Goal: Task Accomplishment & Management: Manage account settings

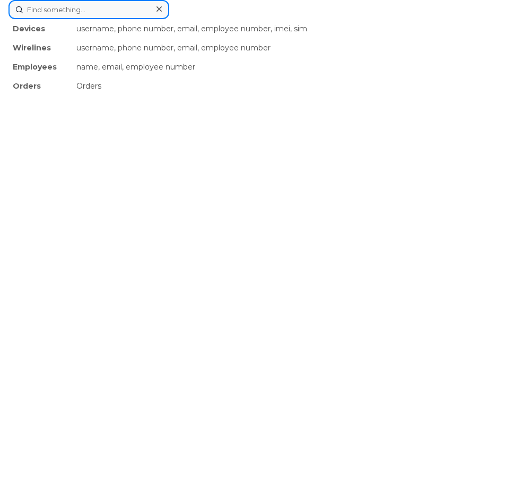
click at [211, 19] on div "Devices username, phone number, email, employee number, imei, sim Wirelines use…" at bounding box center [252, 9] width 488 height 19
paste input "5144757530"
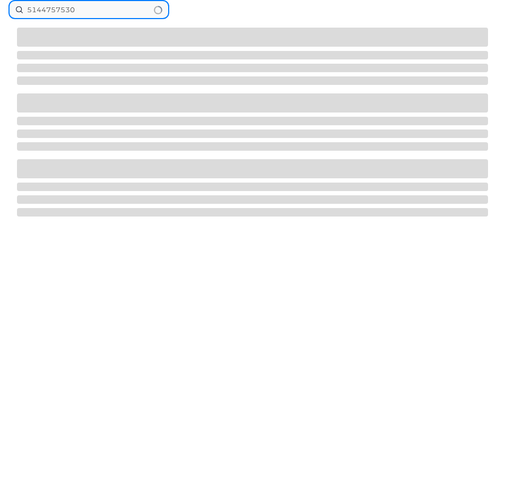
type input "5144757530"
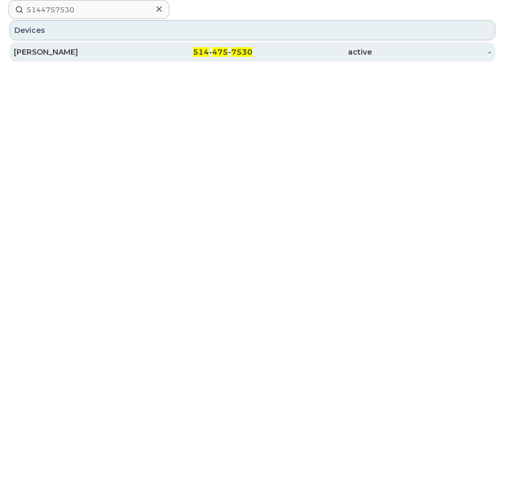
click at [216, 54] on span "475" at bounding box center [220, 52] width 16 height 10
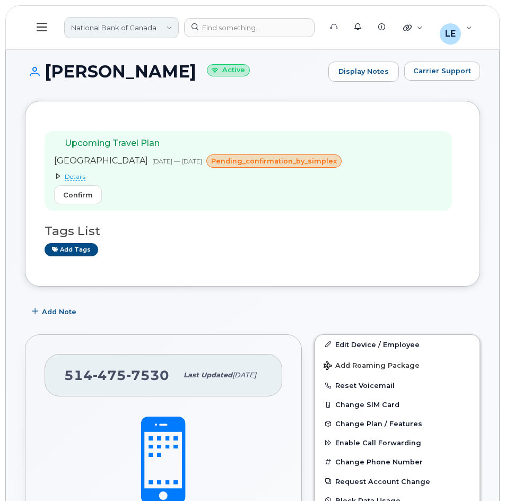
click at [147, 32] on link "National Bank of Canada" at bounding box center [121, 27] width 115 height 21
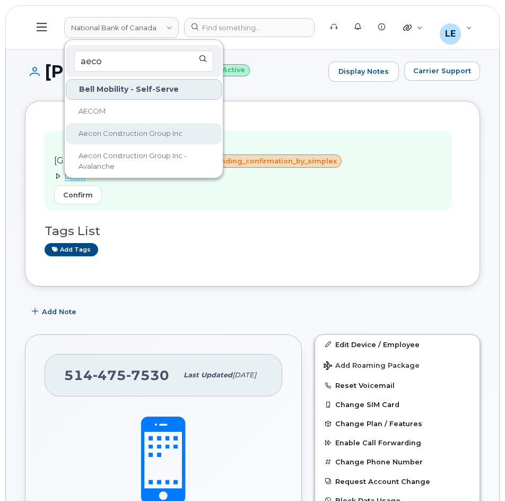
type input "aeco"
click at [129, 129] on span "Aecon Construction Group Inc" at bounding box center [130, 133] width 104 height 8
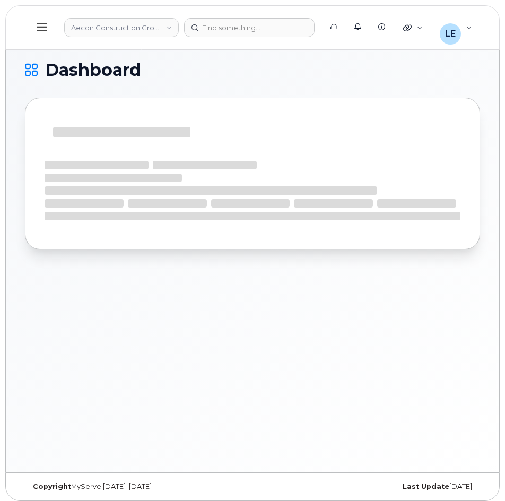
click at [42, 33] on button at bounding box center [42, 27] width 34 height 31
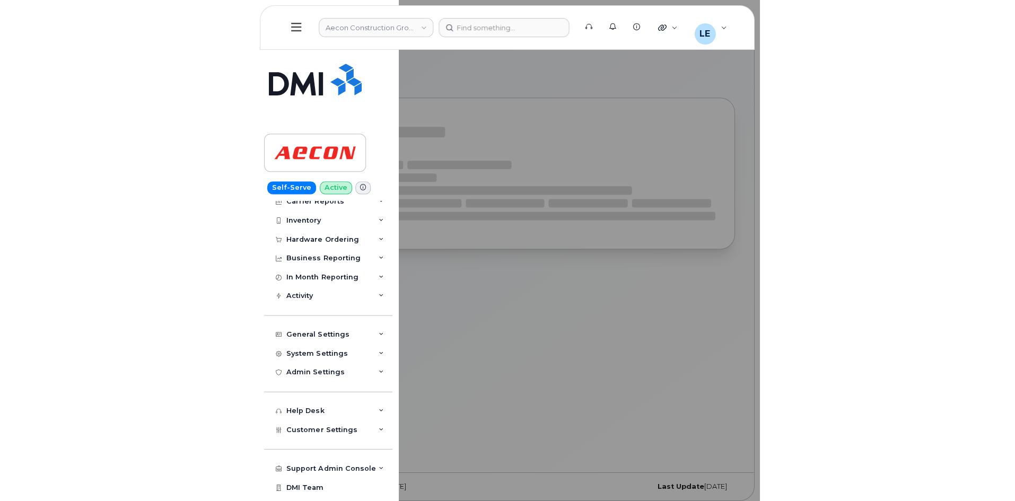
scroll to position [42, 0]
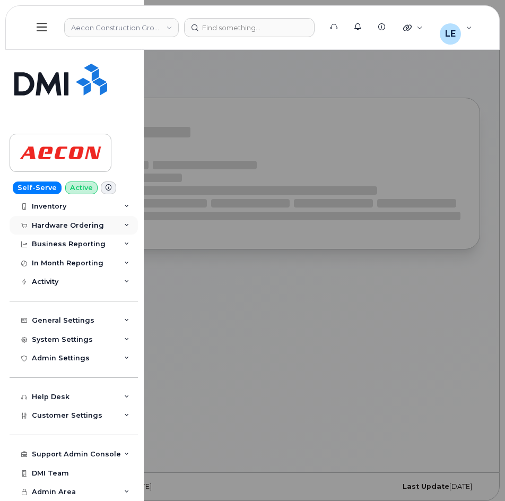
click at [71, 231] on div "Hardware Ordering" at bounding box center [74, 225] width 128 height 19
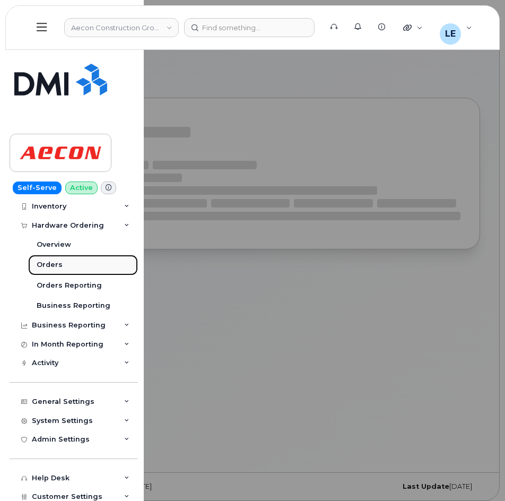
click at [78, 262] on link "Orders" at bounding box center [83, 265] width 110 height 20
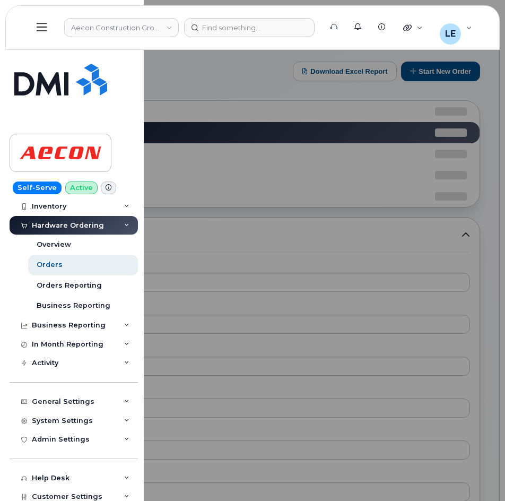
click at [300, 138] on div at bounding box center [252, 250] width 505 height 501
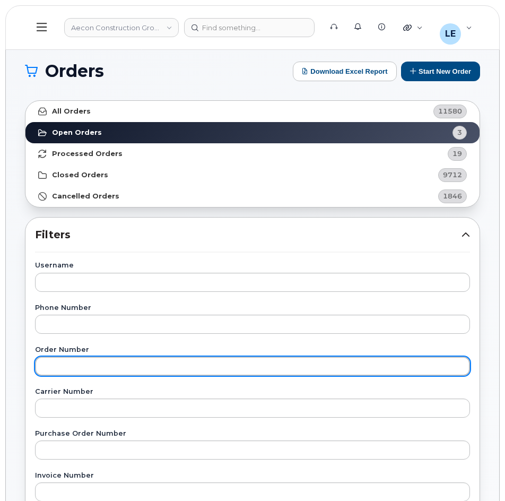
click at [64, 371] on input "text" at bounding box center [252, 365] width 435 height 19
paste input "303159"
type input "303159"
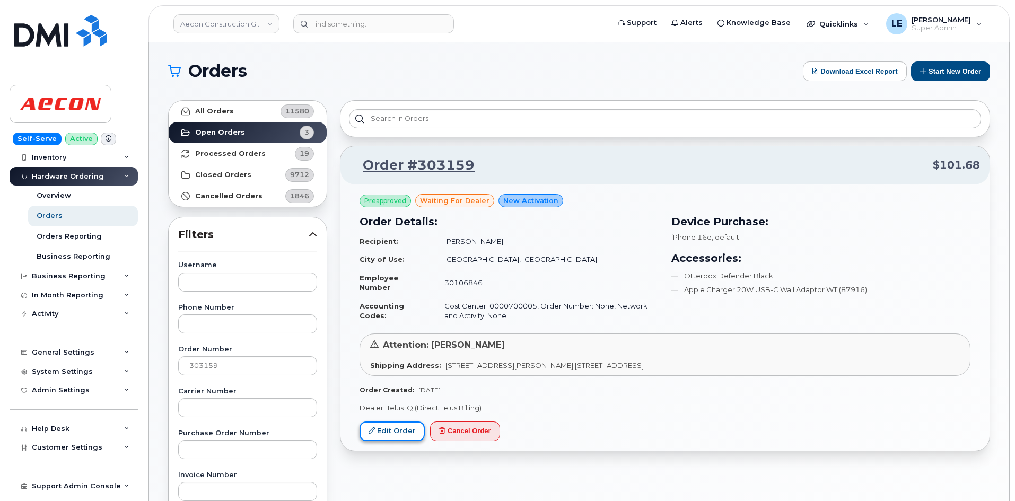
click at [383, 427] on link "Edit Order" at bounding box center [392, 432] width 65 height 20
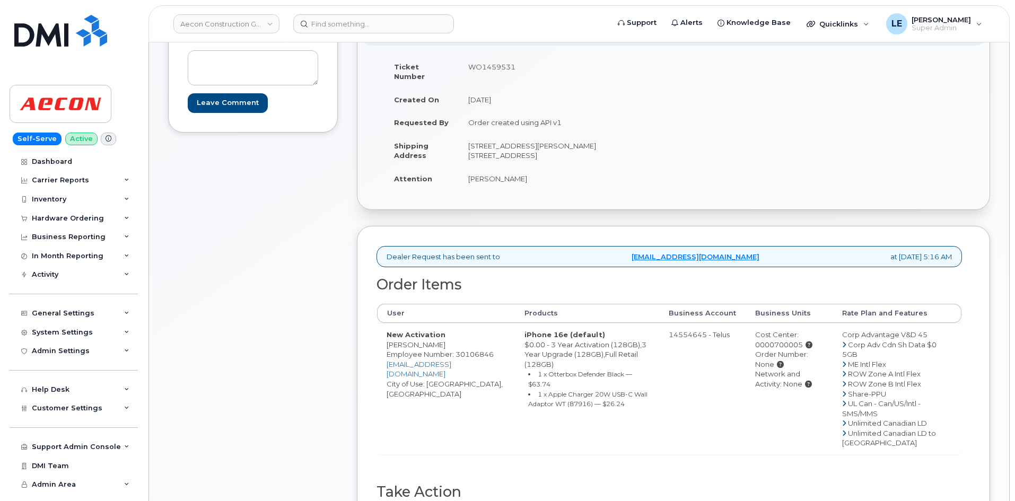
scroll to position [159, 0]
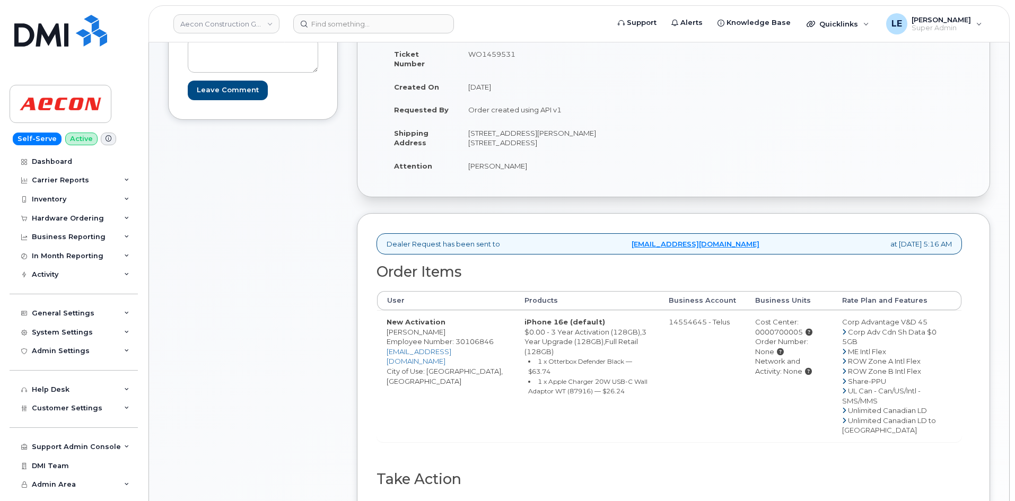
drag, startPoint x: 468, startPoint y: 156, endPoint x: 554, endPoint y: 158, distance: 85.9
click at [554, 158] on td "[PERSON_NAME]" at bounding box center [562, 165] width 207 height 23
copy td "[PERSON_NAME]"
drag, startPoint x: 561, startPoint y: 123, endPoint x: 605, endPoint y: 124, distance: 43.5
click at [605, 124] on td "1 Holt Rd. South ( area 13) Bowmanville ON L1C 3z8" at bounding box center [562, 137] width 207 height 33
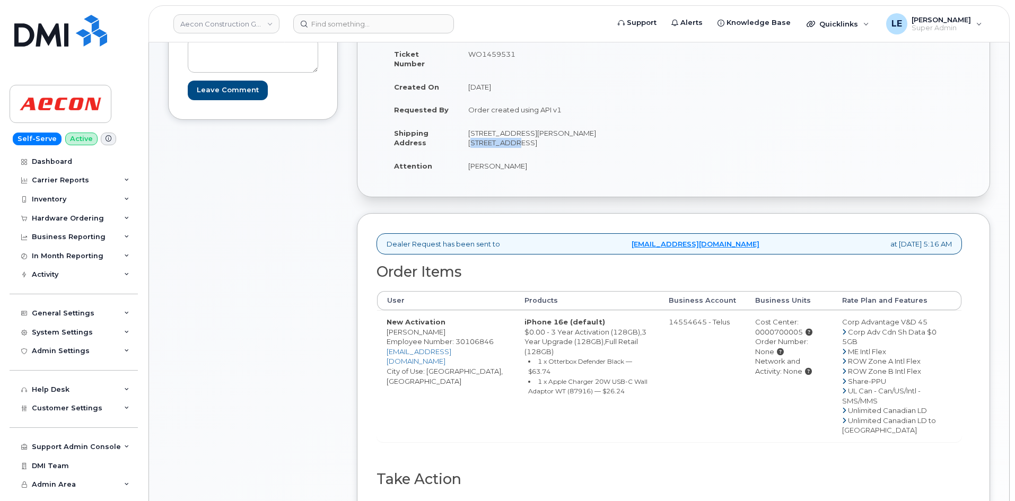
copy td "Bowmanville"
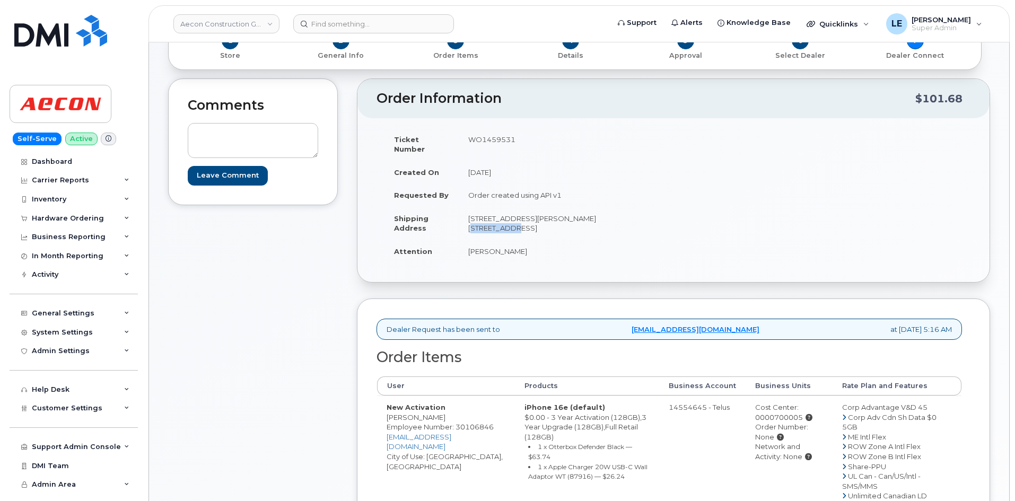
scroll to position [53, 0]
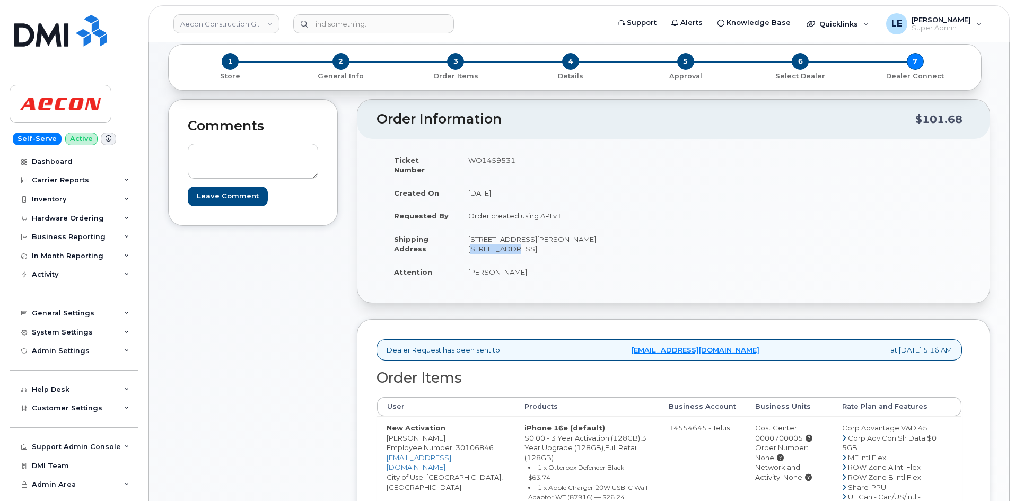
drag, startPoint x: 470, startPoint y: 160, endPoint x: 517, endPoint y: 163, distance: 46.8
click at [517, 163] on td "WO1459531" at bounding box center [562, 165] width 207 height 33
copy td "WO1459531"
drag, startPoint x: 470, startPoint y: 263, endPoint x: 552, endPoint y: 252, distance: 81.8
click at [552, 260] on td "Anthony Joseph Fasulo" at bounding box center [562, 271] width 207 height 23
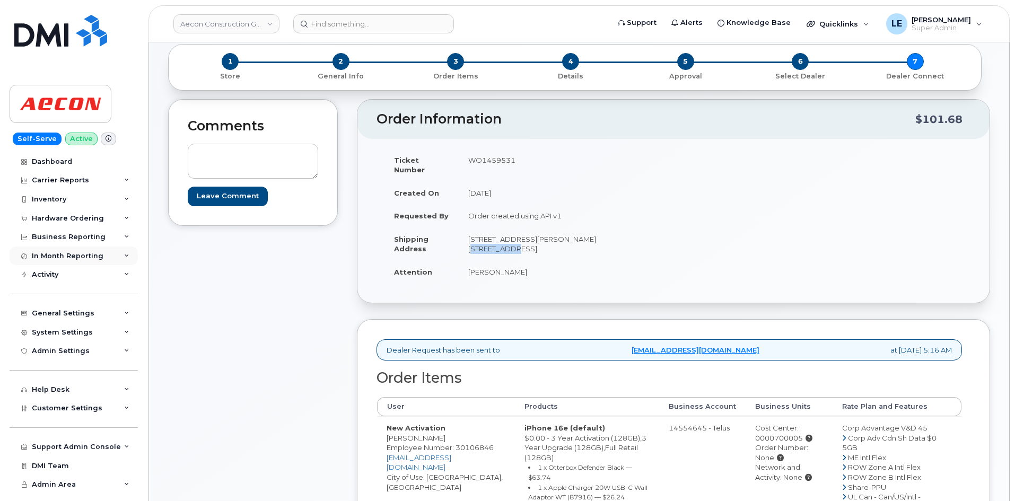
copy td "Anthony Joseph Fasulo"
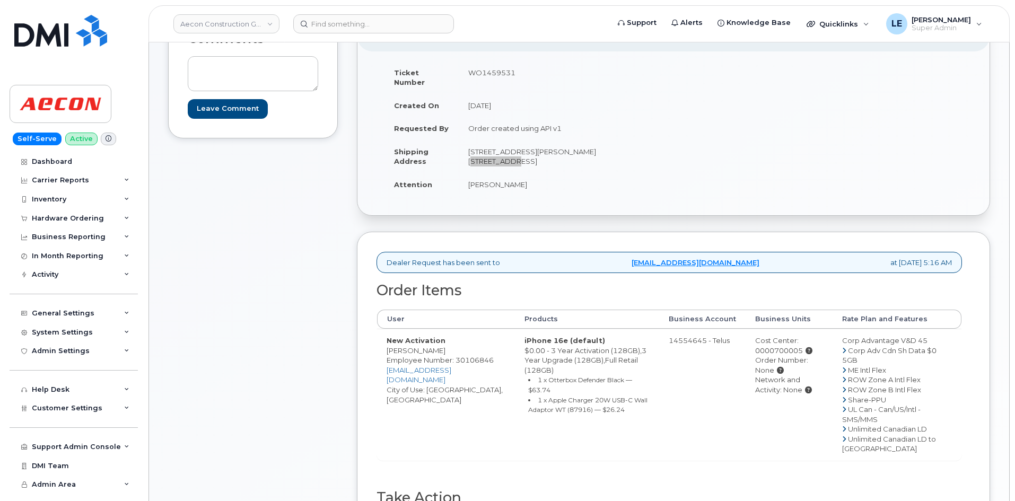
scroll to position [159, 0]
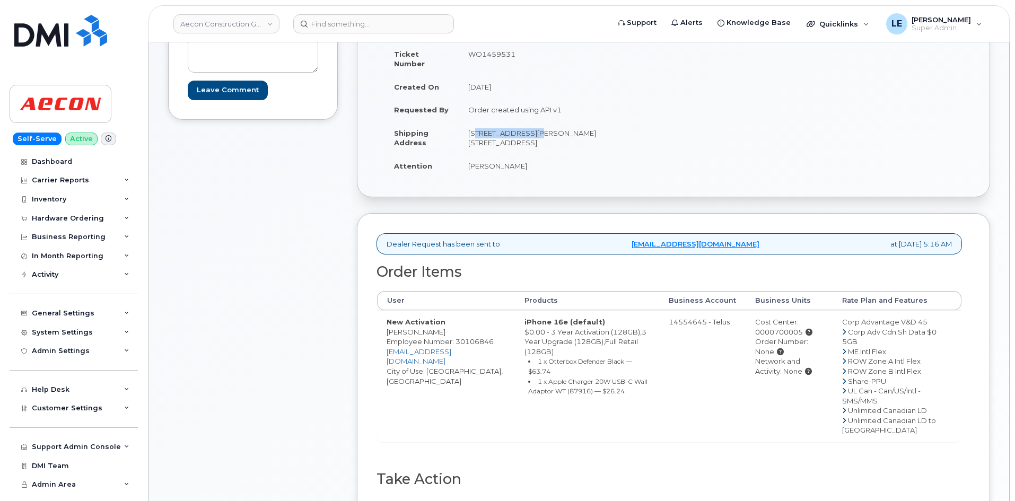
drag, startPoint x: 469, startPoint y: 125, endPoint x: 525, endPoint y: 126, distance: 55.7
click at [525, 126] on td "1 Holt Rd. South ( area 13) Bowmanville ON L1C 3z8" at bounding box center [562, 137] width 207 height 33
copy td "1 Holt Rd. South"
drag, startPoint x: 530, startPoint y: 126, endPoint x: 557, endPoint y: 126, distance: 26.5
click at [557, 126] on td "1 Holt Rd. South ( area 13) Bowmanville ON L1C 3z8" at bounding box center [562, 137] width 207 height 33
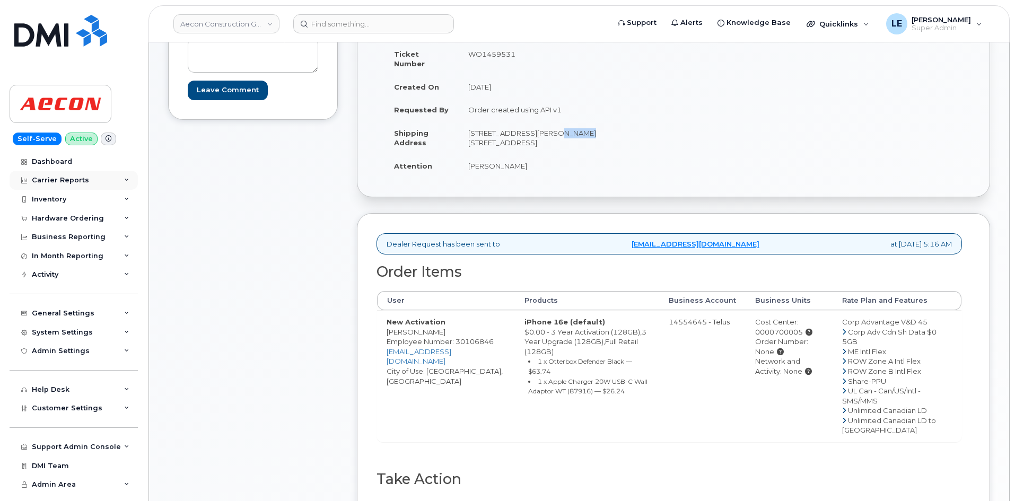
copy td "area 13"
drag, startPoint x: 561, startPoint y: 125, endPoint x: 605, endPoint y: 126, distance: 44.6
click at [605, 126] on td "1 Holt Rd. South ( area 13) Bowmanville ON L1C 3z8" at bounding box center [562, 137] width 207 height 33
copy td "Bowmanville"
click at [630, 125] on td "1 Holt Rd. South ( area 13) Bowmanville ON L1C 3z8" at bounding box center [562, 137] width 207 height 33
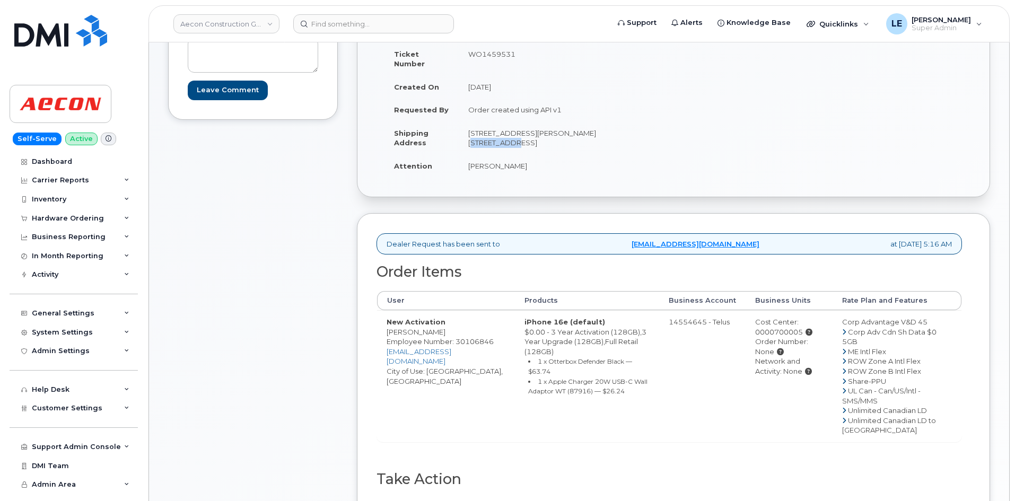
click at [624, 125] on td "1 Holt Rd. South ( area 13) Bowmanville ON L1C 3z8" at bounding box center [562, 137] width 207 height 33
drag, startPoint x: 622, startPoint y: 124, endPoint x: 650, endPoint y: 124, distance: 27.6
click at [650, 124] on td "1 Holt Rd. South ( area 13) Bowmanville ON L1C 3z8" at bounding box center [562, 137] width 207 height 33
copy td "L1C 3z8"
drag, startPoint x: 469, startPoint y: 123, endPoint x: 655, endPoint y: 124, distance: 185.6
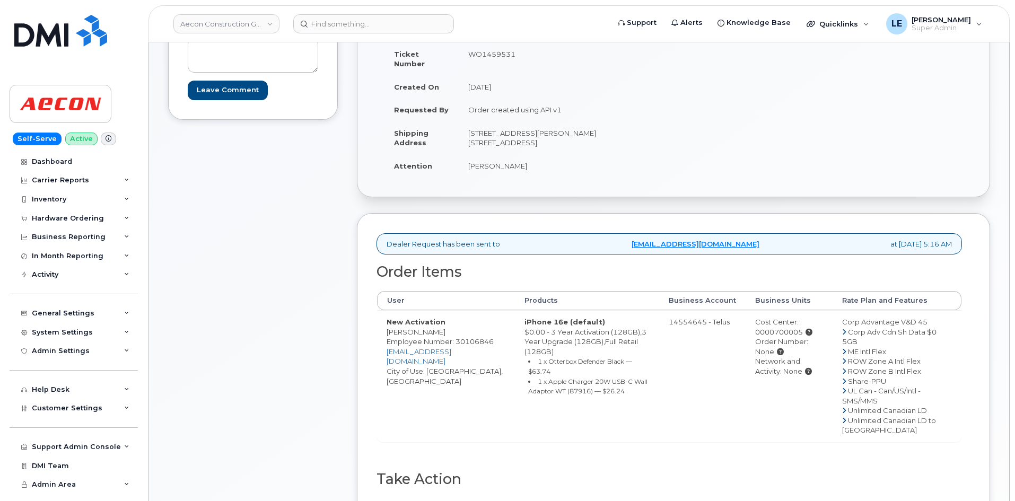
click at [655, 124] on td "1 Holt Rd. South ( area 13) Bowmanville ON L1C 3z8" at bounding box center [562, 137] width 207 height 33
copy td "1 Holt Rd. South ( area 13) Bowmanville ON L1C 3z8"
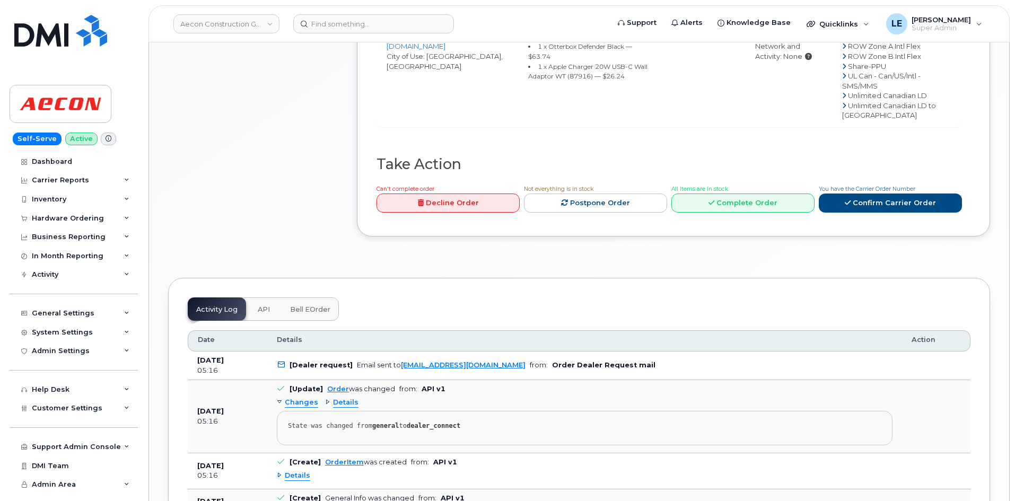
scroll to position [477, 0]
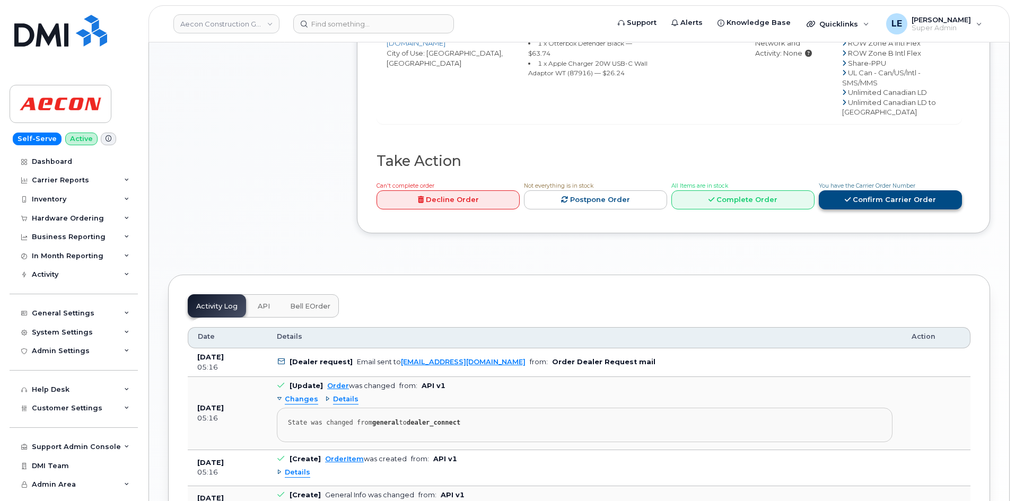
click at [928, 210] on link "Confirm Carrier Order" at bounding box center [890, 200] width 143 height 20
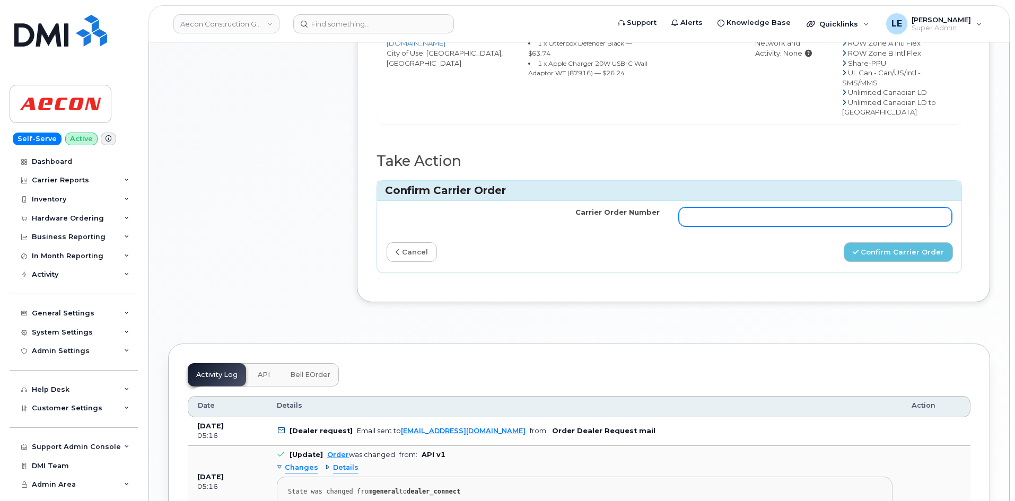
click at [882, 225] on input "Carrier Order Number" at bounding box center [815, 216] width 273 height 19
paste input "TL60038914"
type input "TL60038914"
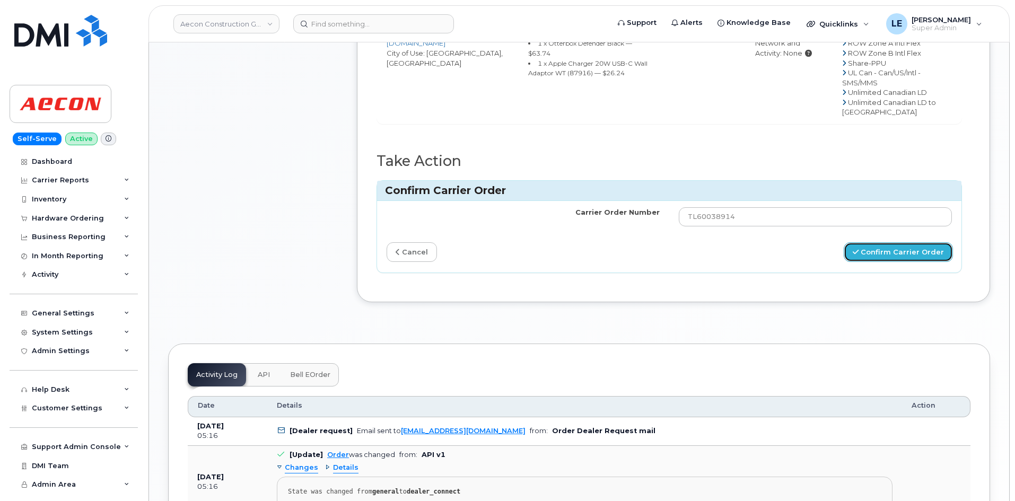
click at [898, 258] on button "Confirm Carrier Order" at bounding box center [898, 252] width 109 height 20
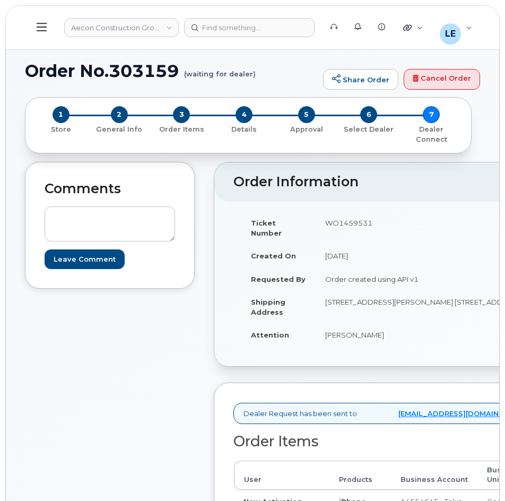
click at [49, 31] on button at bounding box center [42, 27] width 34 height 31
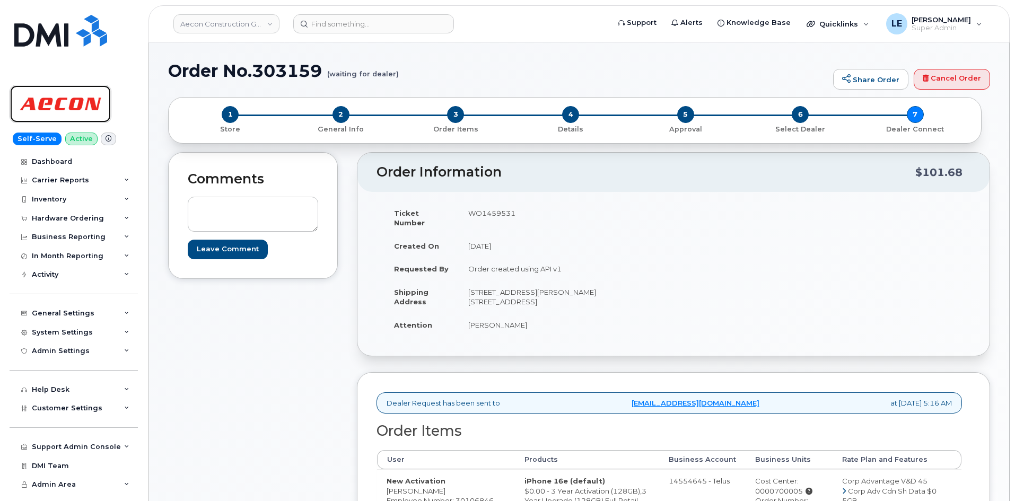
click at [74, 111] on img at bounding box center [61, 104] width 82 height 31
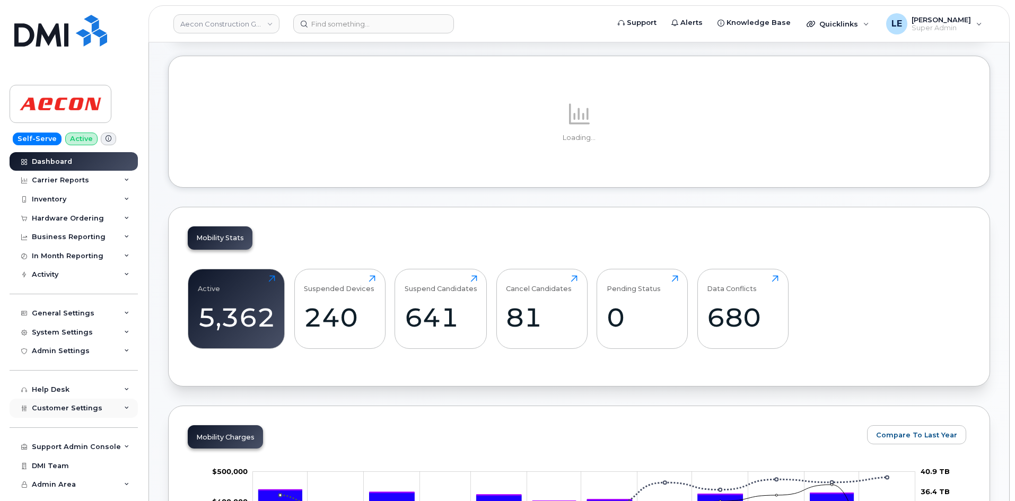
scroll to position [371, 0]
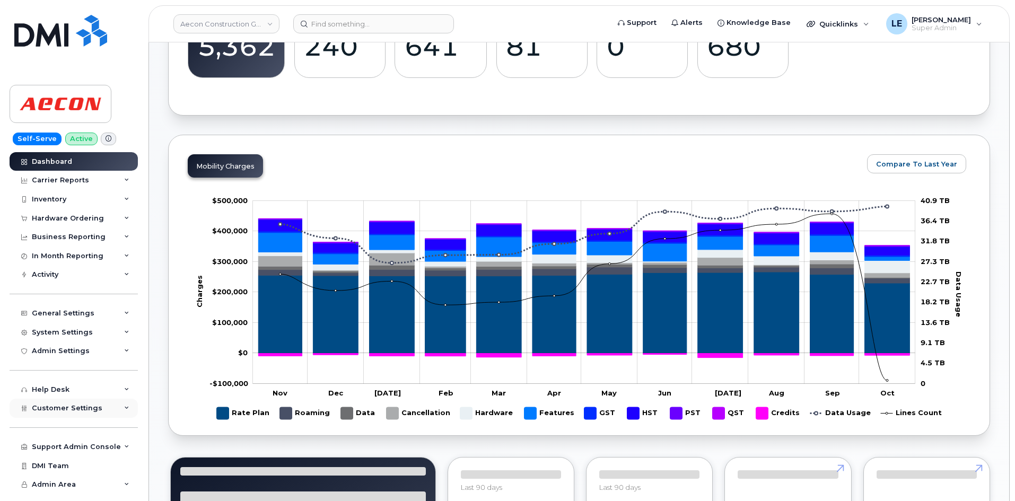
click at [94, 406] on span "Customer Settings" at bounding box center [67, 408] width 71 height 8
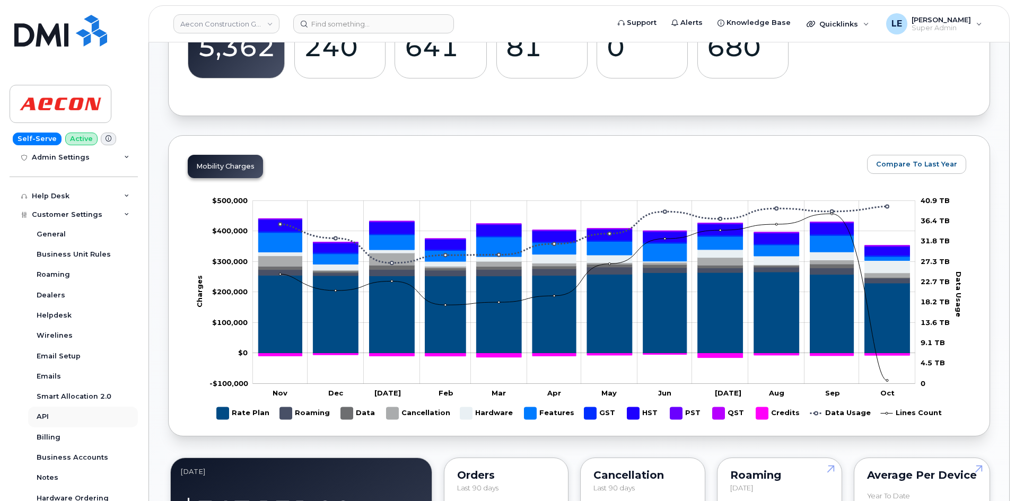
scroll to position [212, 0]
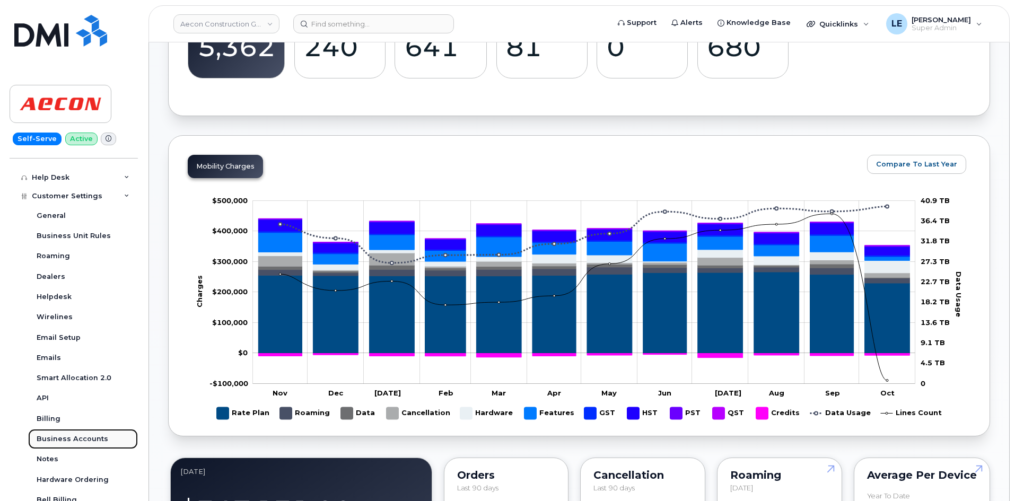
click at [92, 435] on div "Business Accounts" at bounding box center [73, 439] width 72 height 10
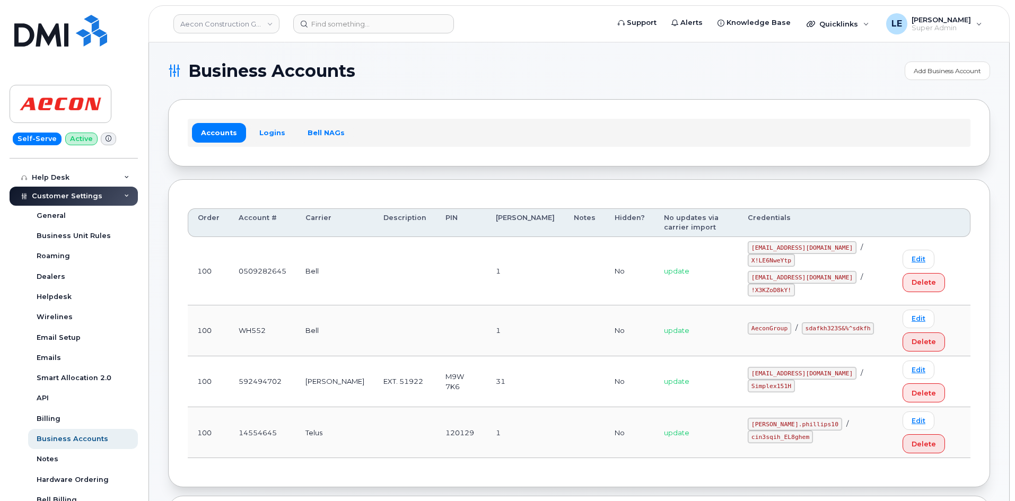
click at [188, 250] on td "100" at bounding box center [208, 271] width 41 height 68
drag, startPoint x: 197, startPoint y: 217, endPoint x: 574, endPoint y: 220, distance: 377.1
click at [574, 220] on tr "Order Account # Carrier Description PIN Bill Day Notes Hidden? No updates via c…" at bounding box center [579, 222] width 783 height 29
click at [269, 140] on link "Logins" at bounding box center [272, 132] width 44 height 19
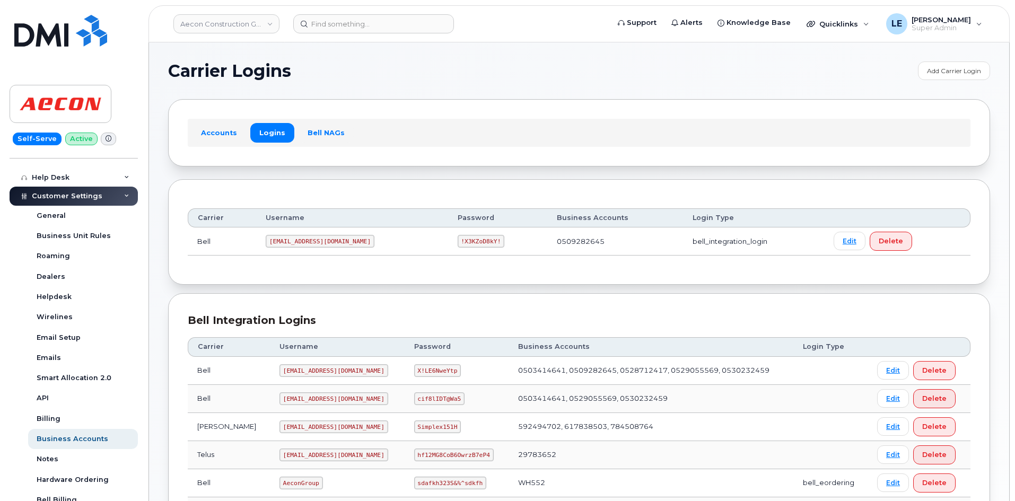
click at [395, 176] on section "Carrier Logins Add Carrier Login Accounts Logins Bell NAGs Carrier Username Pas…" at bounding box center [579, 491] width 822 height 859
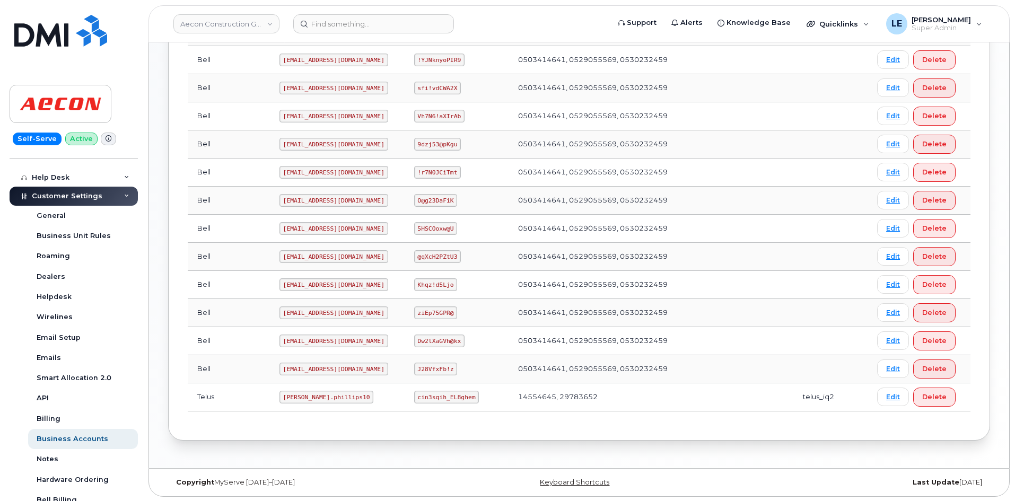
scroll to position [481, 0]
drag, startPoint x: 249, startPoint y: 398, endPoint x: 305, endPoint y: 400, distance: 56.2
click at [305, 400] on code "Taylor.phillips10" at bounding box center [327, 396] width 94 height 13
copy code "Taylor.phillips10"
drag, startPoint x: 469, startPoint y: 374, endPoint x: 440, endPoint y: 385, distance: 31.0
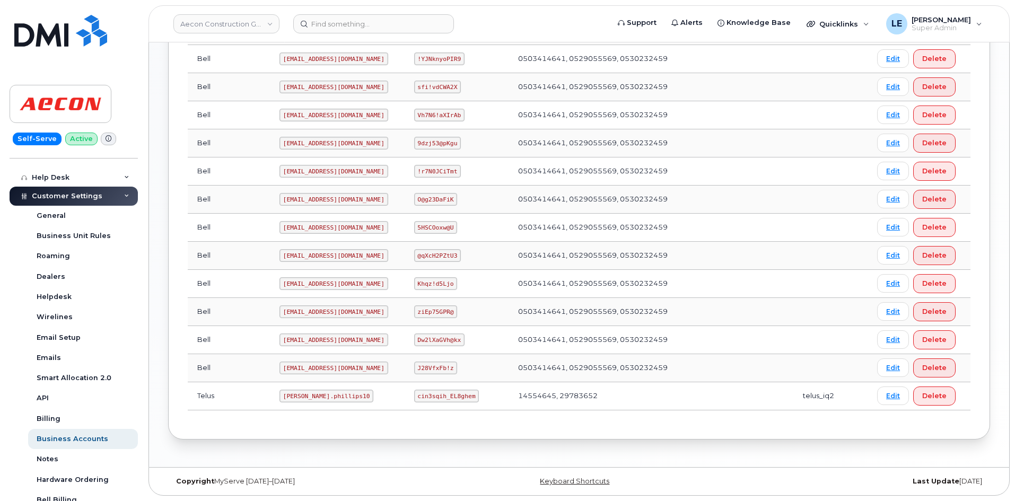
click at [469, 374] on td "J28VfxFb!z" at bounding box center [457, 368] width 104 height 28
drag, startPoint x: 405, startPoint y: 395, endPoint x: 456, endPoint y: 396, distance: 51.5
click at [456, 396] on code "cin3sqih_EL8ghem" at bounding box center [446, 396] width 65 height 13
copy code "cin3sqih_EL8ghem"
click at [196, 24] on link "Aecon Construction Group Inc" at bounding box center [226, 23] width 106 height 19
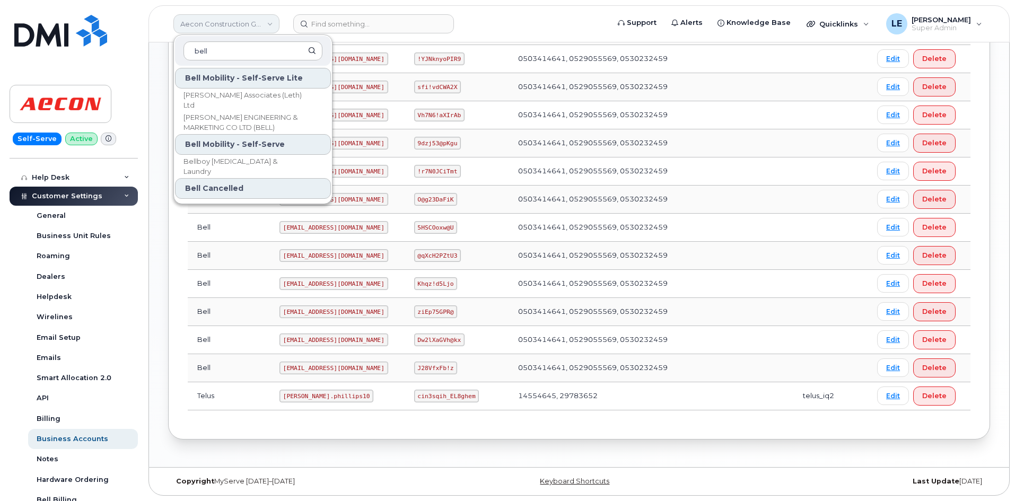
type input "bell"
click at [250, 23] on link "Aecon Construction Group Inc" at bounding box center [226, 23] width 106 height 19
click at [322, 29] on input at bounding box center [373, 23] width 161 height 19
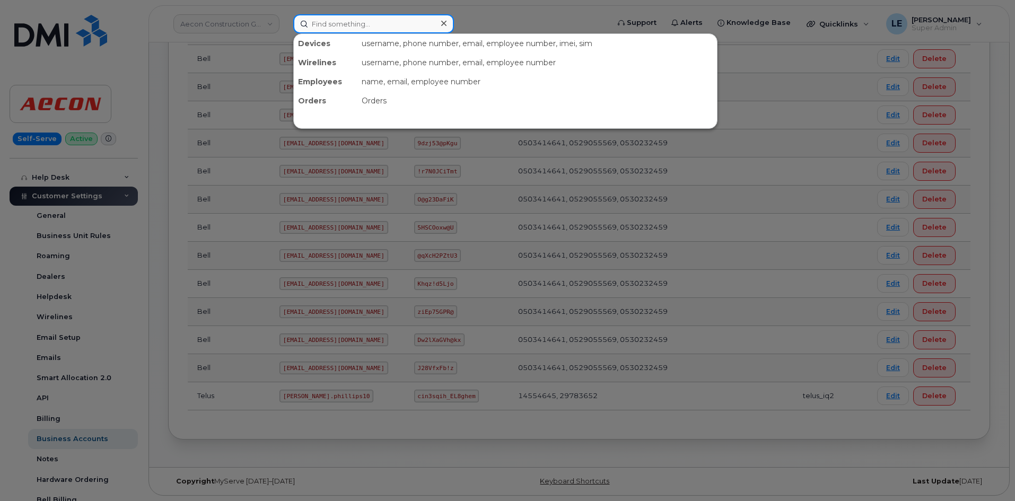
paste input "302917"
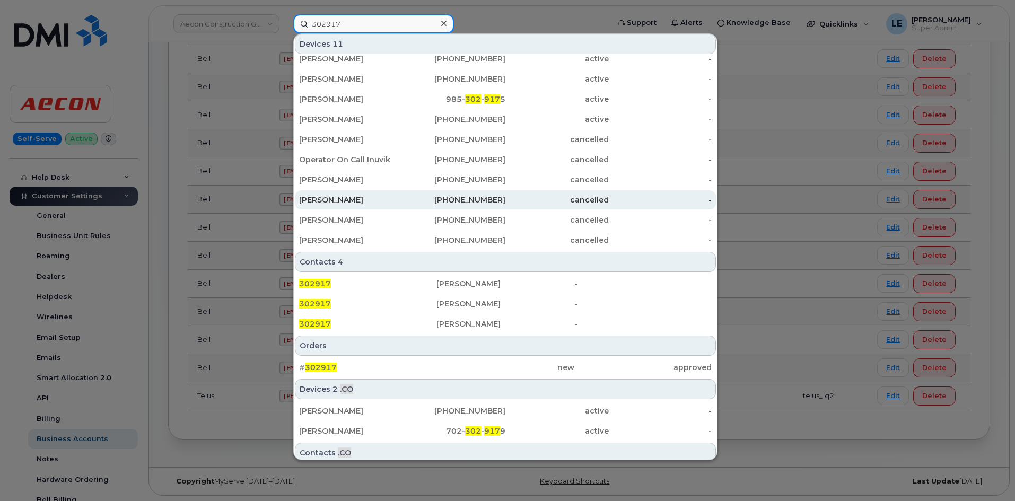
scroll to position [54, 0]
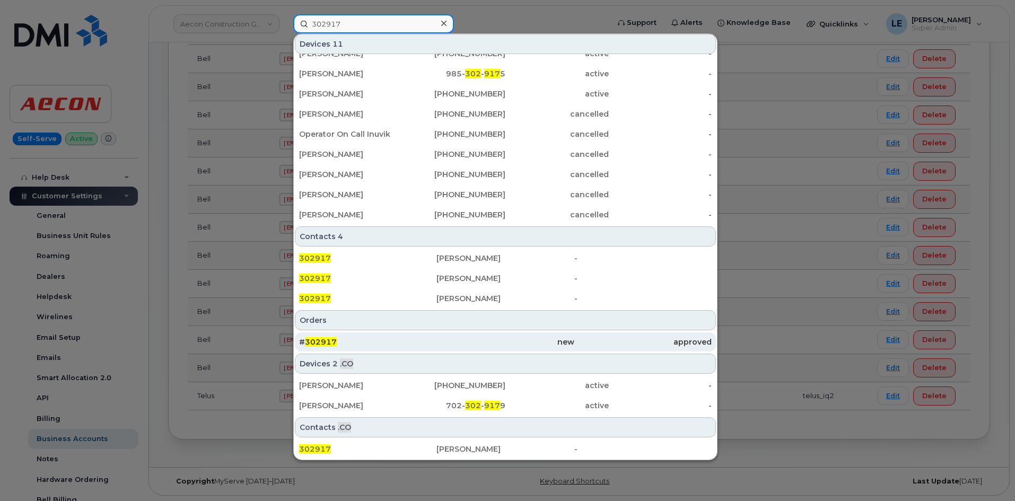
type input "302917"
click at [354, 338] on div "# 302917" at bounding box center [367, 342] width 137 height 11
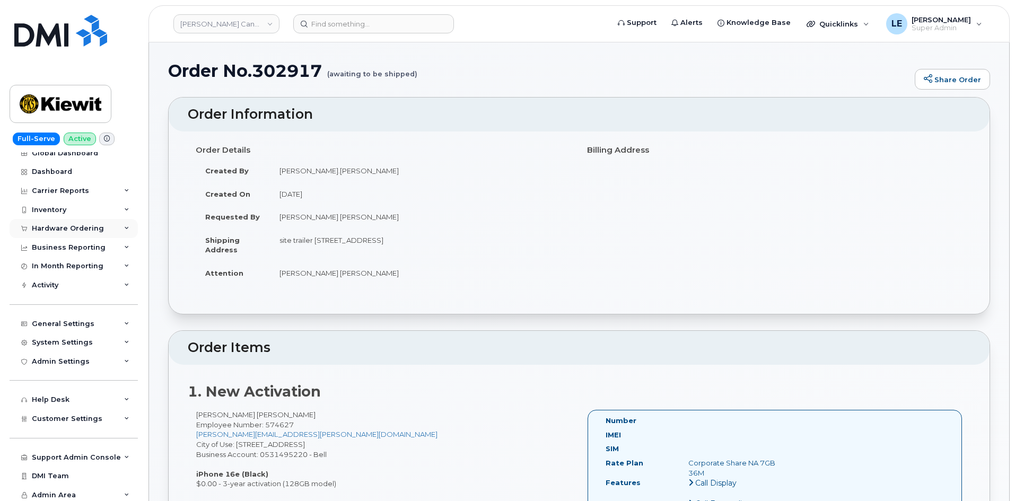
scroll to position [11, 0]
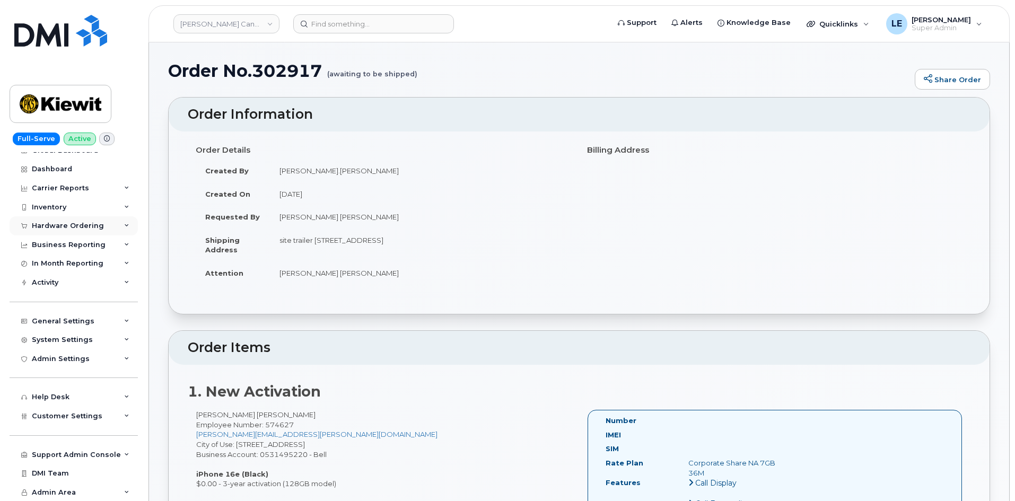
click at [71, 219] on div "Hardware Ordering" at bounding box center [74, 225] width 128 height 19
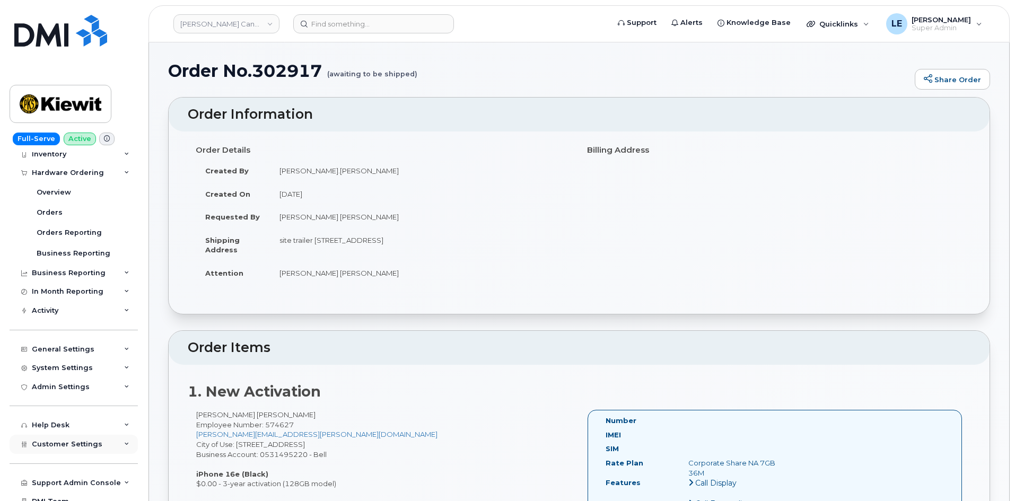
click at [59, 449] on div "Customer Settings" at bounding box center [74, 444] width 128 height 19
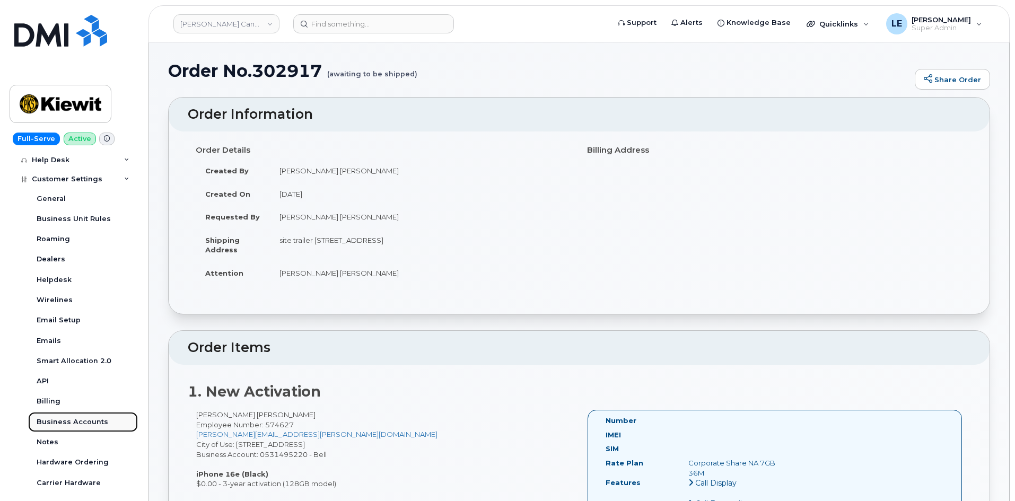
click at [73, 417] on div "Business Accounts" at bounding box center [73, 422] width 72 height 10
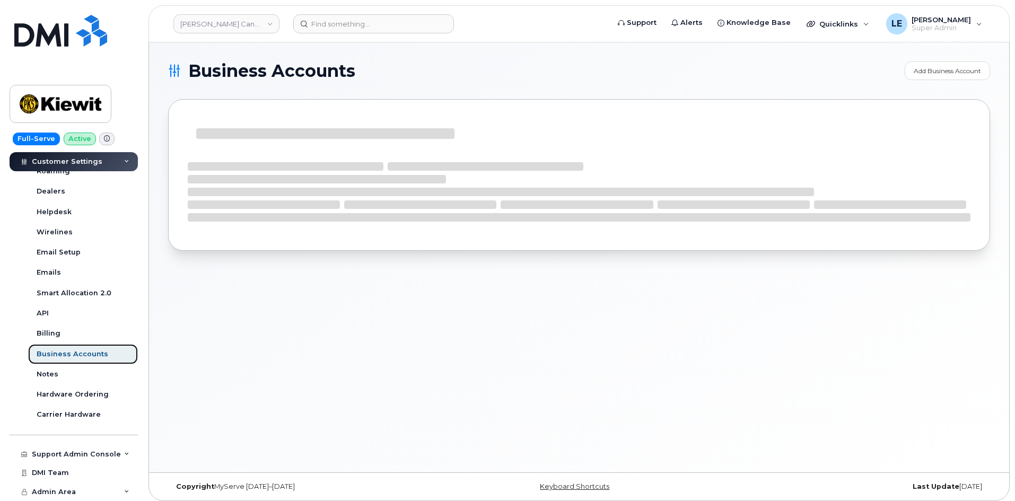
scroll to position [248, 0]
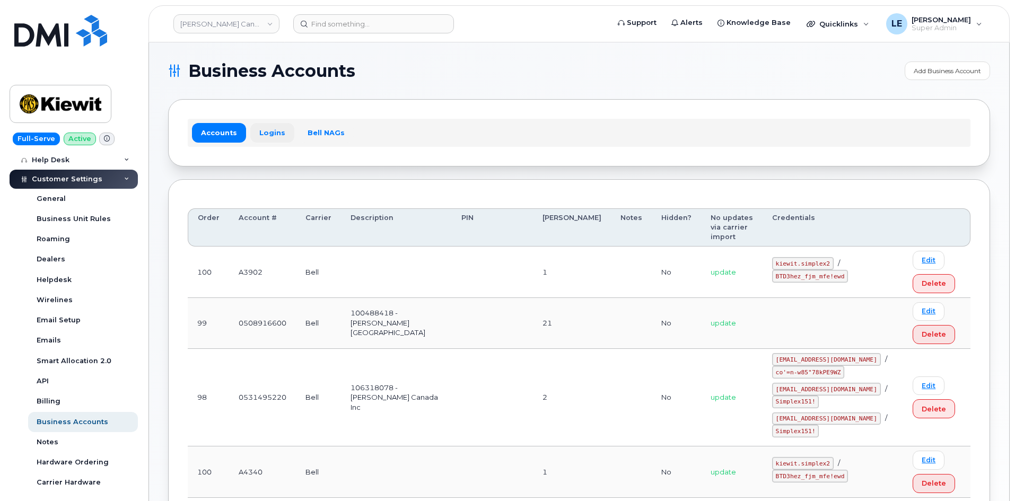
click at [270, 140] on link "Logins" at bounding box center [272, 132] width 44 height 19
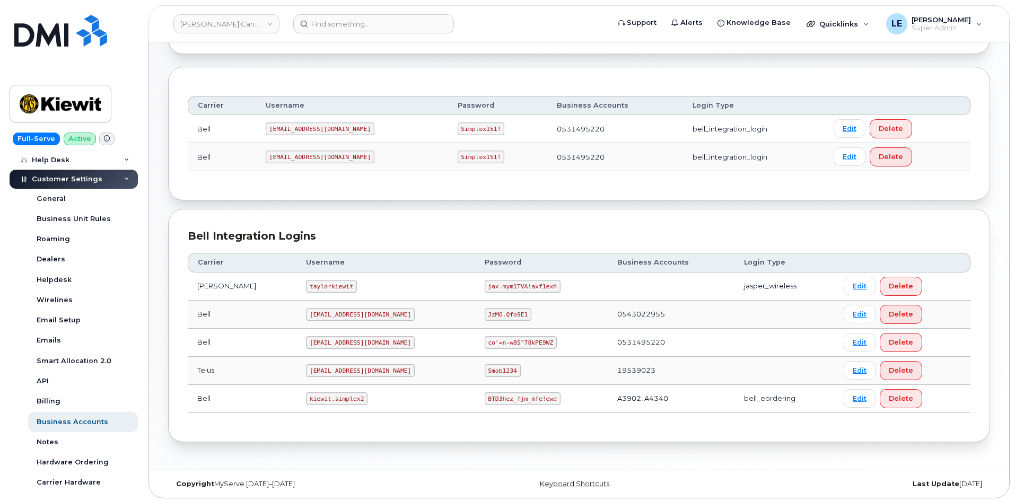
scroll to position [115, 0]
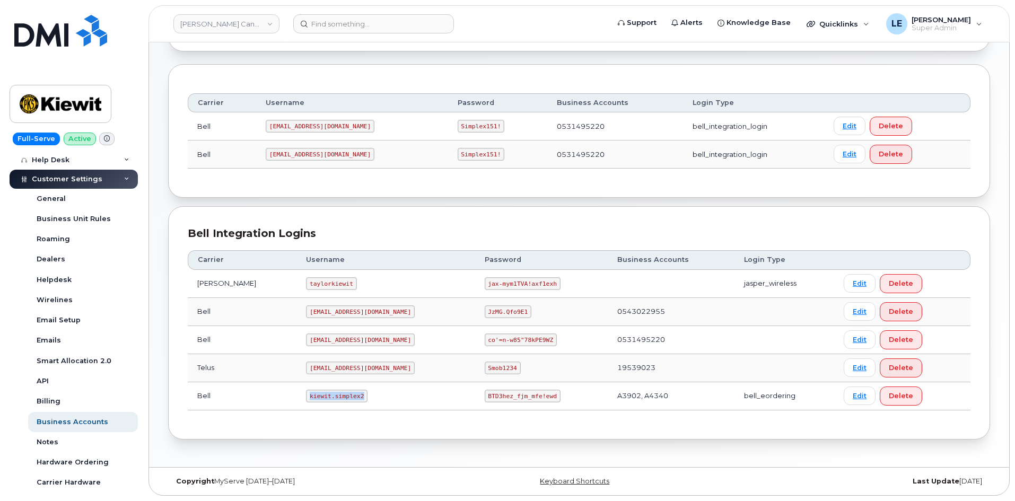
drag, startPoint x: 291, startPoint y: 395, endPoint x: 338, endPoint y: 395, distance: 47.2
click at [338, 395] on code "kiewit.simplex2" at bounding box center [337, 396] width 62 height 13
copy code "kiewit.simplex2"
click at [485, 397] on code "BTD3hez_fjm_mfe!ewd" at bounding box center [523, 396] width 76 height 13
drag, startPoint x: 451, startPoint y: 397, endPoint x: 512, endPoint y: 395, distance: 61.6
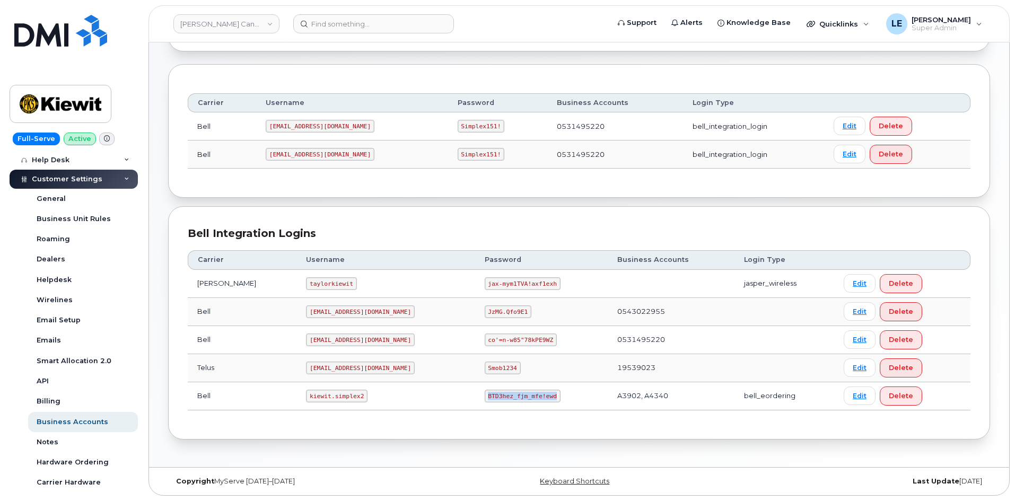
click at [512, 395] on code "BTD3hez_fjm_mfe!ewd" at bounding box center [523, 396] width 76 height 13
copy code "BTD3hez_fjm_mfe!ewd"
click at [239, 20] on link "Kiewit Canada Inc" at bounding box center [226, 23] width 106 height 19
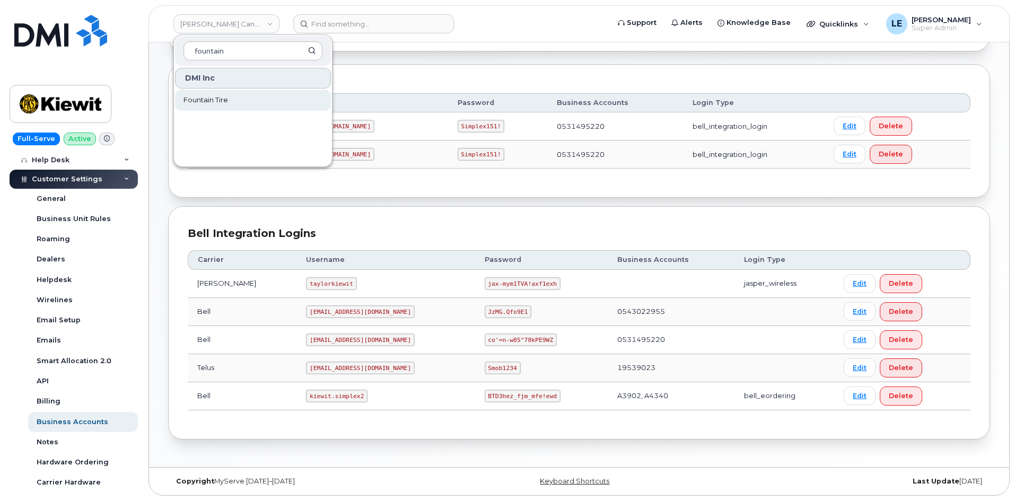
type input "fountain"
click at [228, 103] on span "Fountain Tire" at bounding box center [206, 100] width 45 height 11
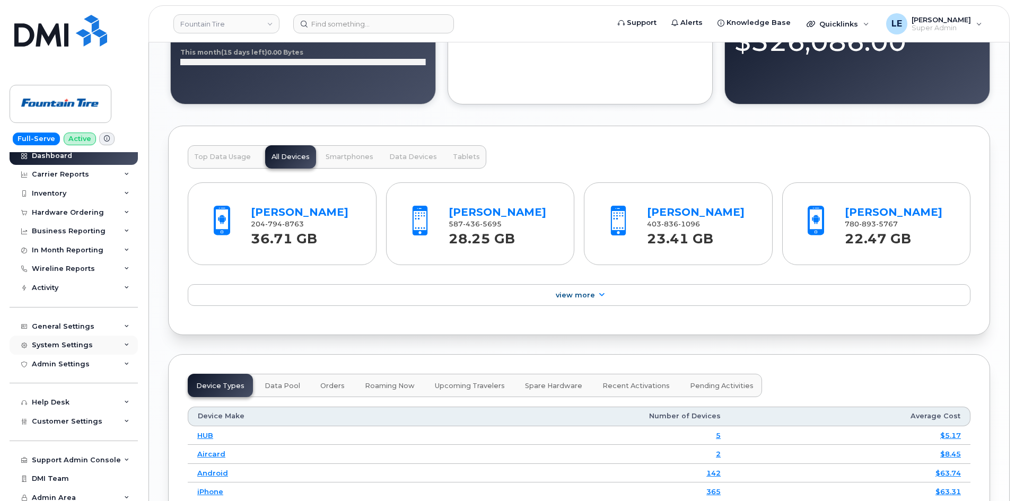
scroll to position [11, 0]
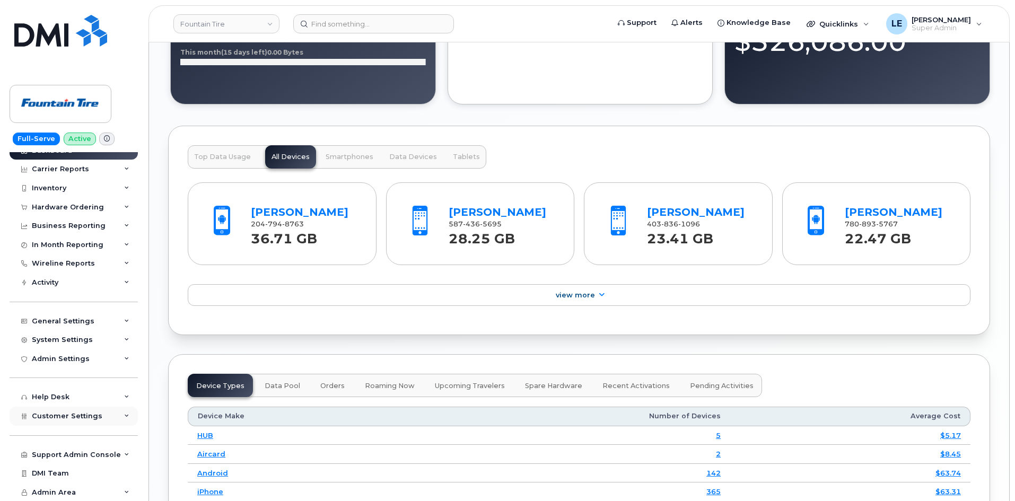
click at [89, 422] on div "Customer Settings" at bounding box center [74, 416] width 128 height 19
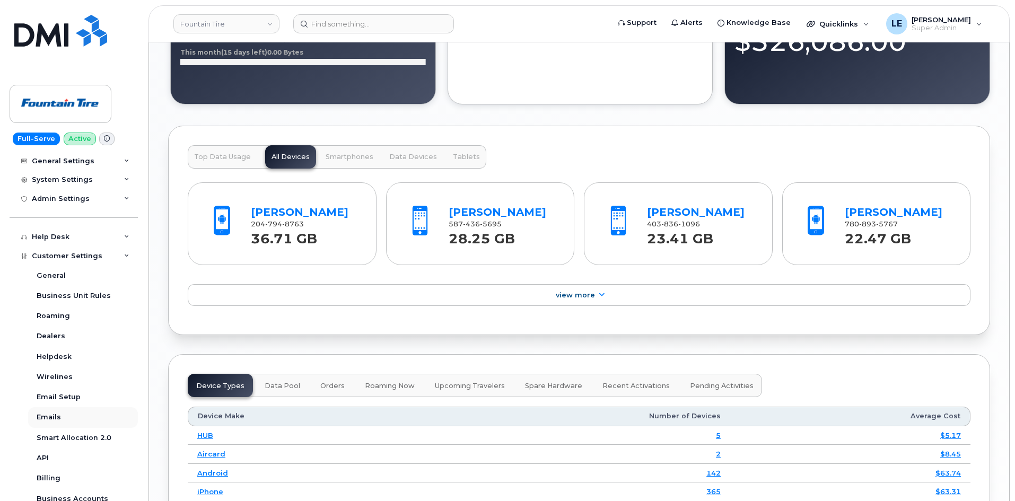
scroll to position [316, 0]
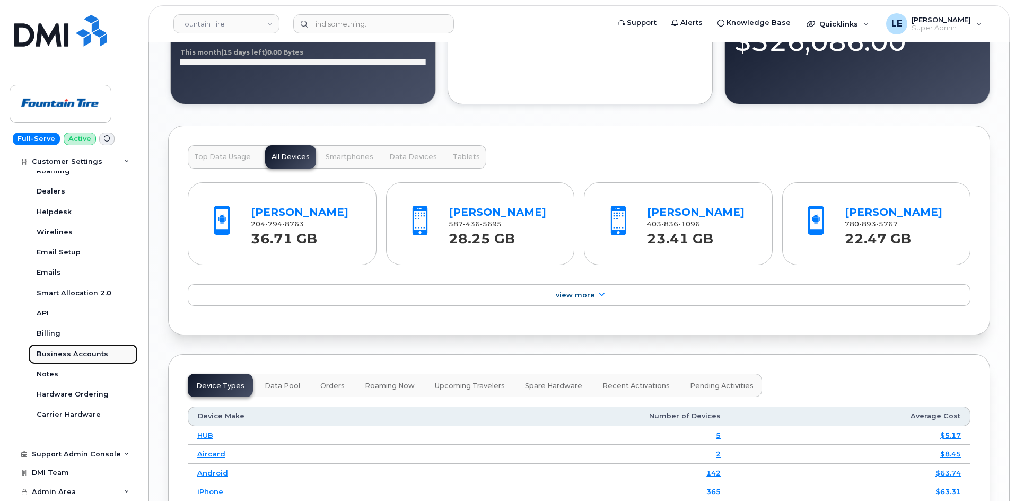
click at [83, 354] on div "Business Accounts" at bounding box center [73, 355] width 72 height 10
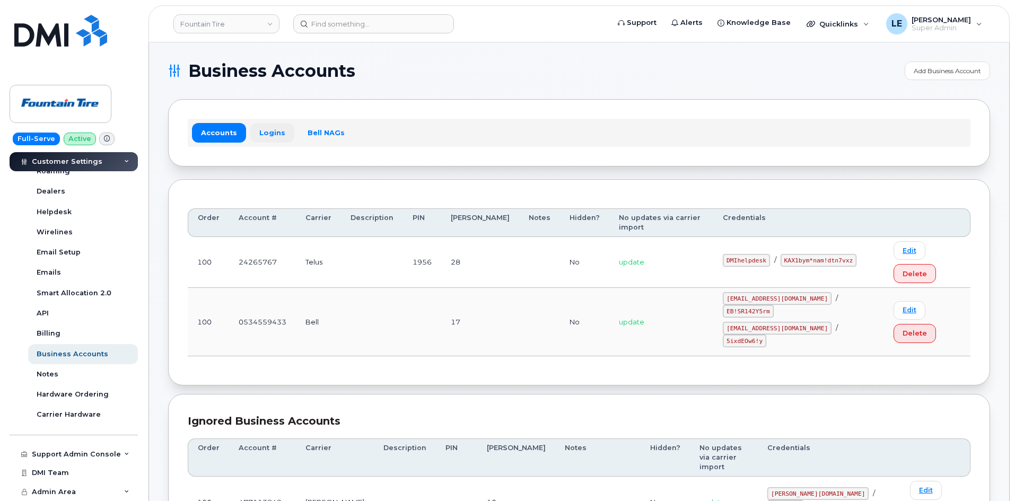
click at [269, 139] on link "Logins" at bounding box center [272, 132] width 44 height 19
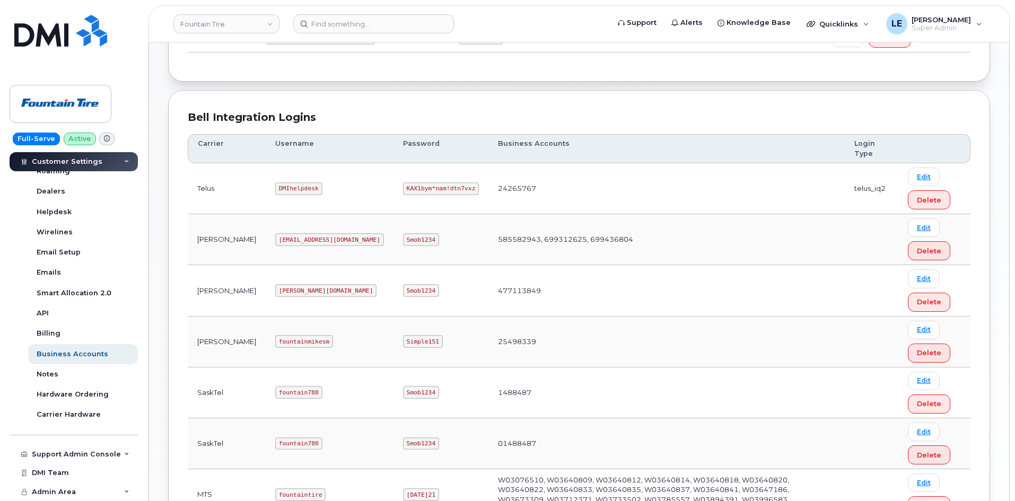
scroll to position [148, 0]
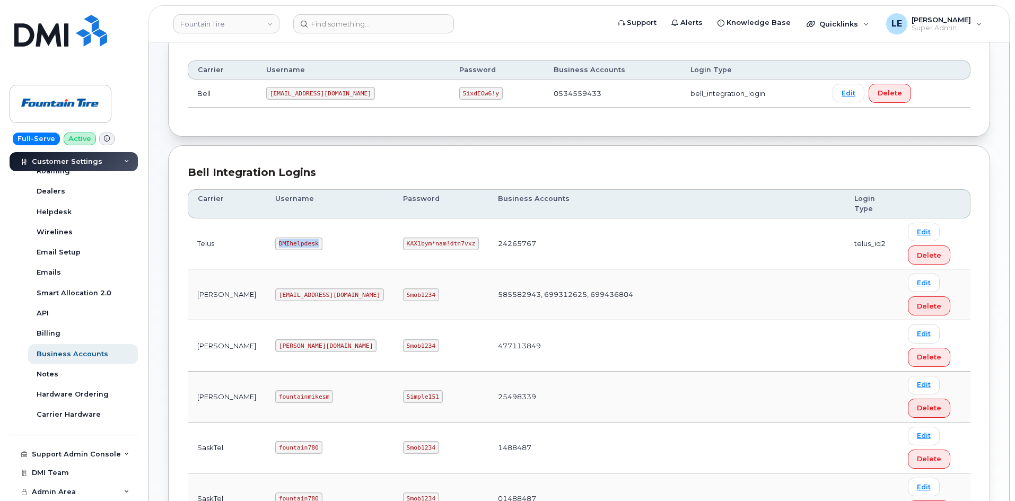
drag, startPoint x: 246, startPoint y: 243, endPoint x: 280, endPoint y: 245, distance: 34.5
click at [280, 245] on code "DMIhelpdesk" at bounding box center [298, 244] width 47 height 13
copy code "DMIhelpdesk"
drag, startPoint x: 335, startPoint y: 243, endPoint x: 396, endPoint y: 243, distance: 61.0
click at [403, 243] on code "KAX1bym*nam!dtn7vxz" at bounding box center [441, 244] width 76 height 13
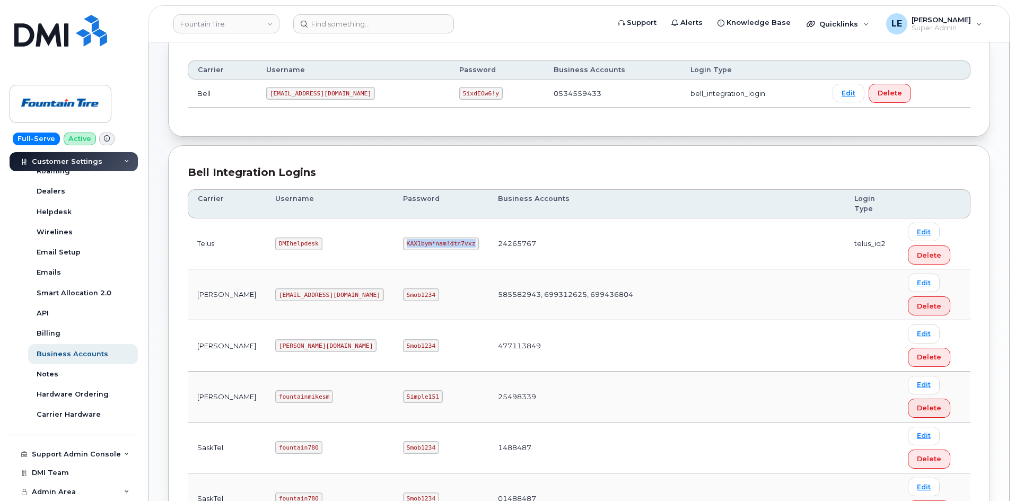
copy code "KAX1bym*nam!dtn7vxz"
drag, startPoint x: 246, startPoint y: 242, endPoint x: 281, endPoint y: 243, distance: 35.0
click at [281, 243] on code "DMIhelpdesk" at bounding box center [298, 244] width 47 height 13
copy code "DMIhelpdesk"
click at [382, 23] on input at bounding box center [373, 23] width 161 height 19
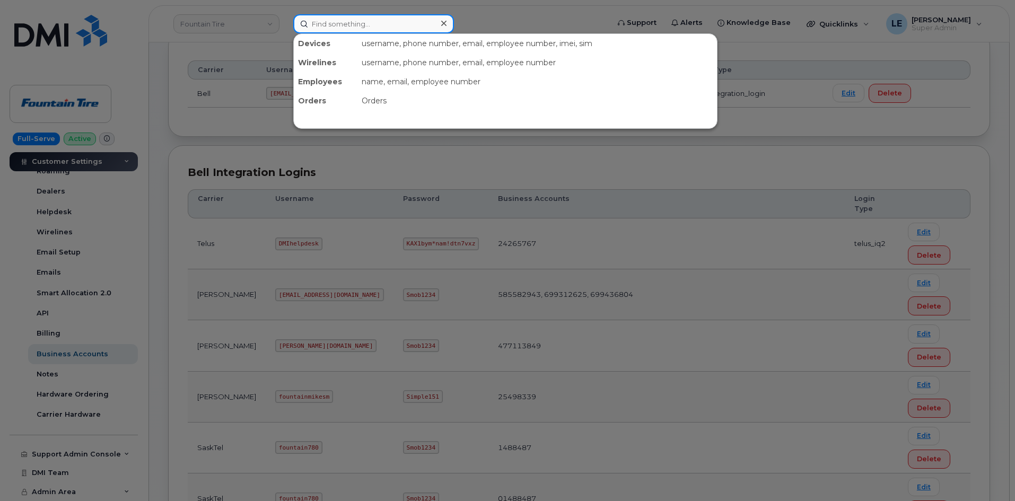
click at [326, 20] on input at bounding box center [373, 23] width 161 height 19
paste input "303081"
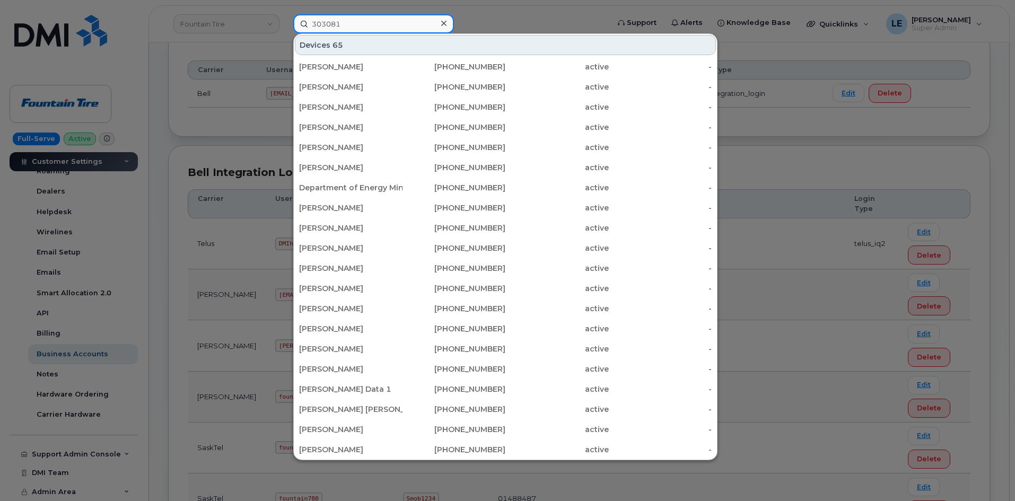
type input "303081"
click at [199, 112] on div at bounding box center [507, 250] width 1015 height 501
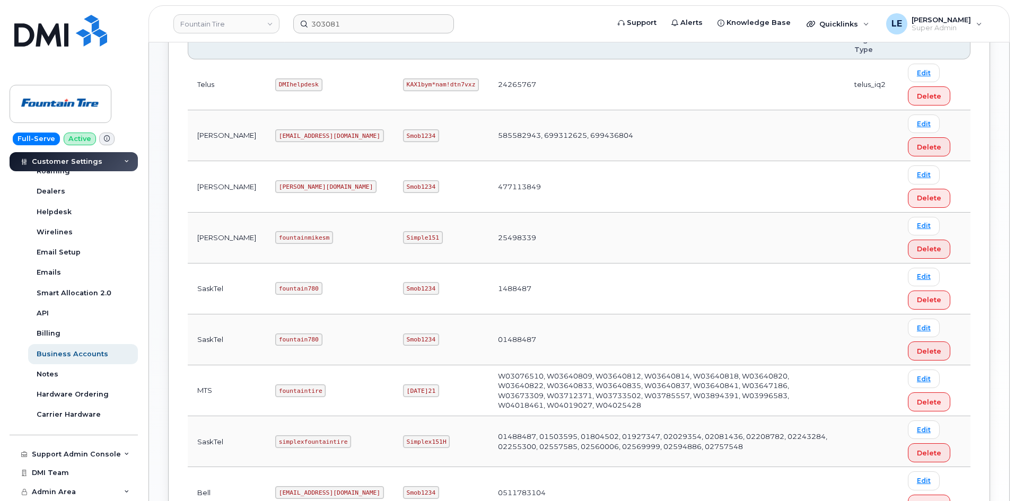
scroll to position [254, 0]
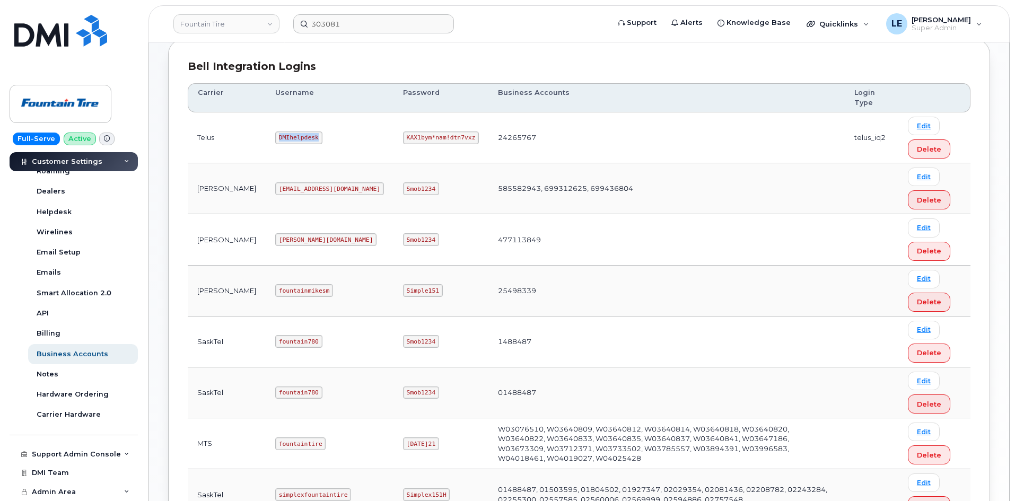
drag, startPoint x: 245, startPoint y: 137, endPoint x: 282, endPoint y: 142, distance: 36.8
click at [282, 142] on code "DMIhelpdesk" at bounding box center [298, 138] width 47 height 13
copy code "DMIhelpdesk"
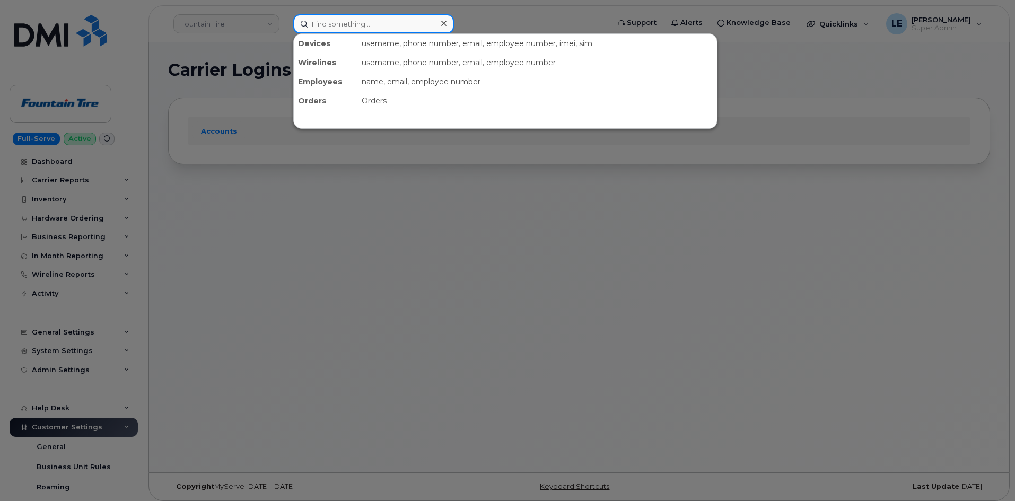
click at [334, 20] on input at bounding box center [373, 23] width 161 height 19
paste input "[PERSON_NAME]"
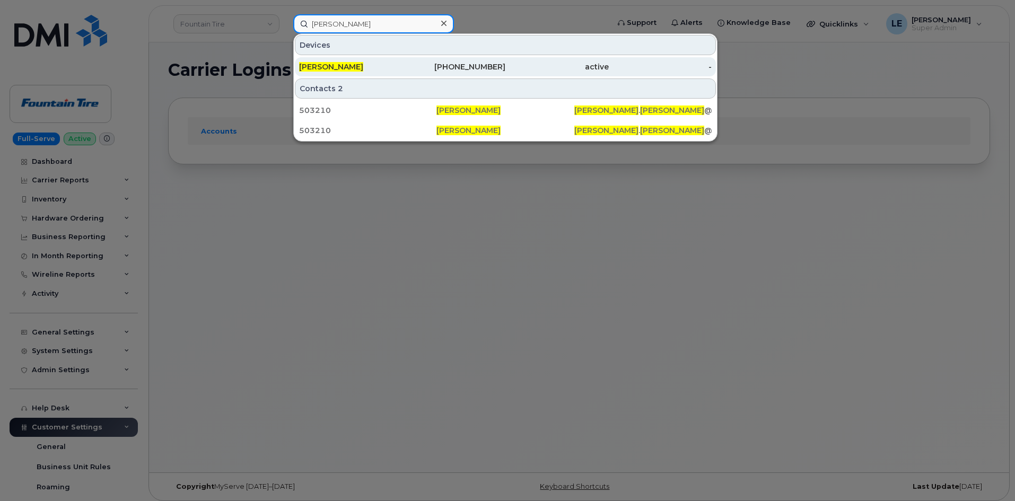
type input "[PERSON_NAME]"
click at [343, 57] on link "[PERSON_NAME] [PHONE_NUMBER] active -" at bounding box center [505, 66] width 421 height 19
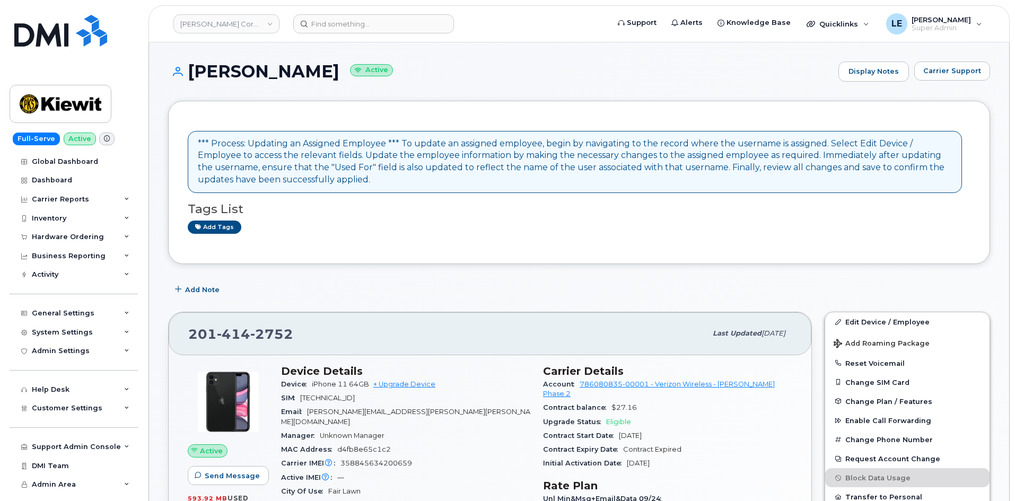
scroll to position [53, 0]
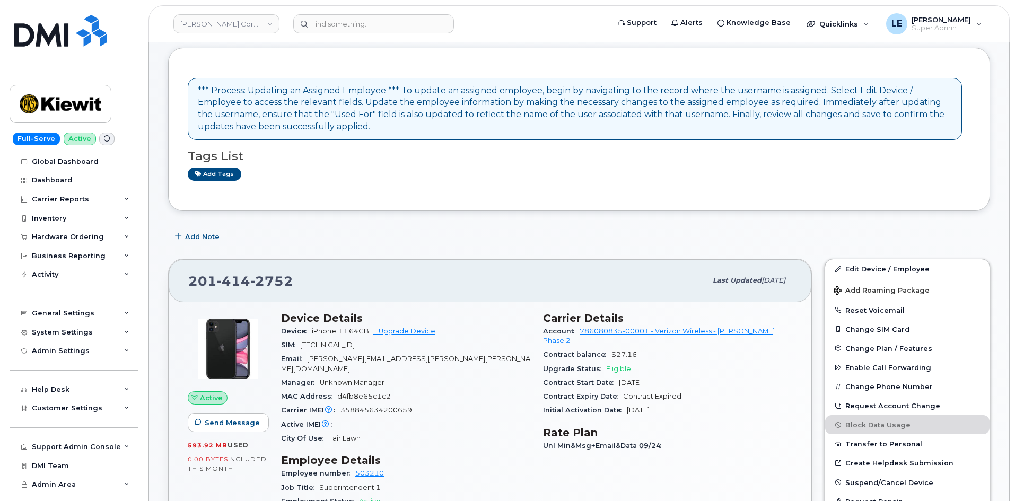
click at [479, 265] on div "201 414 2752 Last updated Oct 06, 2025" at bounding box center [490, 280] width 643 height 42
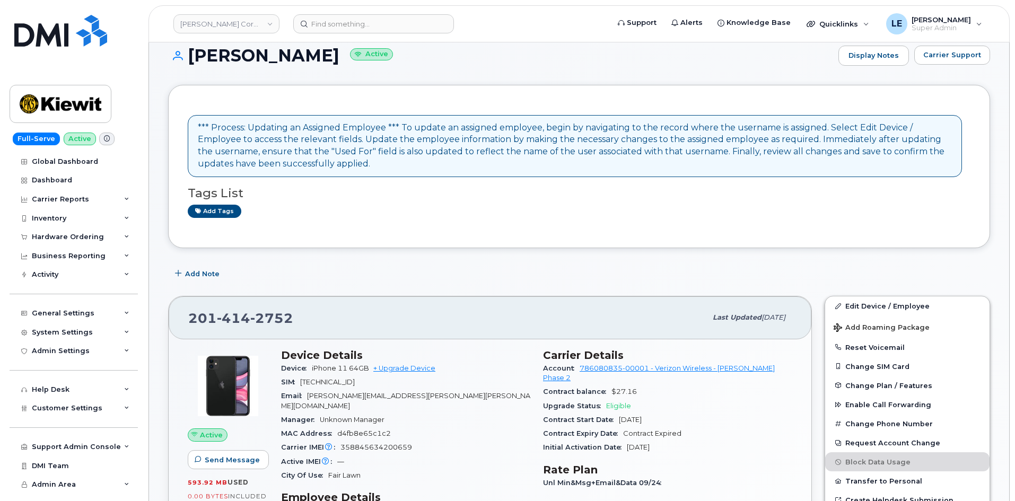
scroll to position [0, 0]
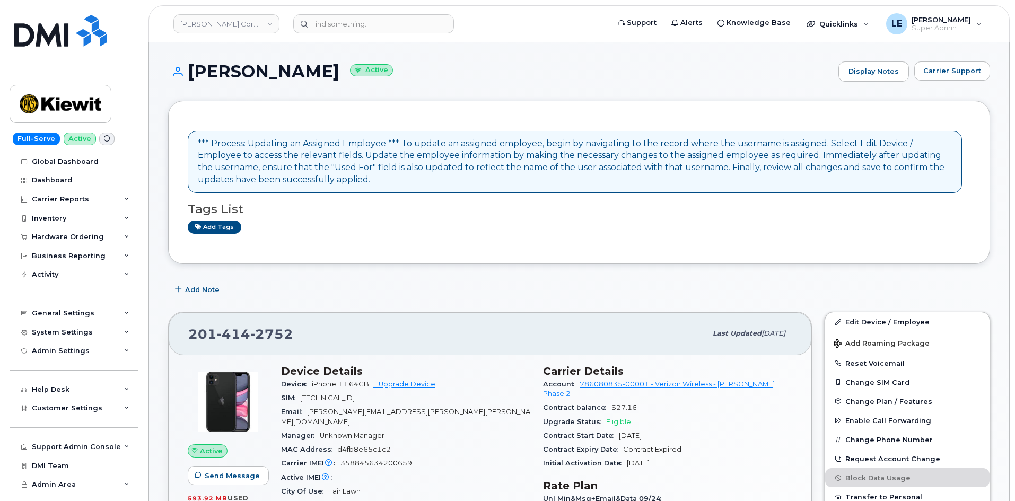
click at [389, 36] on header "Kiewit Corporation Support Alerts Knowledge Base Quicklinks Suspend / Cancel De…" at bounding box center [579, 23] width 861 height 37
click at [391, 31] on input at bounding box center [373, 23] width 161 height 19
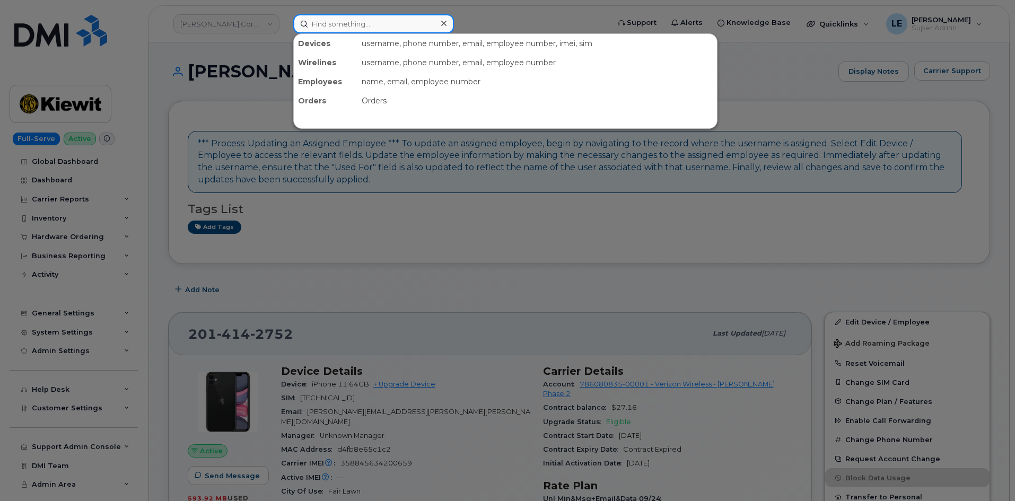
paste input "303081"
click at [396, 27] on input "303081" at bounding box center [373, 23] width 161 height 19
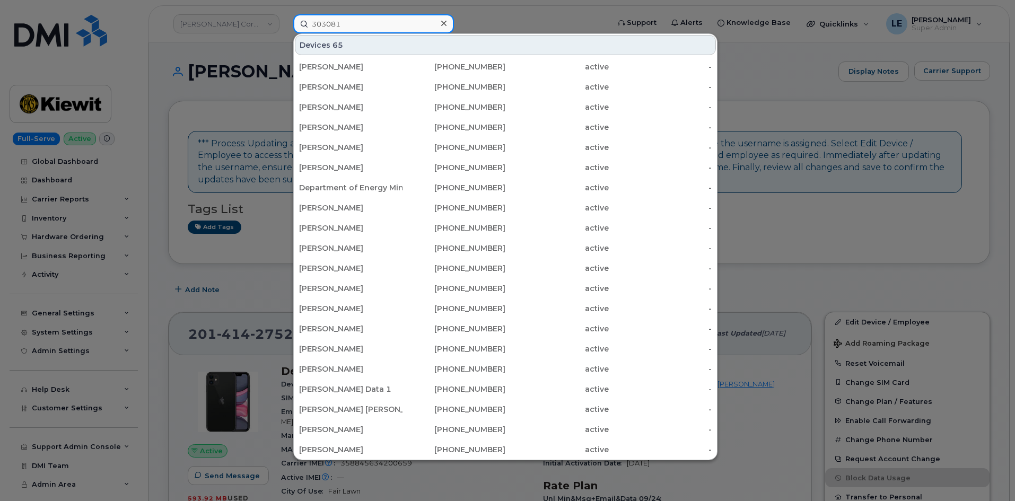
type input "303081"
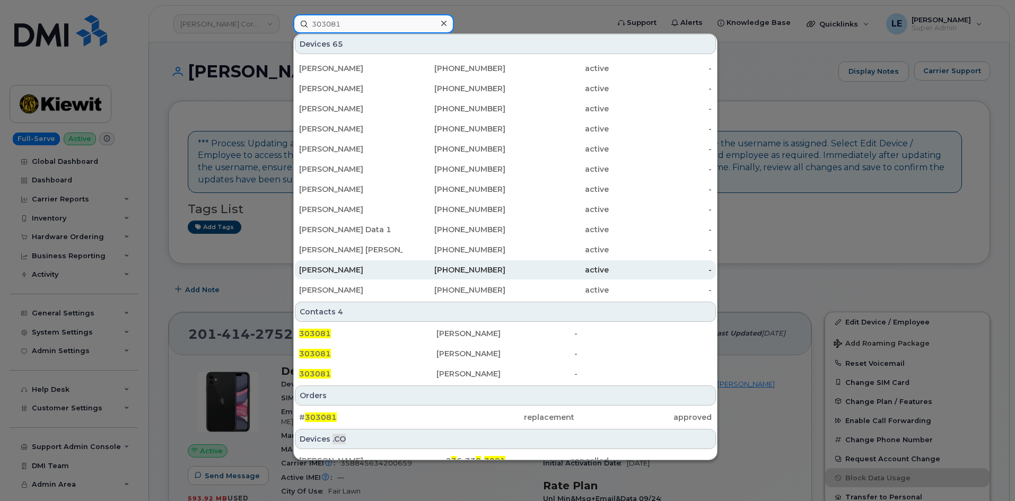
scroll to position [212, 0]
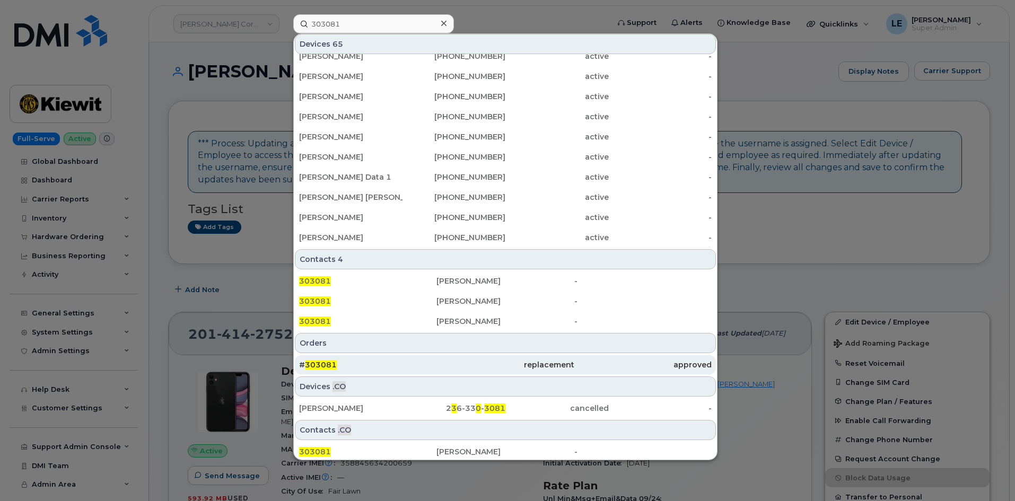
click at [344, 365] on div "# 303081" at bounding box center [367, 365] width 137 height 11
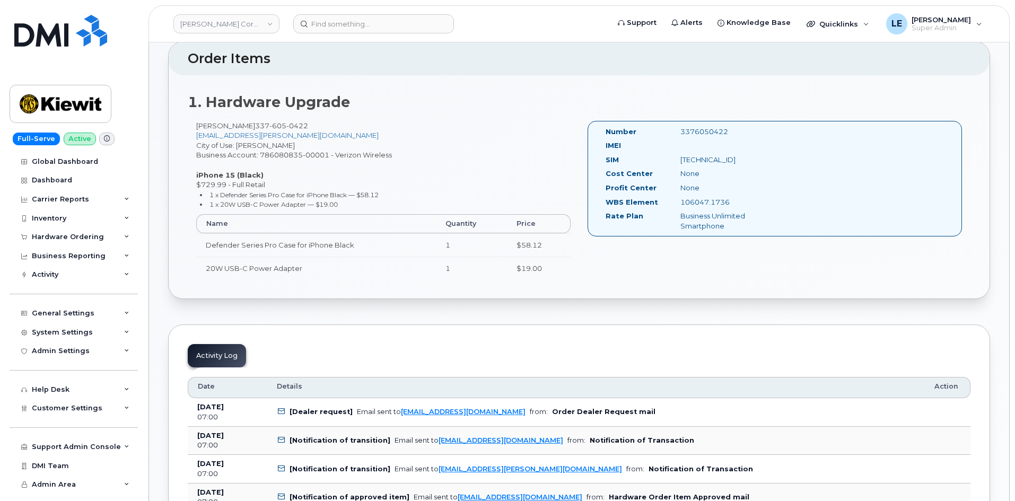
scroll to position [318, 0]
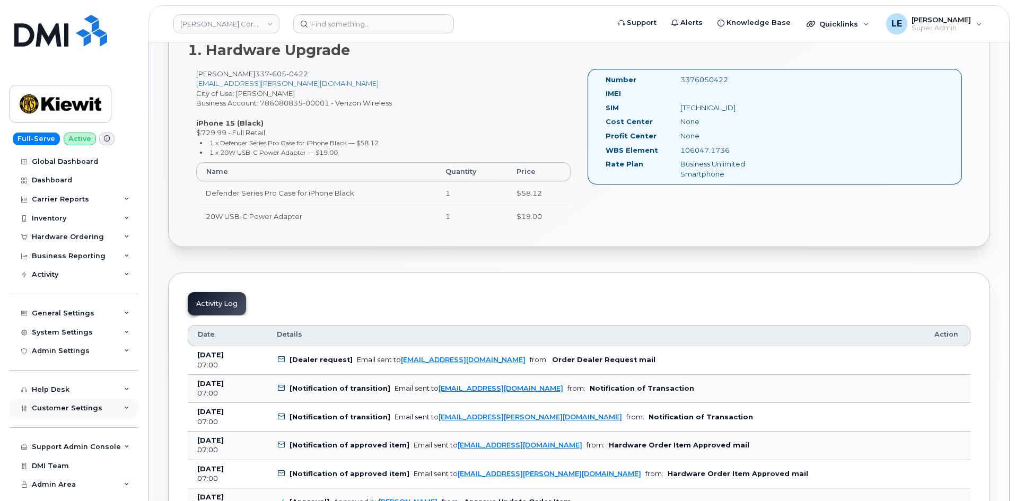
click at [74, 409] on span "Customer Settings" at bounding box center [67, 408] width 71 height 8
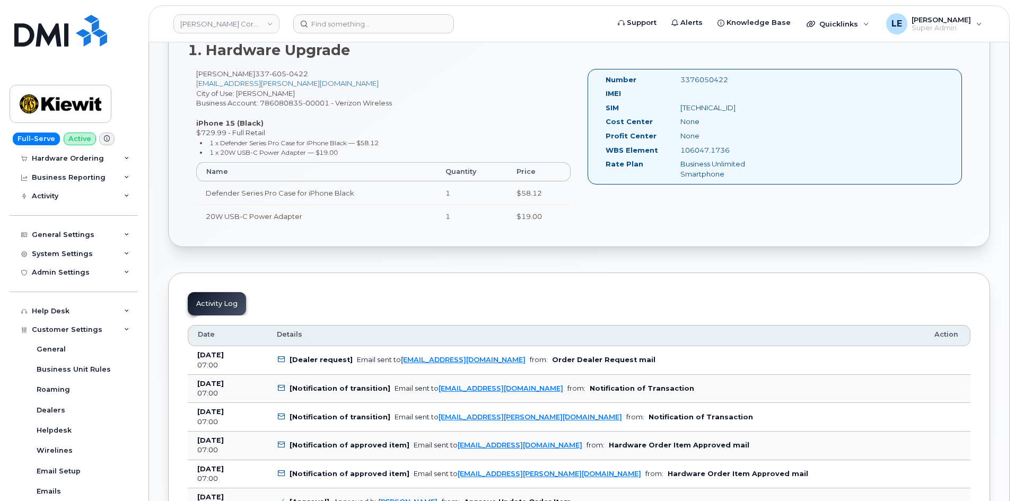
scroll to position [265, 0]
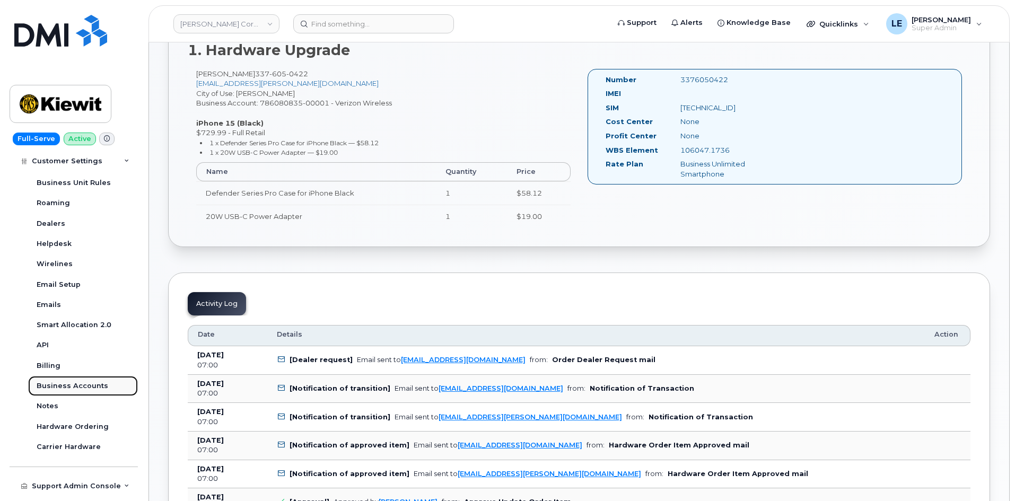
click at [81, 391] on link "Business Accounts" at bounding box center [83, 386] width 110 height 20
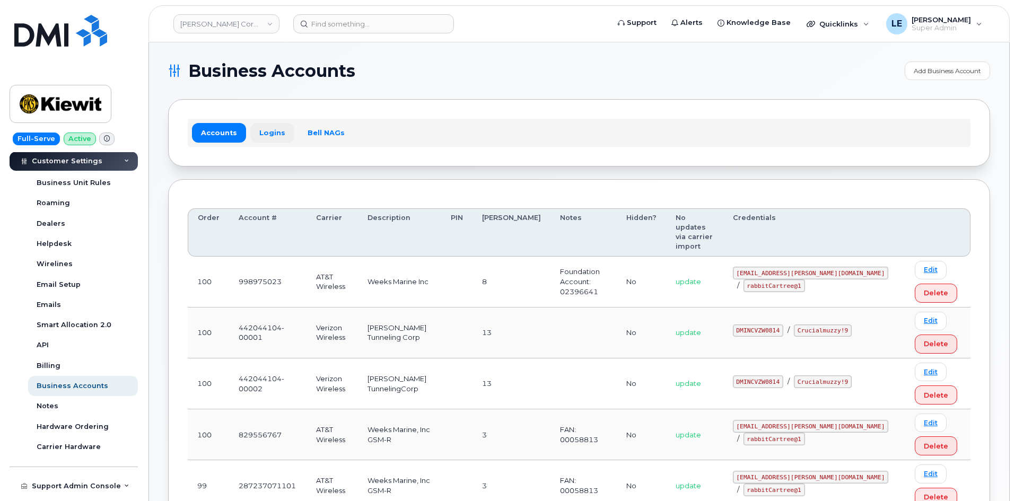
click at [276, 133] on link "Logins" at bounding box center [272, 132] width 44 height 19
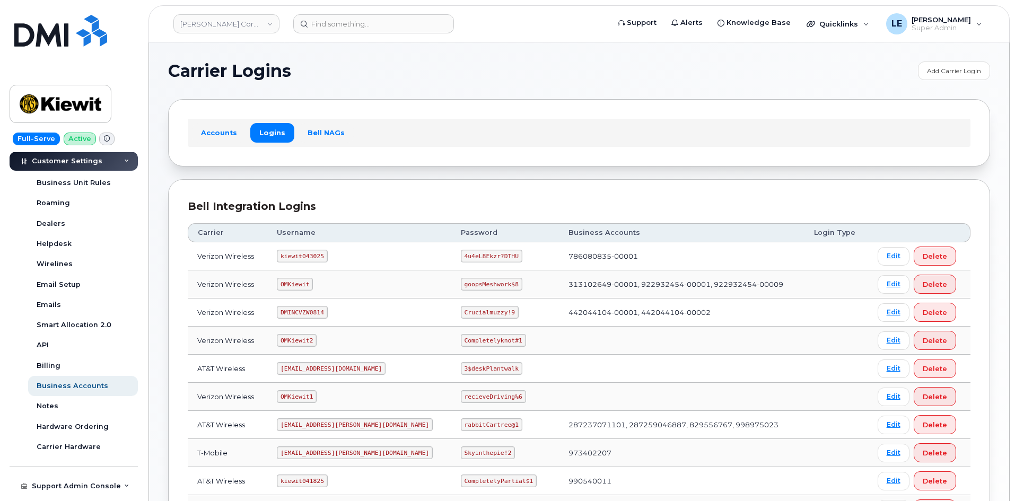
click at [317, 169] on section "Carrier Logins Add Carrier Login Accounts Logins Bell NAGs Bell Integration Log…" at bounding box center [579, 349] width 822 height 575
drag, startPoint x: 288, startPoint y: 257, endPoint x: 326, endPoint y: 255, distance: 38.2
click at [326, 255] on code "kiewit043025" at bounding box center [302, 256] width 50 height 13
copy code "kiewit043025"
drag, startPoint x: 431, startPoint y: 257, endPoint x: 479, endPoint y: 255, distance: 48.8
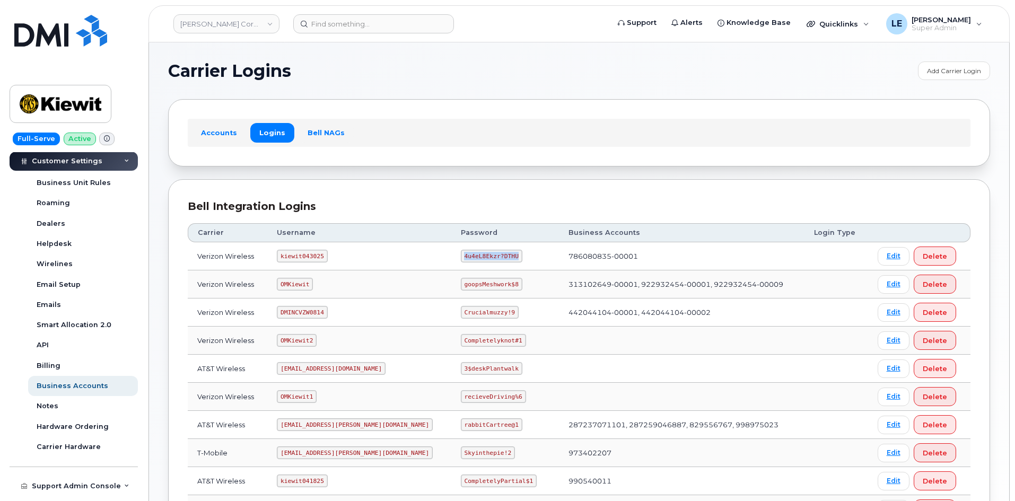
click at [479, 255] on code "4u4eL8Ekzr?DTHU" at bounding box center [492, 256] width 62 height 13
copy code "4u4eL8Ekzr?DTHU"
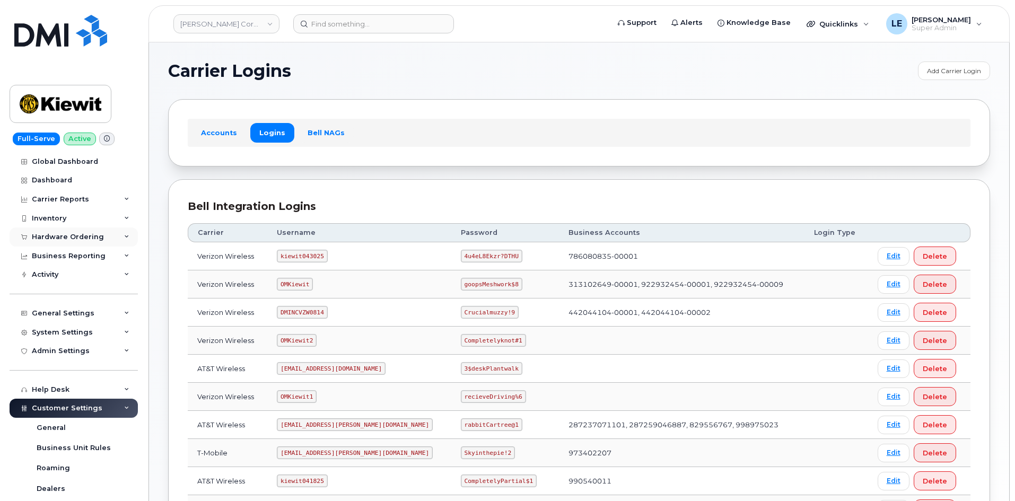
click at [78, 237] on div "Hardware Ordering" at bounding box center [68, 237] width 72 height 8
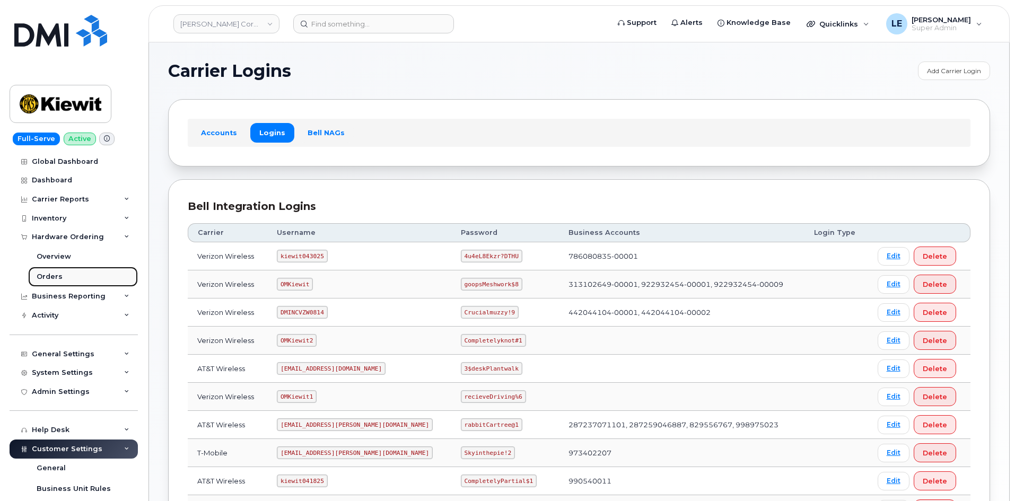
click at [73, 278] on link "Orders" at bounding box center [83, 277] width 110 height 20
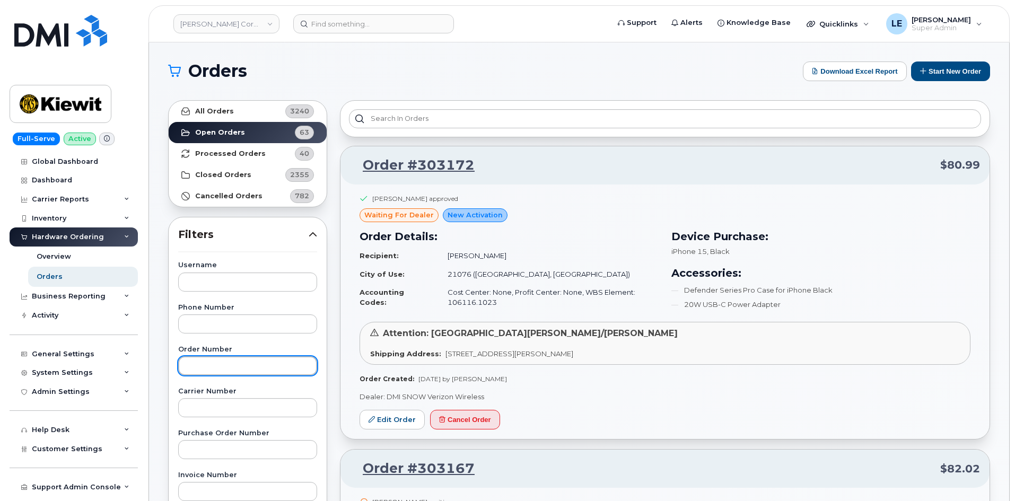
click at [227, 371] on input "text" at bounding box center [247, 365] width 139 height 19
paste input "303086"
type input "303086"
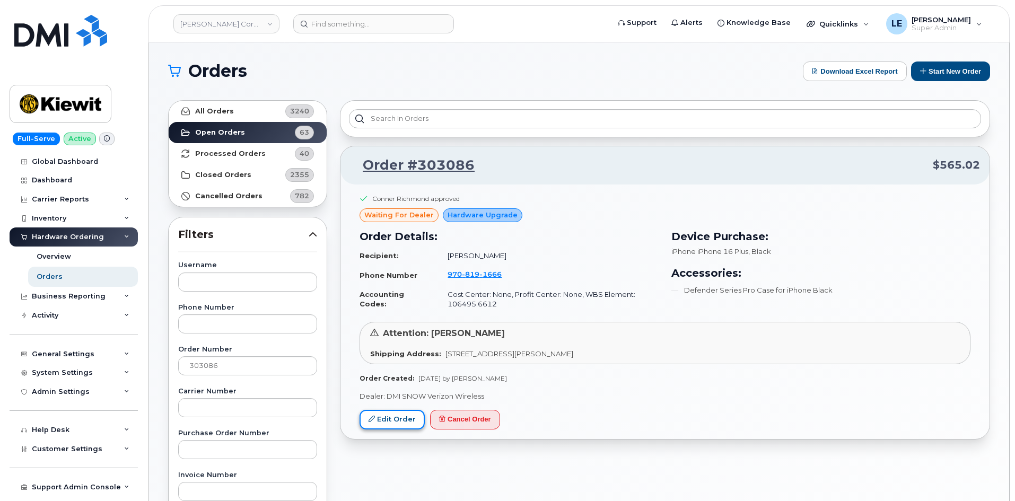
click at [379, 416] on link "Edit Order" at bounding box center [392, 420] width 65 height 20
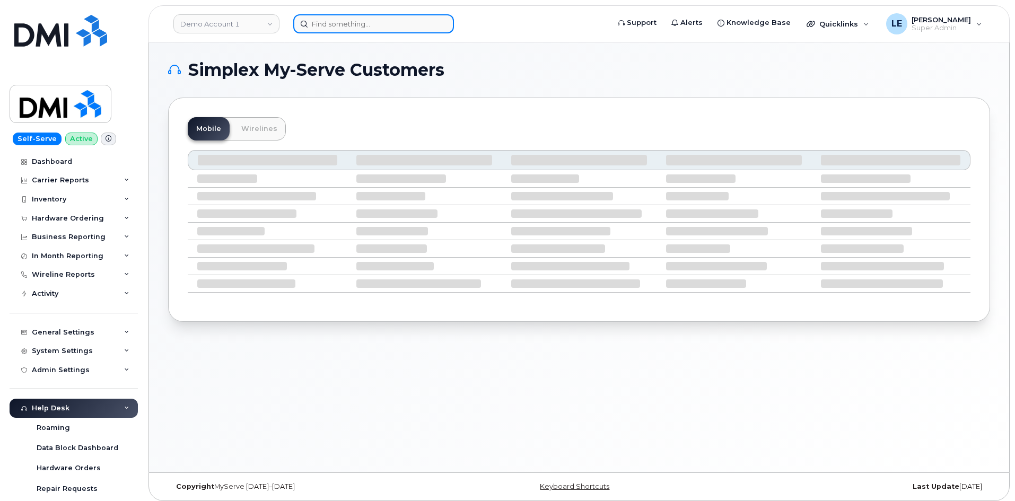
click at [408, 27] on input at bounding box center [373, 23] width 161 height 19
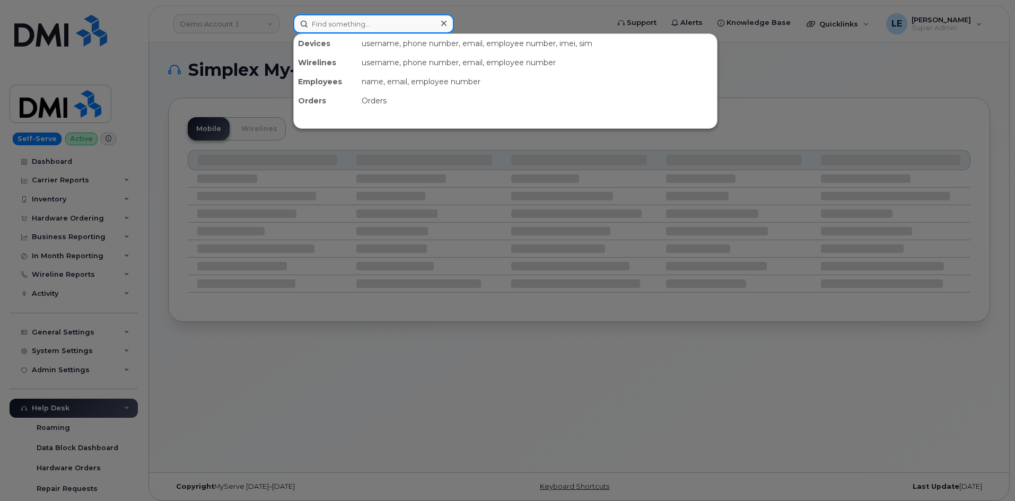
paste input "3376050422"
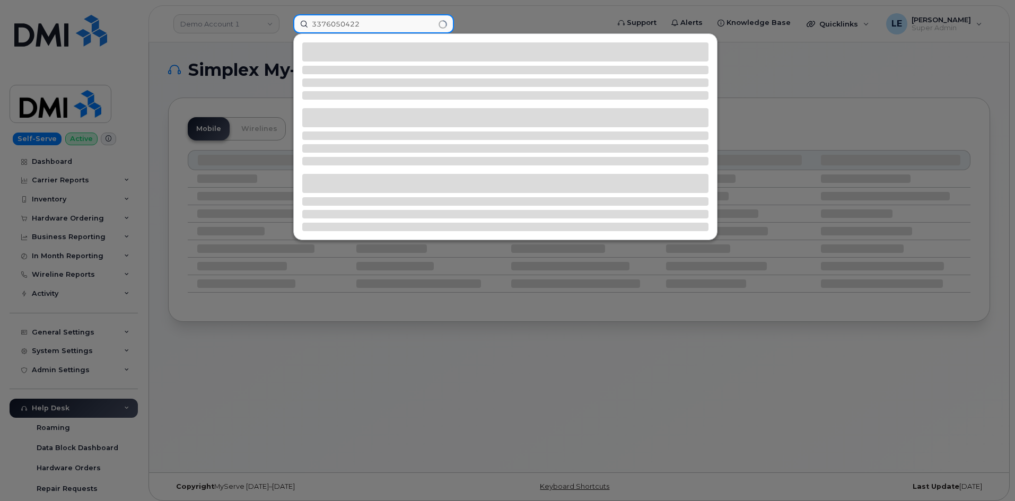
type input "3376050422"
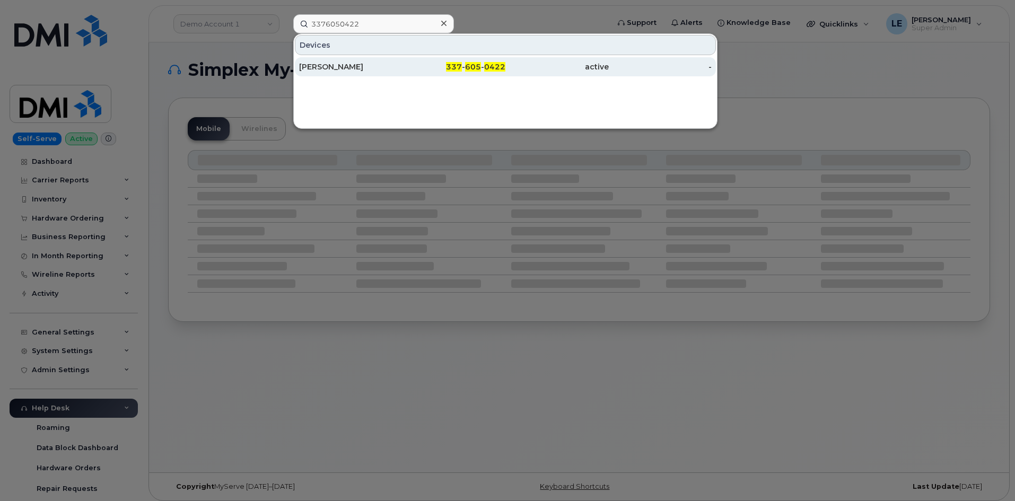
click at [431, 68] on div "337 - 605 - 0422" at bounding box center [454, 67] width 103 height 11
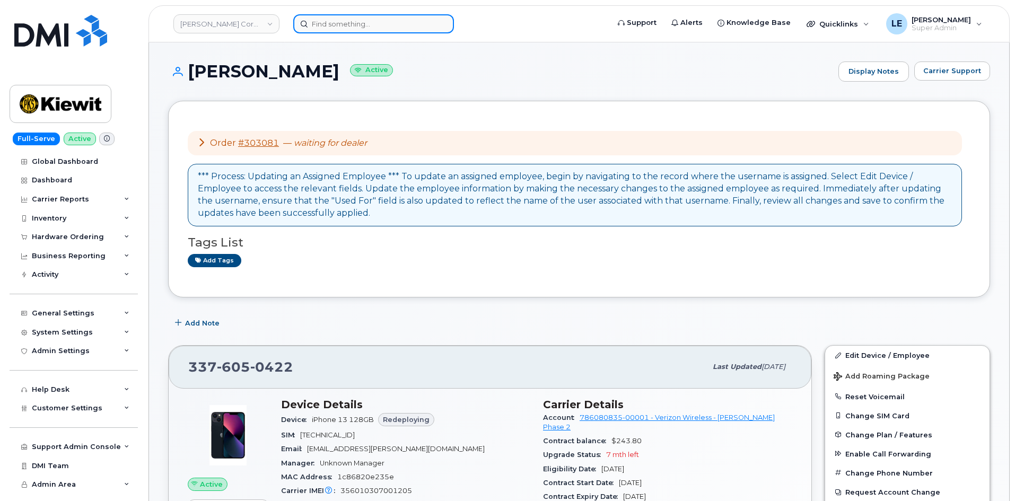
click at [334, 23] on input at bounding box center [373, 23] width 161 height 19
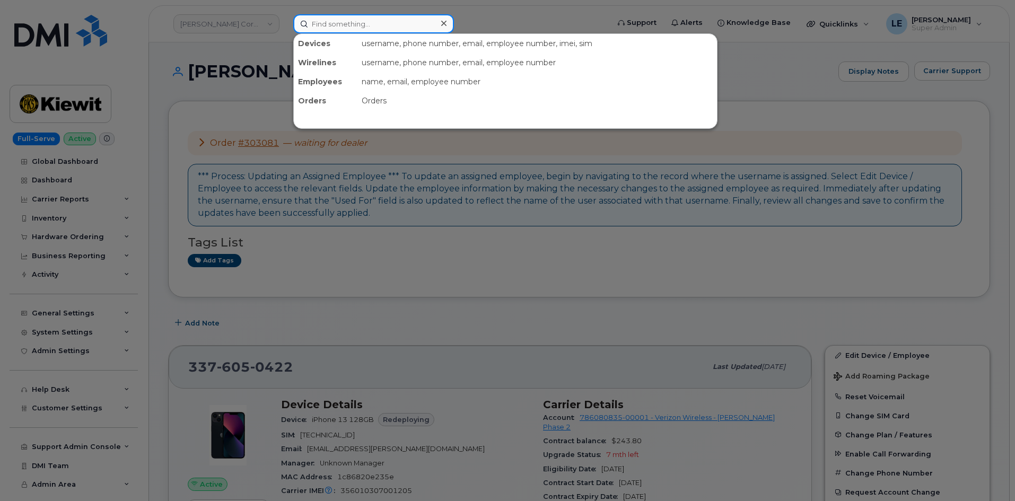
paste input "9708191666"
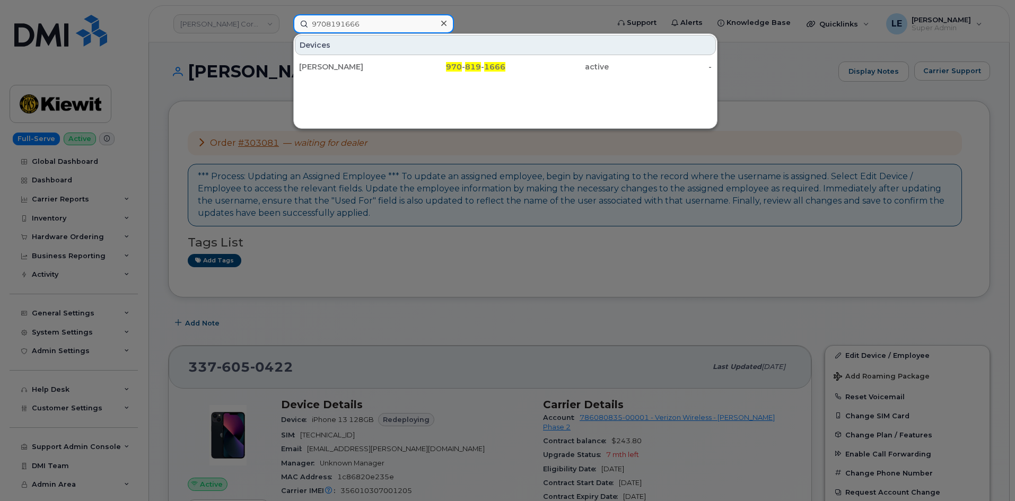
type input "9708191666"
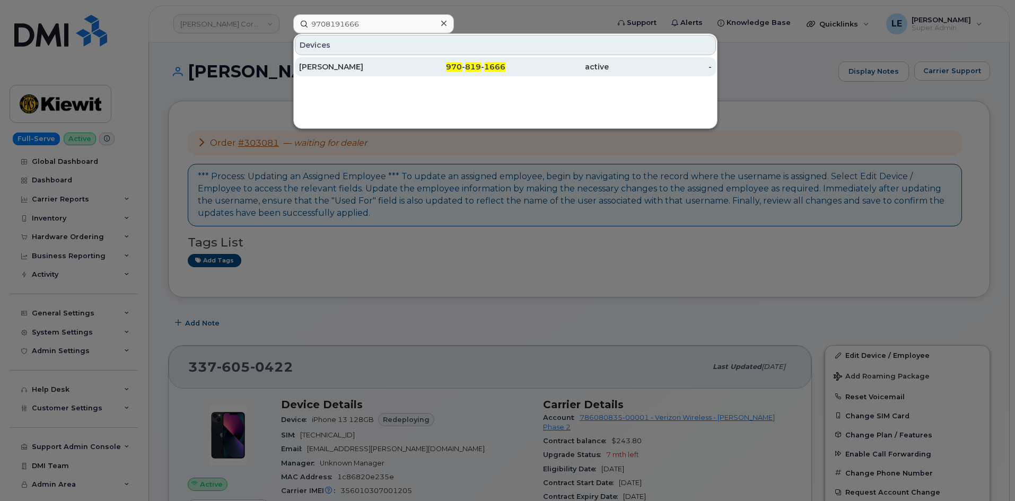
click at [336, 63] on div "Brian Reinhart" at bounding box center [350, 67] width 103 height 11
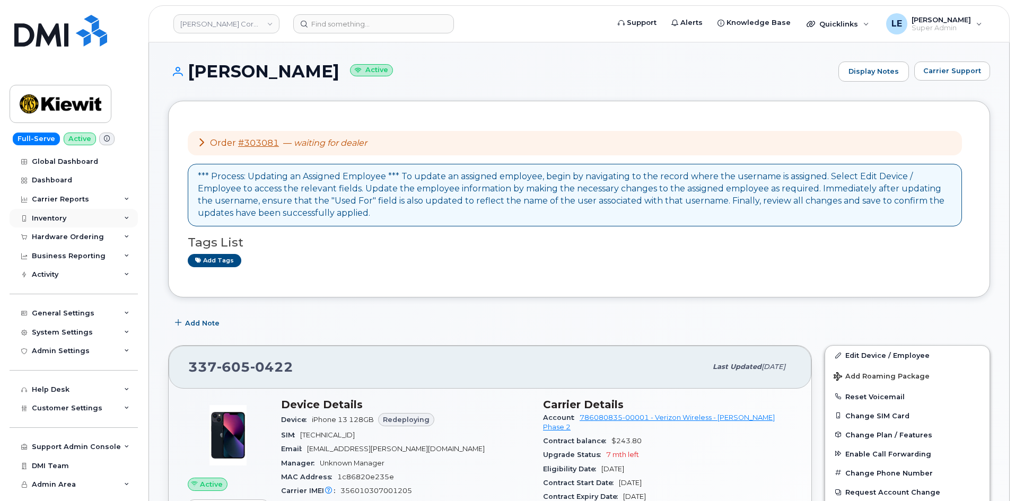
click at [82, 215] on div "Inventory" at bounding box center [74, 218] width 128 height 19
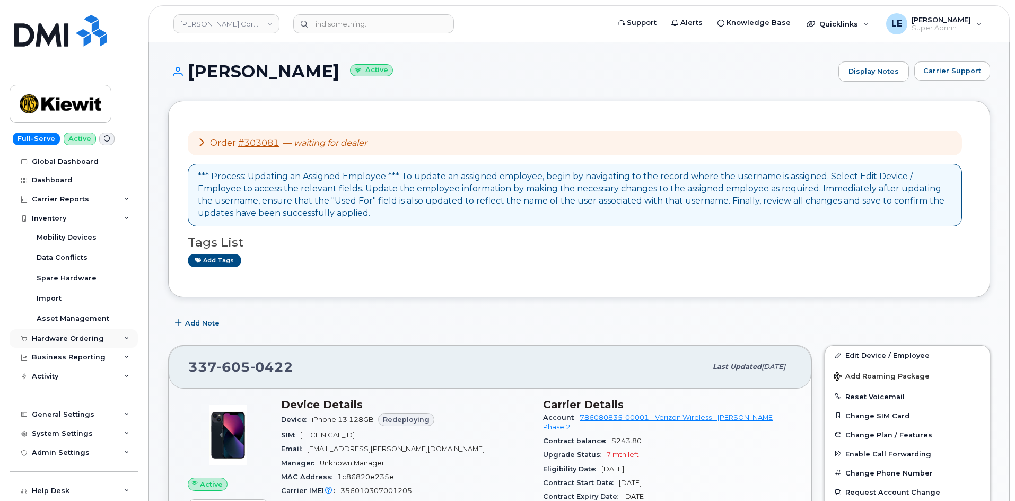
click at [72, 333] on div "Hardware Ordering" at bounding box center [74, 338] width 128 height 19
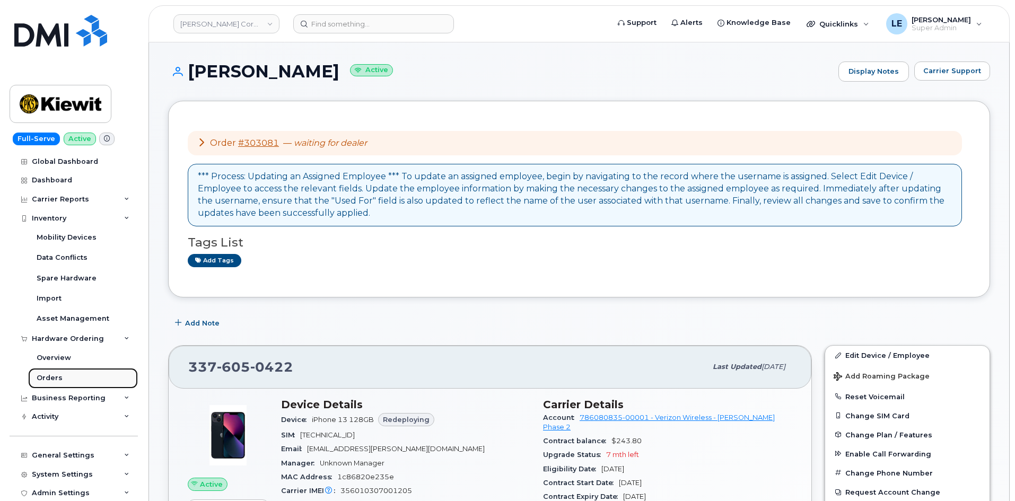
click at [67, 373] on link "Orders" at bounding box center [83, 378] width 110 height 20
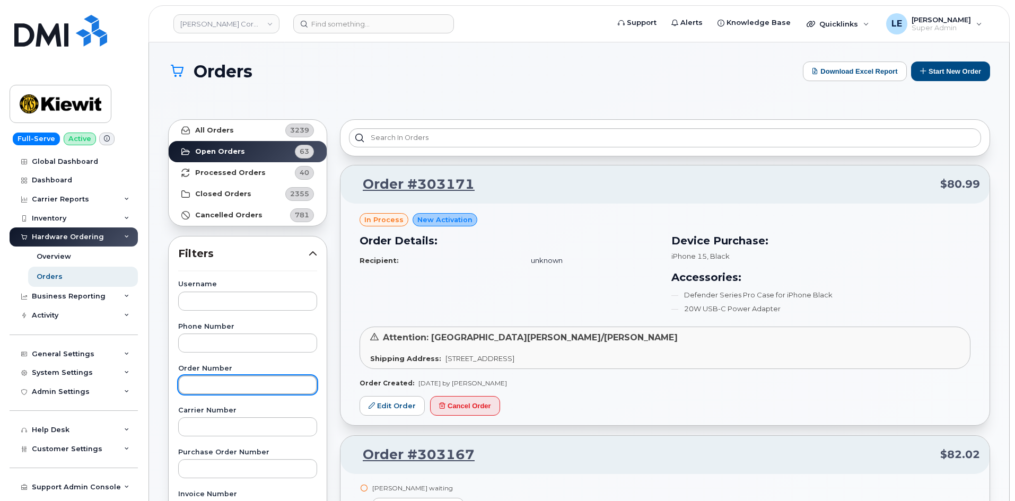
click at [221, 381] on input "text" at bounding box center [247, 385] width 139 height 19
paste input "303081"
type input "303081"
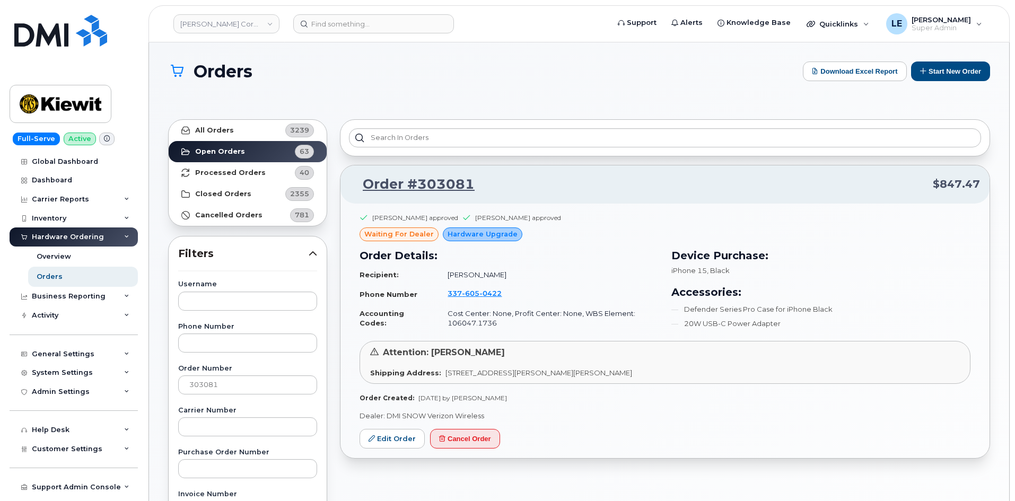
click at [377, 451] on div "Emma Buikema approved Zachary Griner approved waiting for dealer Hardware Upgra…" at bounding box center [665, 331] width 649 height 255
click at [379, 451] on div "Emma Buikema approved Zachary Griner approved waiting for dealer Hardware Upgra…" at bounding box center [665, 331] width 649 height 255
click at [379, 444] on link "Edit Order" at bounding box center [392, 439] width 65 height 20
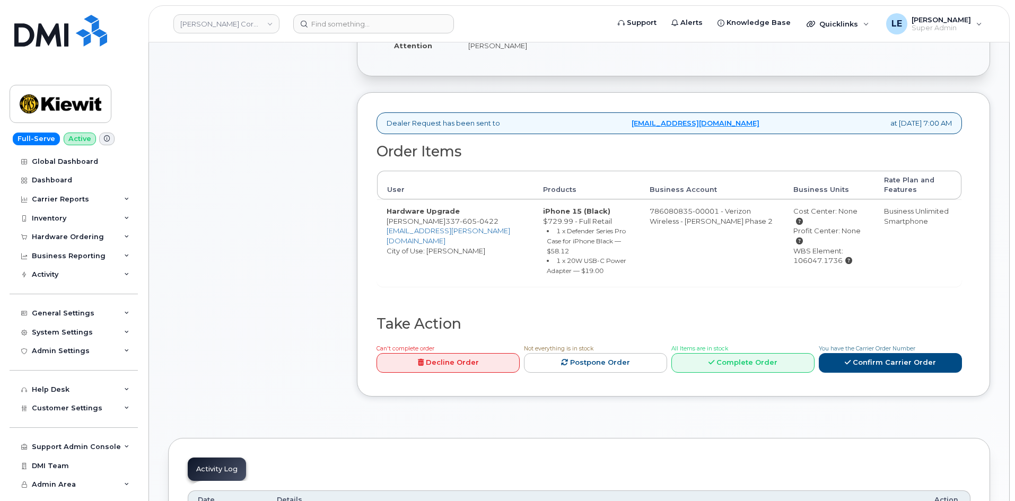
scroll to position [265, 0]
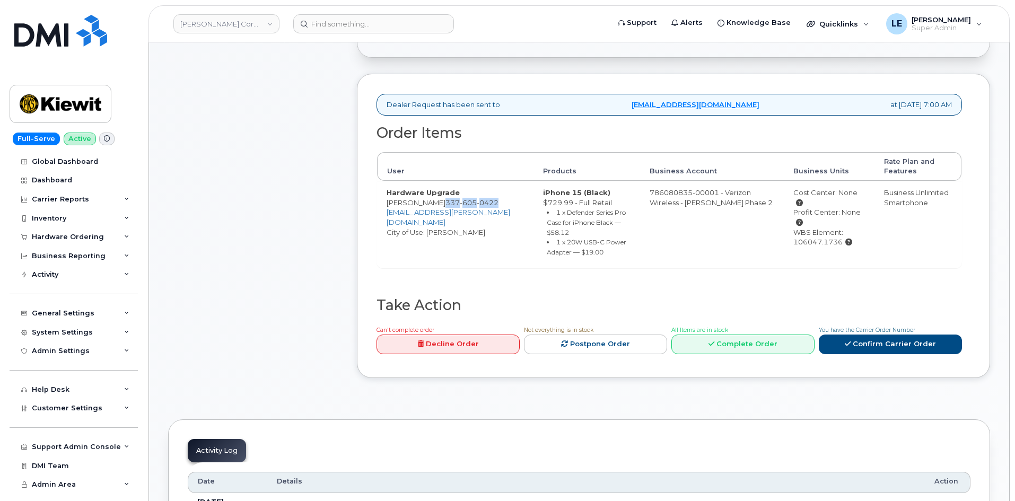
click at [460, 210] on td "Hardware Upgrade [PERSON_NAME] [PHONE_NUMBER] [PERSON_NAME][EMAIL_ADDRESS][PERS…" at bounding box center [455, 224] width 156 height 87
copy span "[PHONE_NUMBER]"
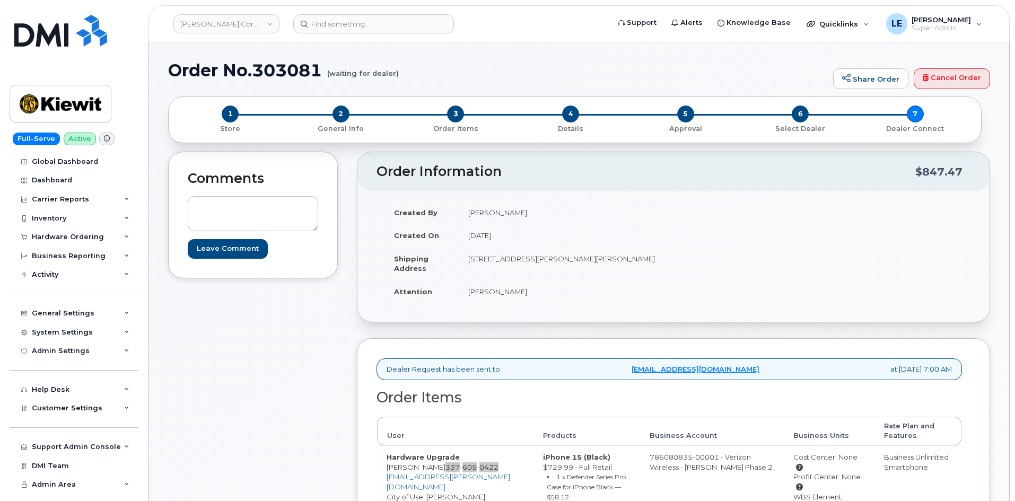
scroll to position [0, 0]
click at [321, 35] on header "[PERSON_NAME] Corporation Support Alerts Knowledge Base Quicklinks Suspend / Ca…" at bounding box center [579, 23] width 861 height 37
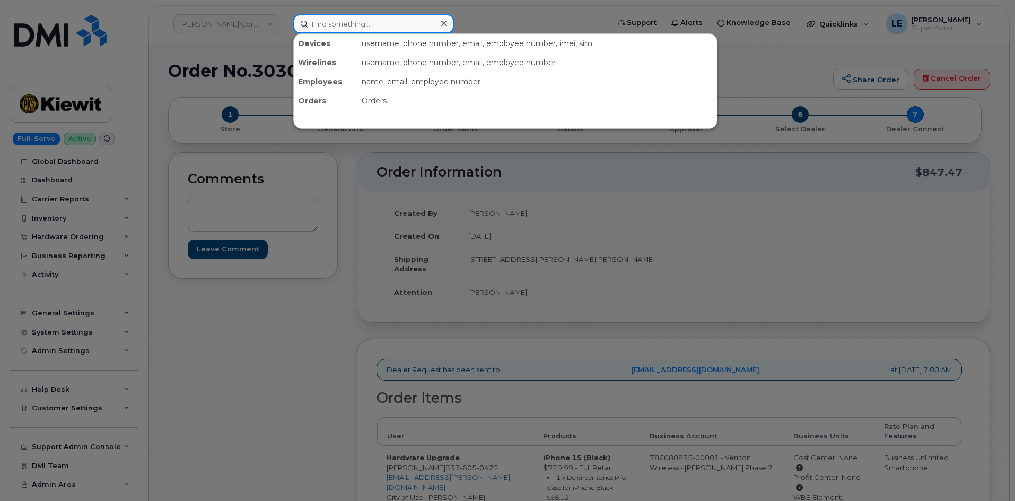
click at [322, 30] on input at bounding box center [373, 23] width 161 height 19
paste input "3376050422"
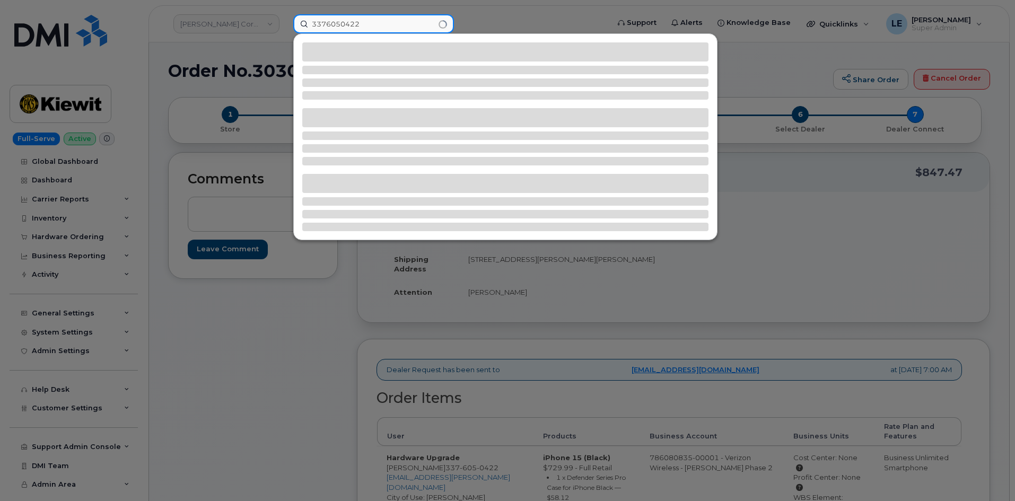
type input "3376050422"
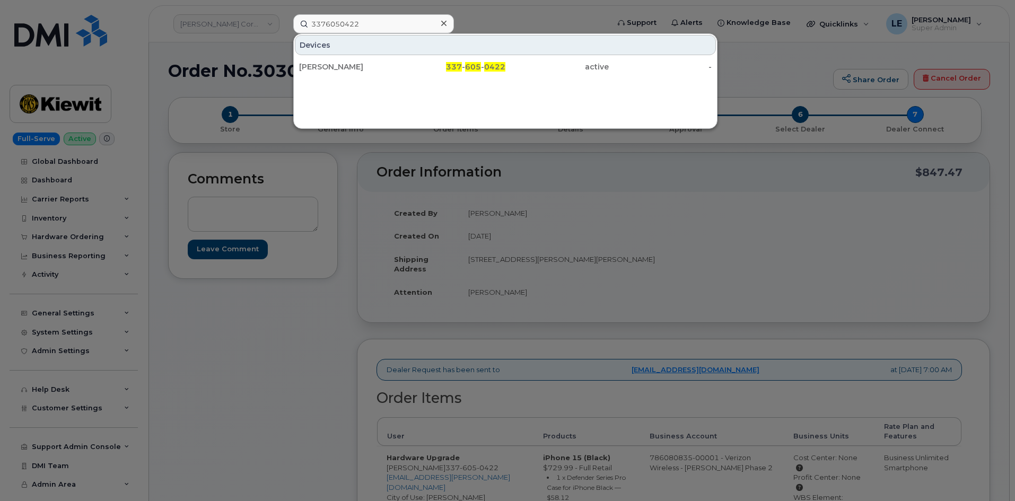
drag, startPoint x: 252, startPoint y: 95, endPoint x: 224, endPoint y: 7, distance: 91.9
click at [252, 94] on div at bounding box center [507, 250] width 1015 height 501
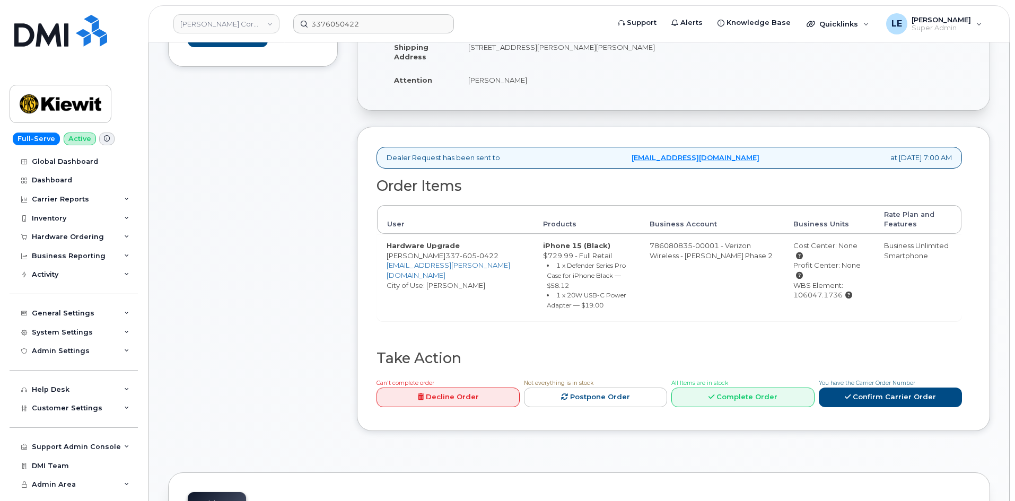
scroll to position [159, 0]
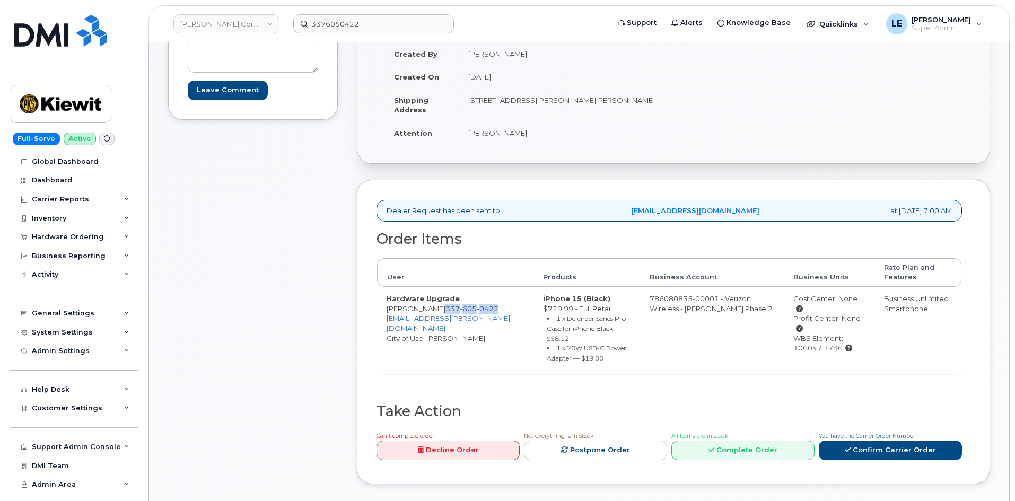
drag, startPoint x: 459, startPoint y: 310, endPoint x: 479, endPoint y: 315, distance: 21.4
click at [479, 315] on td "Hardware Upgrade JORDAN SZPEINSKI 337 605 0422 JORDAN.SZPEINSKI@KIEWIT.COM City…" at bounding box center [455, 330] width 156 height 87
copy span "337 605 0422"
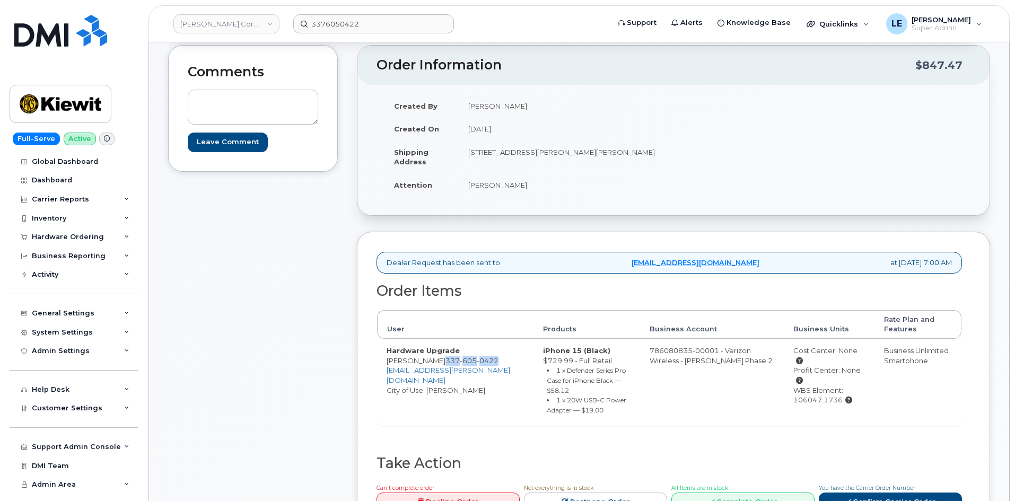
scroll to position [0, 0]
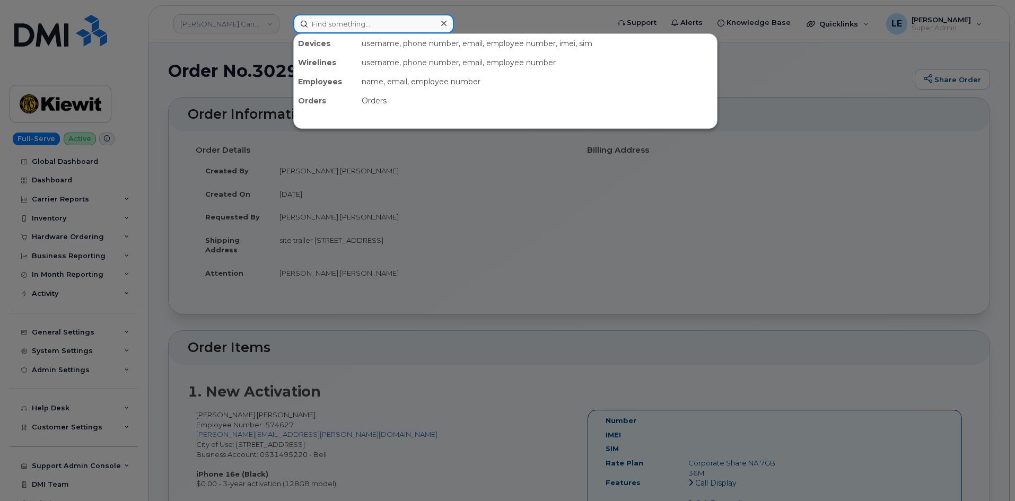
click at [376, 19] on input at bounding box center [373, 23] width 161 height 19
paste input "[PERSON_NAME][EMAIL_ADDRESS][PERSON_NAME][PERSON_NAME][DOMAIN_NAME]"
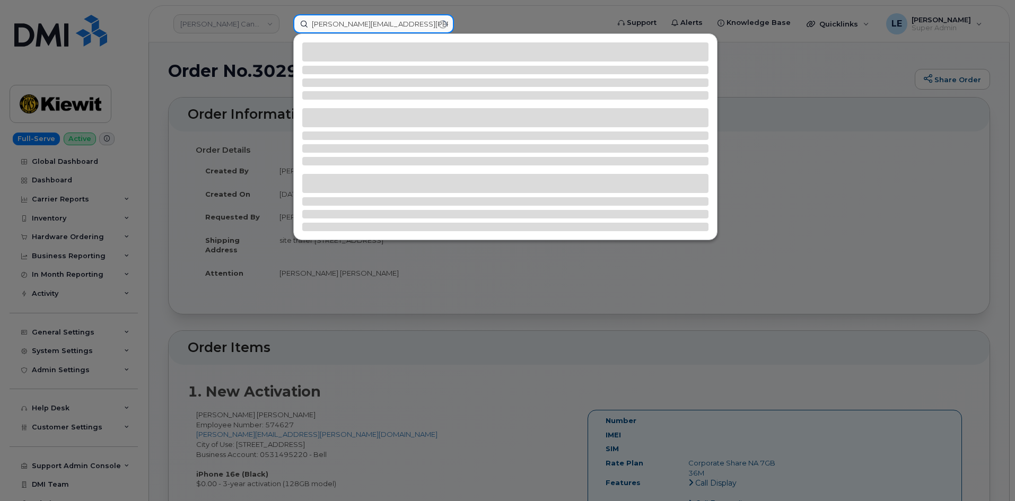
type input "[PERSON_NAME][EMAIL_ADDRESS][PERSON_NAME][PERSON_NAME][DOMAIN_NAME]"
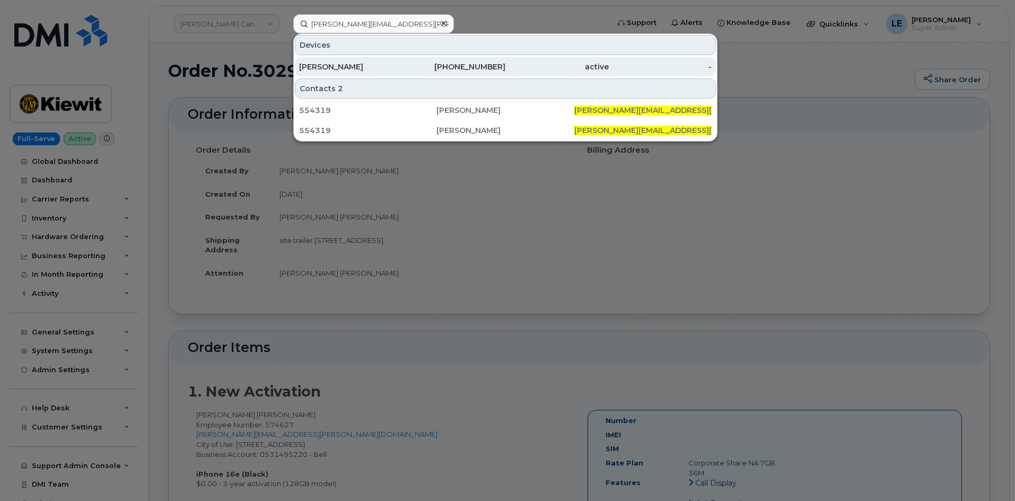
click at [364, 66] on div "[PERSON_NAME]" at bounding box center [350, 67] width 103 height 11
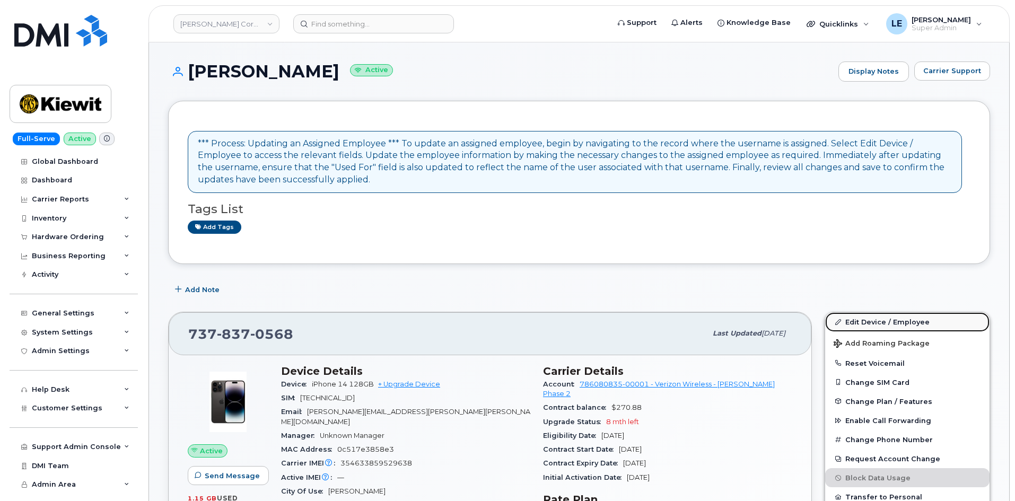
click at [853, 322] on link "Edit Device / Employee" at bounding box center [907, 321] width 164 height 19
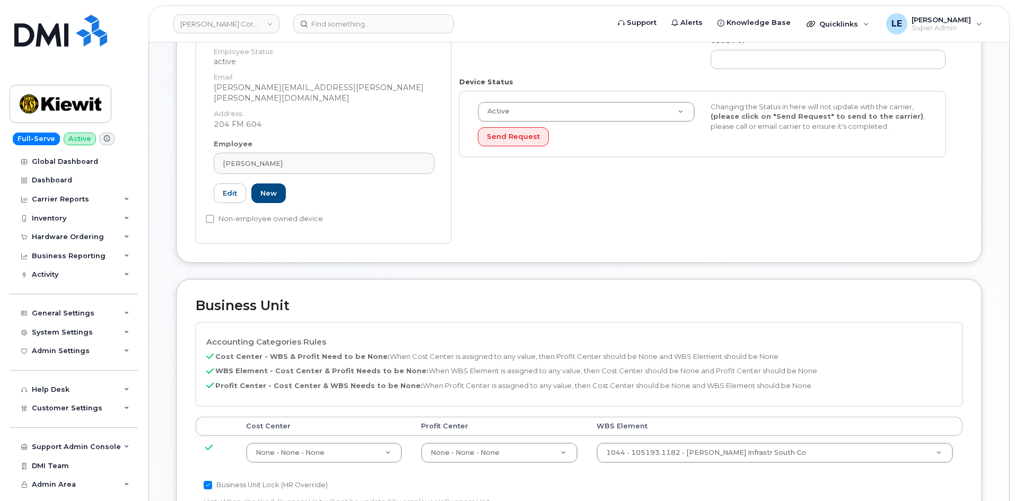
scroll to position [371, 0]
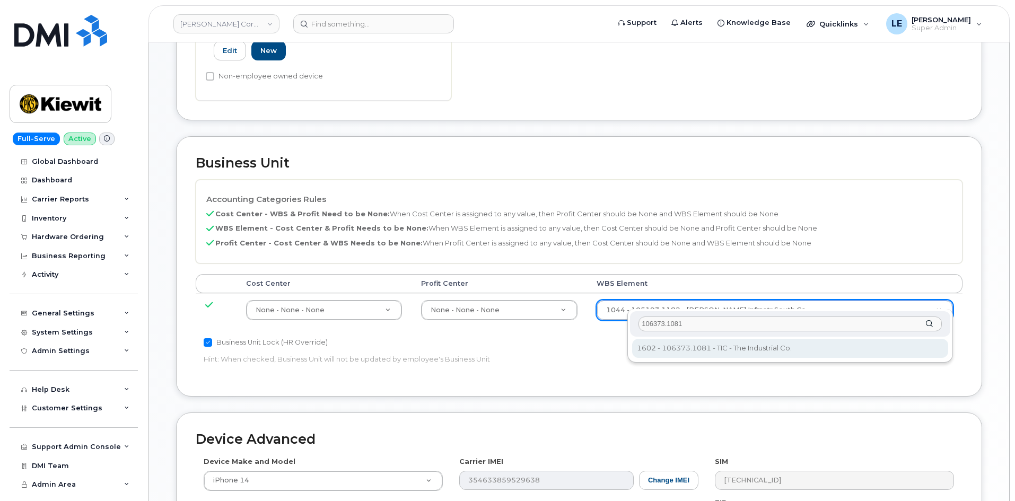
type input "106373.1081"
type input "35050978"
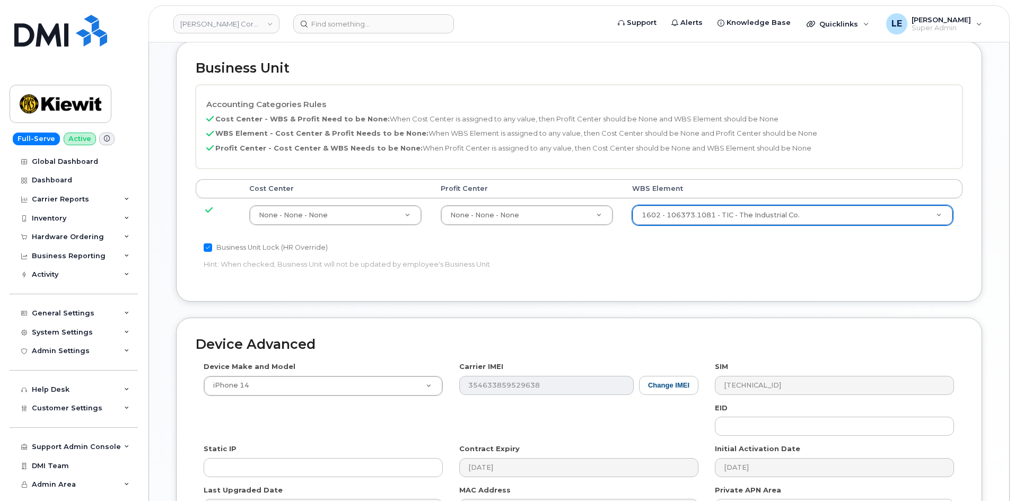
scroll to position [589, 0]
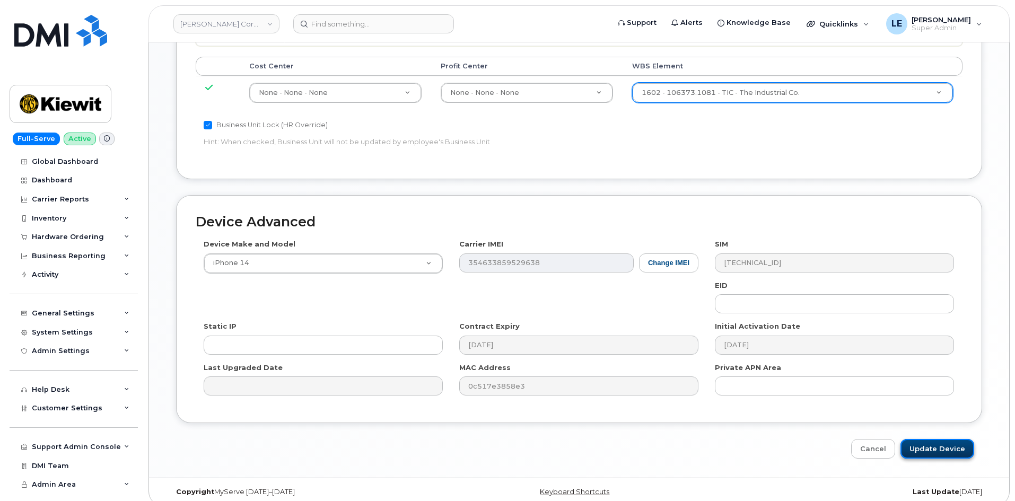
click at [952, 446] on input "Update Device" at bounding box center [938, 449] width 74 height 20
type input "Saving..."
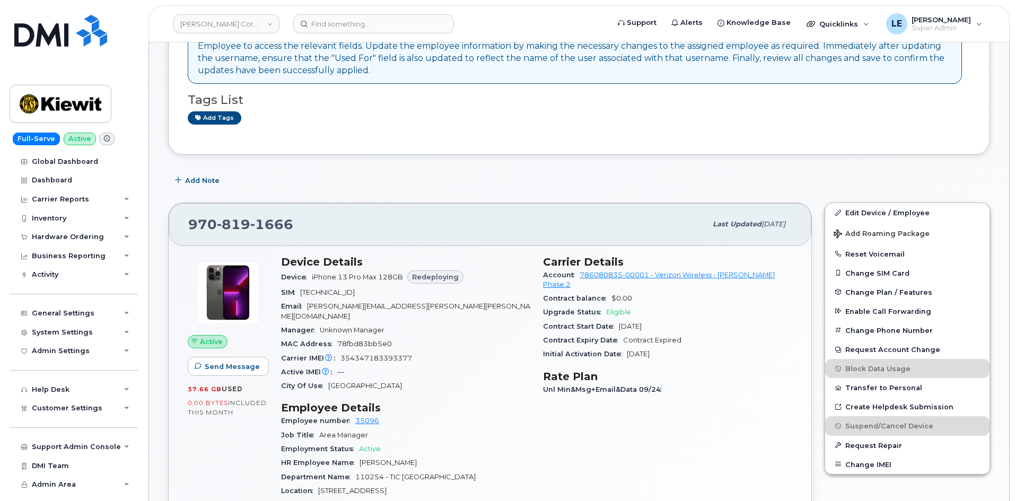
scroll to position [159, 0]
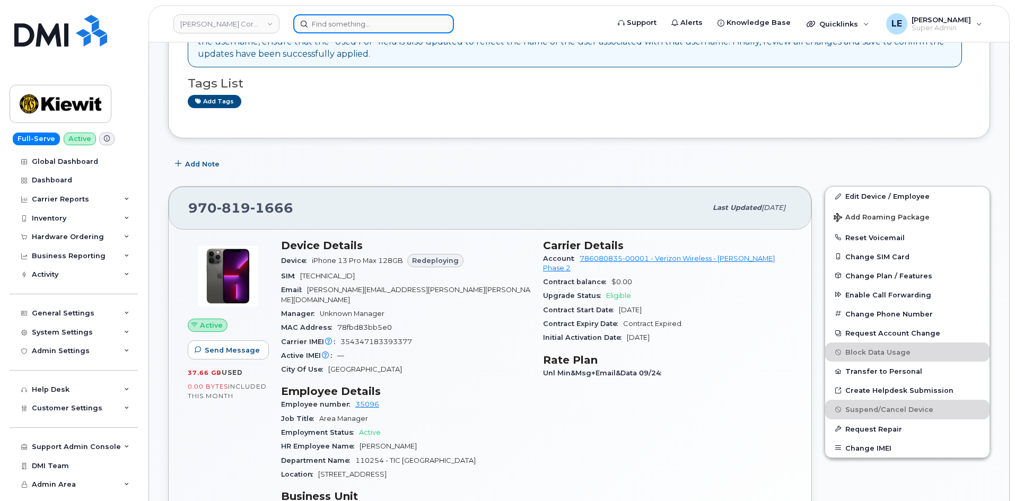
click at [392, 20] on input at bounding box center [373, 23] width 161 height 19
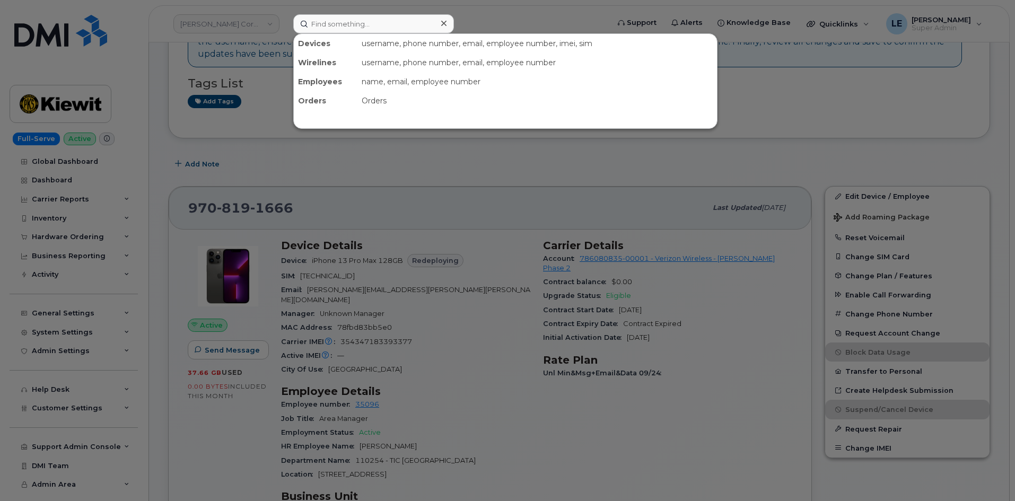
click at [245, 86] on div at bounding box center [507, 250] width 1015 height 501
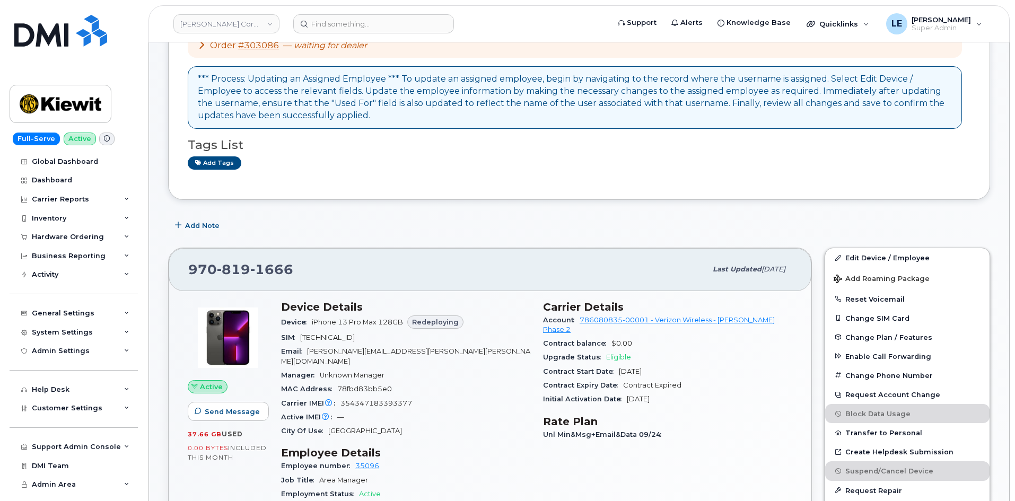
scroll to position [106, 0]
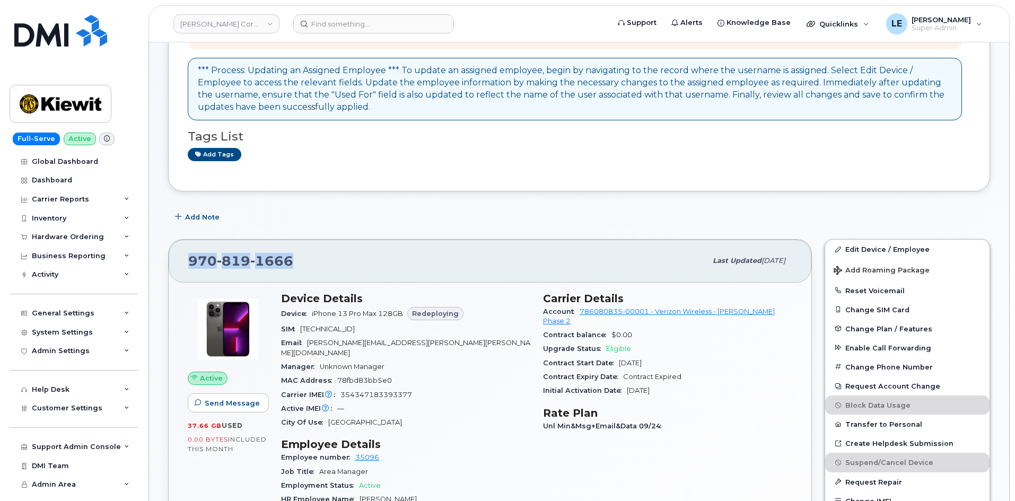
drag, startPoint x: 298, startPoint y: 261, endPoint x: 182, endPoint y: 260, distance: 115.1
click at [182, 260] on div "970 819 1666 Last updated Oct 07, 2025" at bounding box center [490, 261] width 643 height 42
copy span "970 819 1666"
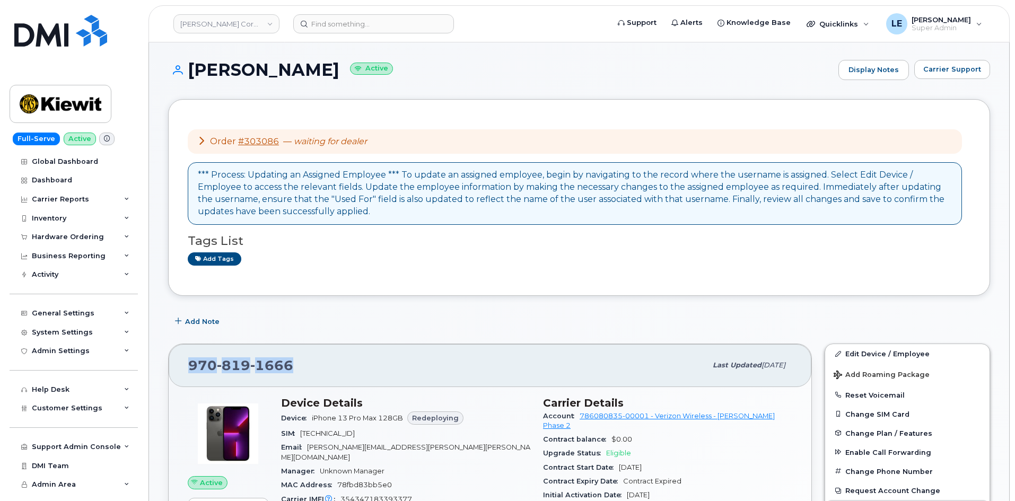
scroll to position [0, 0]
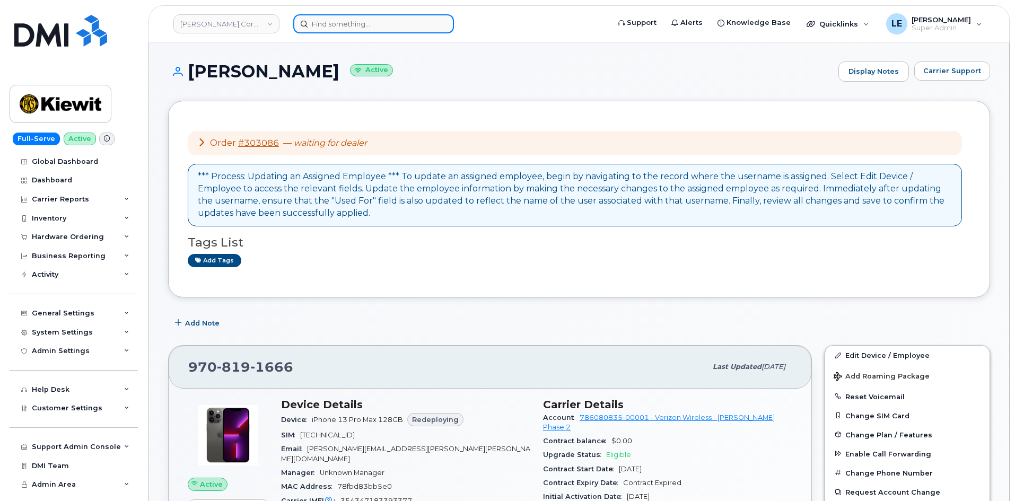
click at [342, 24] on input at bounding box center [373, 23] width 161 height 19
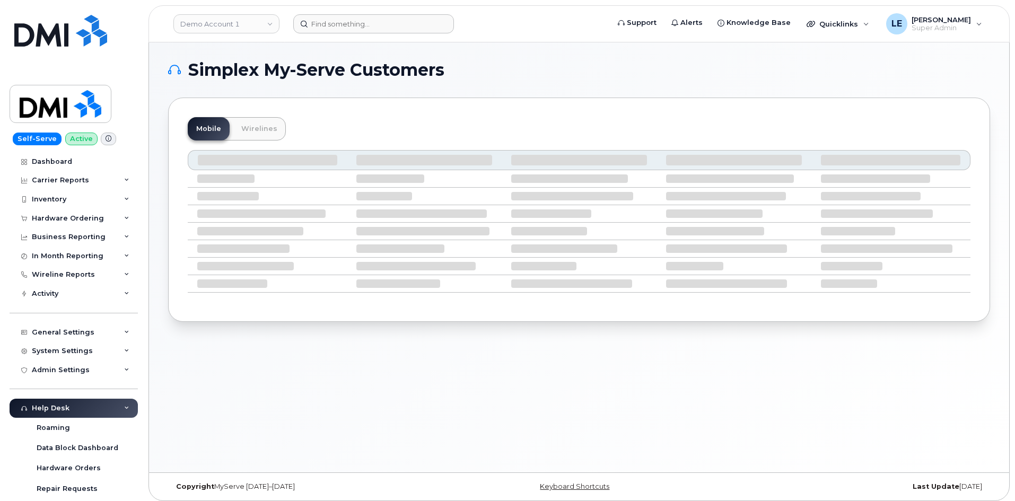
drag, startPoint x: 216, startPoint y: 32, endPoint x: 321, endPoint y: 28, distance: 105.1
click at [260, 31] on link "Demo Account 1" at bounding box center [226, 23] width 106 height 19
click at [321, 28] on input at bounding box center [373, 23] width 161 height 19
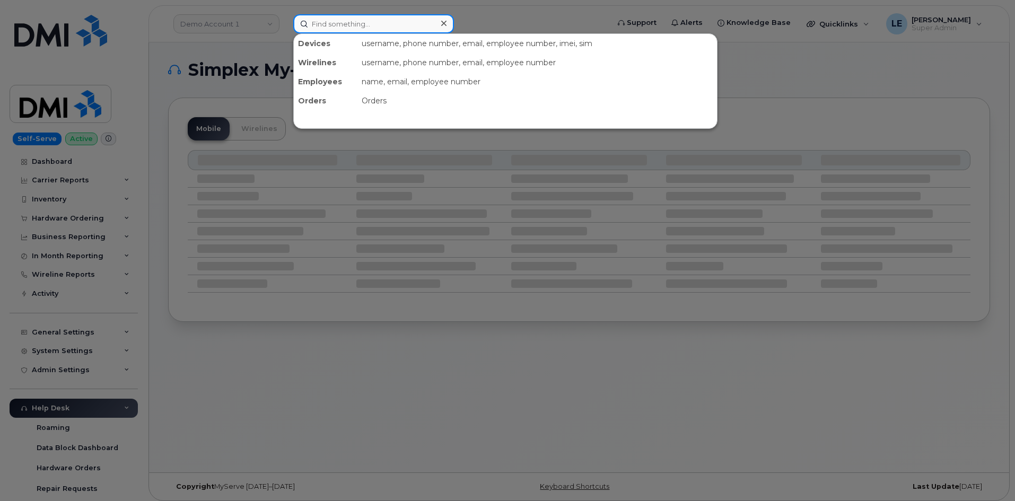
paste input "[PERSON_NAME][EMAIL_ADDRESS][PERSON_NAME][PERSON_NAME][DOMAIN_NAME]"
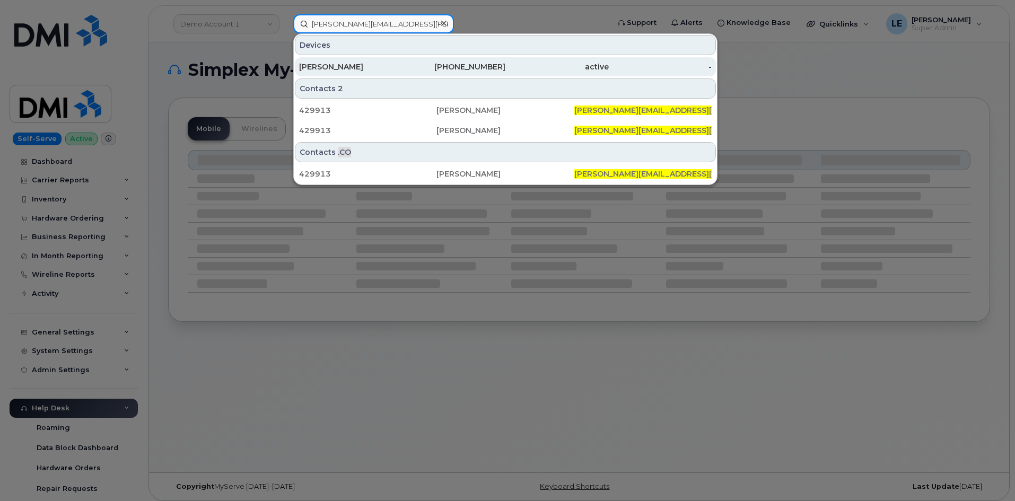
type input "[PERSON_NAME][EMAIL_ADDRESS][PERSON_NAME][PERSON_NAME][DOMAIN_NAME]"
click at [373, 69] on div "[PERSON_NAME]" at bounding box center [350, 67] width 103 height 11
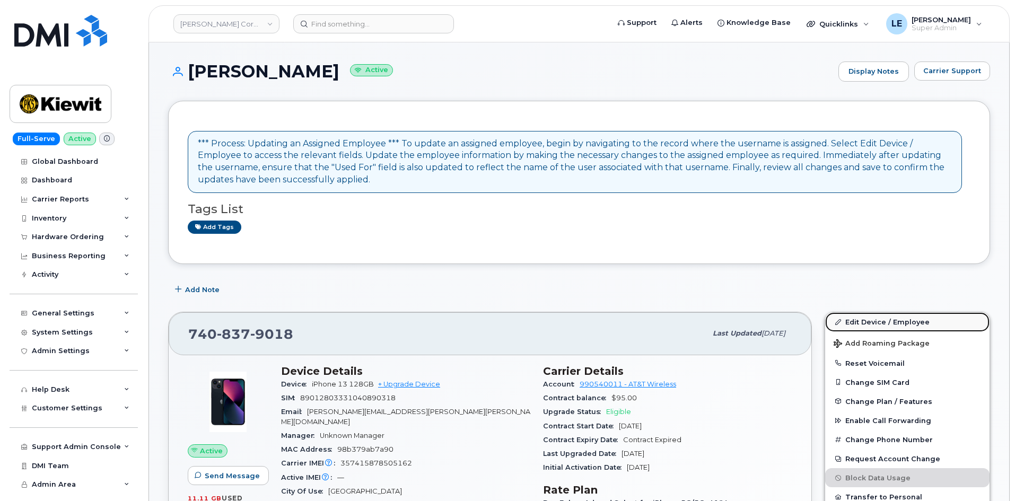
click at [863, 317] on link "Edit Device / Employee" at bounding box center [907, 321] width 164 height 19
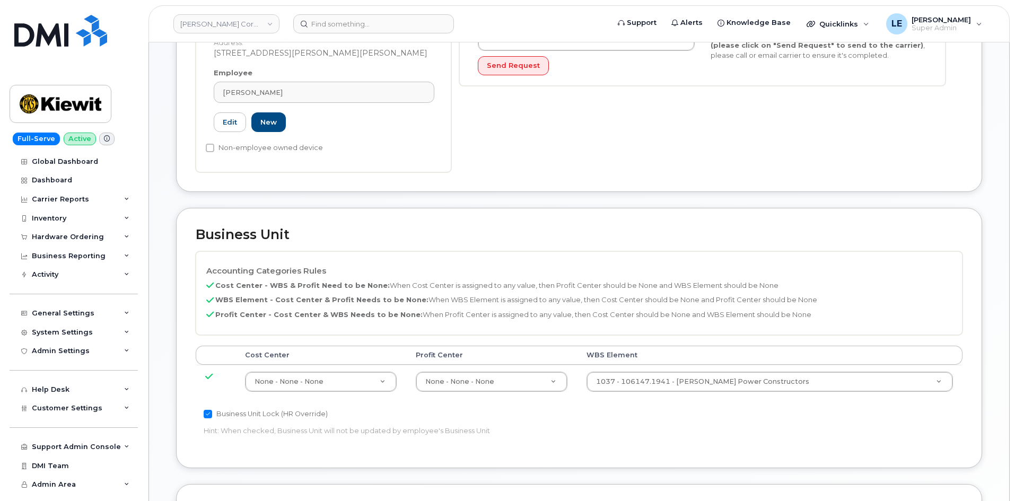
scroll to position [318, 0]
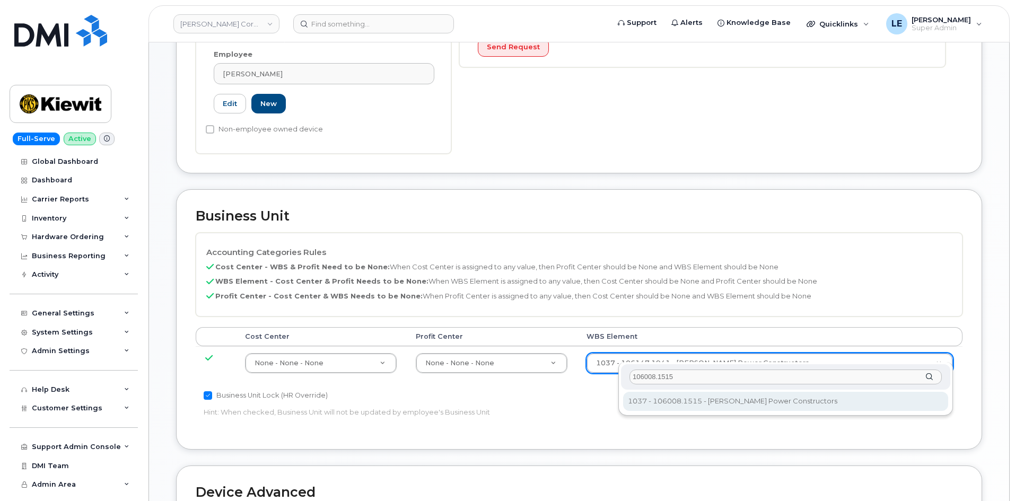
type input "106008.1515"
type input "29893704"
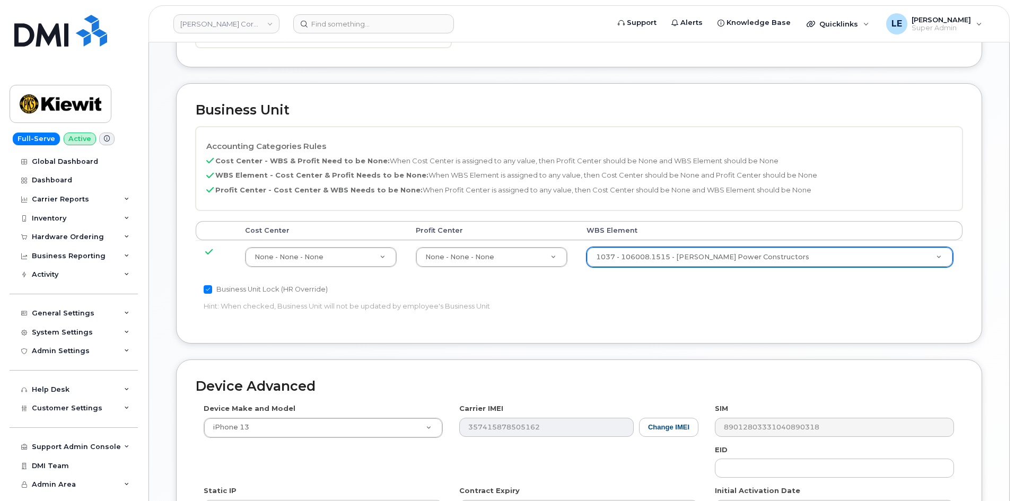
scroll to position [589, 0]
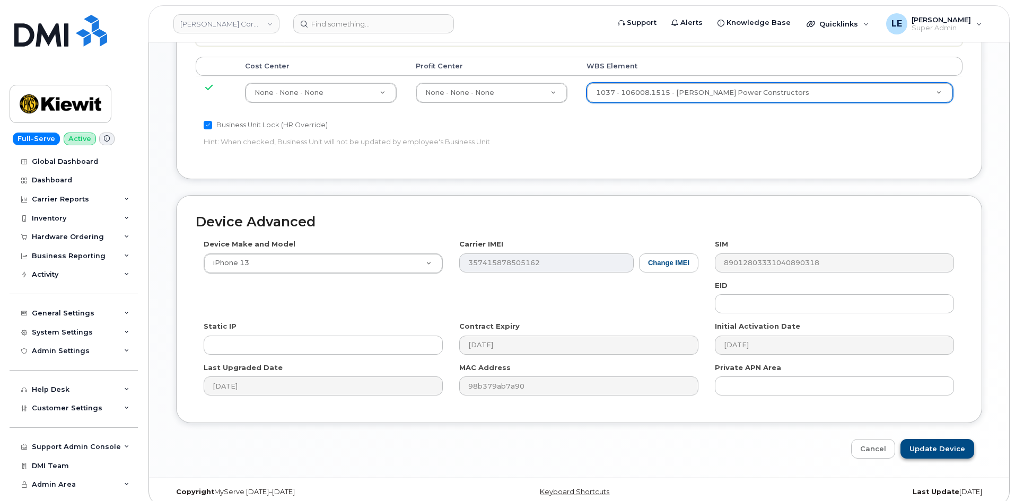
click at [939, 439] on input "Update Device" at bounding box center [938, 449] width 74 height 20
type input "Saving..."
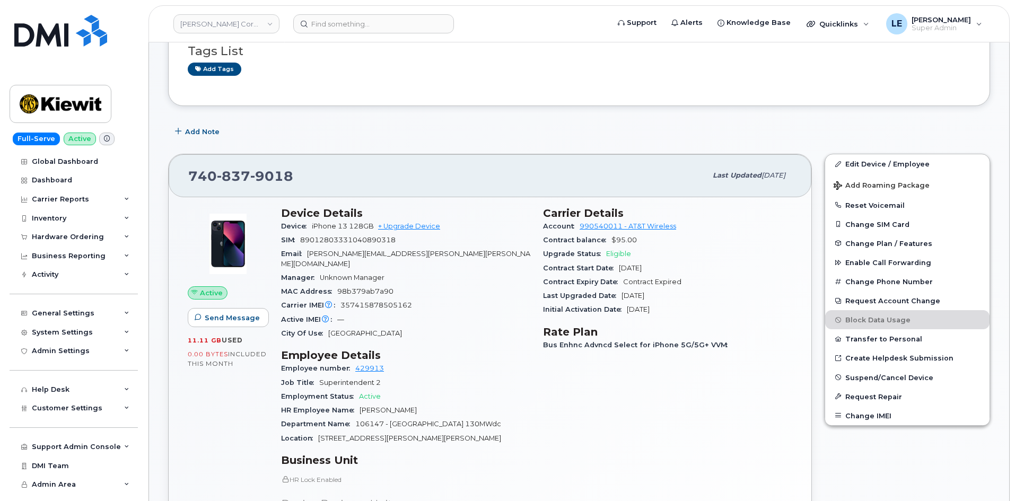
scroll to position [159, 0]
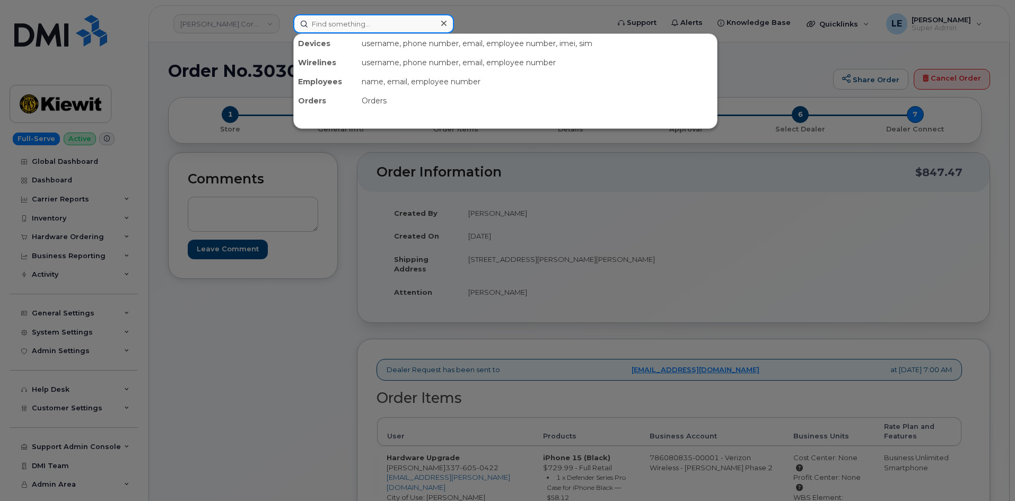
click at [344, 21] on input at bounding box center [373, 23] width 161 height 19
paste input "3376050422"
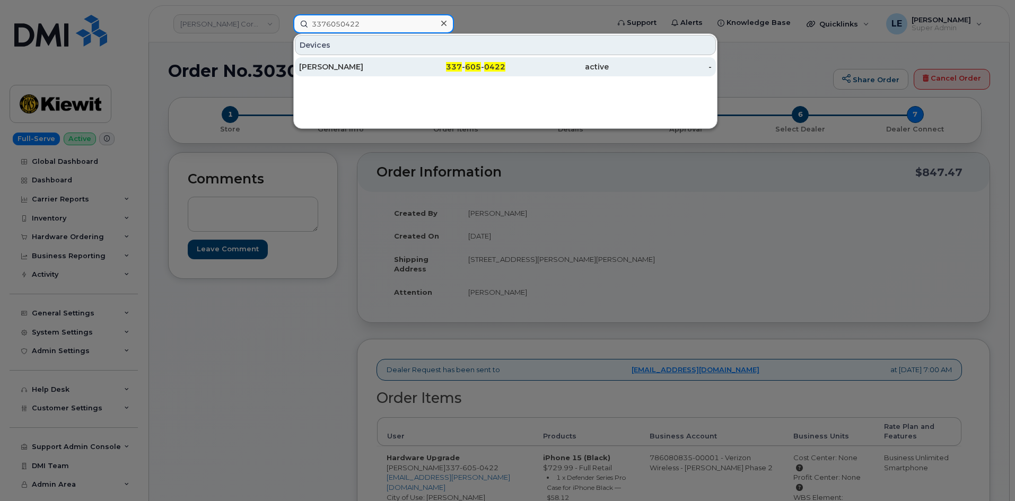
type input "3376050422"
click at [391, 64] on div "[PERSON_NAME]" at bounding box center [350, 67] width 103 height 11
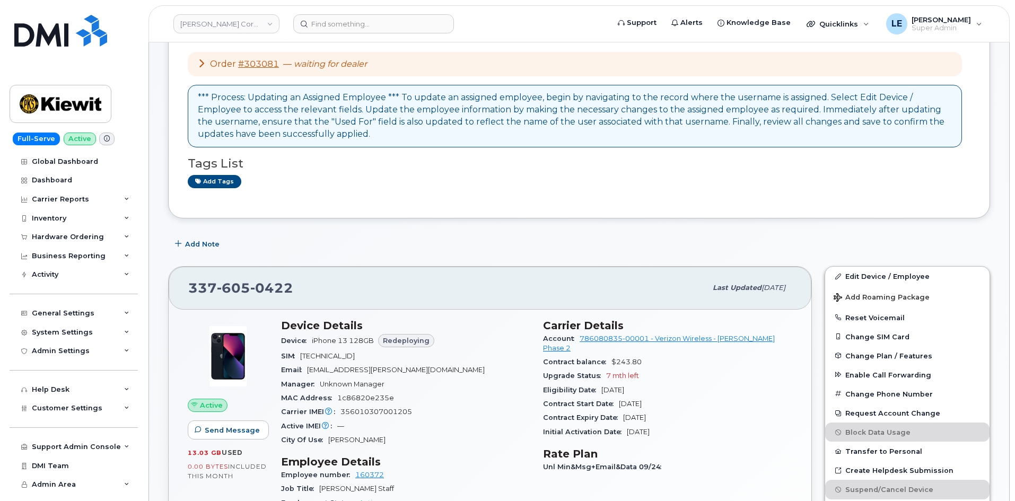
scroll to position [106, 0]
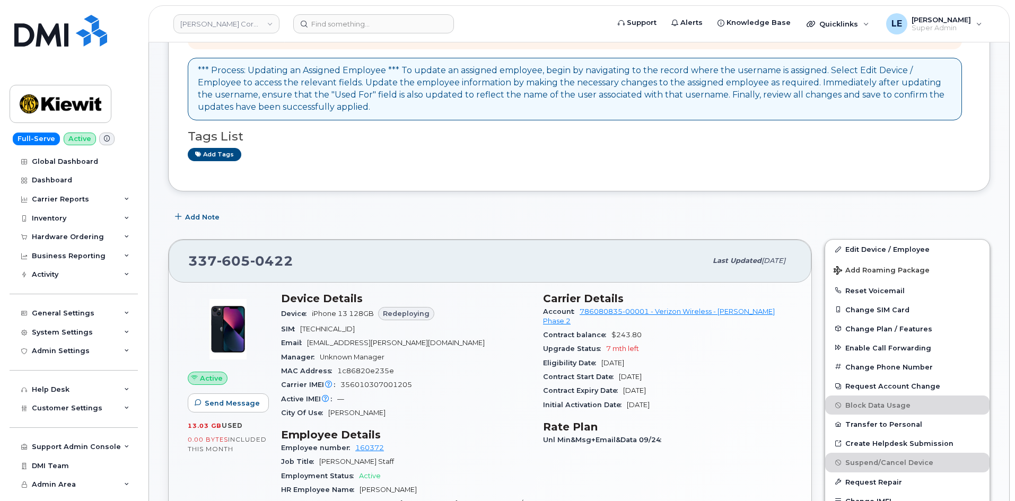
drag, startPoint x: 604, startPoint y: 339, endPoint x: 649, endPoint y: 352, distance: 46.2
click at [649, 352] on section "Carrier Details Account 786080835-00001 - Verizon Wireless - Kiewit Phase 2 Con…" at bounding box center [667, 352] width 249 height 120
copy section "7 mth left Eligibility Date Jun 07, 2026"
drag, startPoint x: 190, startPoint y: 262, endPoint x: 287, endPoint y: 258, distance: 97.1
click at [287, 258] on span "337 605 0422" at bounding box center [240, 261] width 105 height 16
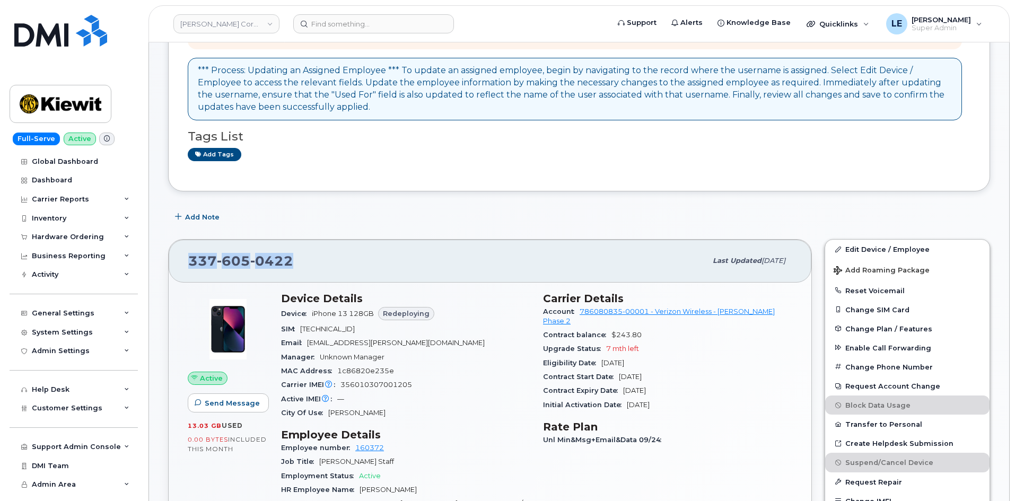
copy span "337 605 0422"
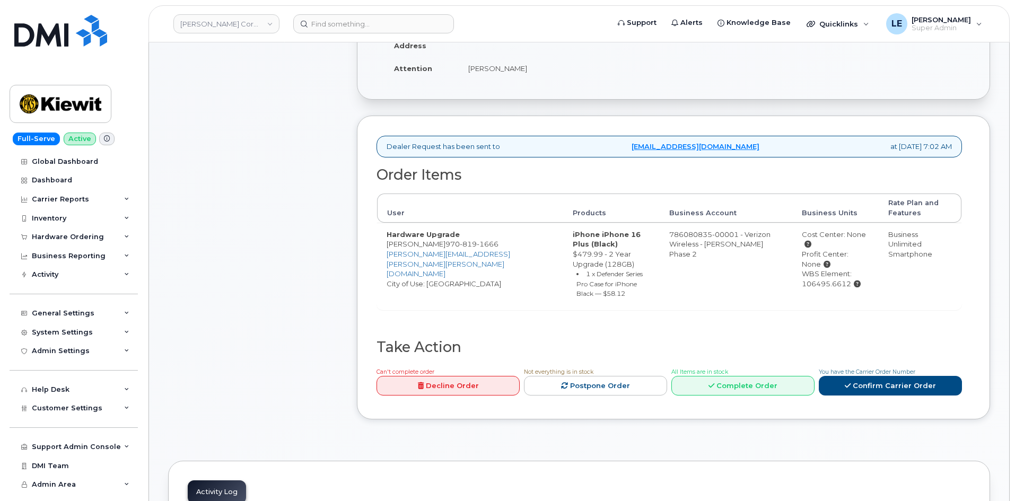
scroll to position [265, 0]
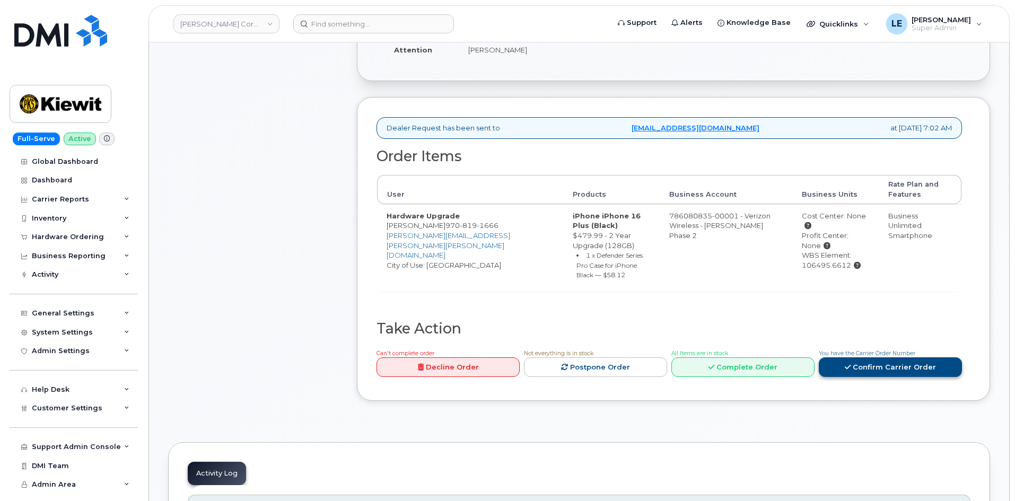
click at [894, 359] on link "Confirm Carrier Order" at bounding box center [890, 367] width 143 height 20
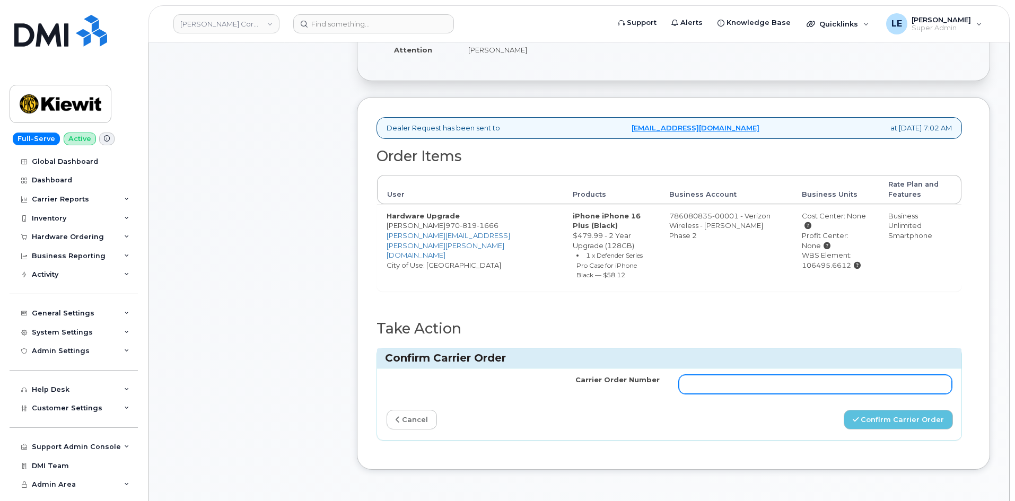
click at [792, 378] on input "Carrier Order Number" at bounding box center [815, 384] width 273 height 19
paste input "MB1000506947665"
type input "MB1000506947665"
click at [718, 378] on input "MB1000506947665" at bounding box center [815, 384] width 273 height 19
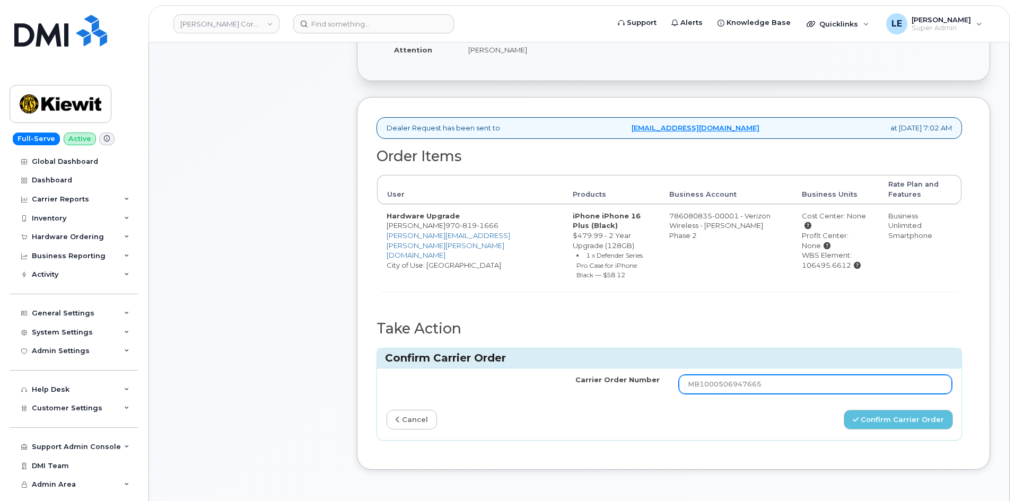
click at [718, 378] on input "MB1000506947665" at bounding box center [815, 384] width 273 height 19
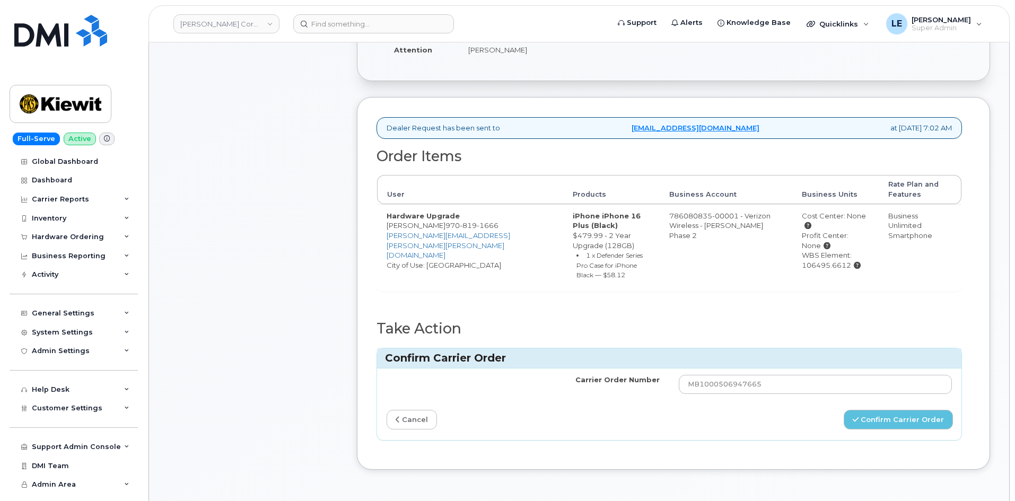
click at [727, 351] on h3 "Confirm Carrier Order" at bounding box center [669, 358] width 569 height 14
click at [899, 415] on button "Confirm Carrier Order" at bounding box center [898, 420] width 109 height 20
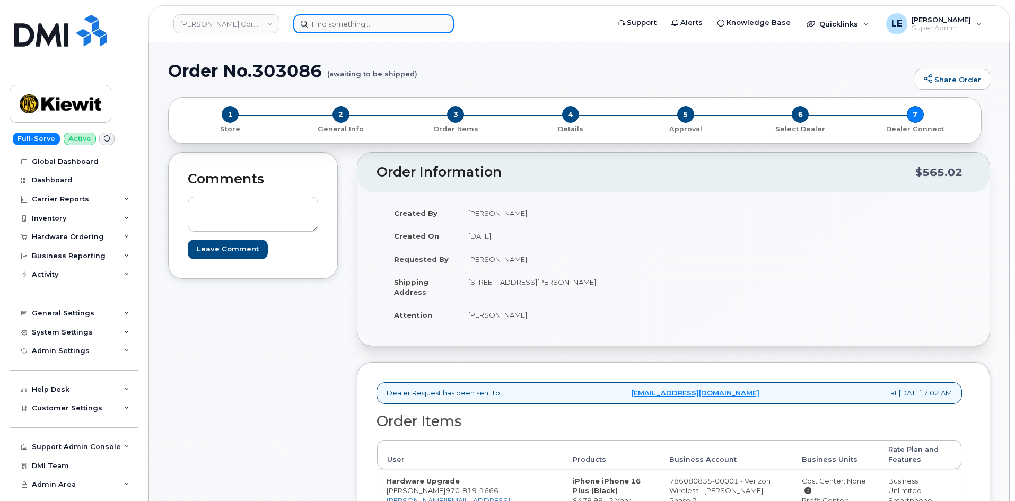
click at [400, 31] on input at bounding box center [373, 23] width 161 height 19
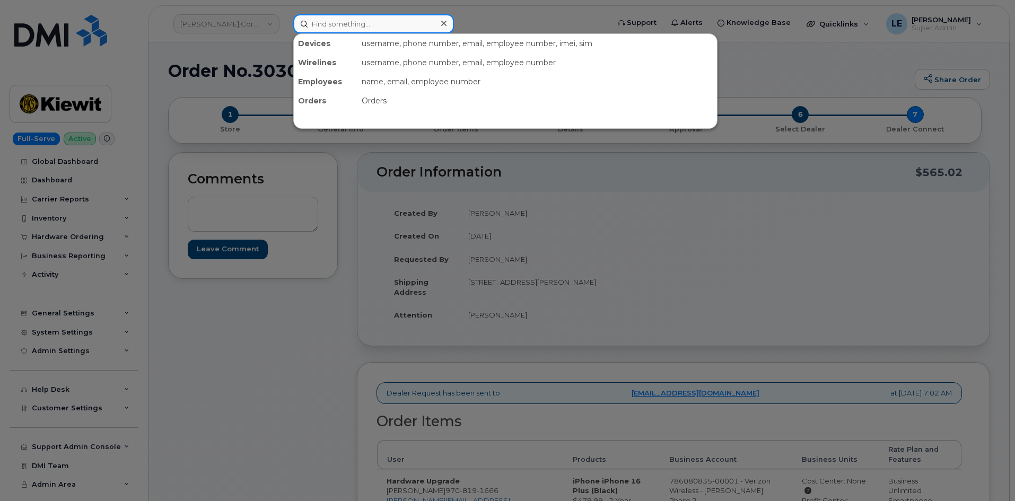
paste input "[PERSON_NAME]"
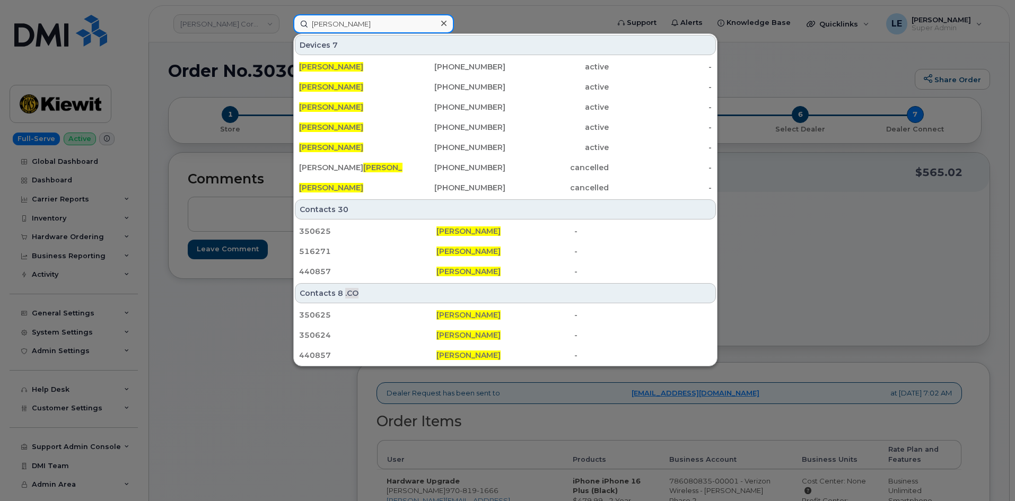
type input "[PERSON_NAME]"
click at [447, 25] on div at bounding box center [443, 23] width 15 height 15
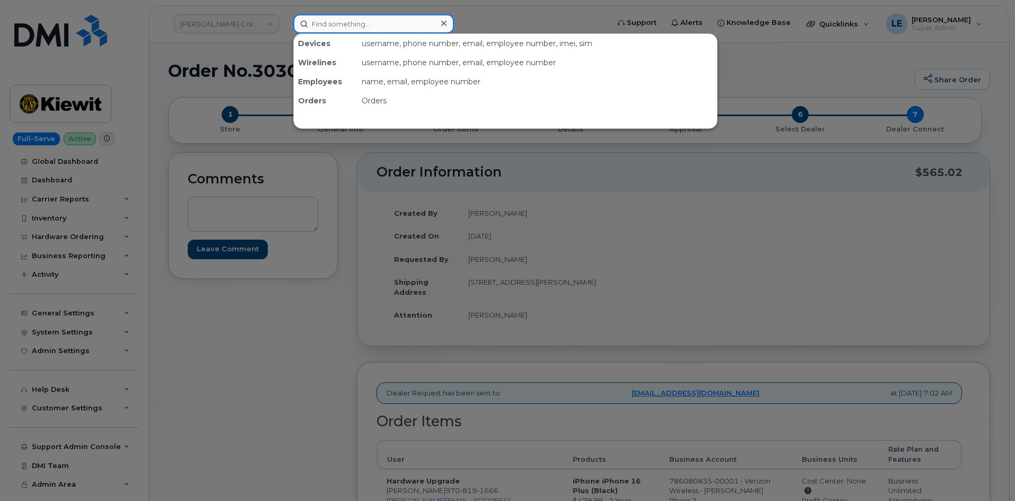
click at [420, 24] on input at bounding box center [373, 23] width 161 height 19
paste input "[PERSON_NAME][EMAIL_ADDRESS][PERSON_NAME][DOMAIN_NAME]"
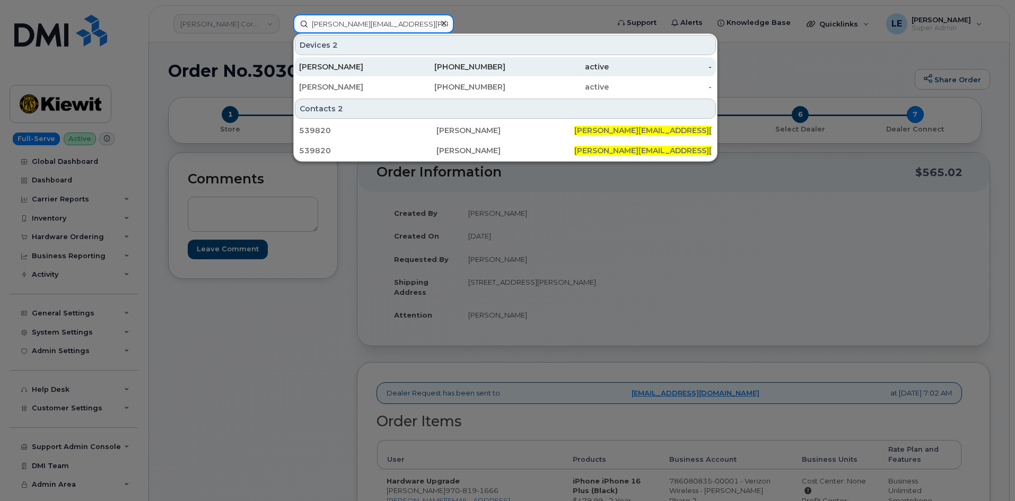
type input "[PERSON_NAME][EMAIL_ADDRESS][PERSON_NAME][DOMAIN_NAME]"
click at [386, 70] on div "[PERSON_NAME]" at bounding box center [350, 67] width 103 height 11
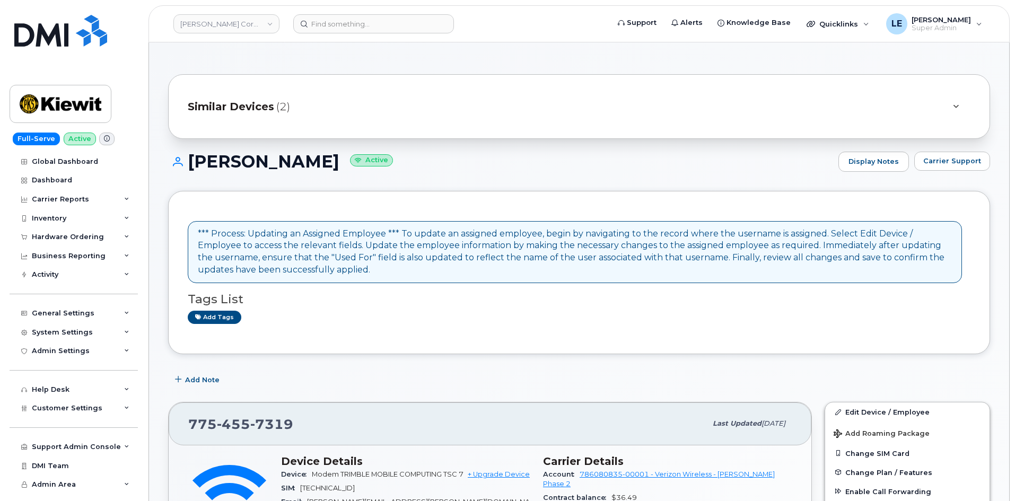
click at [380, 124] on div "Similar Devices (2)" at bounding box center [579, 106] width 822 height 65
click at [378, 112] on div "Similar Devices (2)" at bounding box center [564, 106] width 753 height 25
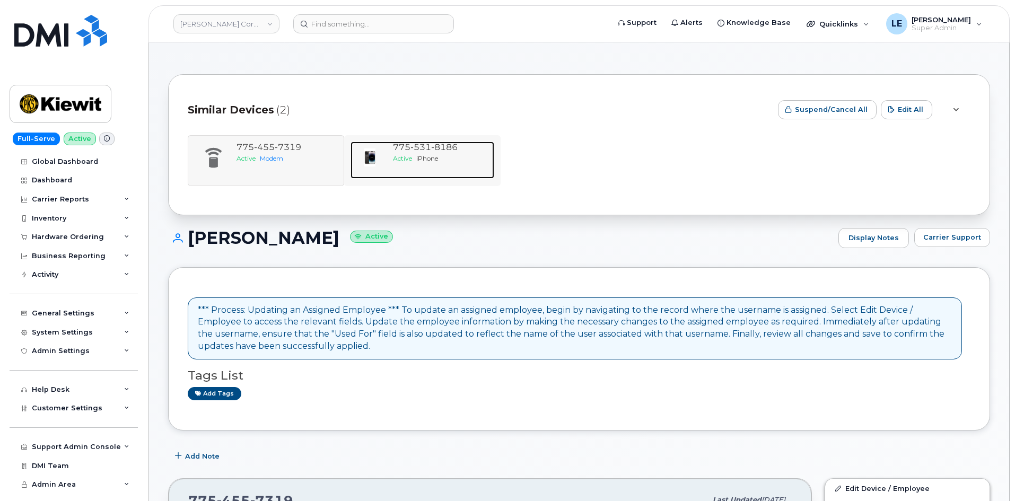
click at [408, 173] on div "[PHONE_NUMBER] Active iPhone" at bounding box center [442, 160] width 106 height 37
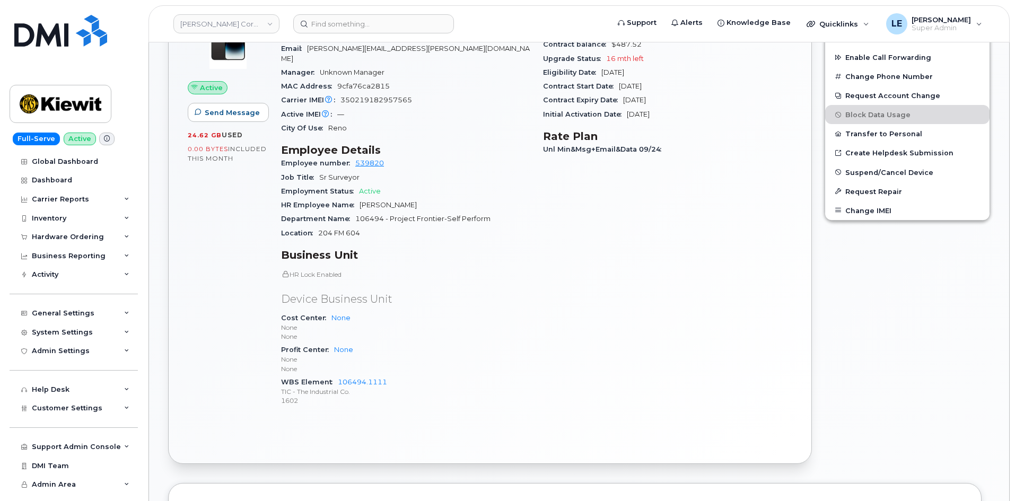
scroll to position [318, 0]
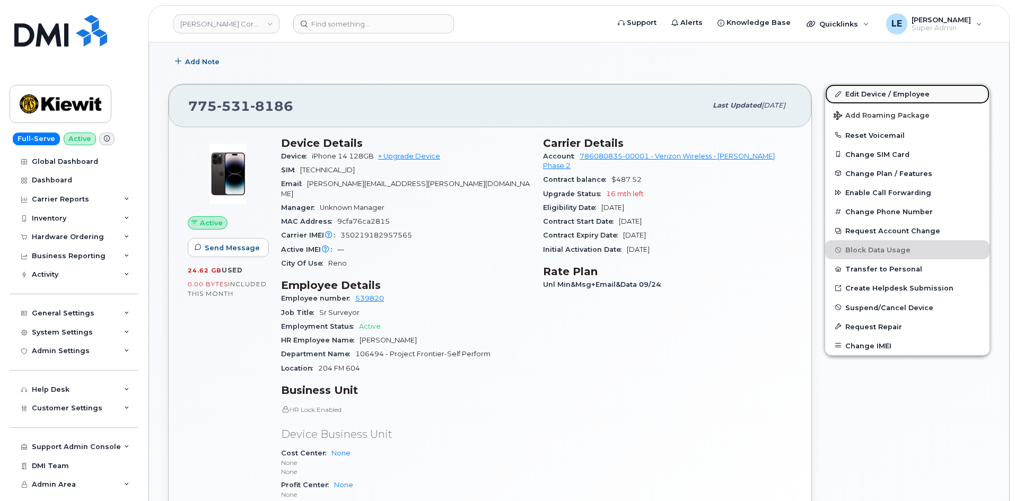
click at [845, 92] on link "Edit Device / Employee" at bounding box center [907, 93] width 164 height 19
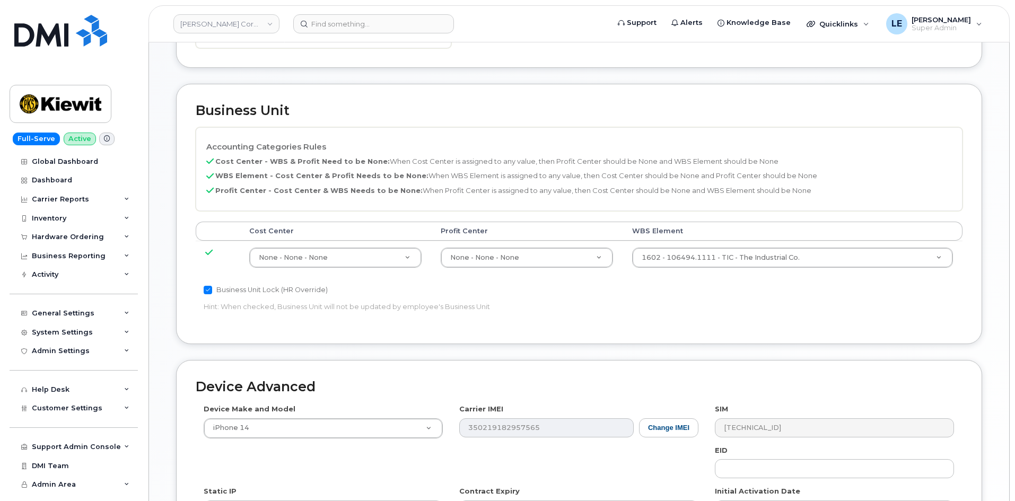
scroll to position [424, 0]
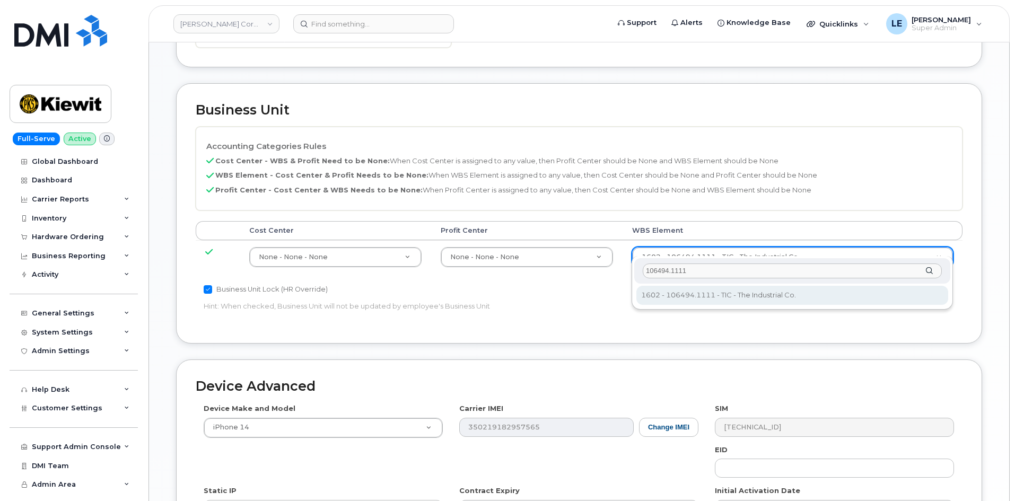
type input "106494.1111"
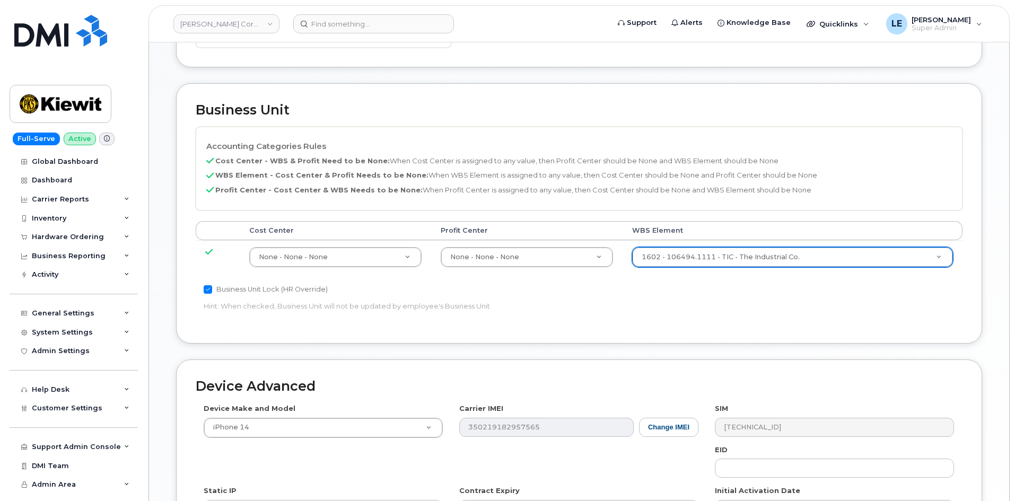
scroll to position [589, 0]
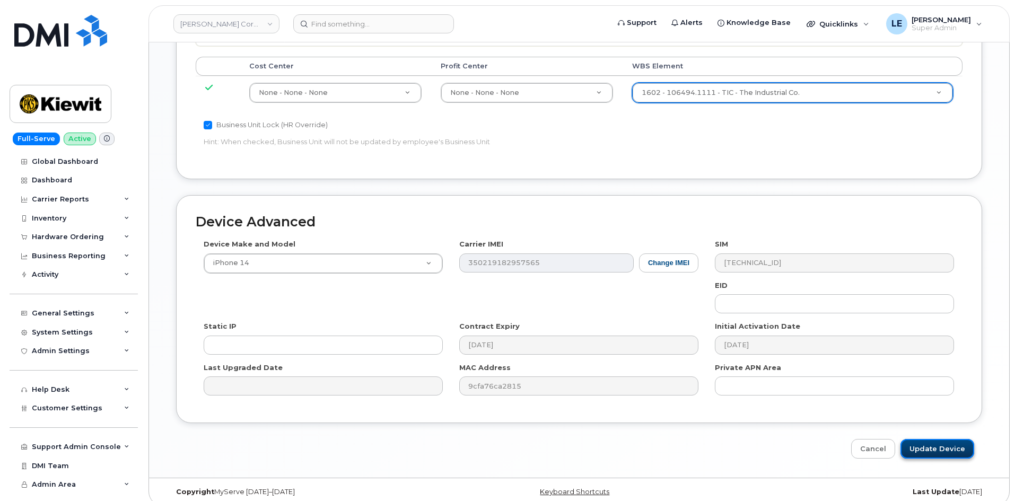
click at [954, 439] on input "Update Device" at bounding box center [938, 449] width 74 height 20
type input "Saving..."
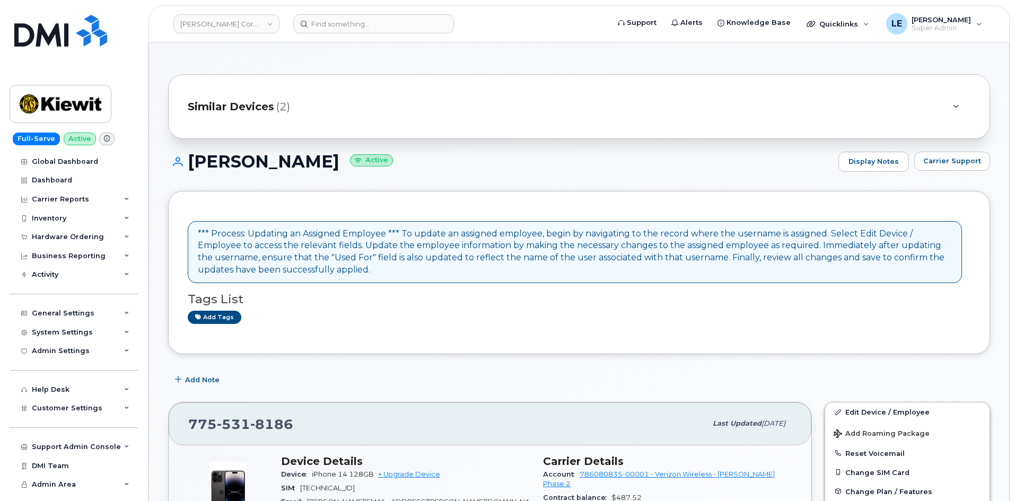
click at [334, 34] on header "Kiewit Corporation Support Alerts Knowledge Base Quicklinks Suspend / Cancel De…" at bounding box center [579, 23] width 861 height 37
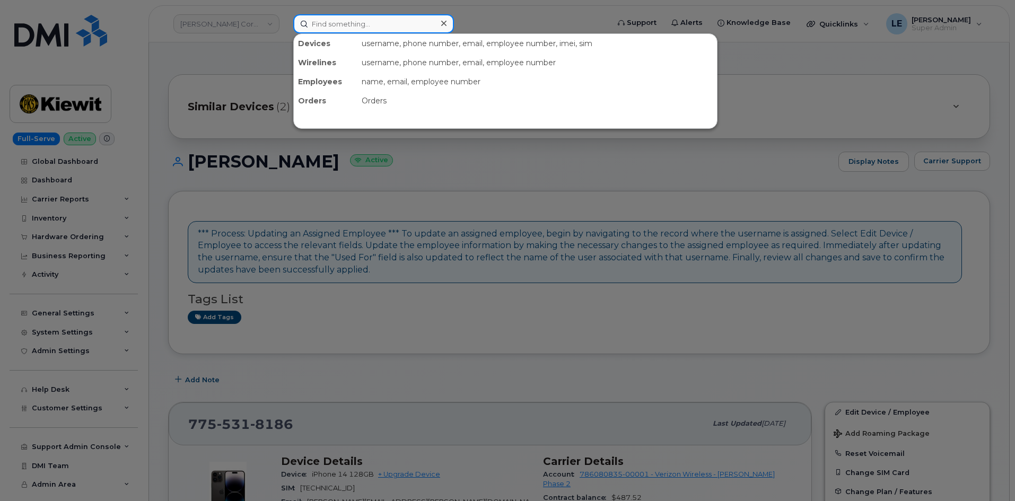
click at [336, 32] on input at bounding box center [373, 23] width 161 height 19
paste input "[PERSON_NAME][EMAIL_ADDRESS][PERSON_NAME][DOMAIN_NAME]"
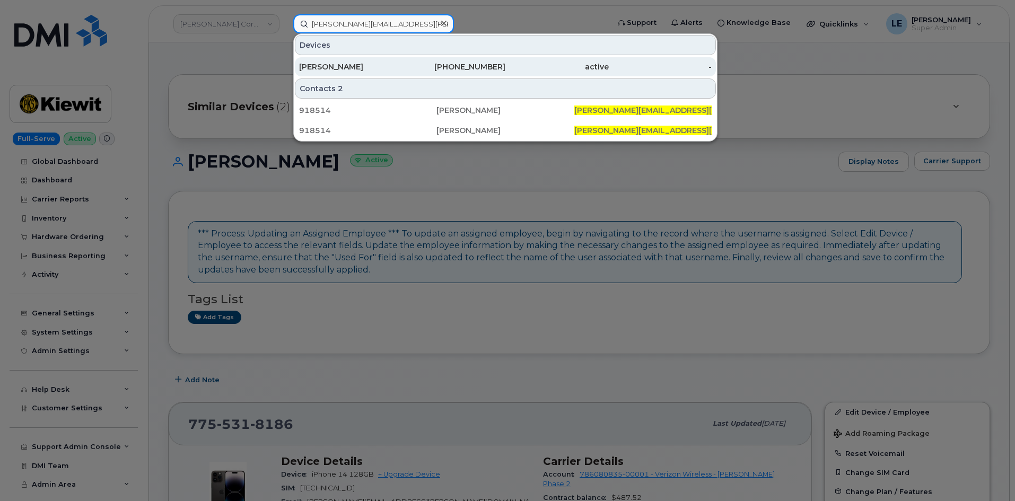
type input "[PERSON_NAME][EMAIL_ADDRESS][PERSON_NAME][DOMAIN_NAME]"
click at [339, 73] on div "[PERSON_NAME]" at bounding box center [350, 66] width 103 height 19
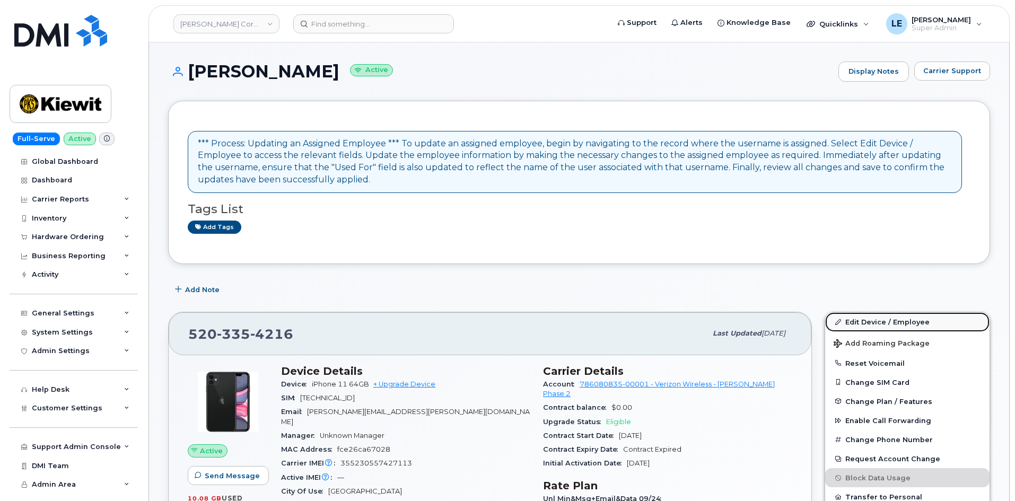
click at [892, 324] on link "Edit Device / Employee" at bounding box center [907, 321] width 164 height 19
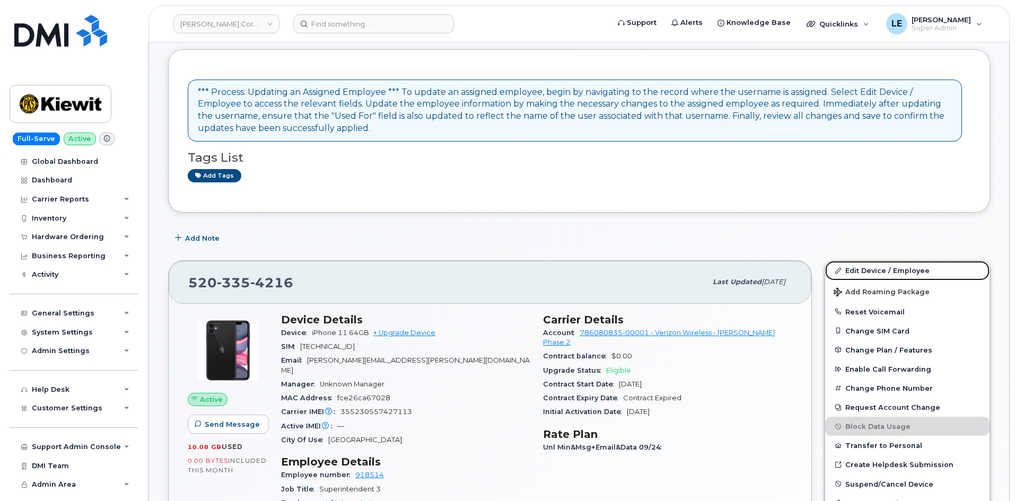
scroll to position [159, 0]
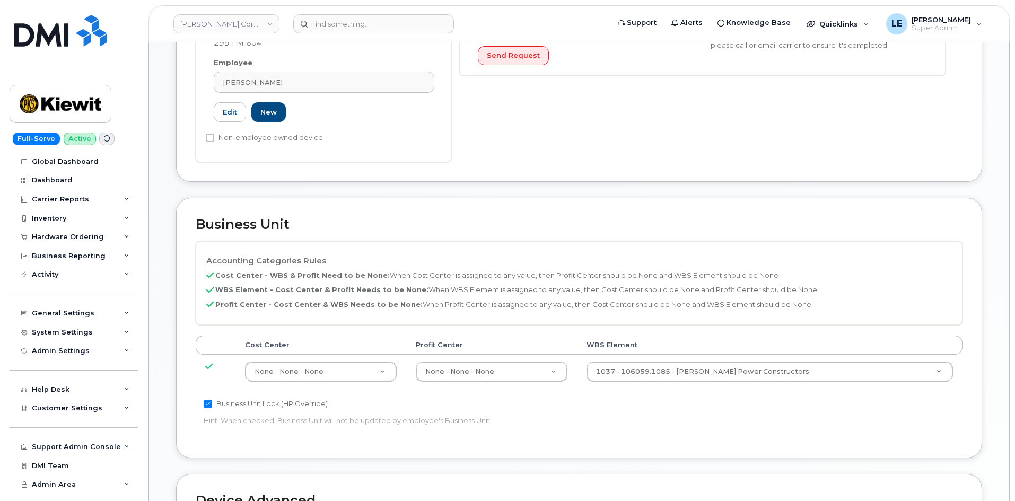
scroll to position [318, 0]
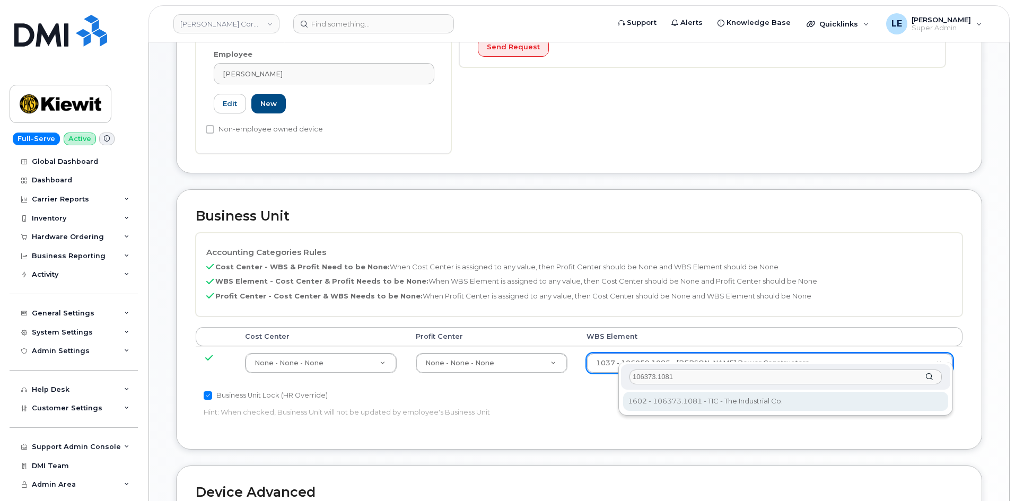
type input "106373.1081"
type input "35050978"
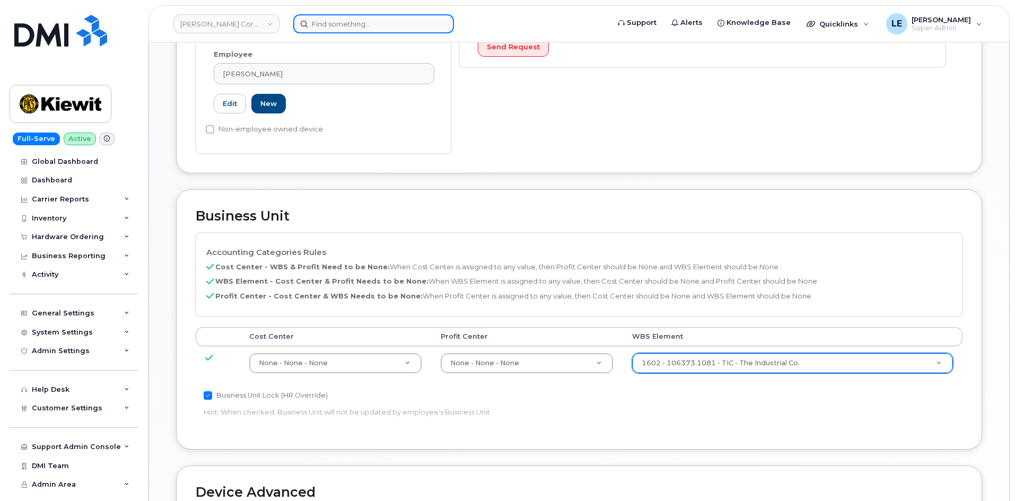
click at [410, 20] on input at bounding box center [373, 23] width 161 height 19
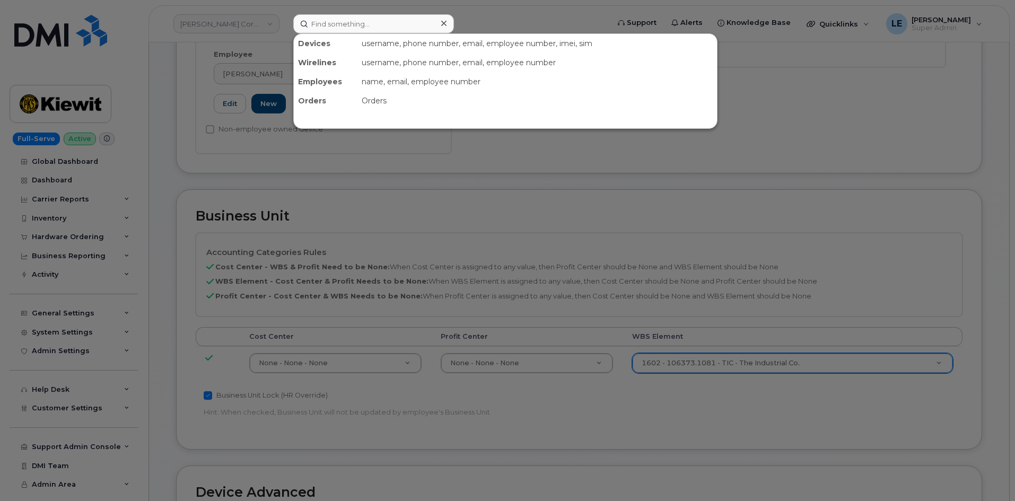
click at [385, 176] on div at bounding box center [507, 250] width 1015 height 501
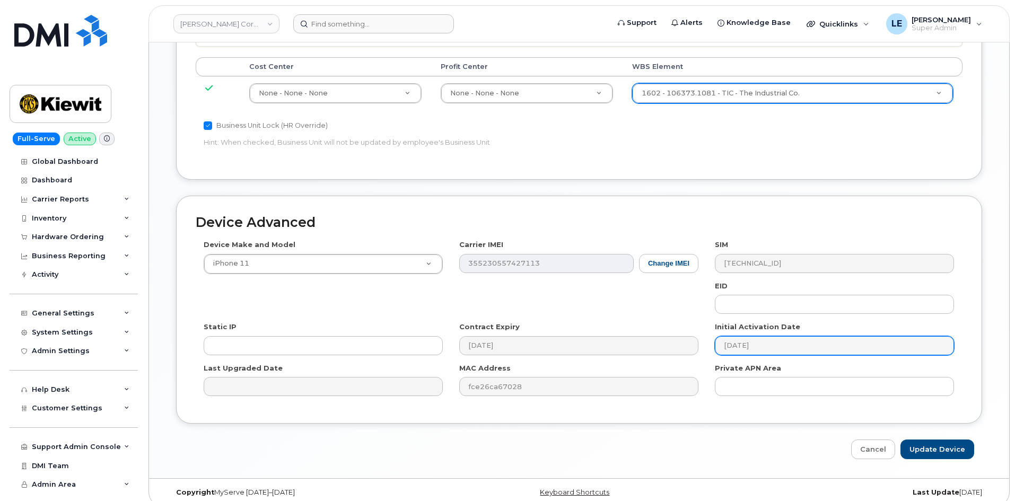
scroll to position [589, 0]
click at [927, 439] on input "Update Device" at bounding box center [938, 449] width 74 height 20
type input "Saving..."
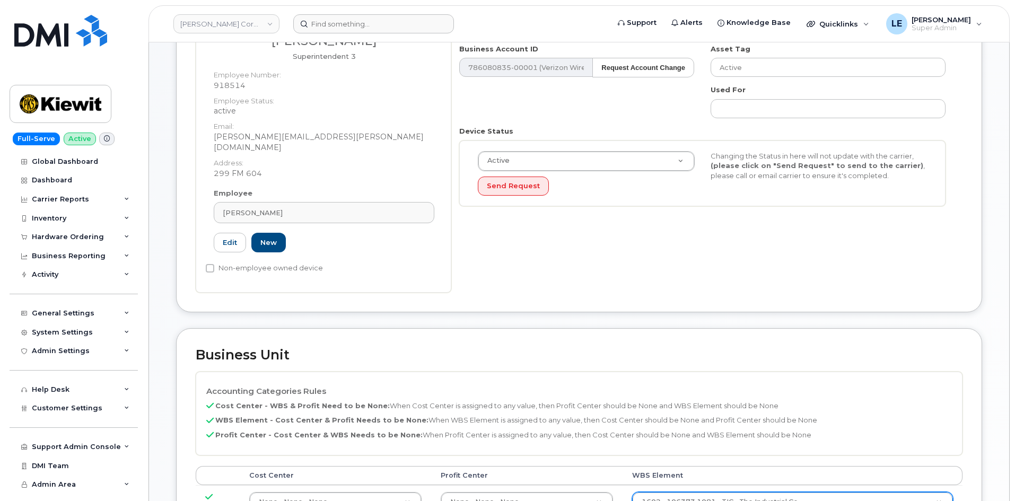
scroll to position [164, 0]
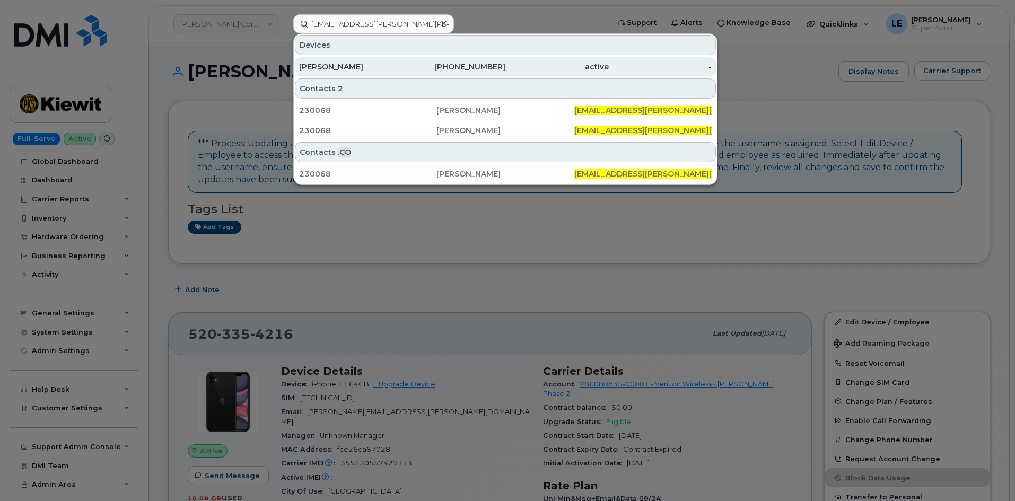
type input "[EMAIL_ADDRESS][PERSON_NAME][PERSON_NAME][DOMAIN_NAME]"
click at [394, 66] on div "[PERSON_NAME]" at bounding box center [350, 67] width 103 height 11
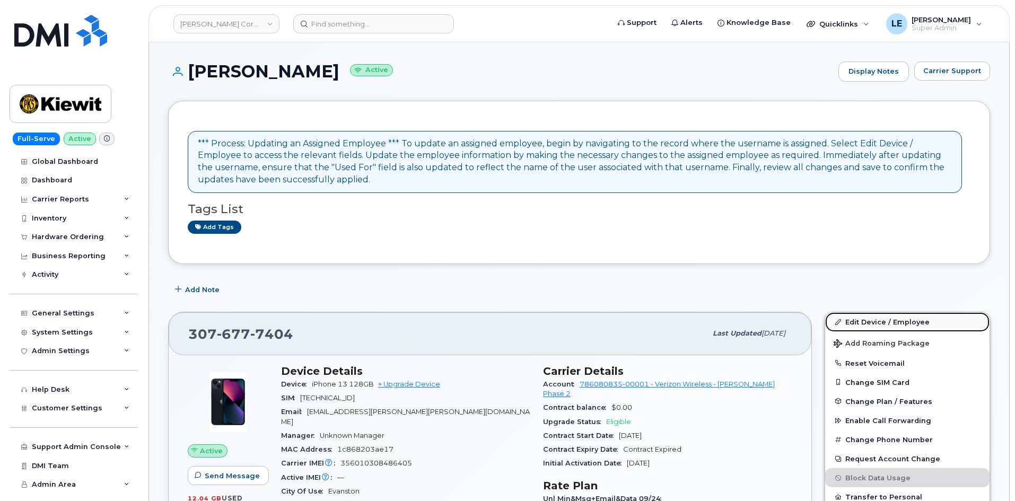
click at [870, 321] on link "Edit Device / Employee" at bounding box center [907, 321] width 164 height 19
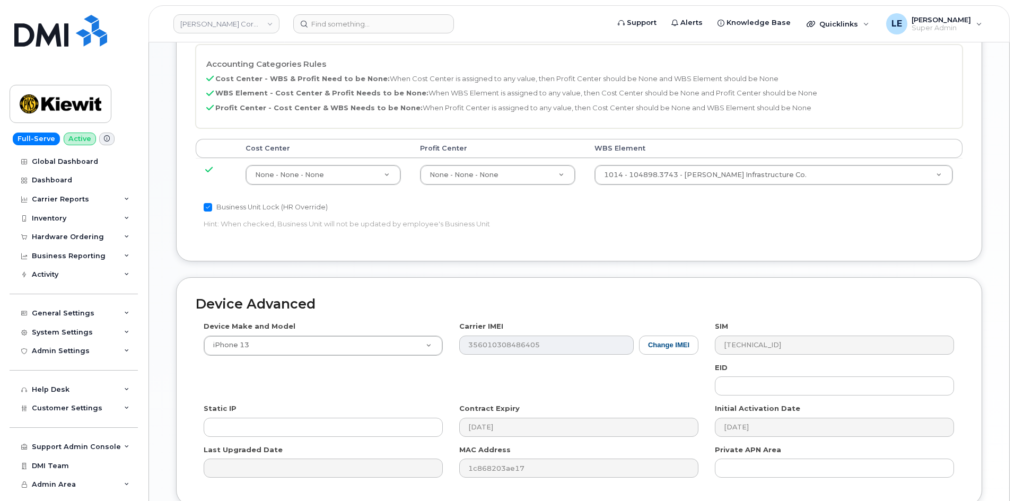
scroll to position [530, 0]
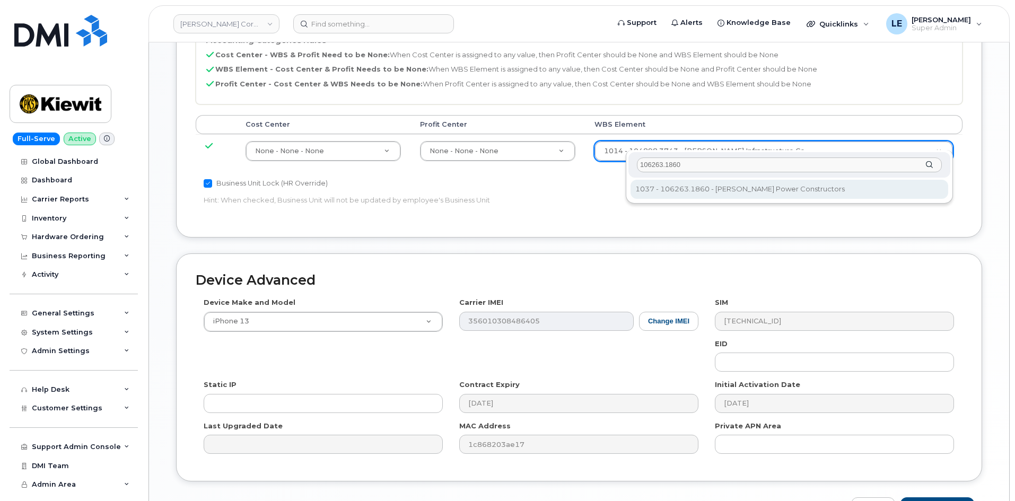
type input "106263.1860"
type input "34521805"
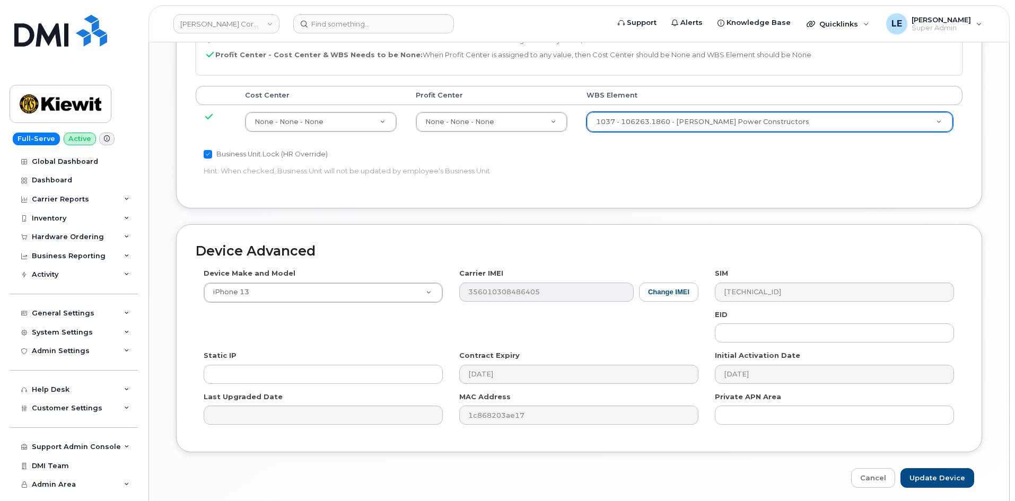
scroll to position [589, 0]
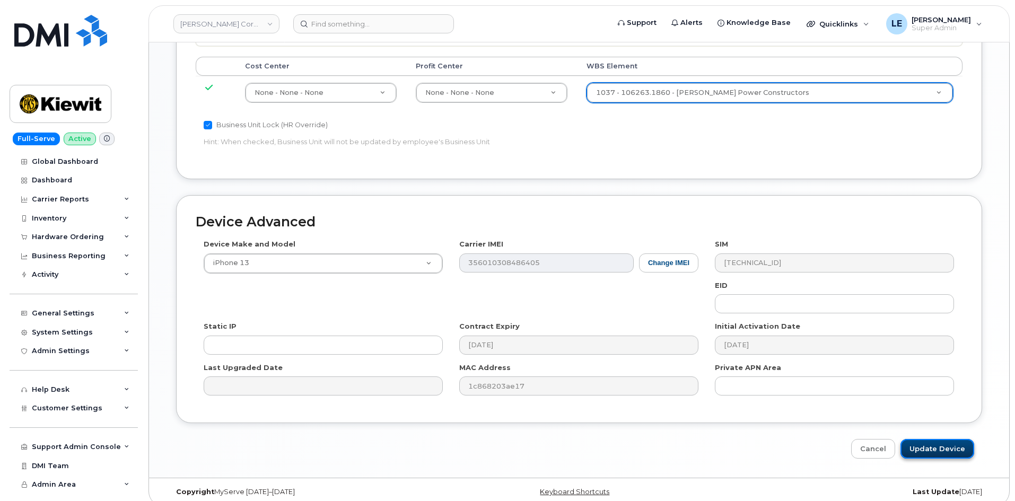
click at [964, 445] on input "Update Device" at bounding box center [938, 449] width 74 height 20
type input "Saving..."
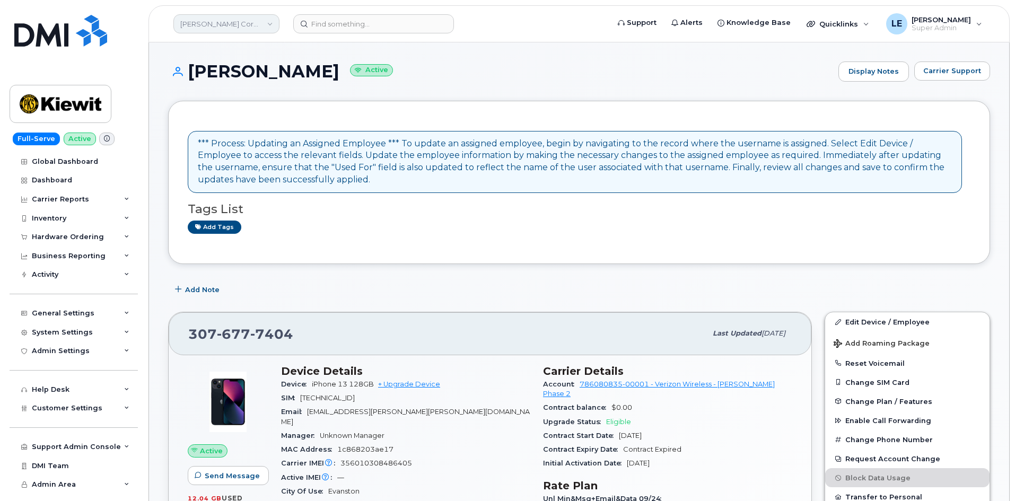
click at [231, 32] on link "[PERSON_NAME] Corporation" at bounding box center [226, 23] width 106 height 19
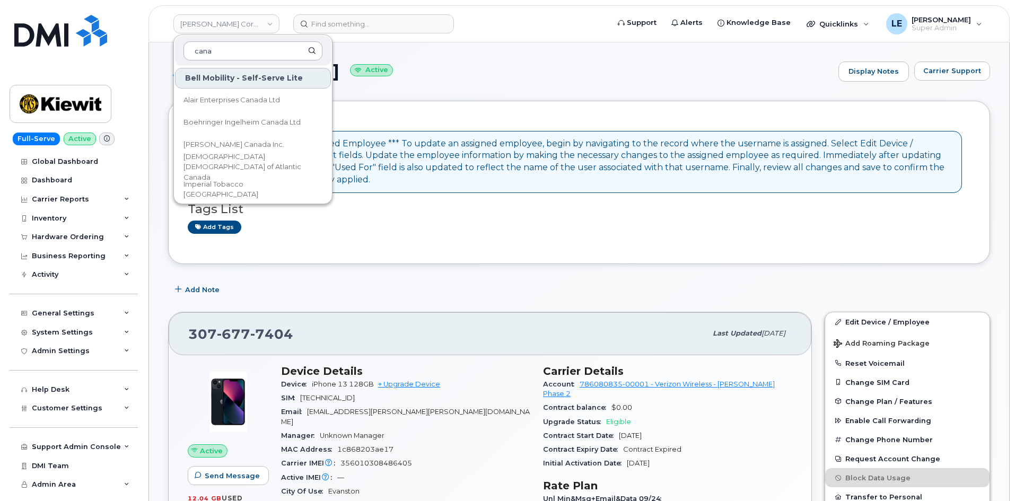
click at [224, 50] on input "cana" at bounding box center [253, 50] width 139 height 19
click at [264, 31] on link "[PERSON_NAME] Corporation" at bounding box center [226, 23] width 106 height 19
click at [267, 57] on input "[GEOGRAPHIC_DATA]" at bounding box center [253, 50] width 139 height 19
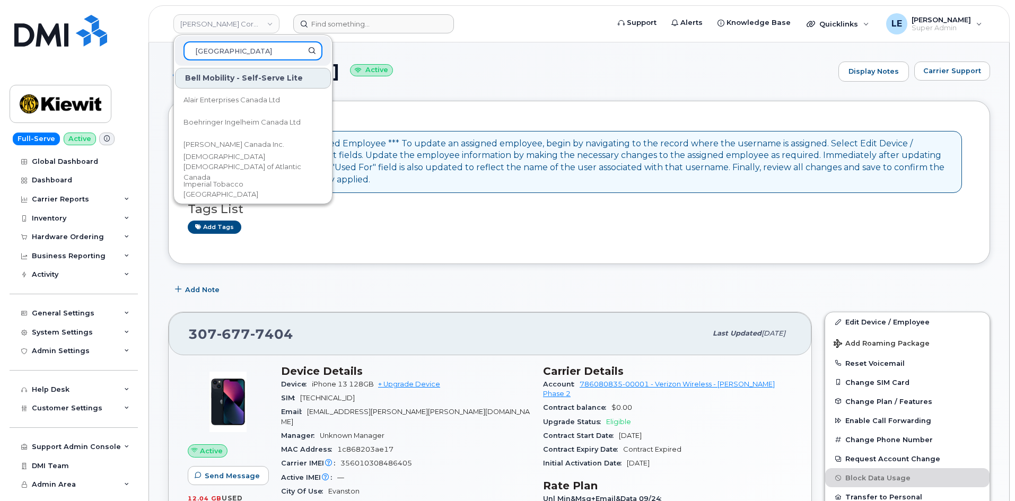
type input "[GEOGRAPHIC_DATA]"
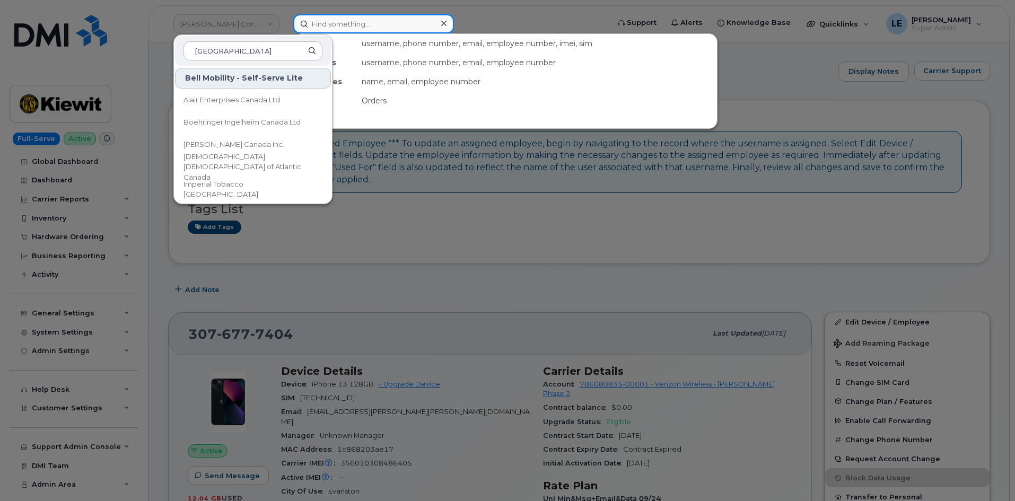
click at [311, 25] on input at bounding box center [373, 23] width 161 height 19
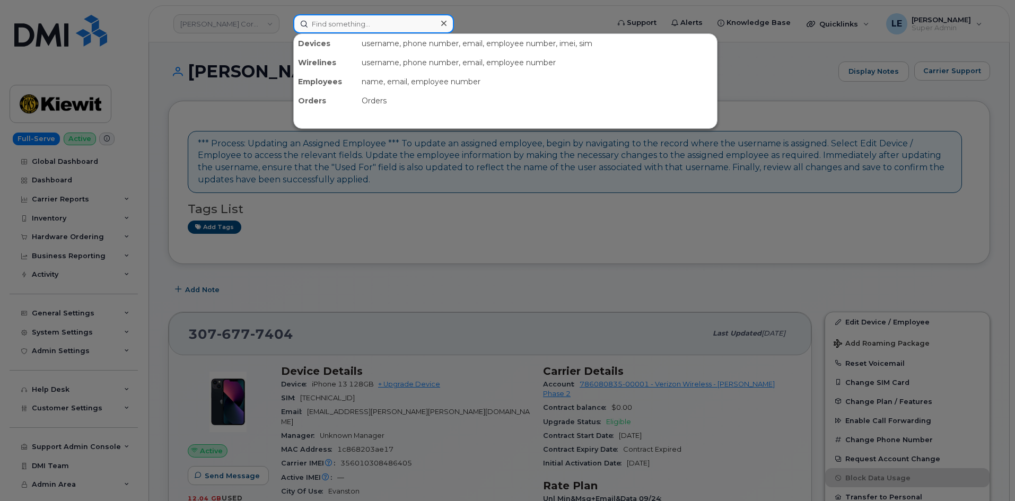
paste input "303173"
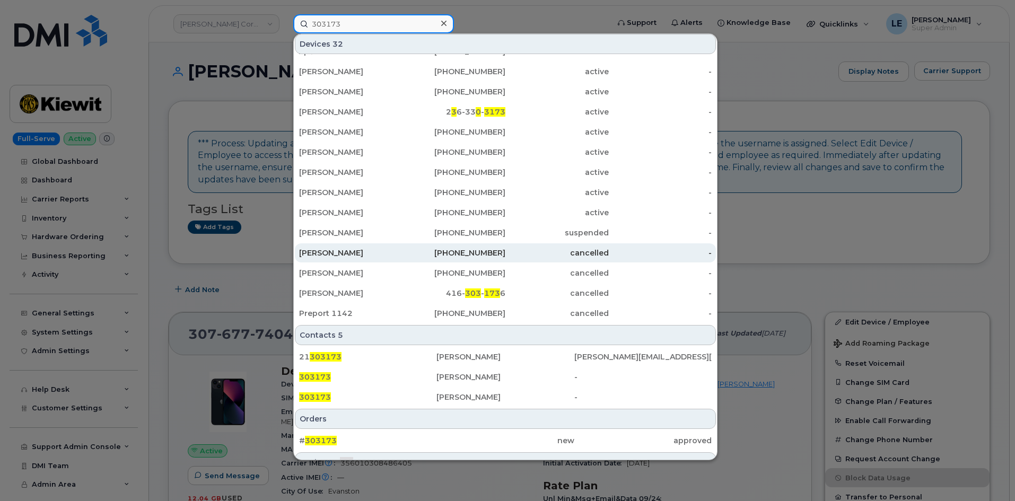
scroll to position [255, 0]
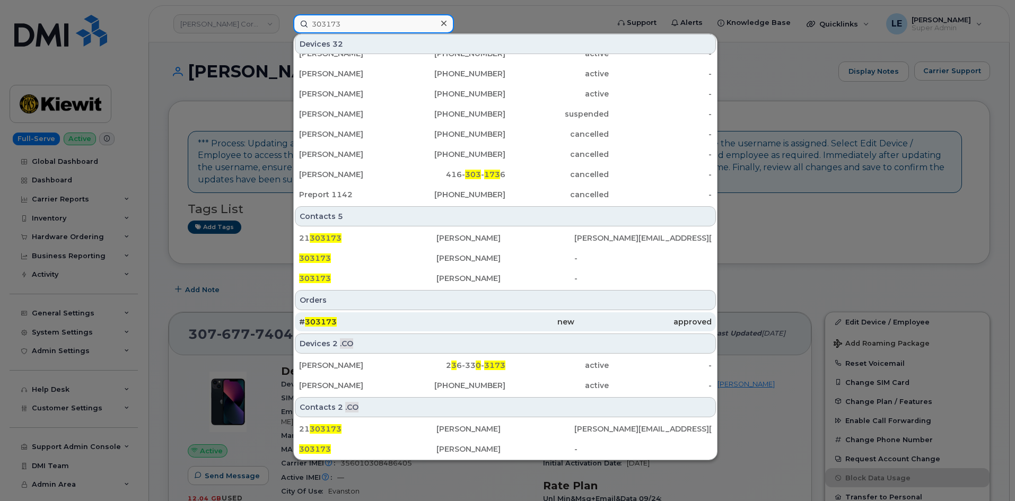
type input "303173"
click at [357, 325] on div "# 303173" at bounding box center [367, 322] width 137 height 11
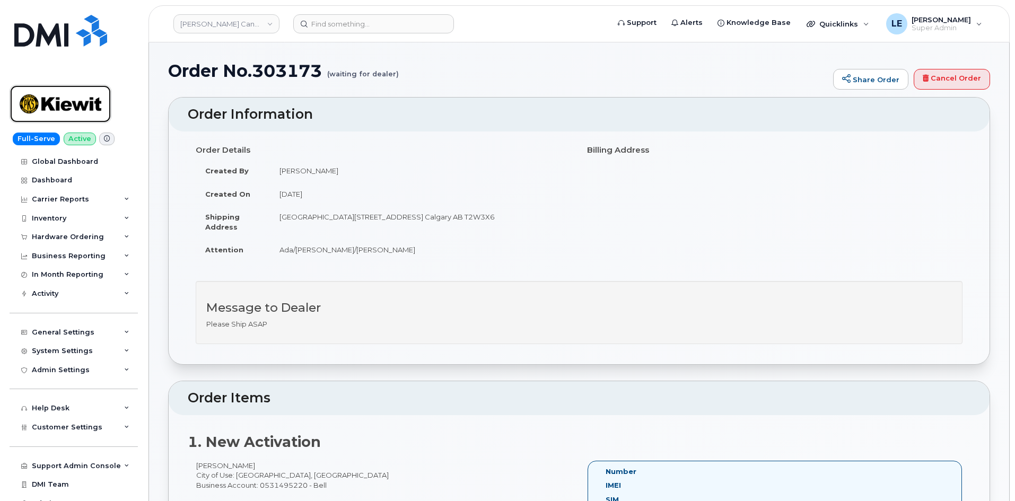
drag, startPoint x: 74, startPoint y: 114, endPoint x: 86, endPoint y: 98, distance: 20.8
click at [74, 114] on img at bounding box center [61, 104] width 82 height 31
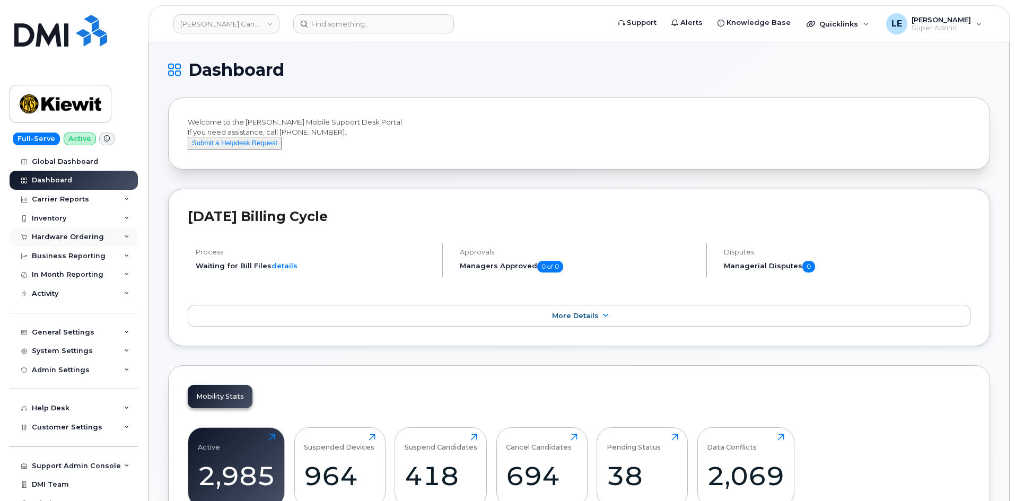
click at [112, 234] on div "Hardware Ordering" at bounding box center [74, 237] width 128 height 19
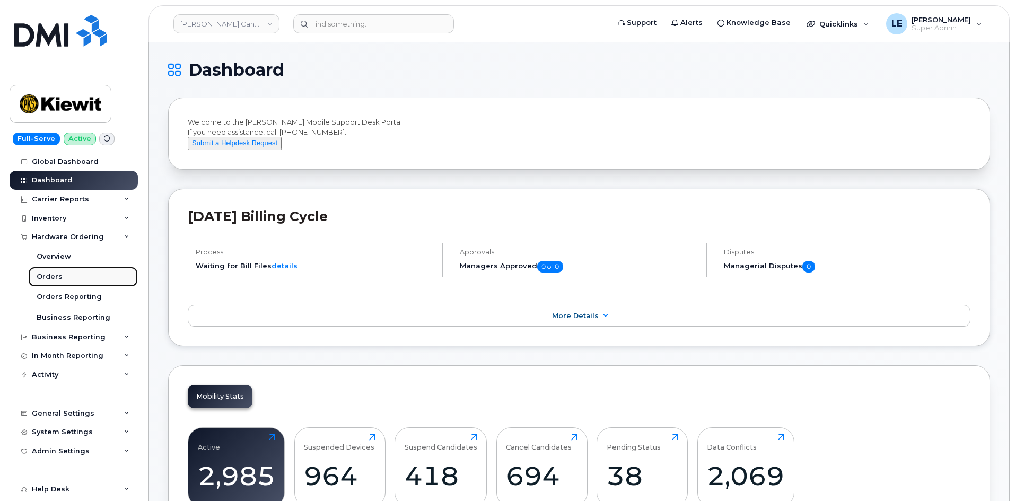
click at [83, 274] on link "Orders" at bounding box center [83, 277] width 110 height 20
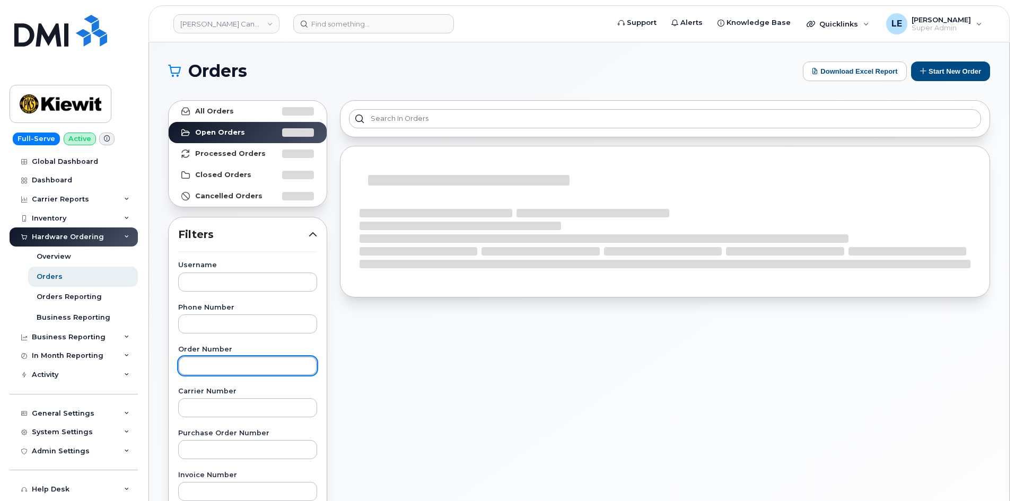
click at [262, 363] on input "text" at bounding box center [247, 365] width 139 height 19
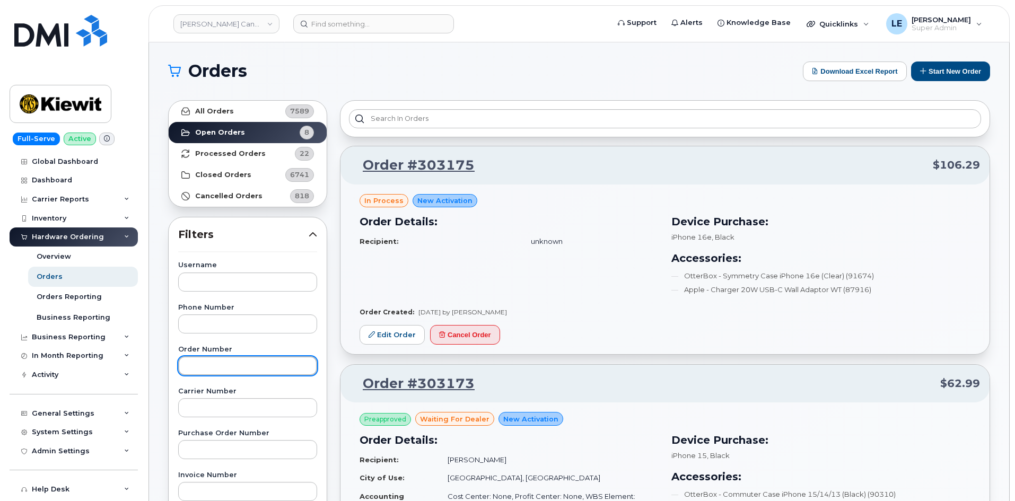
paste input "303173"
type input "303173"
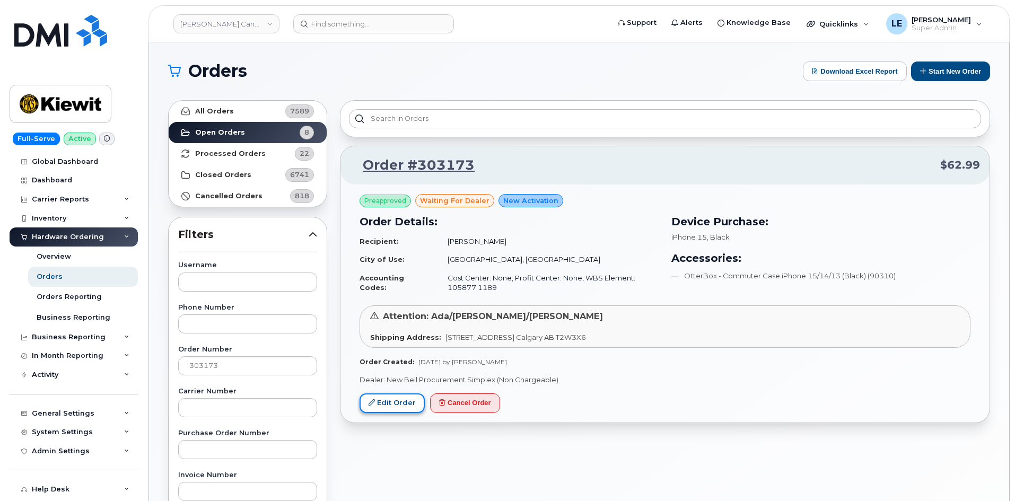
click at [386, 411] on link "Edit Order" at bounding box center [392, 404] width 65 height 20
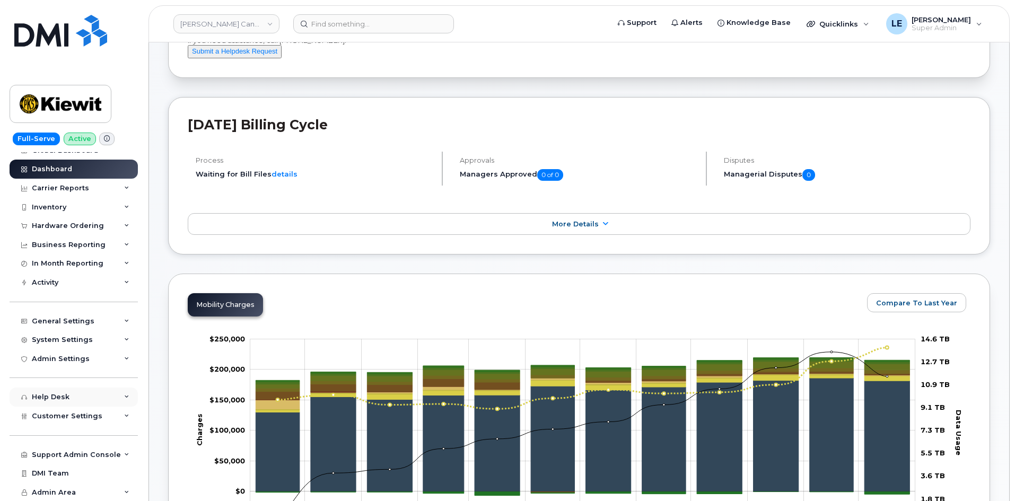
scroll to position [106, 0]
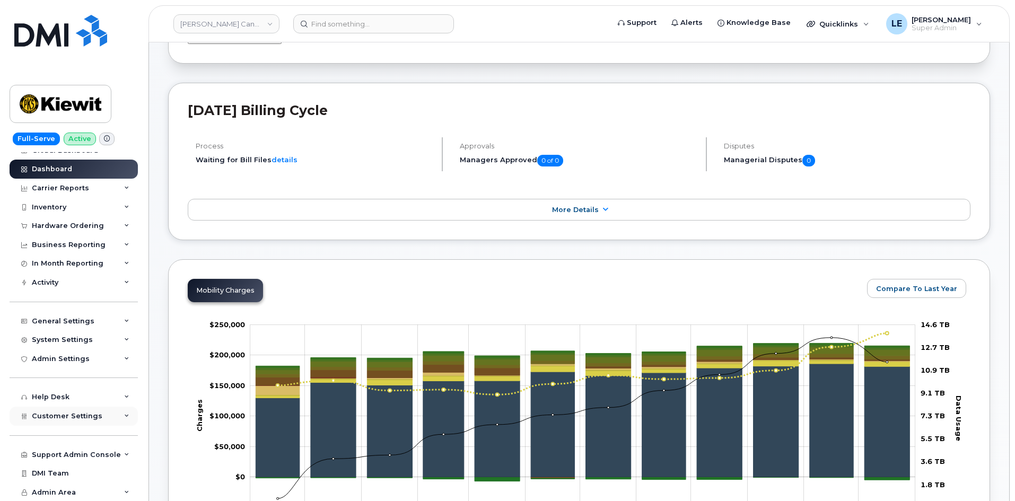
click at [62, 425] on div "Customer Settings" at bounding box center [74, 416] width 128 height 19
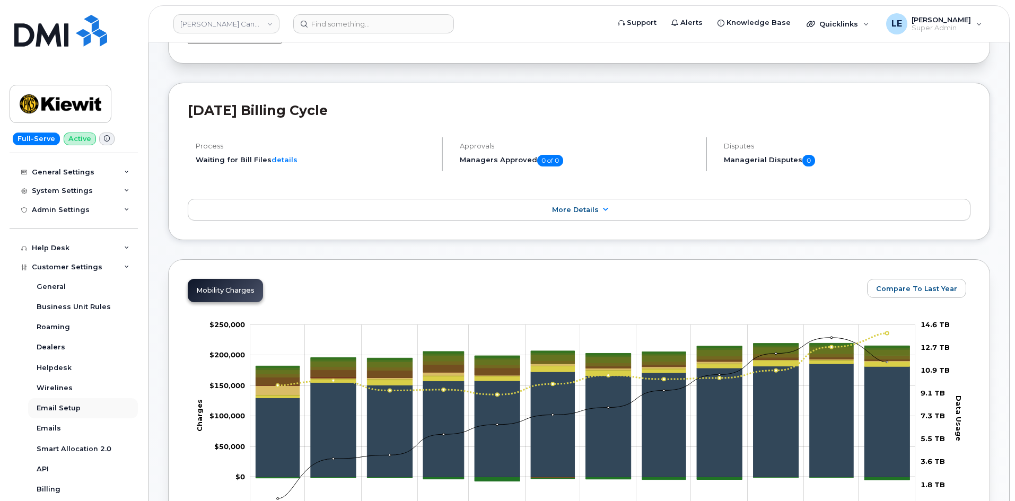
scroll to position [223, 0]
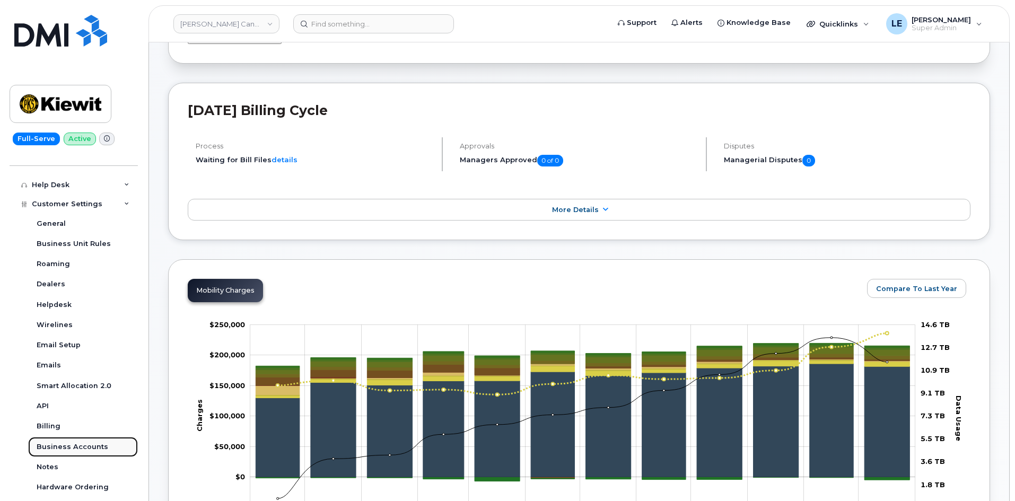
click at [86, 452] on link "Business Accounts" at bounding box center [83, 447] width 110 height 20
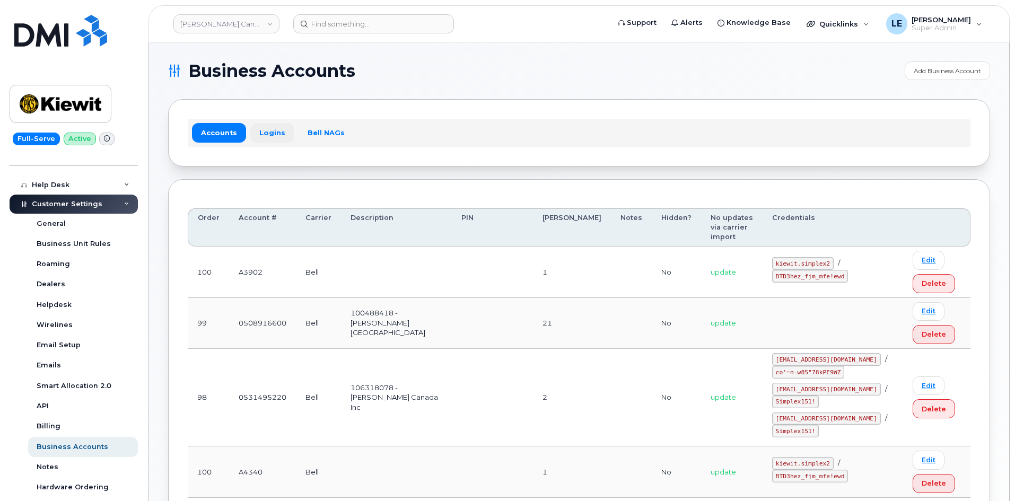
click at [265, 137] on link "Logins" at bounding box center [272, 132] width 44 height 19
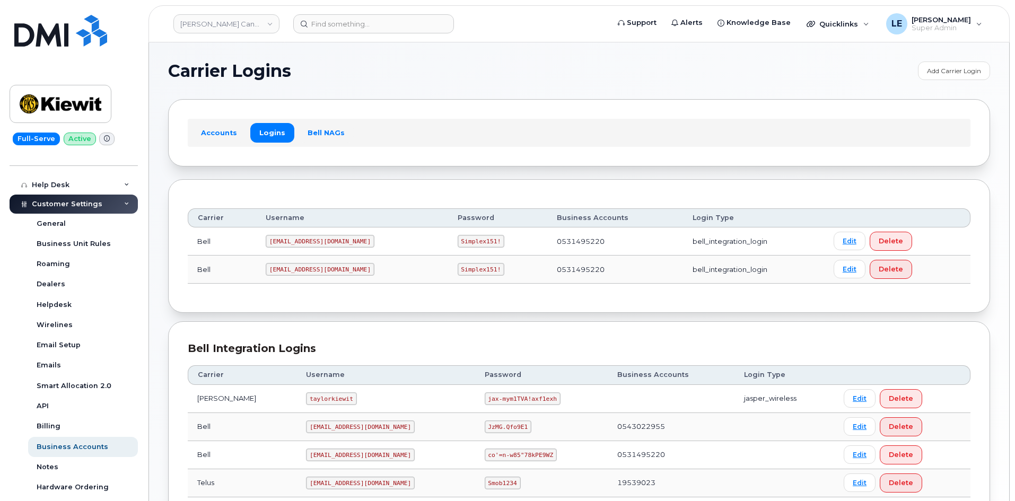
click at [683, 243] on td "bell_integration_login" at bounding box center [753, 242] width 141 height 28
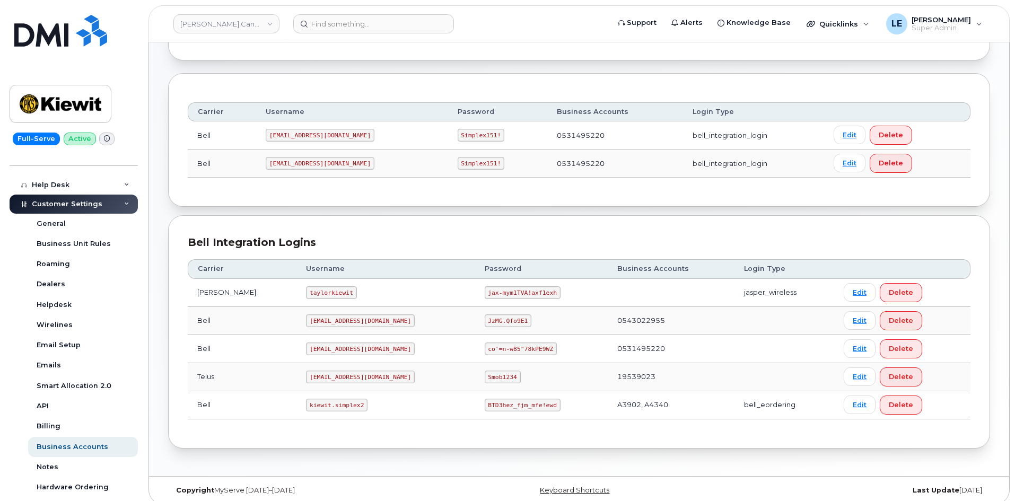
scroll to position [115, 0]
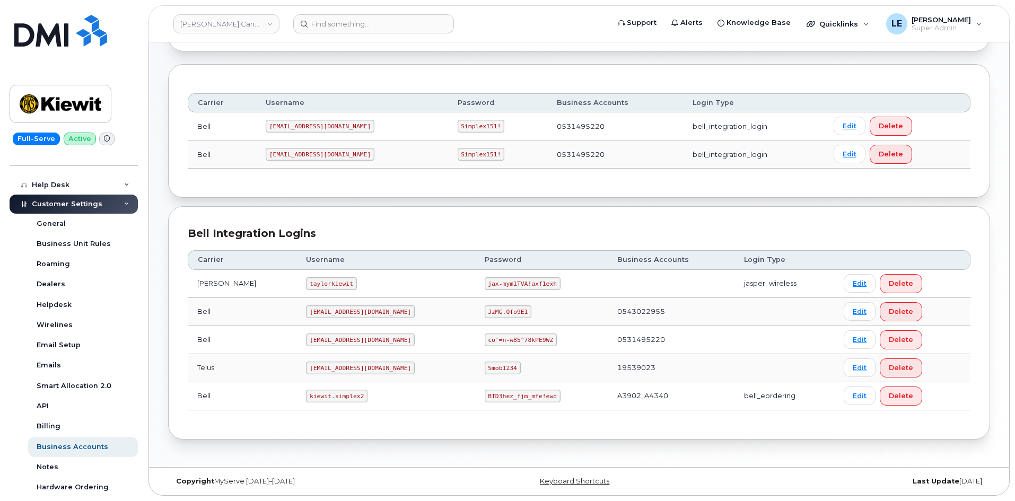
click at [306, 395] on code "kiewit.simplex2" at bounding box center [337, 396] width 62 height 13
drag, startPoint x: 291, startPoint y: 396, endPoint x: 338, endPoint y: 396, distance: 47.2
click at [338, 396] on code "kiewit.simplex2" at bounding box center [337, 396] width 62 height 13
copy code "kiewit.simplex2"
drag, startPoint x: 450, startPoint y: 395, endPoint x: 513, endPoint y: 397, distance: 62.6
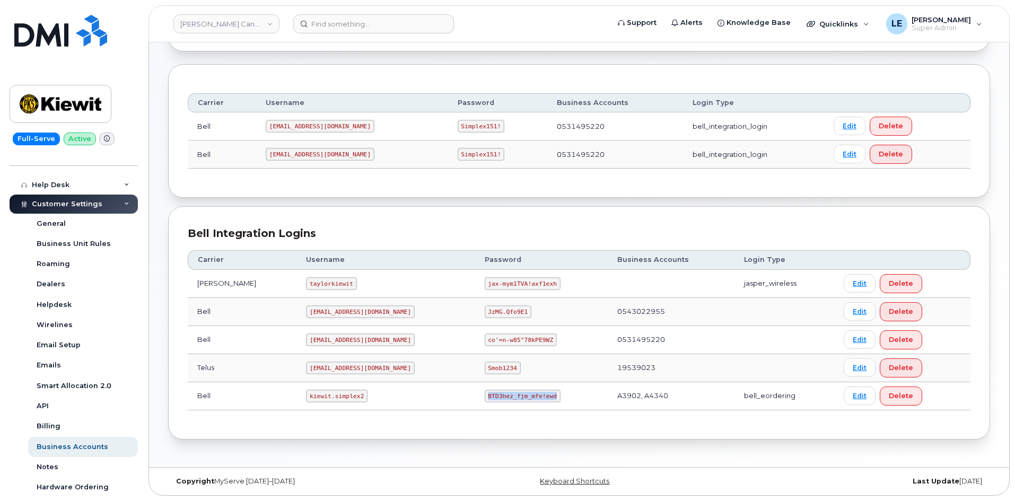
click at [513, 397] on code "BTD3hez_fjm_mfe!ewd" at bounding box center [523, 396] width 76 height 13
copy code "BTD3hez_fjm_mfe!ewd"
click at [212, 24] on link "Kiewit Canada Inc" at bounding box center [226, 23] width 106 height 19
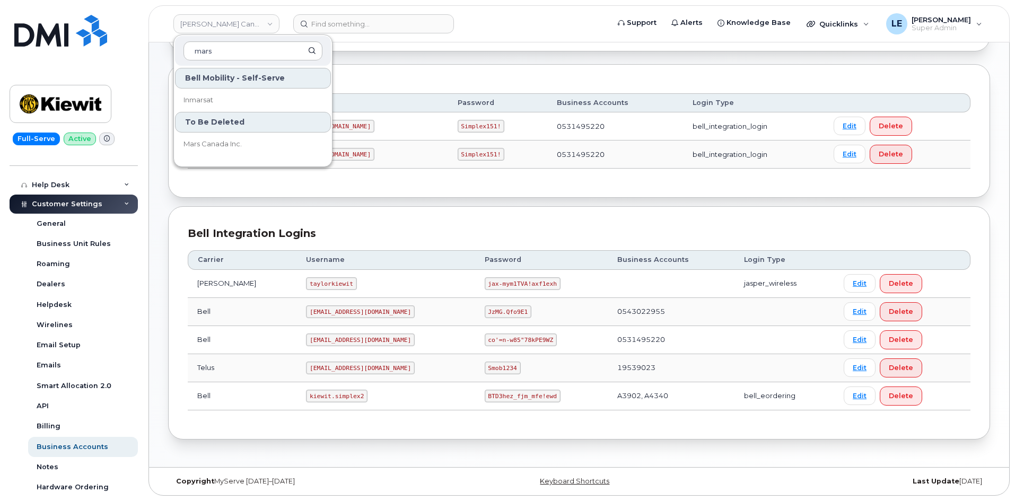
type input "mars"
click at [374, 25] on input at bounding box center [373, 23] width 161 height 19
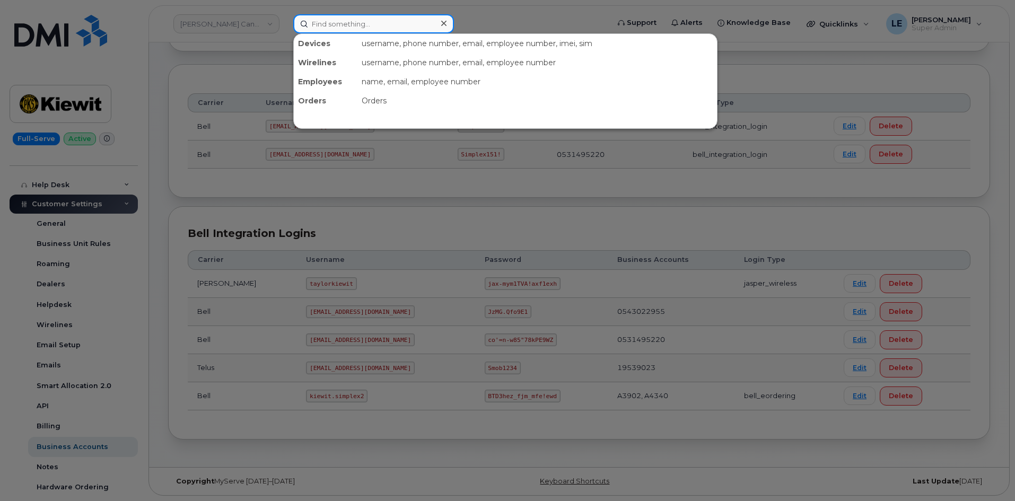
paste input "ALEJANDRO.GUERRERO@KIEWIT.COM"
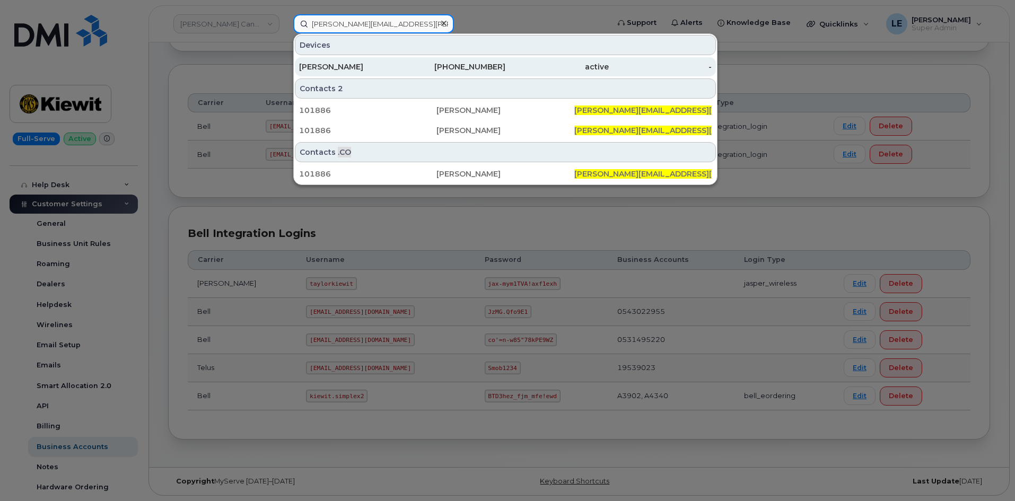
type input "ALEJANDRO.GUERRERO@KIEWIT.COM"
click at [361, 66] on div "ALEJANDRO GUERRERO JR." at bounding box center [350, 67] width 103 height 11
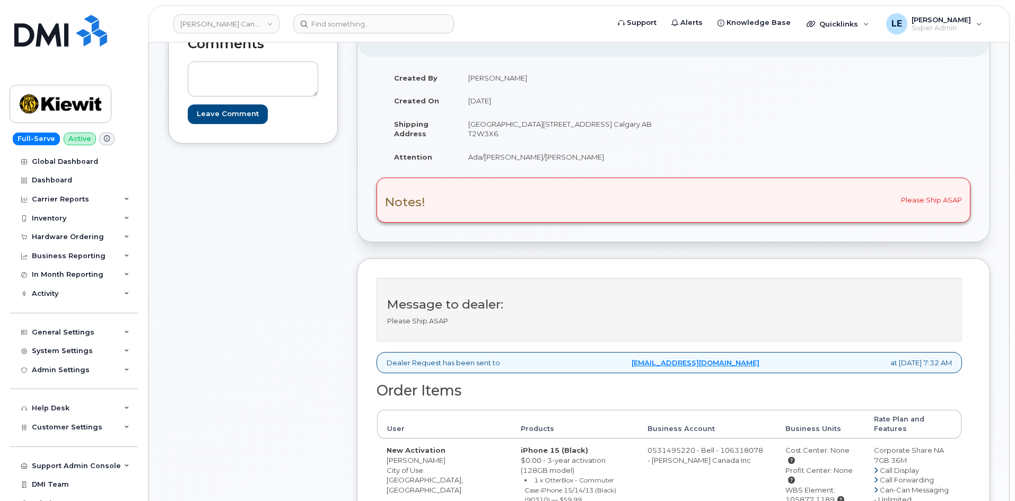
scroll to position [159, 0]
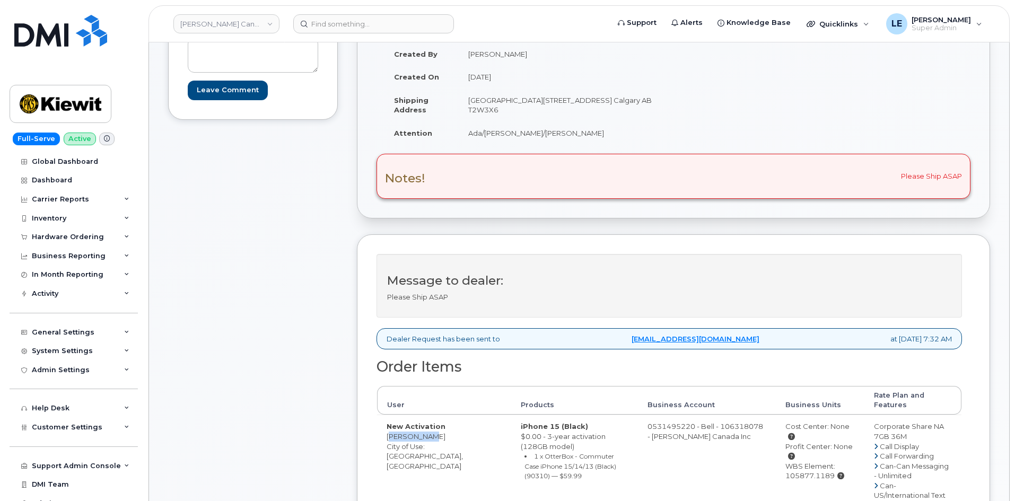
drag, startPoint x: 387, startPoint y: 426, endPoint x: 424, endPoint y: 424, distance: 37.2
copy td "[PERSON_NAME]"
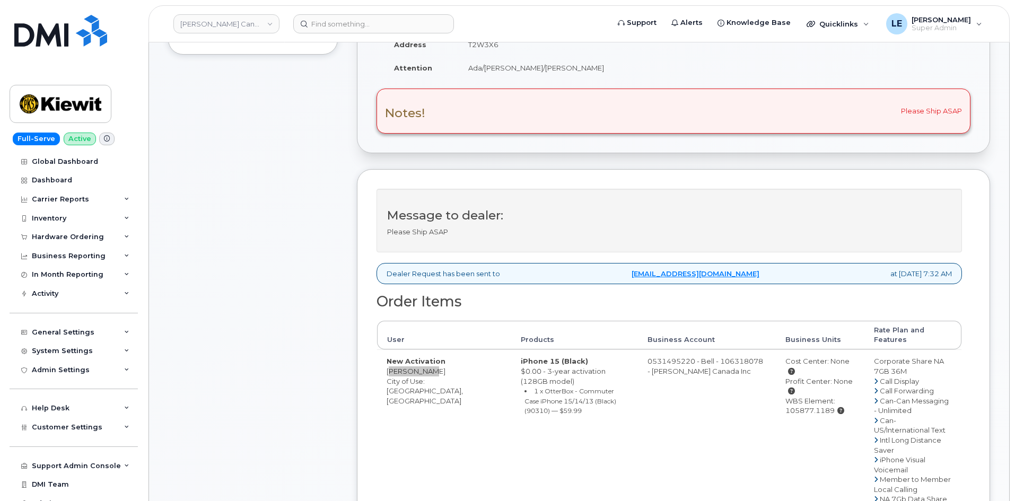
scroll to position [53, 0]
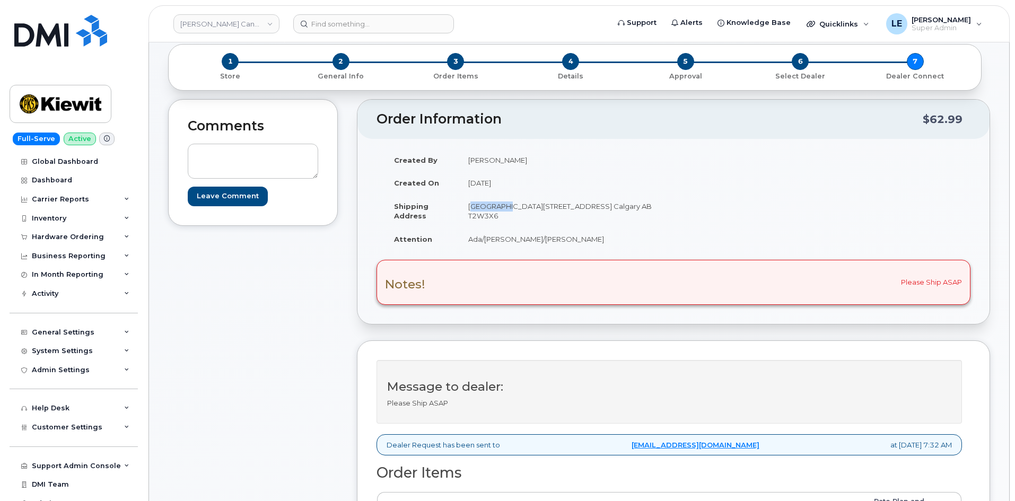
drag, startPoint x: 468, startPoint y: 207, endPoint x: 502, endPoint y: 207, distance: 33.9
click at [502, 207] on td "Suite 200 10333 Southport Road S.W. Calgary AB T2W3X6" at bounding box center [562, 211] width 207 height 33
copy td "Suite 200"
drag, startPoint x: 505, startPoint y: 207, endPoint x: 600, endPoint y: 207, distance: 94.9
click at [600, 207] on td "Suite 200 10333 Southport Road S.W. Calgary AB T2W3X6" at bounding box center [562, 211] width 207 height 33
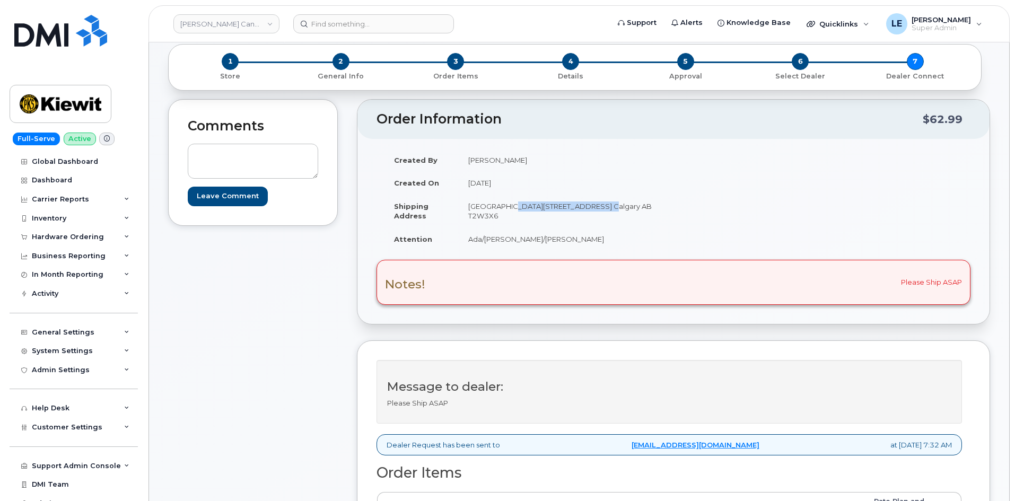
copy td "10333 Southport Road S.W"
drag, startPoint x: 469, startPoint y: 217, endPoint x: 502, endPoint y: 216, distance: 33.4
click at [502, 216] on td "Suite 200 10333 Southport Road S.W. Calgary AB T2W3X6" at bounding box center [562, 211] width 207 height 33
copy td "T2W3X6"
drag, startPoint x: 523, startPoint y: 241, endPoint x: 562, endPoint y: 239, distance: 38.8
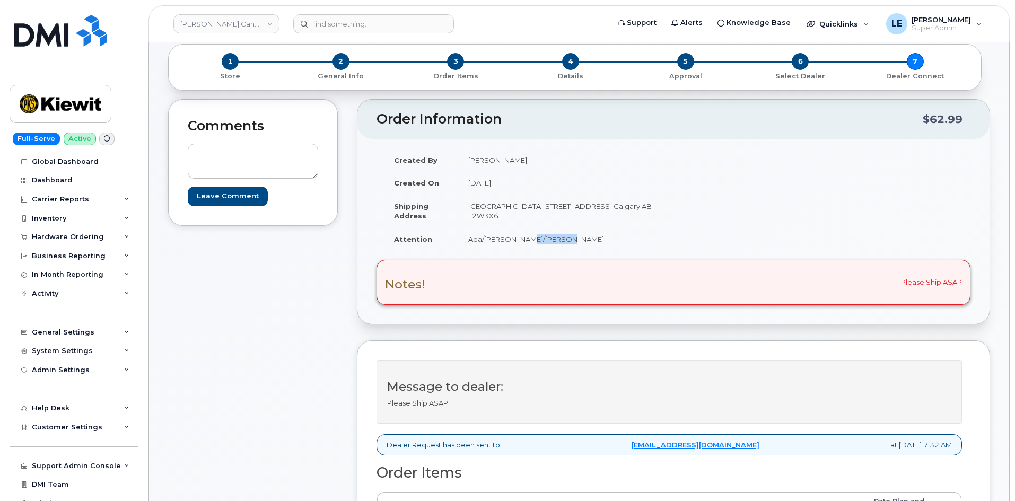
click at [562, 239] on td "Ada/m.Kluchka/Mike Smith" at bounding box center [562, 239] width 207 height 23
copy td "Mike Smith"
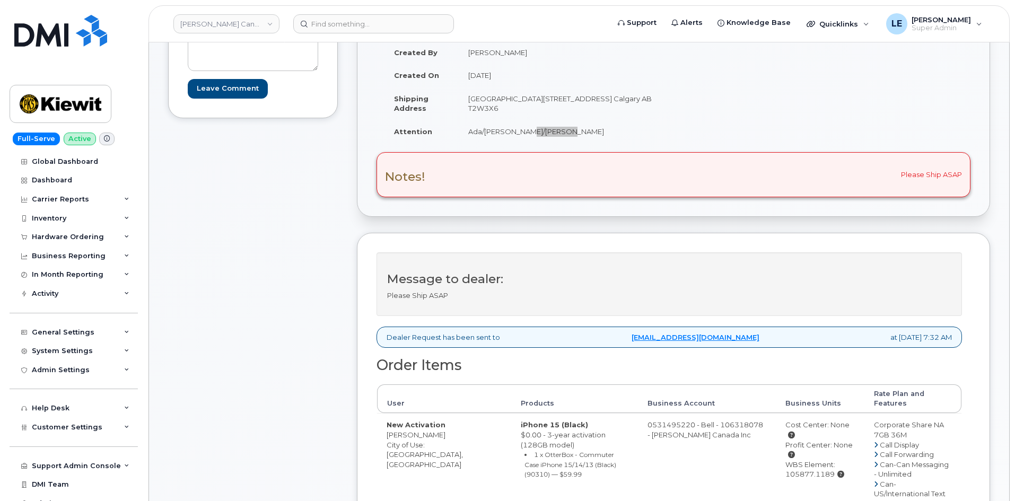
scroll to position [318, 0]
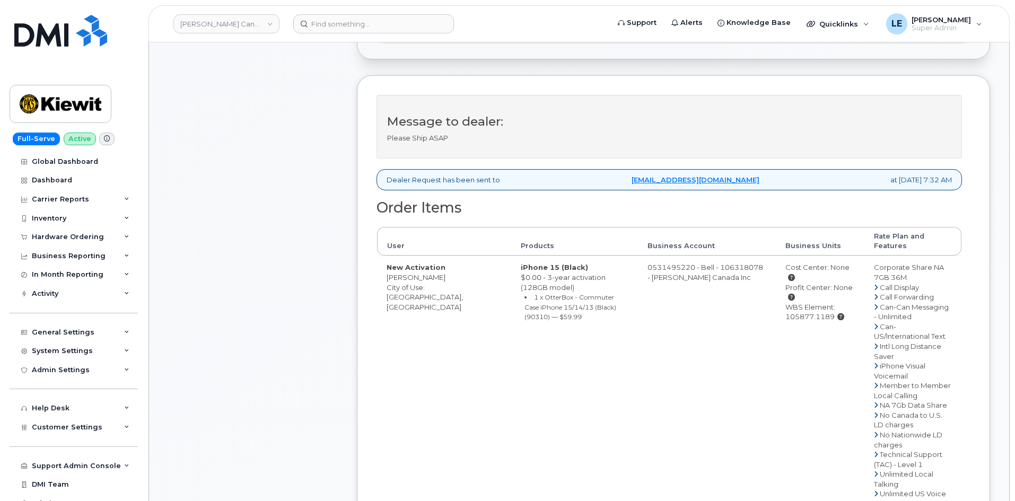
drag, startPoint x: 767, startPoint y: 289, endPoint x: 816, endPoint y: 290, distance: 48.8
click at [816, 302] on div "WBS Element: 105877.1189" at bounding box center [820, 312] width 69 height 20
copy div "105877.1189"
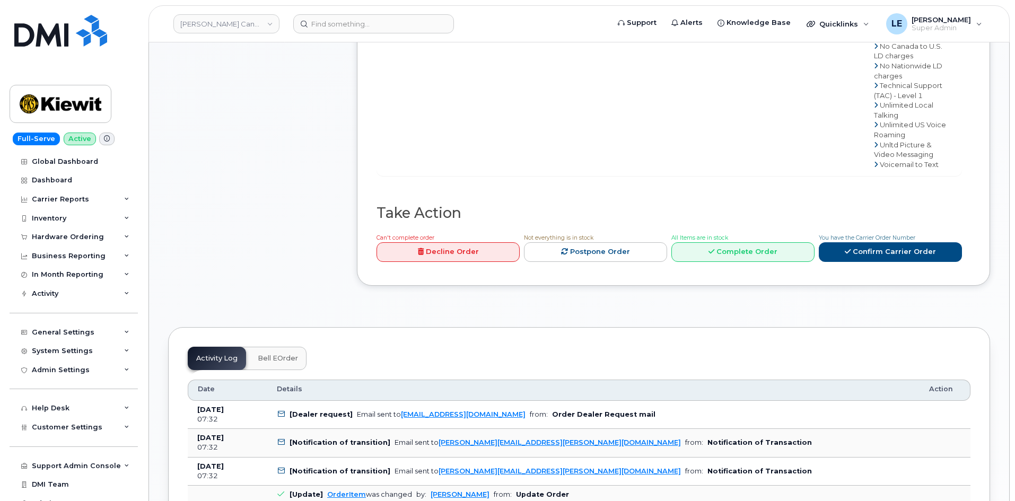
scroll to position [690, 0]
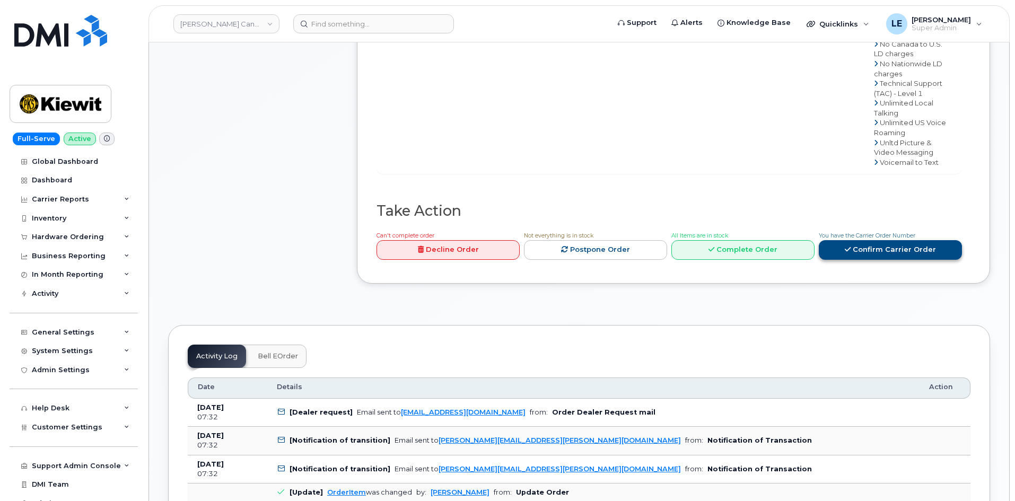
click at [888, 240] on link "Confirm Carrier Order" at bounding box center [890, 250] width 143 height 20
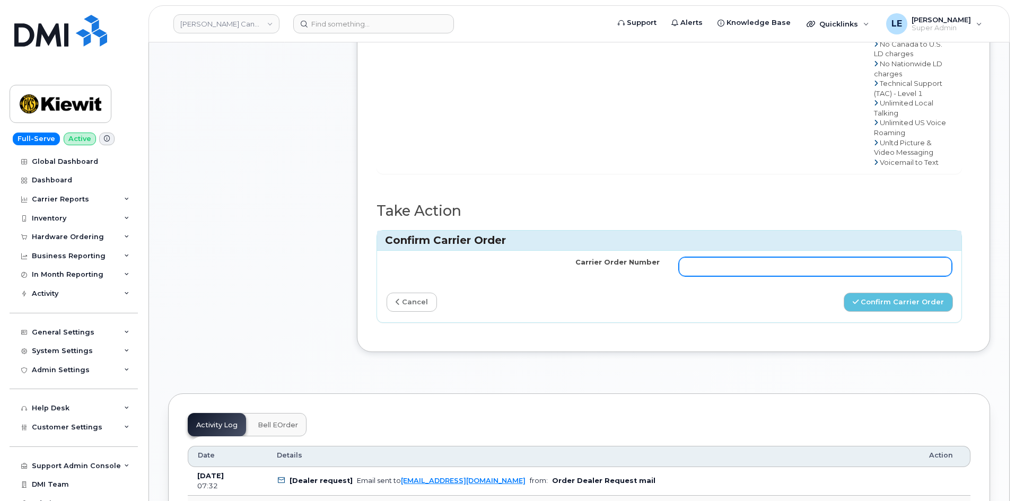
click at [763, 263] on input "Carrier Order Number" at bounding box center [815, 266] width 273 height 19
paste input "3028420"
type input "3028420"
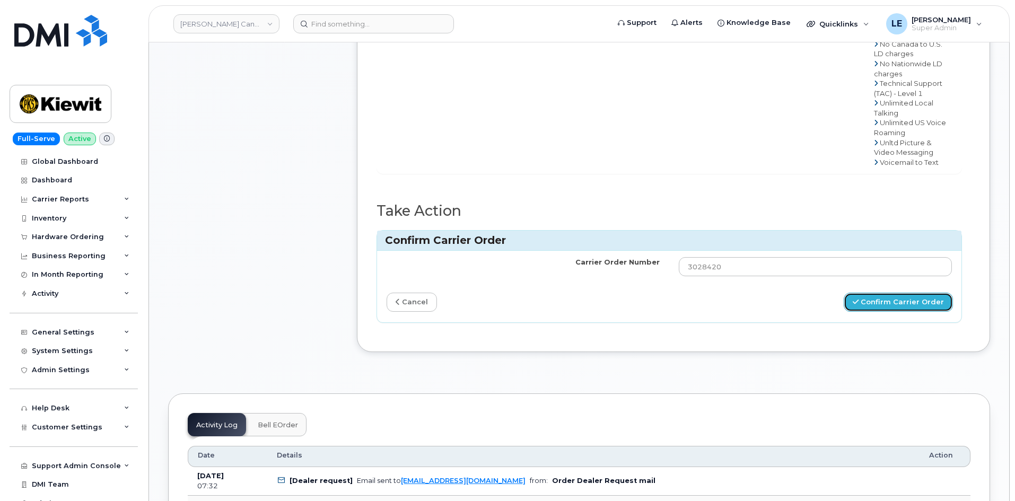
click at [888, 297] on button "Confirm Carrier Order" at bounding box center [898, 303] width 109 height 20
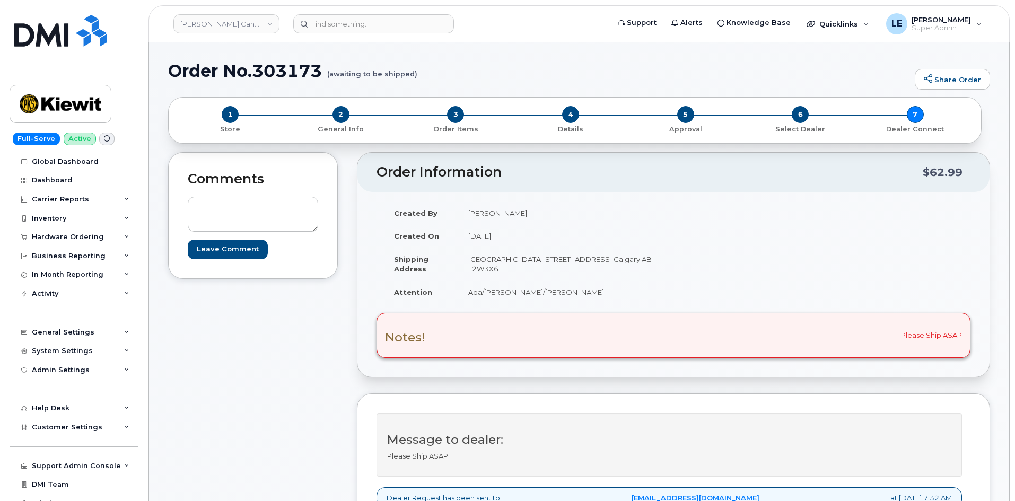
click at [825, 255] on div "Created By Barbara Dye Created On October 13, 2025 Shipping Address Suite 200 1…" at bounding box center [674, 258] width 594 height 112
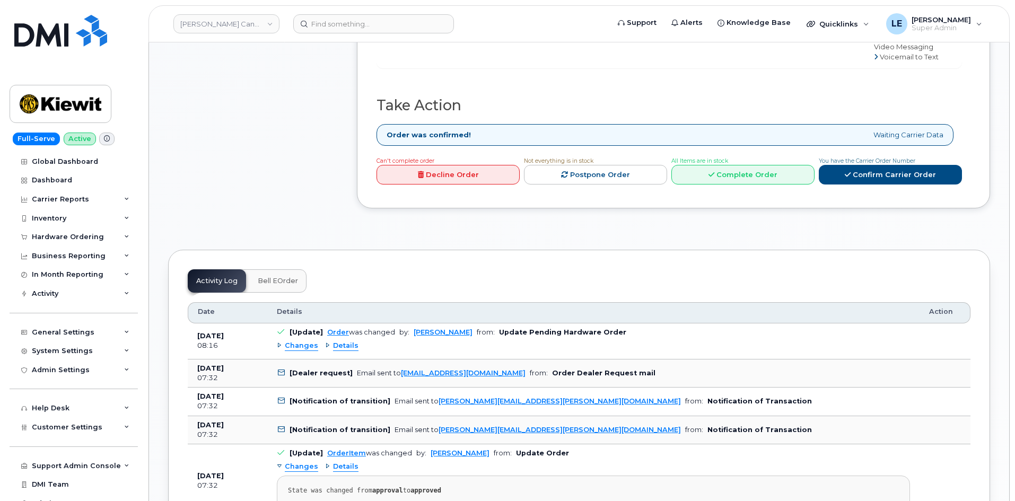
scroll to position [796, 0]
click at [443, 31] on div at bounding box center [373, 23] width 161 height 19
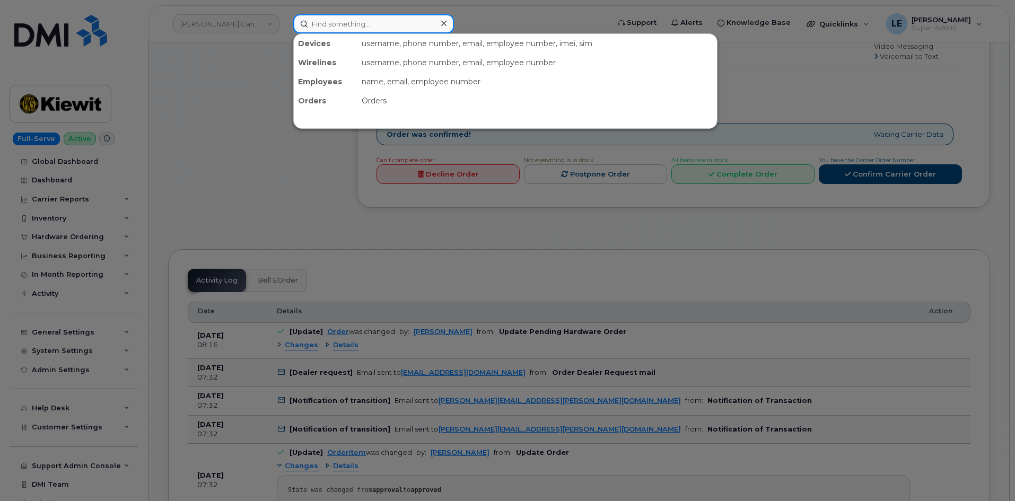
paste input "[PERSON_NAME][EMAIL_ADDRESS][PERSON_NAME][PERSON_NAME][DOMAIN_NAME]"
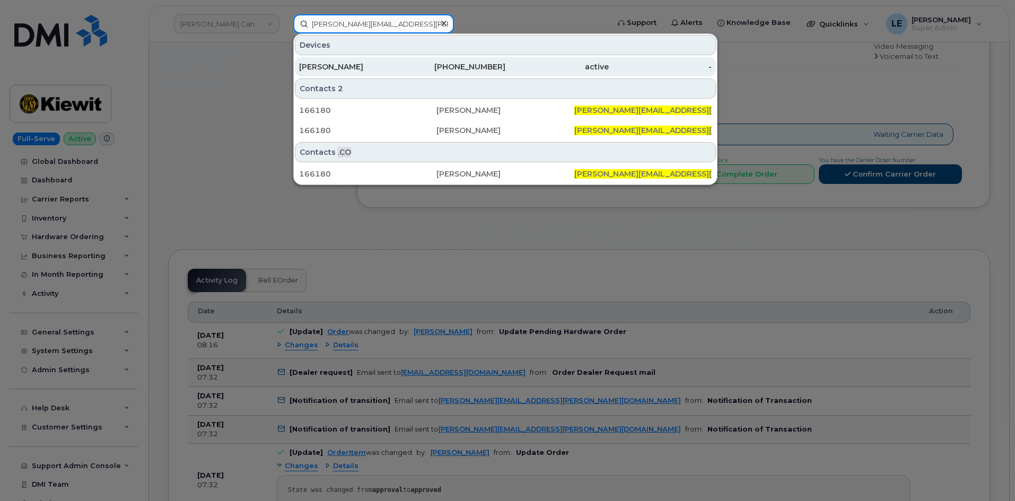
type input "[PERSON_NAME][EMAIL_ADDRESS][PERSON_NAME][PERSON_NAME][DOMAIN_NAME]"
click at [404, 58] on div "682-999-4989" at bounding box center [454, 66] width 103 height 19
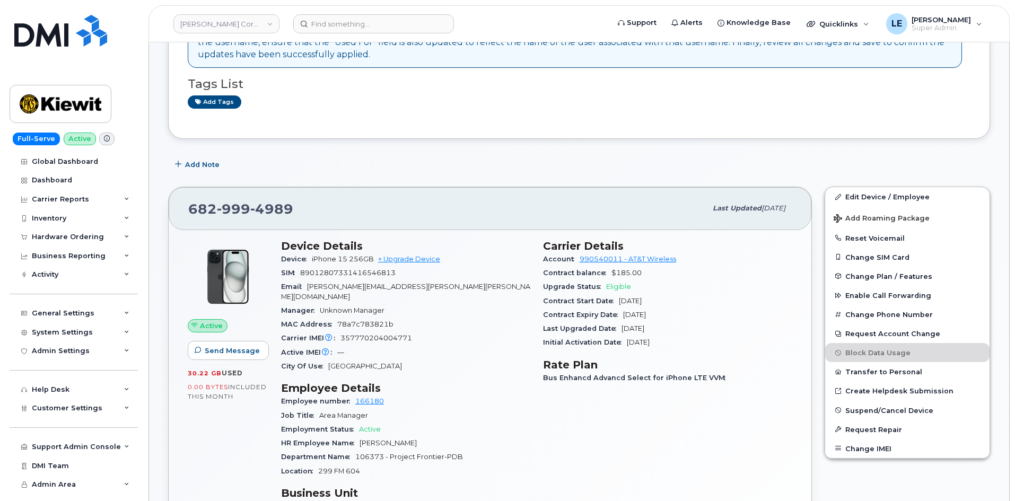
scroll to position [159, 0]
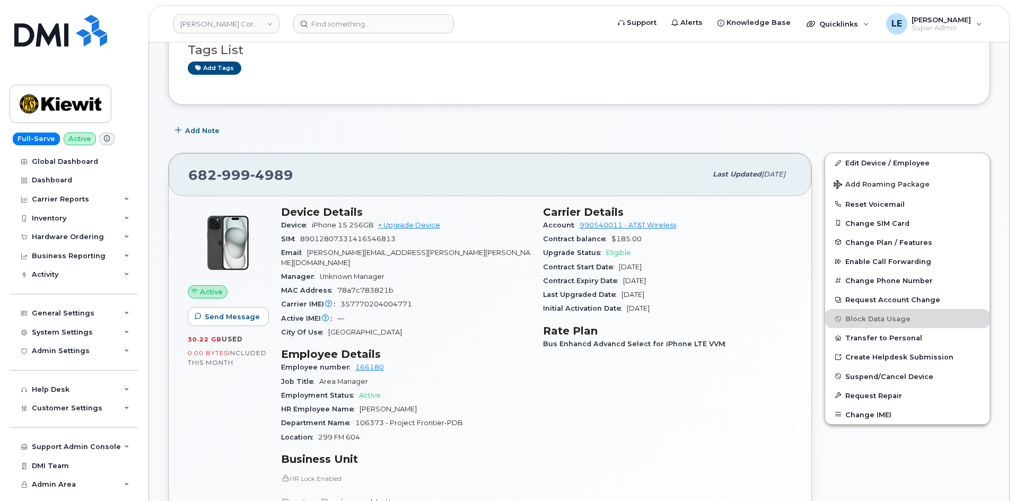
click at [214, 176] on span "[PHONE_NUMBER]" at bounding box center [240, 175] width 105 height 16
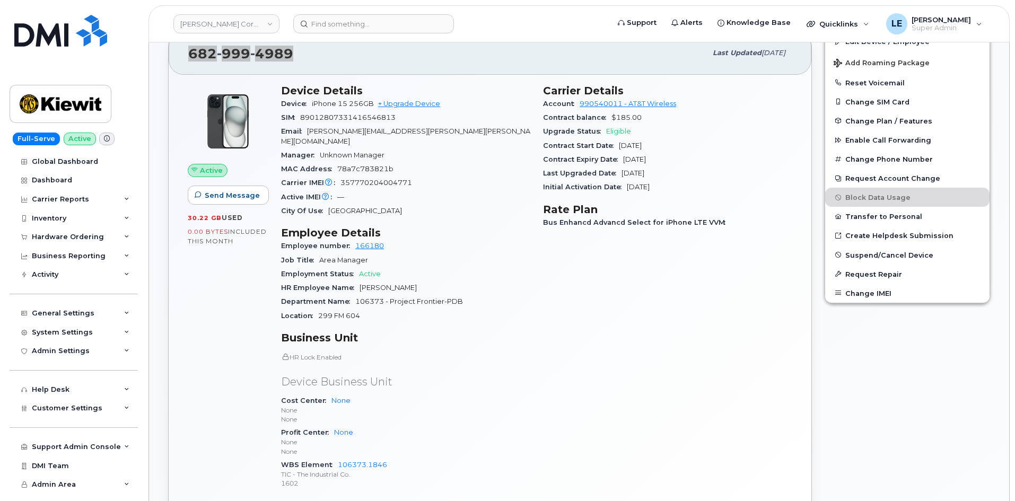
scroll to position [212, 0]
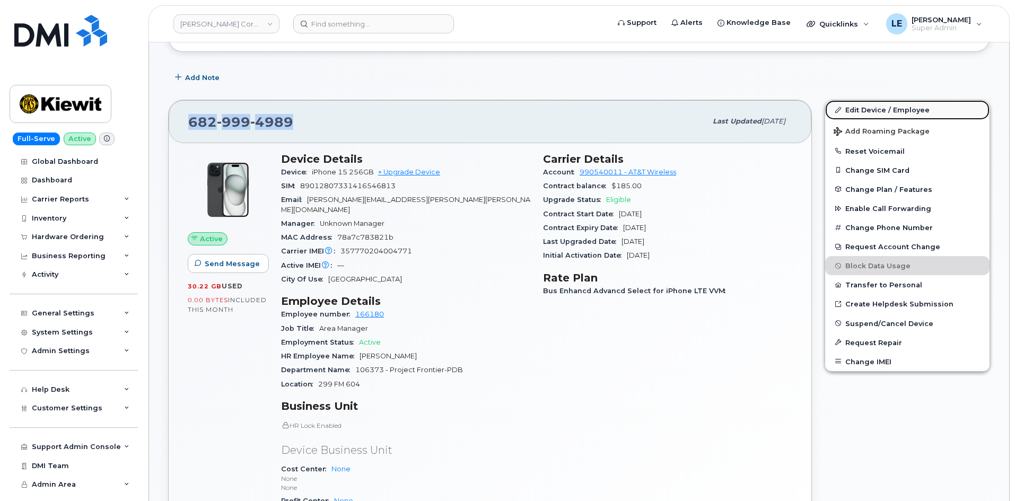
click at [839, 113] on span at bounding box center [838, 110] width 8 height 8
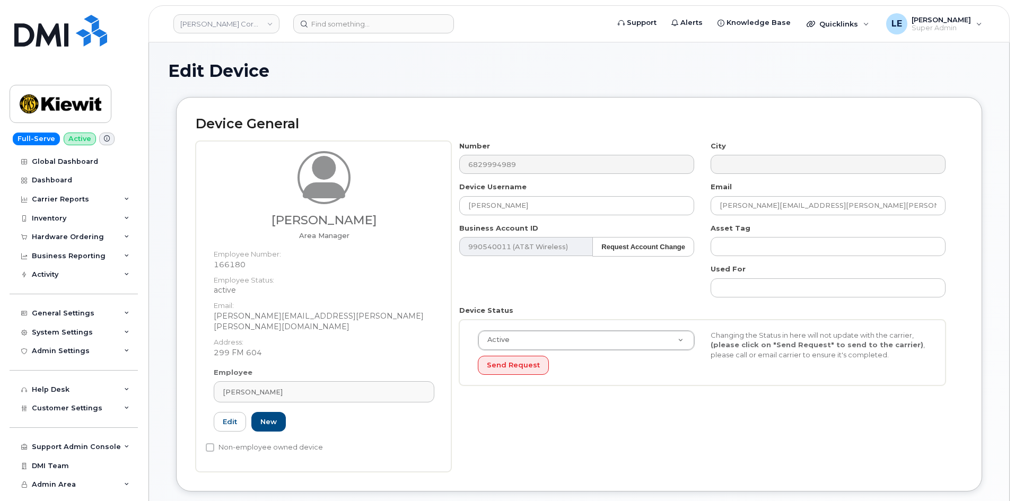
scroll to position [318, 0]
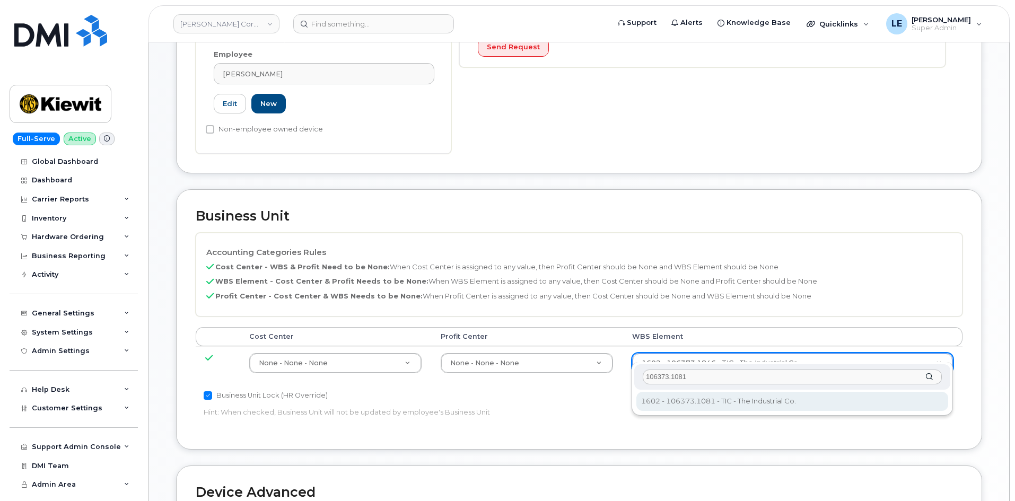
type input "106373.1081"
type input "35050978"
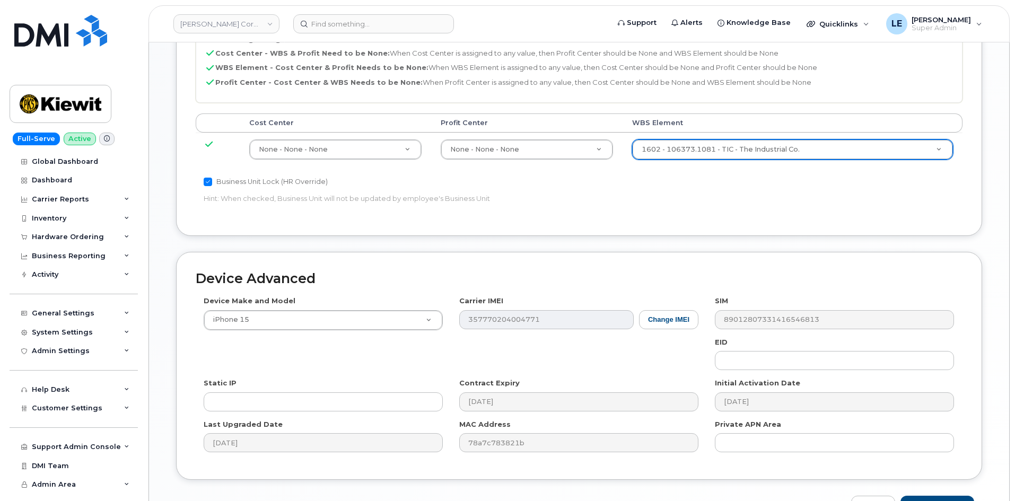
scroll to position [589, 0]
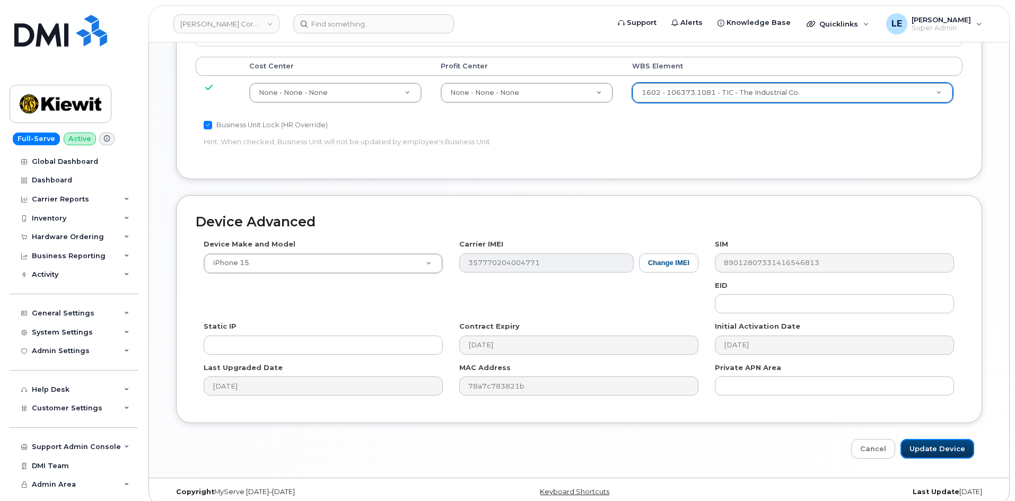
click at [943, 446] on input "Update Device" at bounding box center [938, 449] width 74 height 20
type input "Saving..."
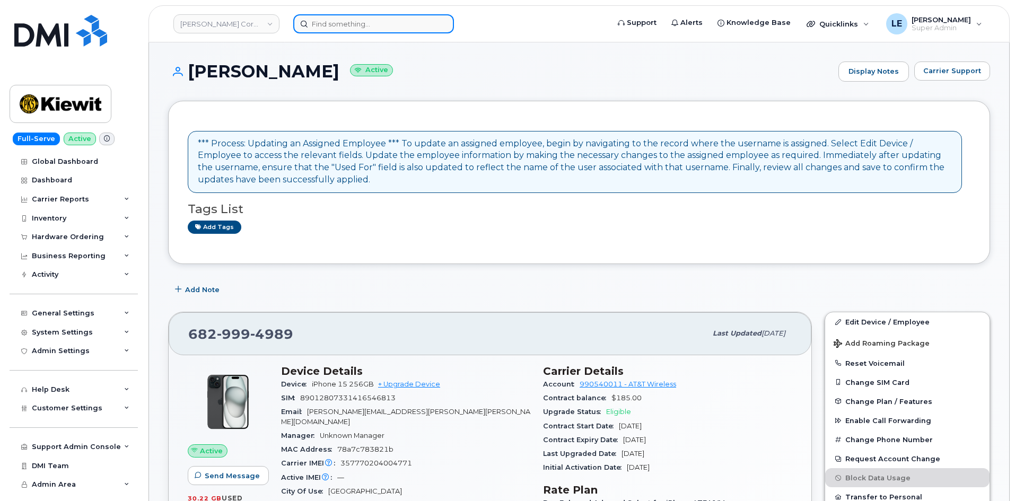
click at [410, 20] on input at bounding box center [373, 23] width 161 height 19
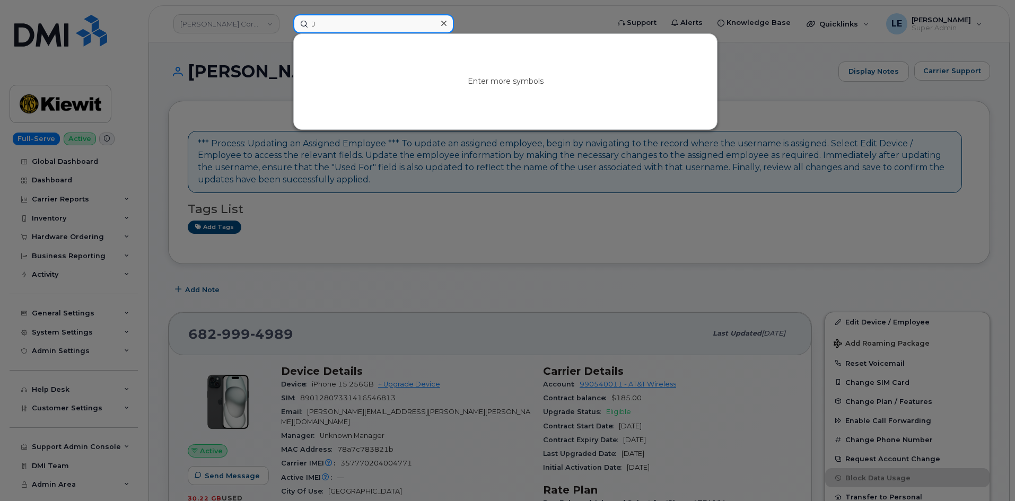
paste input "ay Patel"
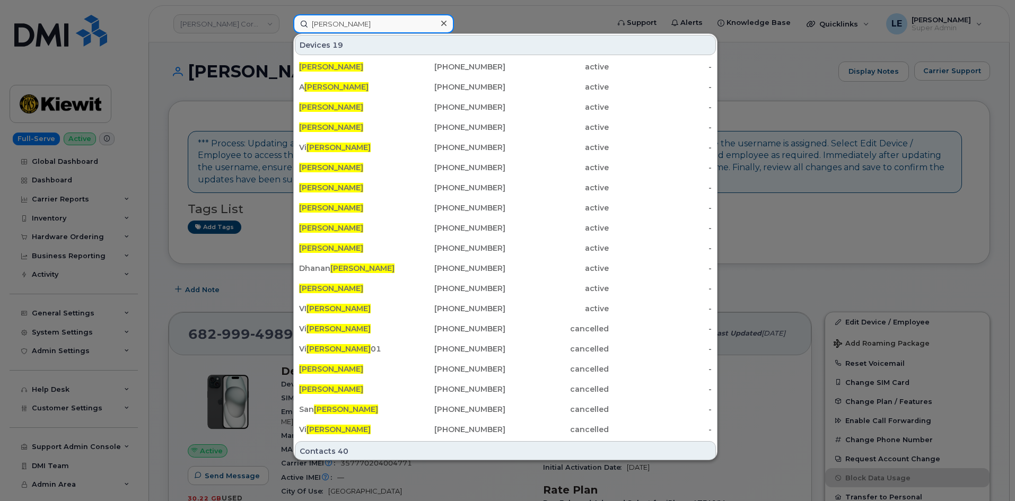
click at [348, 33] on input "Jay Patel" at bounding box center [373, 23] width 161 height 19
paste input "AY.PATEL2@KIEWIT.COM"
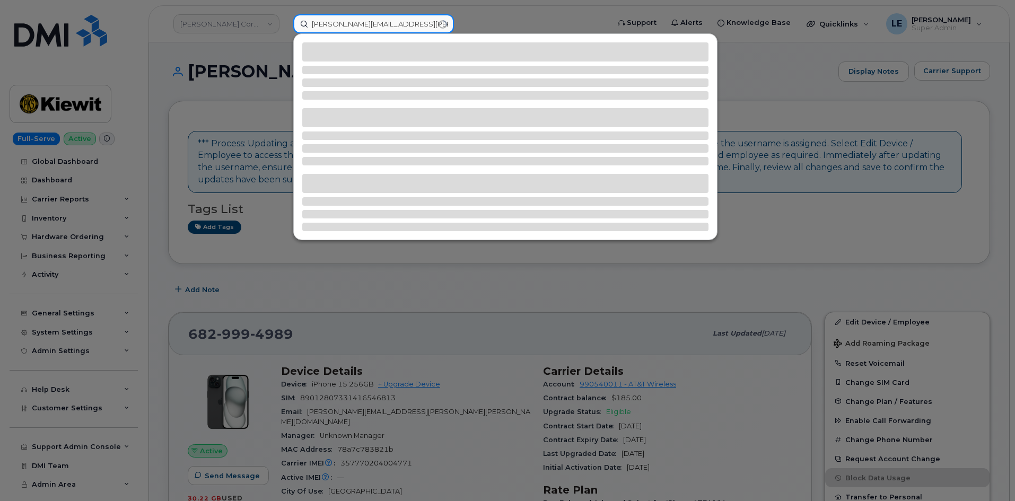
type input "JAY.PATEL2@KIEWIT.COM"
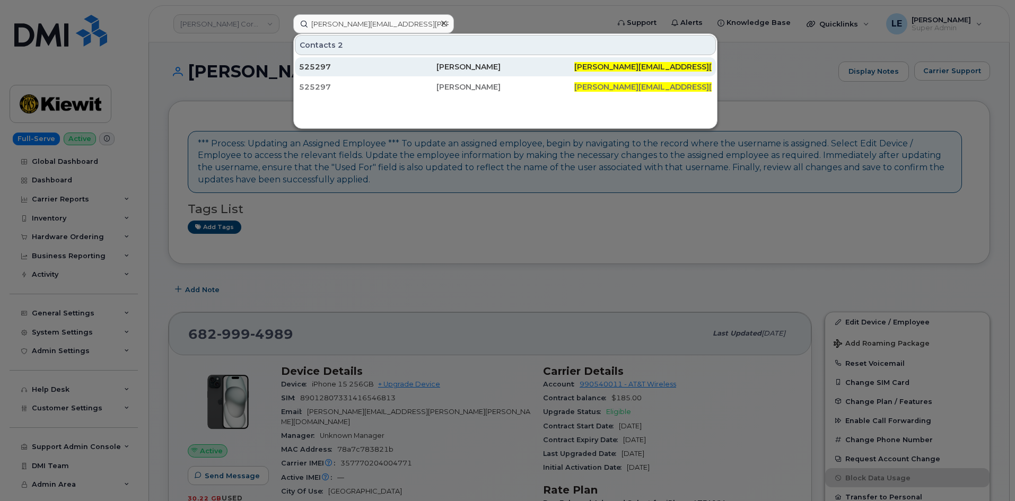
click at [353, 72] on div "525297" at bounding box center [367, 66] width 137 height 19
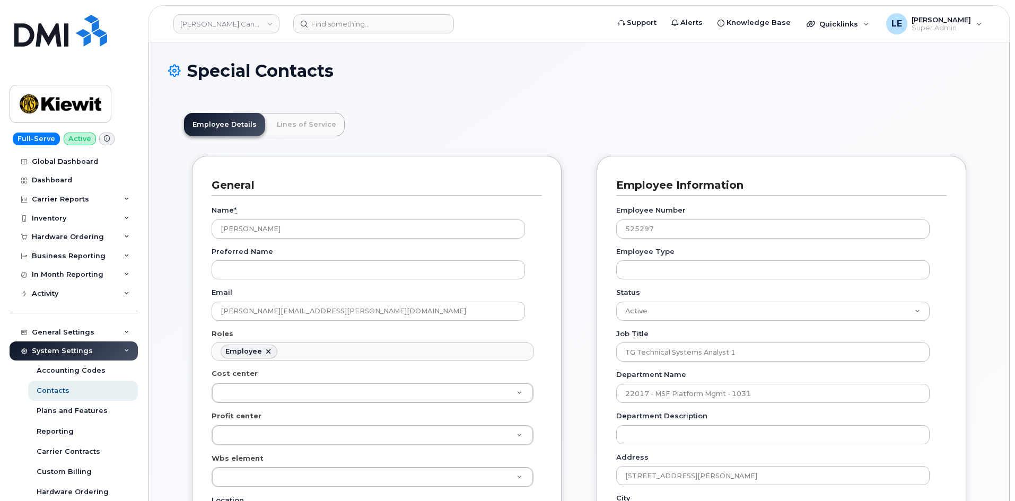
scroll to position [31, 0]
click at [360, 22] on input at bounding box center [373, 23] width 161 height 19
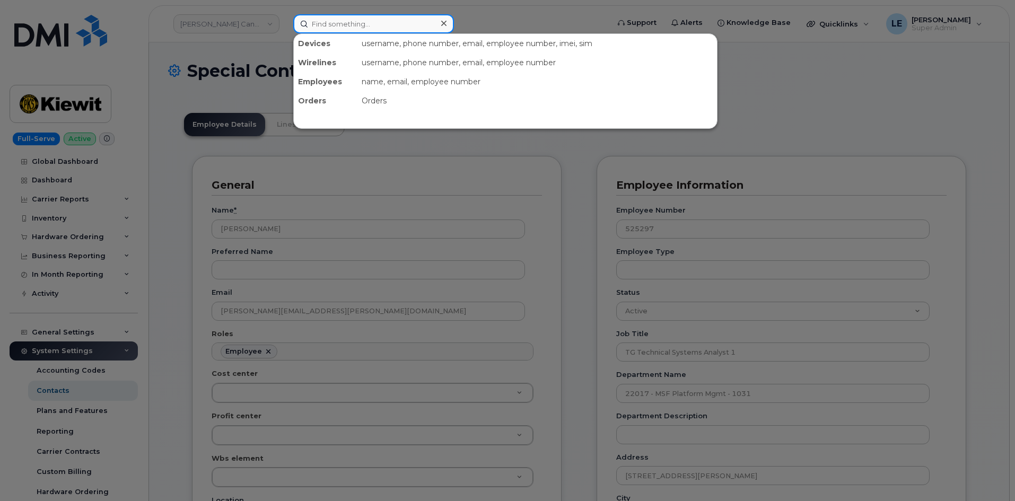
paste input "JAY.PATEL3@KIEWIT.COM"
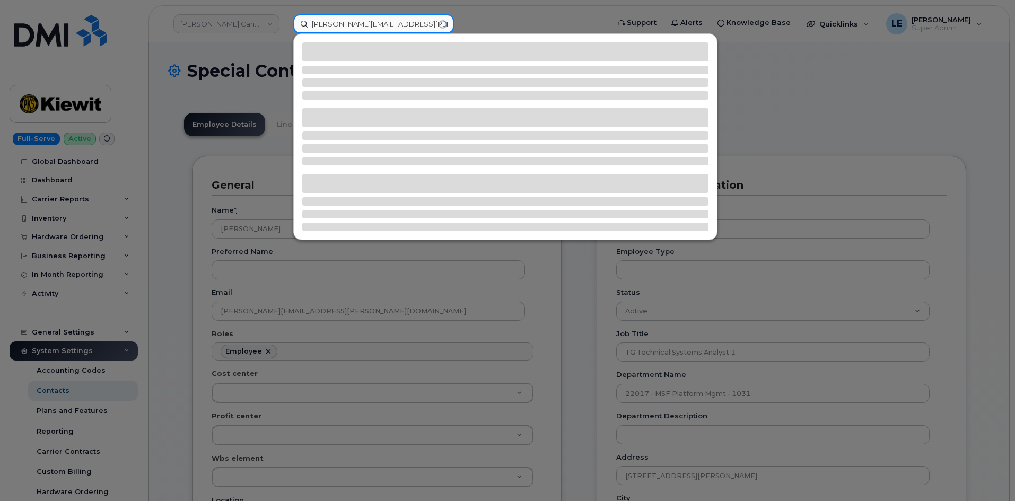
type input "JAY.PATEL3@KIEWIT.COM"
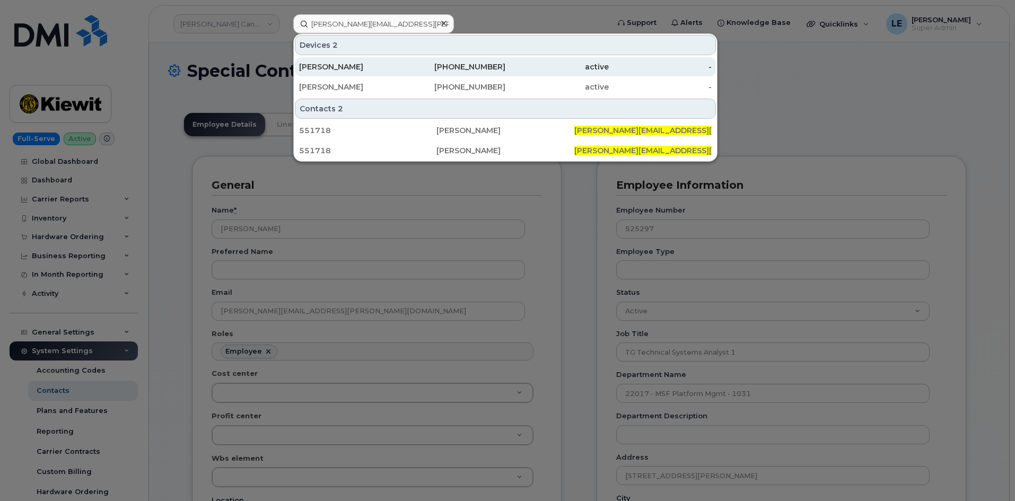
click at [478, 71] on div "720-666-9667" at bounding box center [454, 67] width 103 height 11
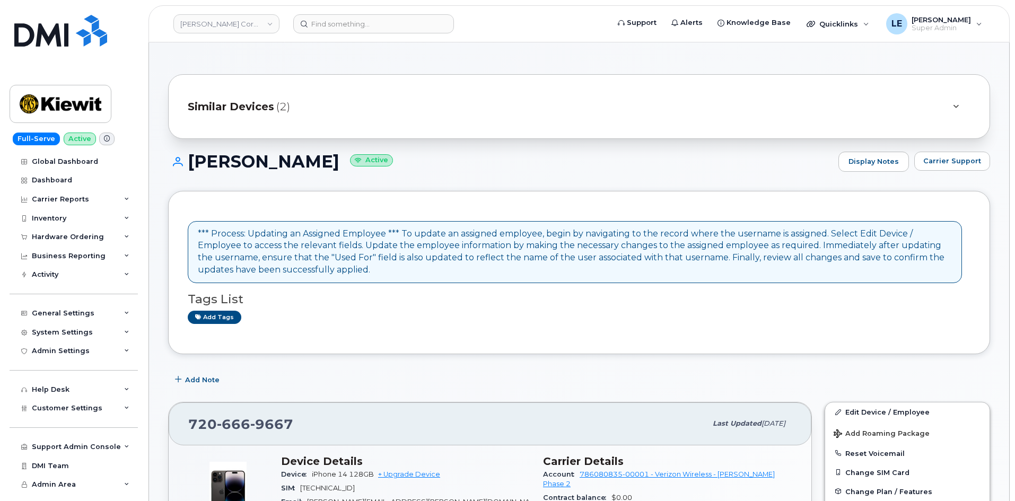
click at [388, 131] on div "Similar Devices (2)" at bounding box center [579, 106] width 822 height 65
click at [385, 125] on div "Similar Devices (2)" at bounding box center [579, 106] width 822 height 65
click at [376, 113] on div "Similar Devices (2)" at bounding box center [564, 106] width 753 height 25
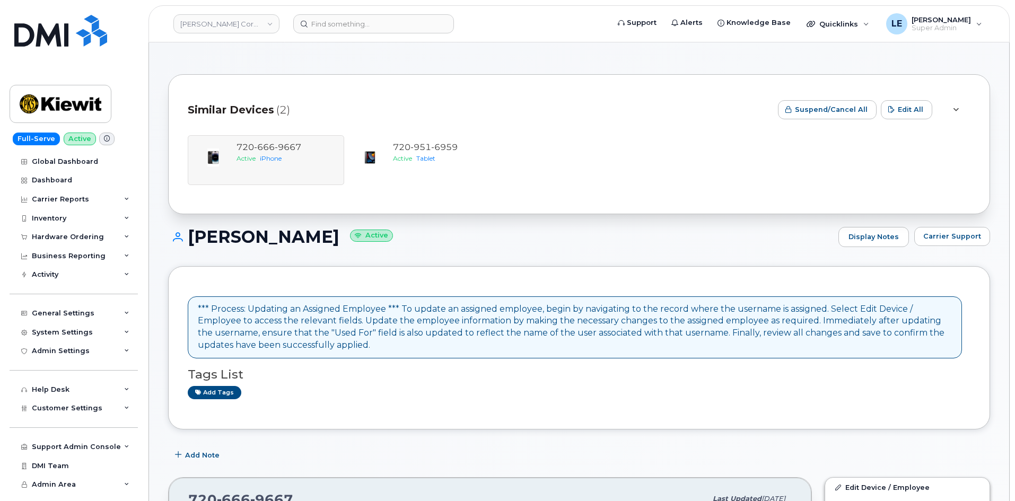
click at [372, 108] on div "Similar Devices (2)" at bounding box center [479, 110] width 582 height 32
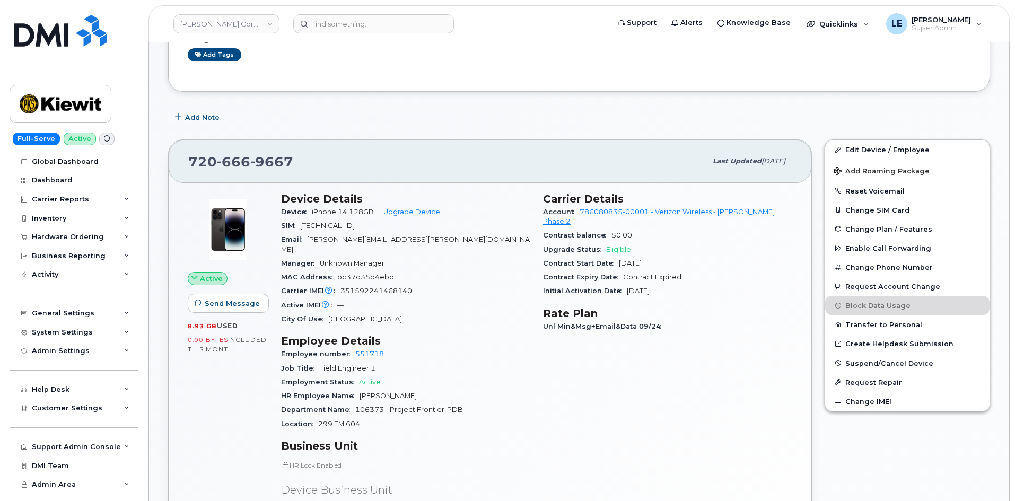
scroll to position [159, 0]
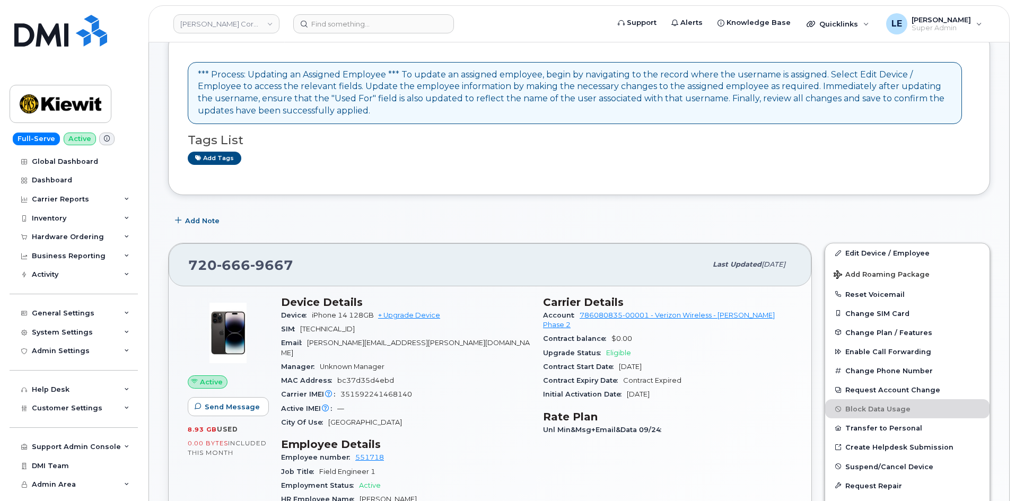
click at [887, 242] on div "Edit Device / Employee Add Roaming Package Reset Voicemail Change SIM Card Chan…" at bounding box center [907, 501] width 178 height 528
click at [885, 245] on link "Edit Device / Employee" at bounding box center [907, 252] width 164 height 19
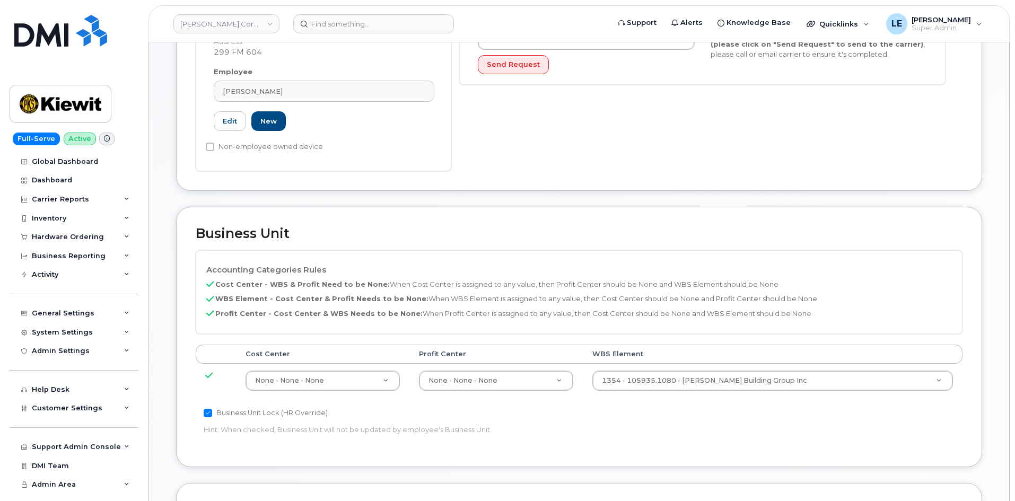
scroll to position [318, 0]
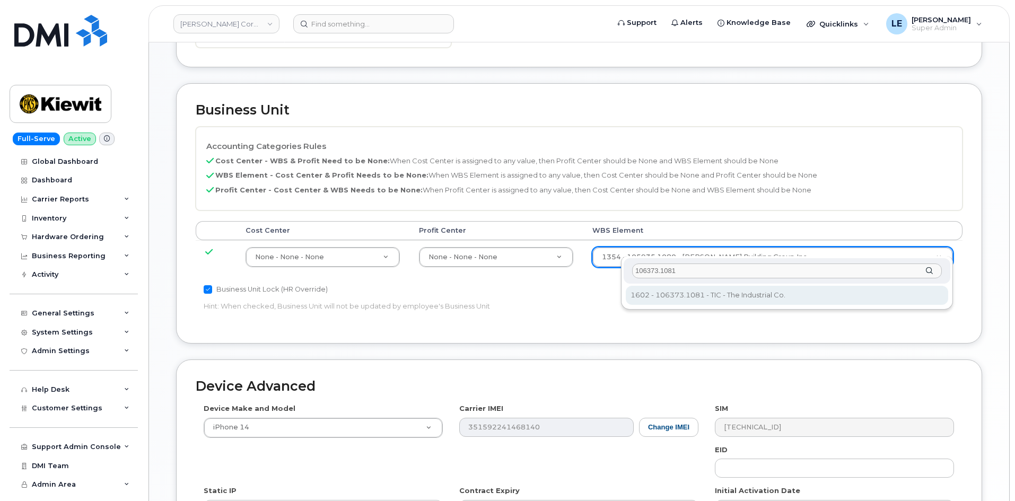
type input "106373.1081"
type input "35050978"
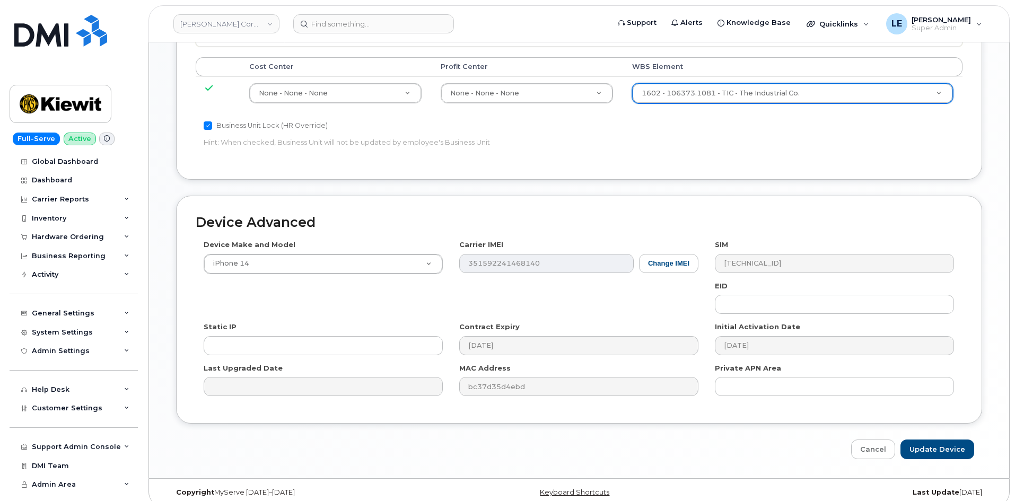
scroll to position [589, 0]
click at [943, 439] on input "Update Device" at bounding box center [938, 449] width 74 height 20
type input "Saving..."
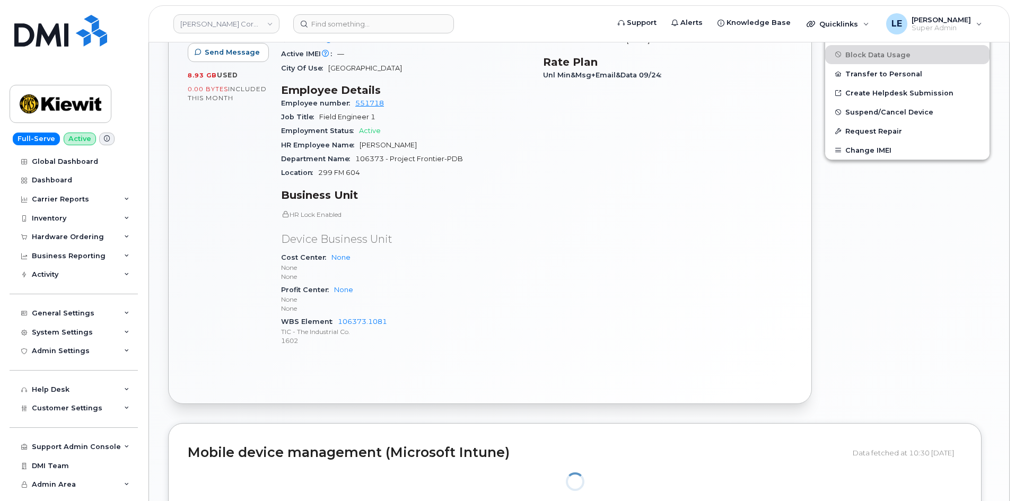
scroll to position [514, 0]
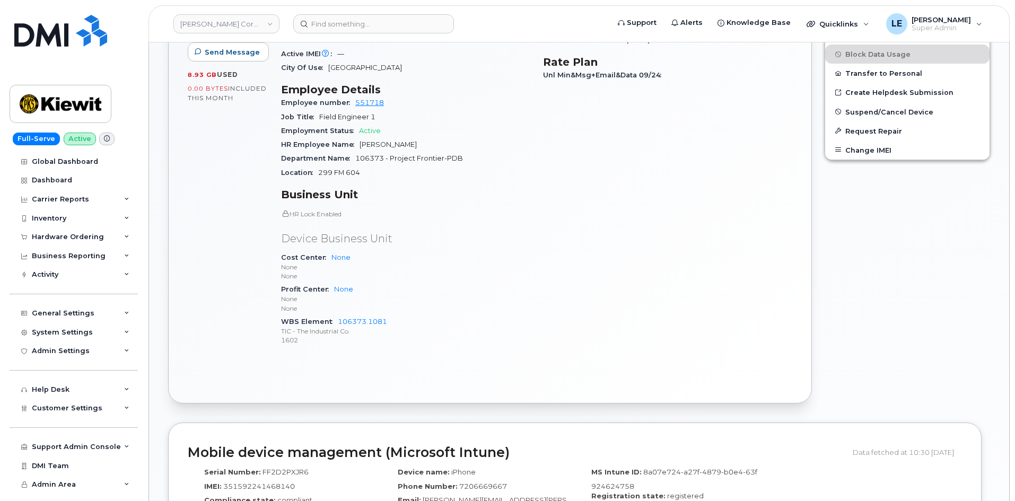
click at [361, 35] on header "[PERSON_NAME] Corporation Support Alerts Knowledge Base Quicklinks Suspend / Ca…" at bounding box center [579, 23] width 861 height 37
click at [362, 30] on input at bounding box center [373, 23] width 161 height 19
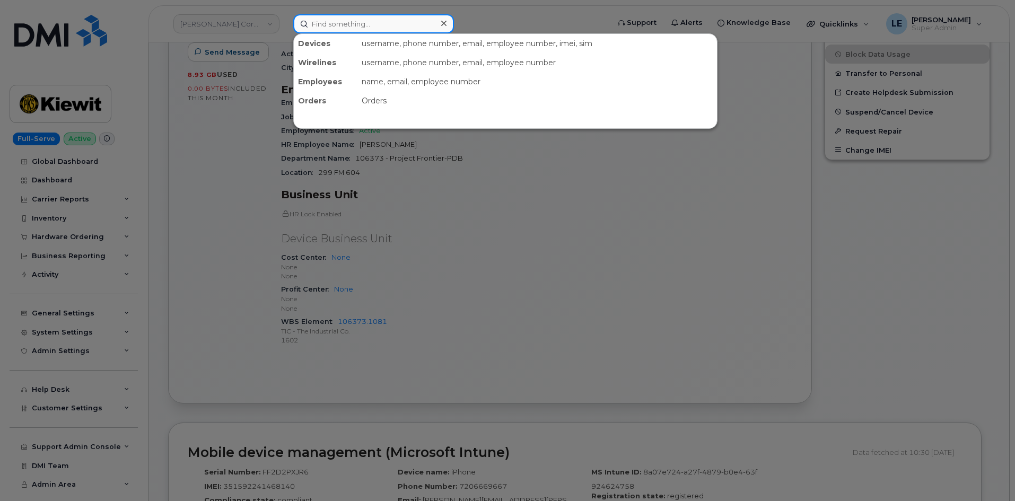
paste input "[PERSON_NAME][EMAIL_ADDRESS][PERSON_NAME][PERSON_NAME][DOMAIN_NAME]"
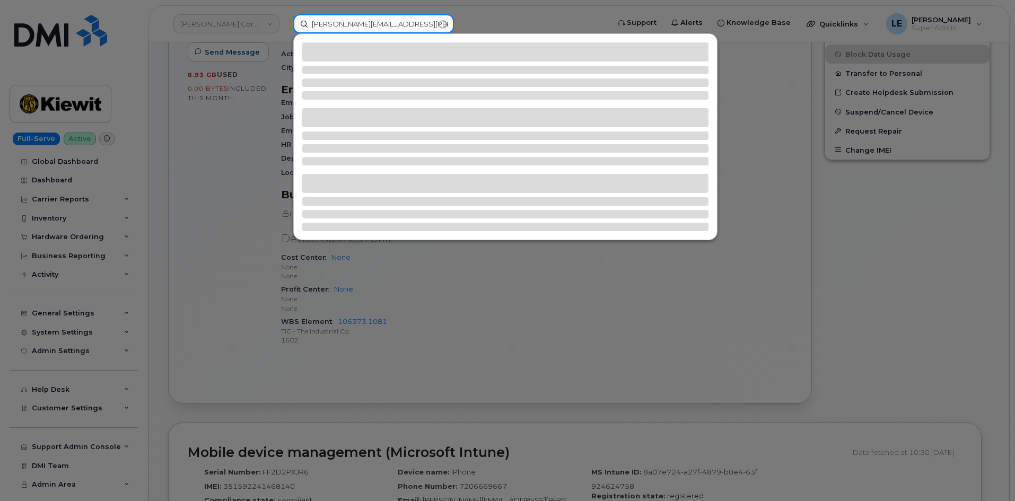
type input "[PERSON_NAME][EMAIL_ADDRESS][PERSON_NAME][PERSON_NAME][DOMAIN_NAME]"
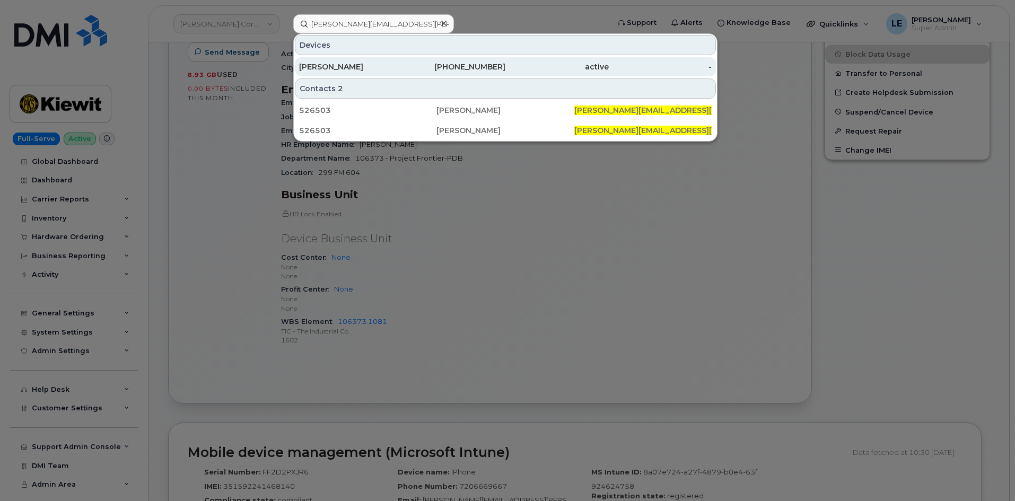
click at [339, 75] on div "[PERSON_NAME]" at bounding box center [350, 66] width 103 height 19
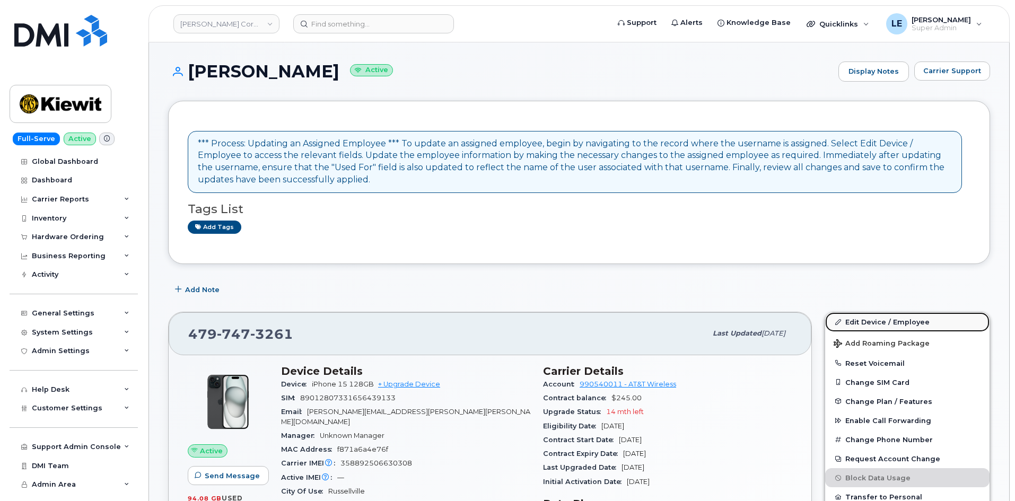
click at [839, 315] on link "Edit Device / Employee" at bounding box center [907, 321] width 164 height 19
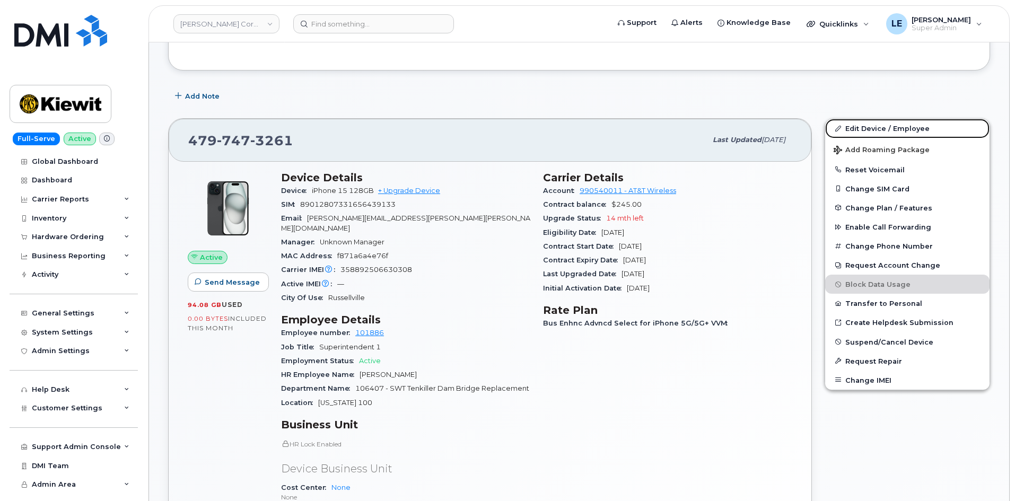
scroll to position [371, 0]
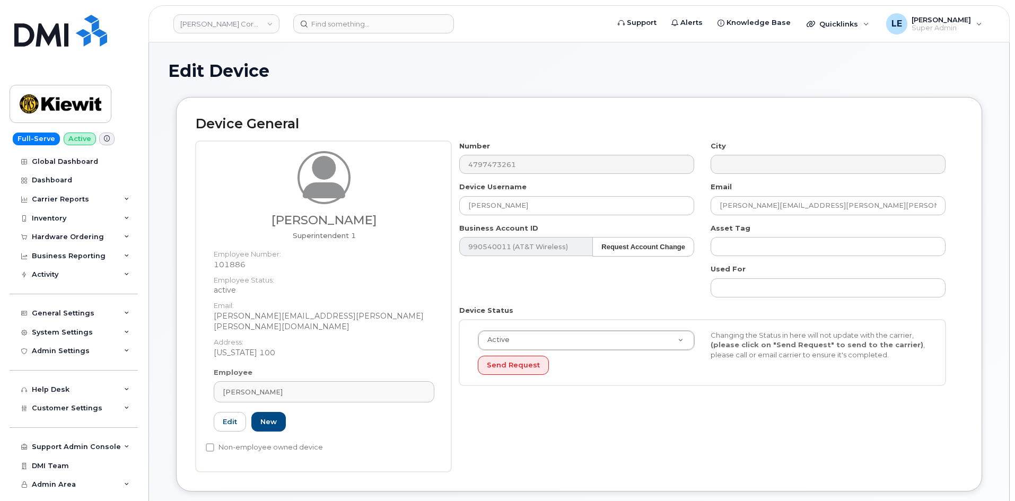
scroll to position [371, 0]
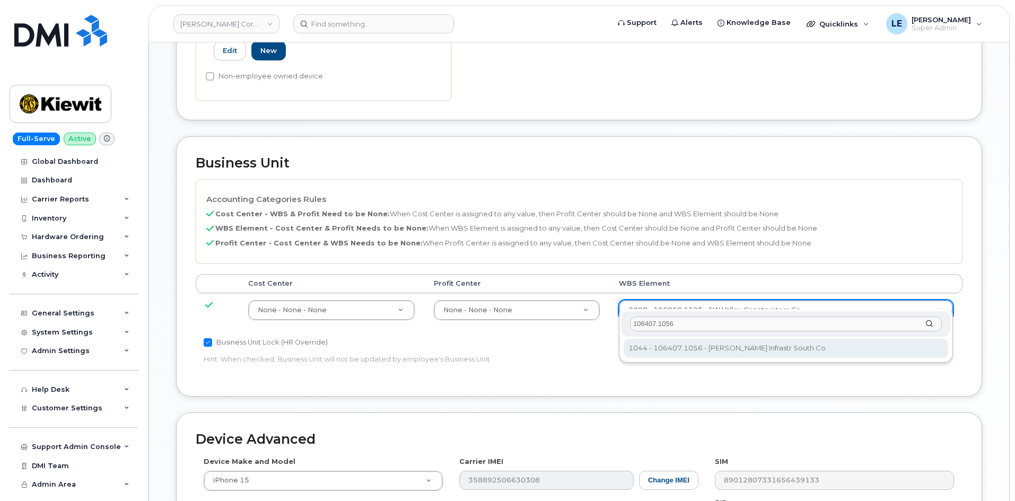
type input "106407.1056"
type input "35448920"
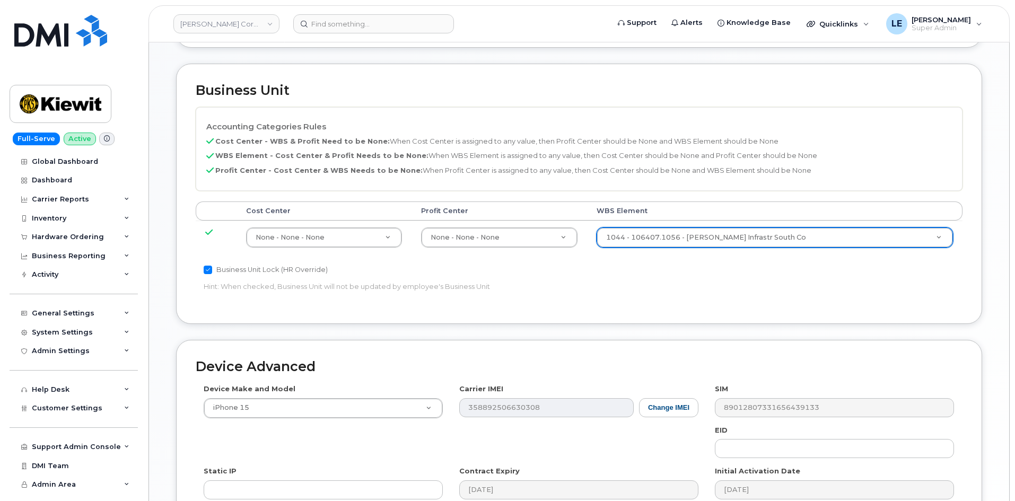
scroll to position [589, 0]
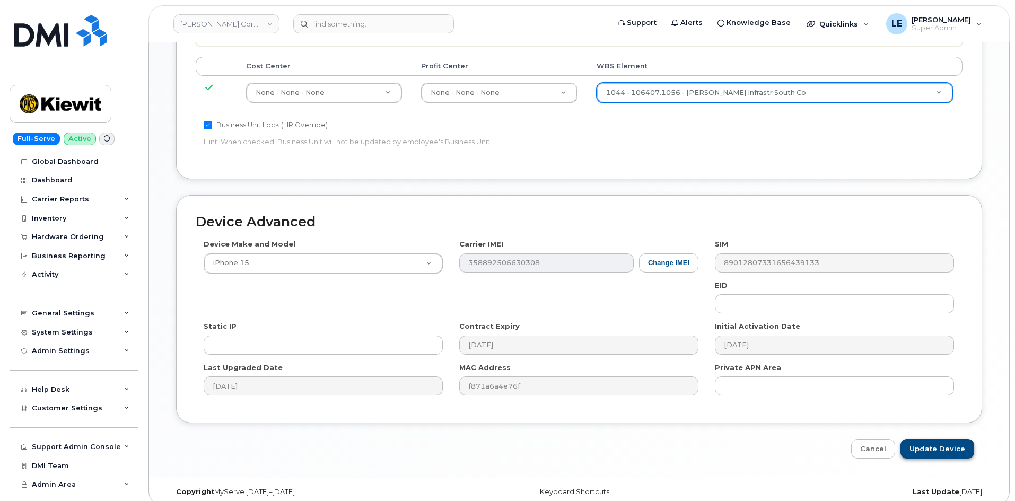
click at [926, 429] on div "Device Advanced Device Make and Model iPhone 15 Android TCL 502 Watch Apple Wat…" at bounding box center [579, 327] width 822 height 264
click at [931, 439] on input "Update Device" at bounding box center [938, 449] width 74 height 20
type input "Saving..."
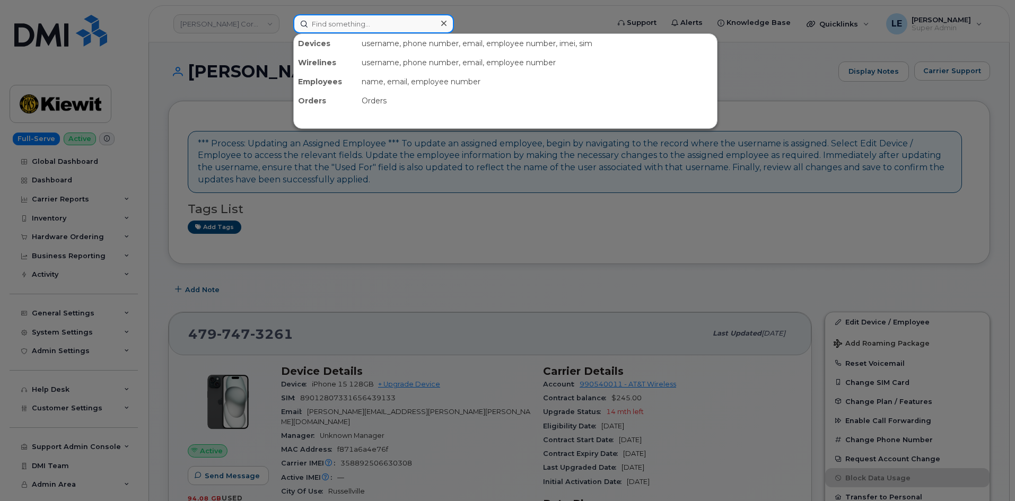
click at [324, 30] on input at bounding box center [373, 23] width 161 height 19
paste input "[PERSON_NAME]"
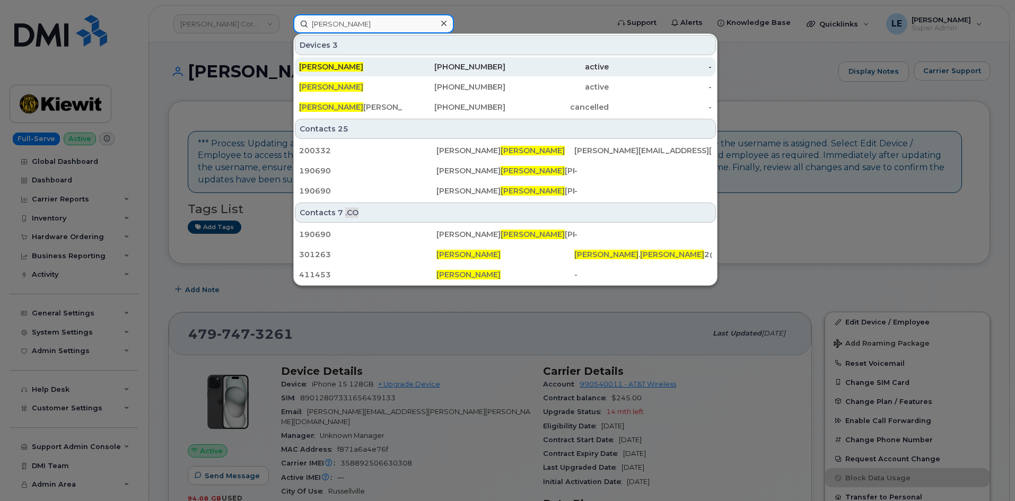
type input "[PERSON_NAME]"
click at [383, 64] on div "[PERSON_NAME]" at bounding box center [350, 67] width 103 height 11
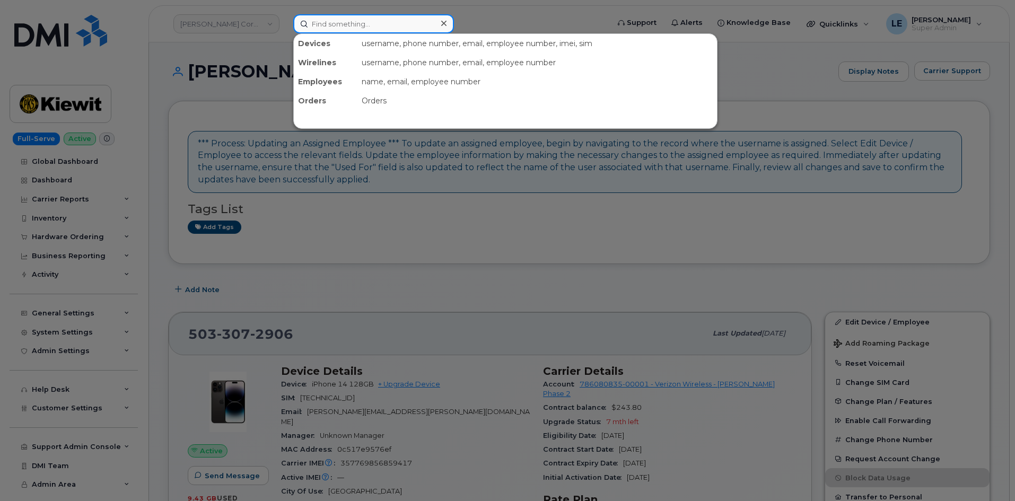
click at [345, 28] on input at bounding box center [373, 23] width 161 height 19
paste input "[PERSON_NAME]"
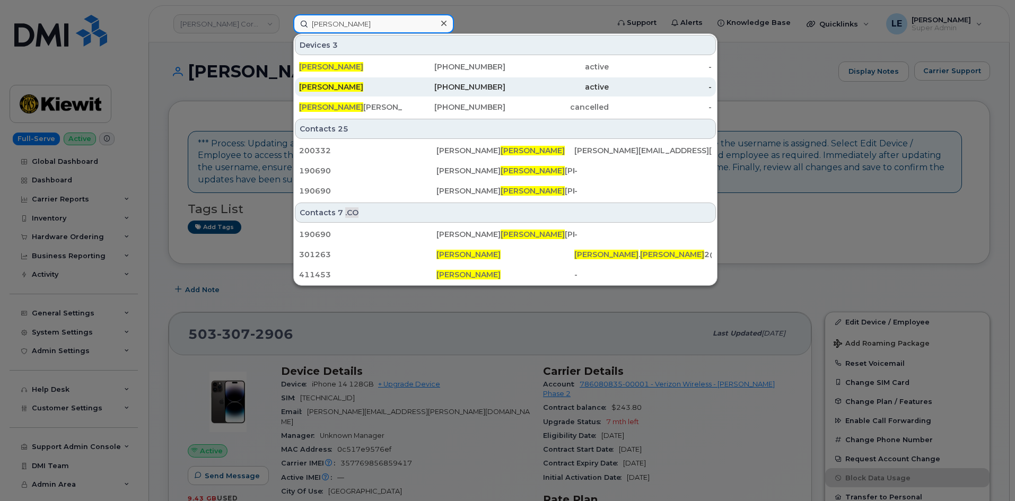
type input "[PERSON_NAME]"
click at [333, 86] on span "[PERSON_NAME]" at bounding box center [331, 87] width 64 height 10
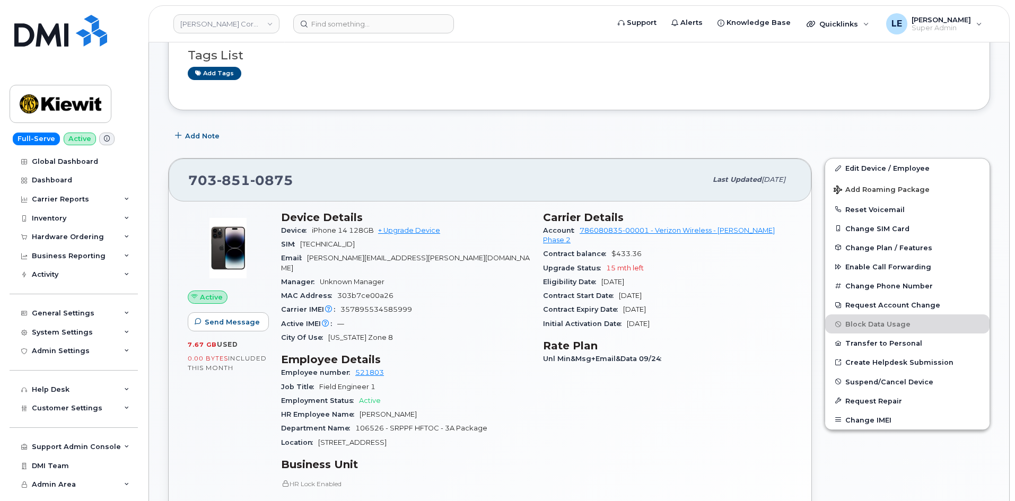
scroll to position [159, 0]
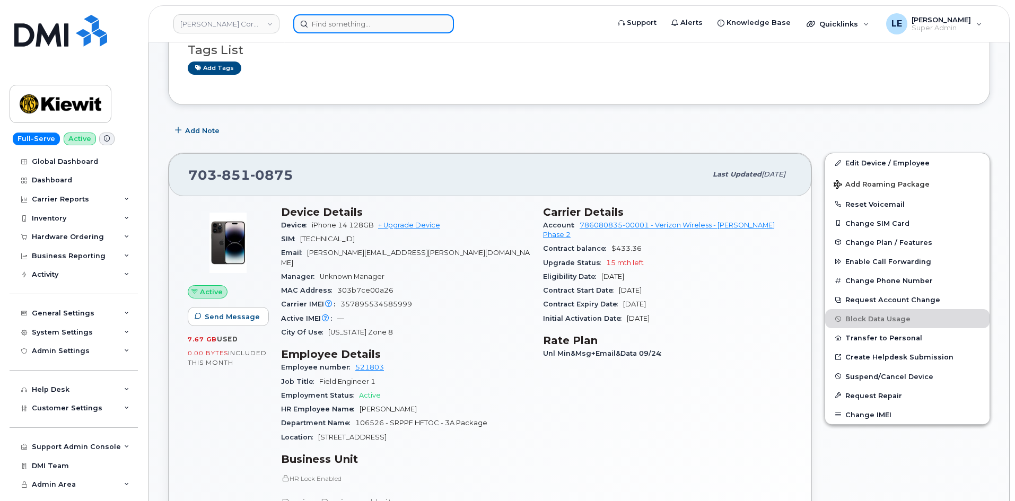
click at [326, 14] on input at bounding box center [373, 23] width 161 height 19
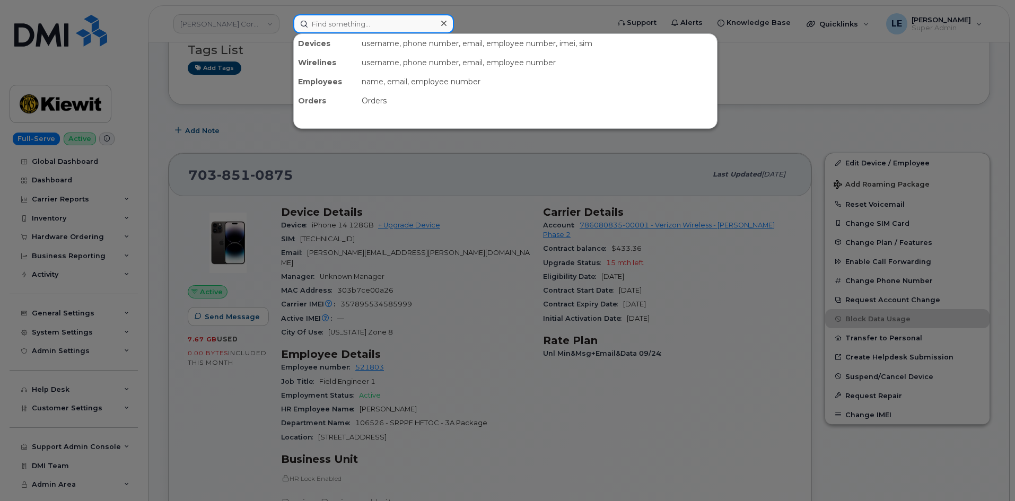
paste input "[PERSON_NAME][EMAIL_ADDRESS][PERSON_NAME][DOMAIN_NAME]"
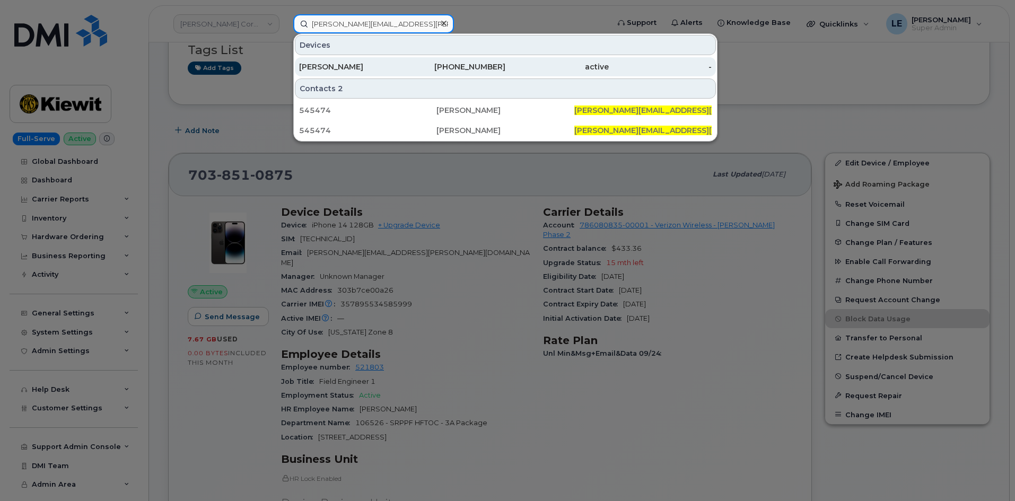
type input "[PERSON_NAME][EMAIL_ADDRESS][PERSON_NAME][DOMAIN_NAME]"
click at [370, 64] on div "[PERSON_NAME]" at bounding box center [350, 67] width 103 height 11
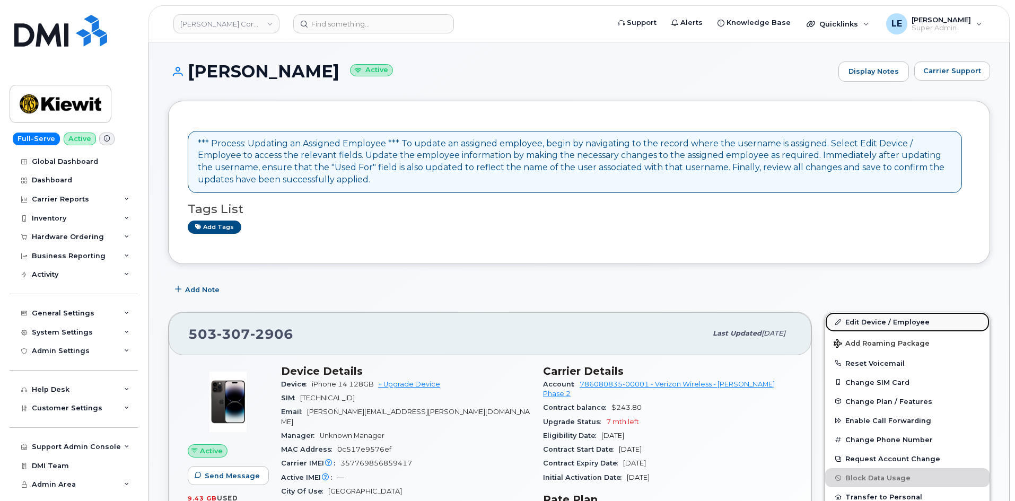
drag, startPoint x: 891, startPoint y: 322, endPoint x: 870, endPoint y: 315, distance: 22.5
click at [891, 322] on link "Edit Device / Employee" at bounding box center [907, 321] width 164 height 19
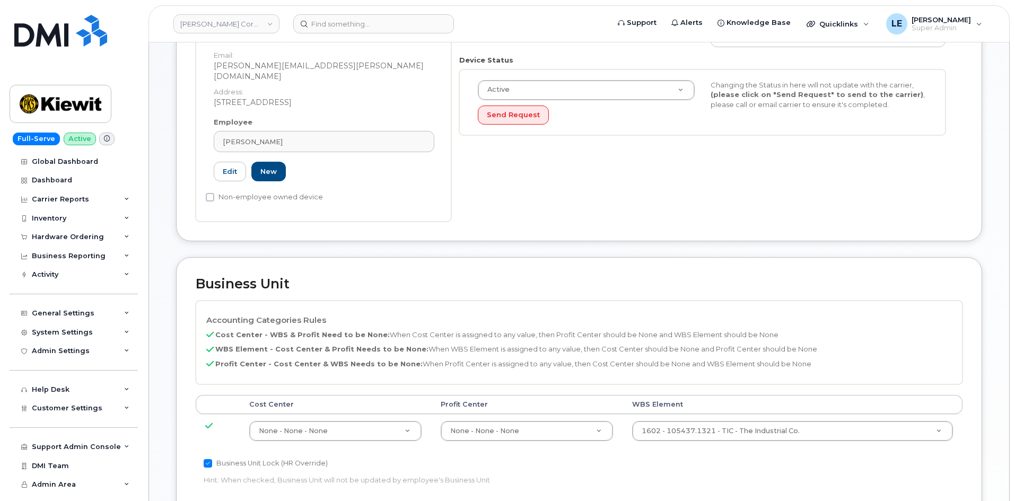
scroll to position [318, 0]
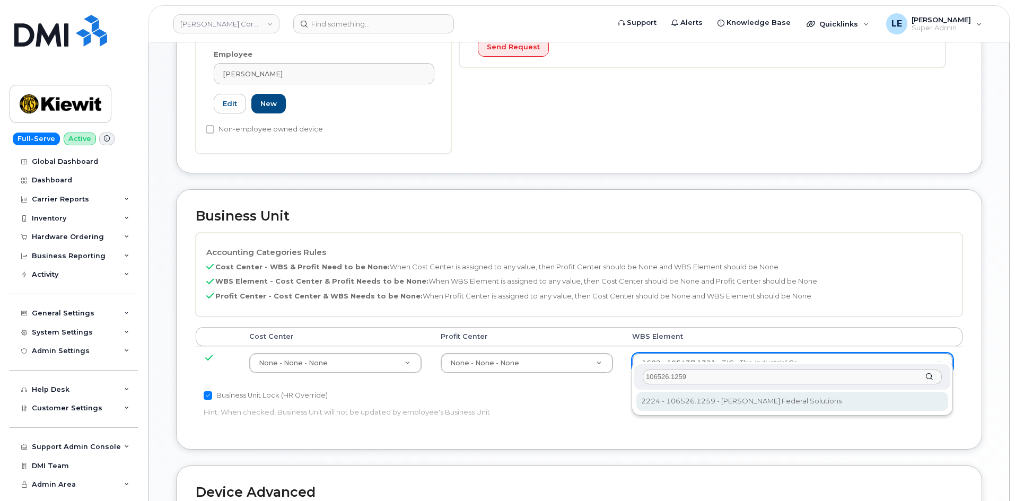
type input "106526.1259"
type input "36093472"
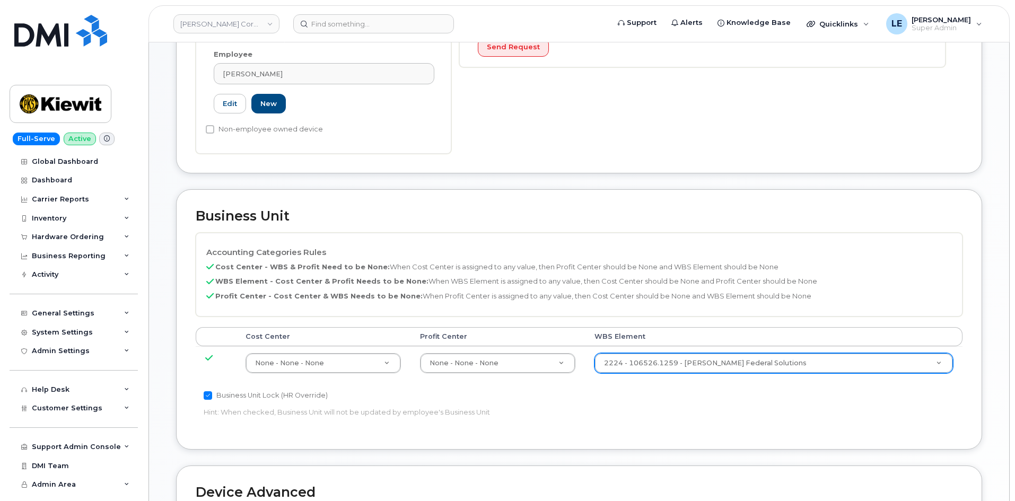
click at [749, 384] on div "Accounting Categories Rules Cost Center - WBS & Profit Need to be None: When Co…" at bounding box center [579, 331] width 767 height 197
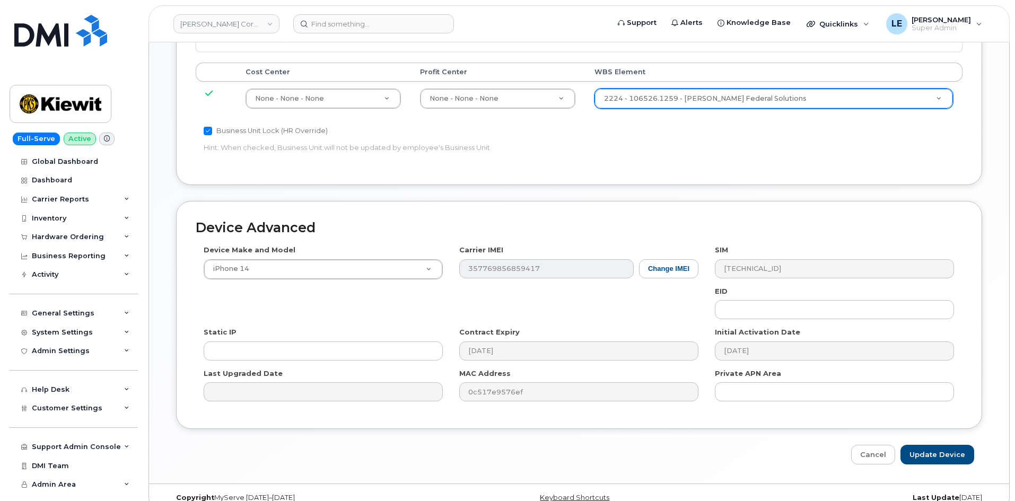
scroll to position [589, 0]
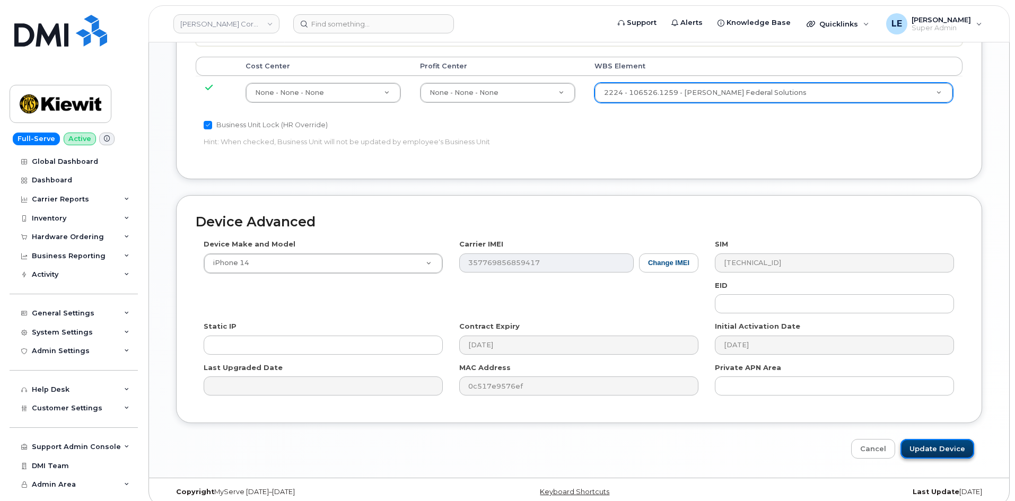
click at [922, 445] on input "Update Device" at bounding box center [938, 449] width 74 height 20
type input "Saving..."
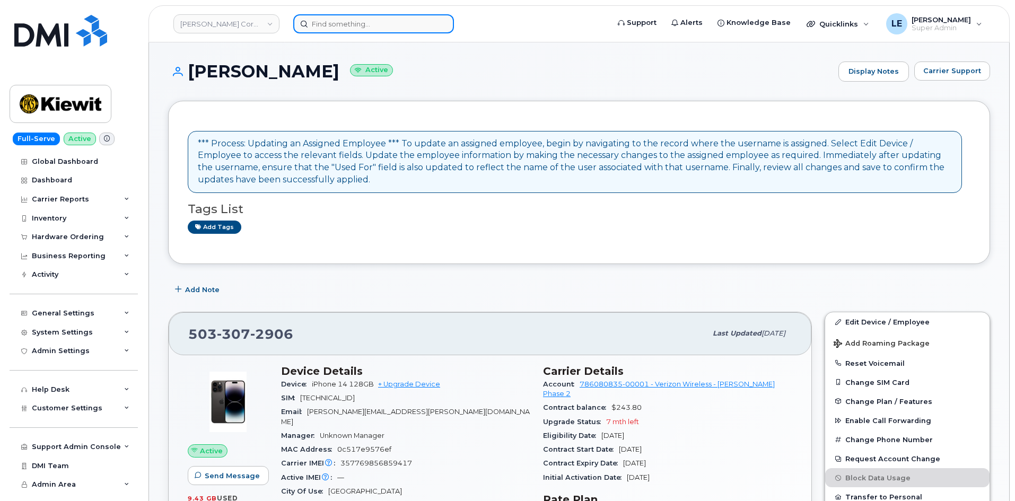
click at [372, 27] on input at bounding box center [373, 23] width 161 height 19
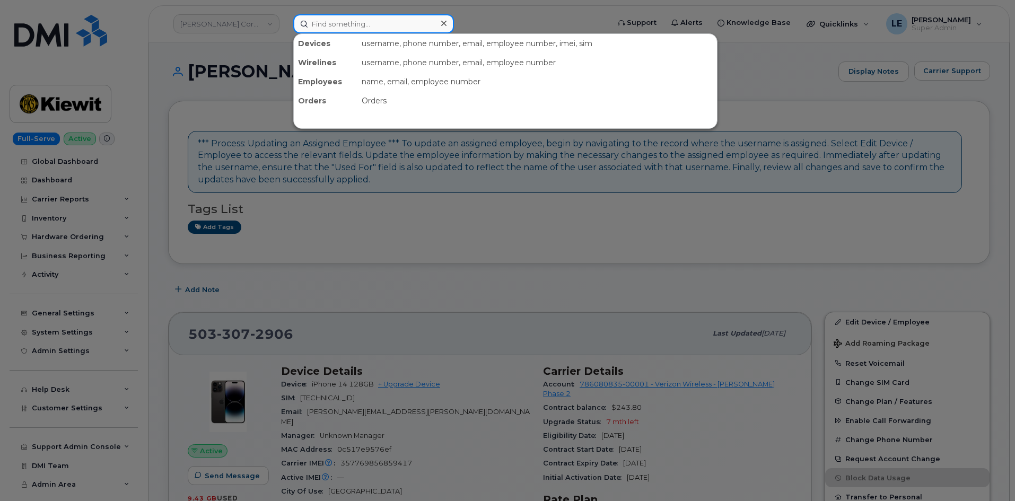
paste input "[PERSON_NAME]"
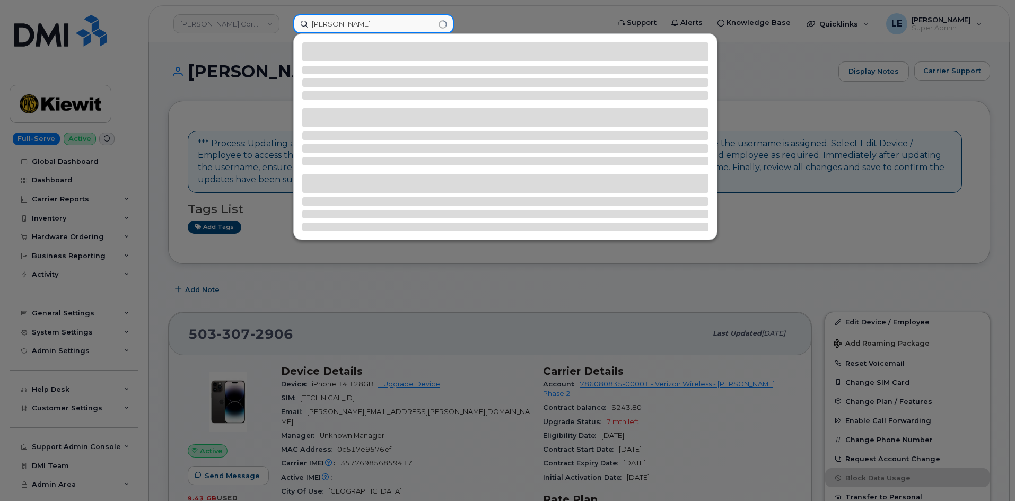
type input "[PERSON_NAME]"
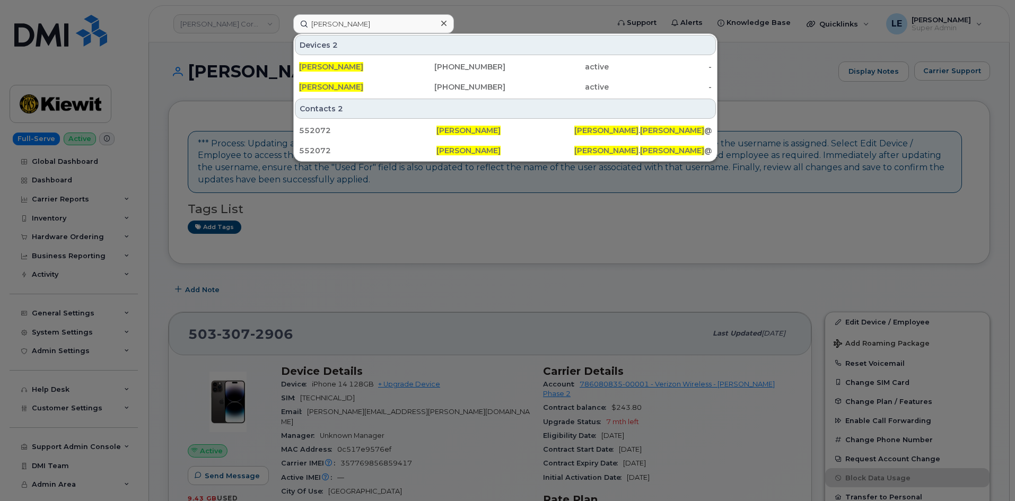
drag, startPoint x: 442, startPoint y: 24, endPoint x: 429, endPoint y: 26, distance: 13.9
click at [442, 24] on icon at bounding box center [443, 23] width 5 height 8
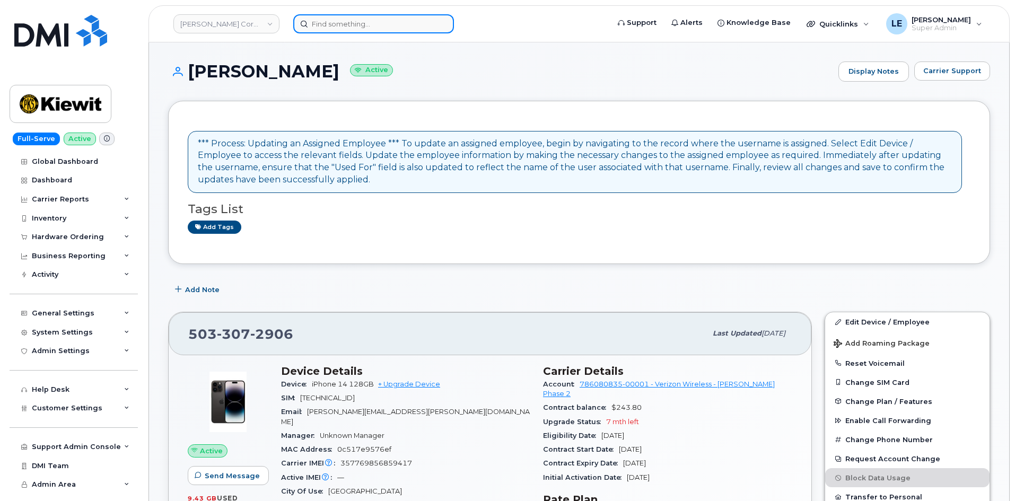
click at [414, 27] on input at bounding box center [373, 23] width 161 height 19
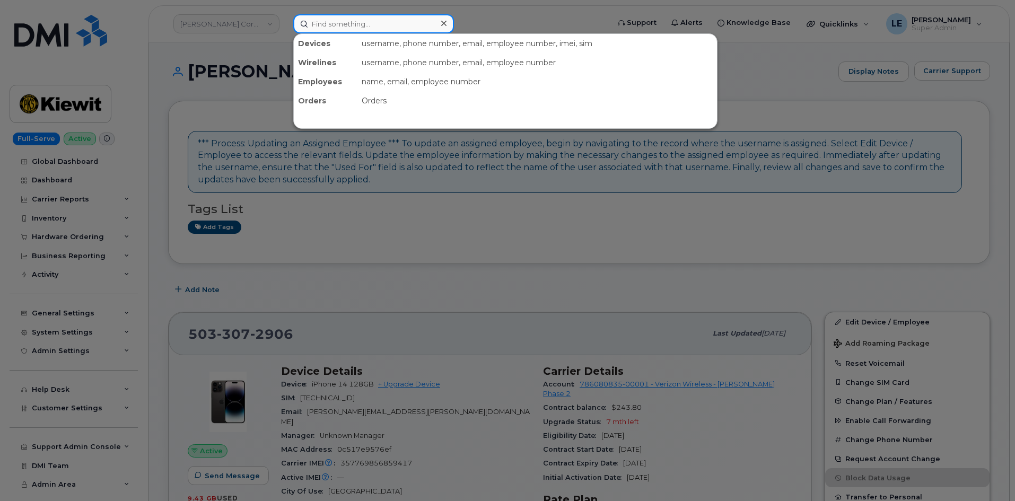
paste input "JEREMIAH.STEWART@KIEWIT.COM"
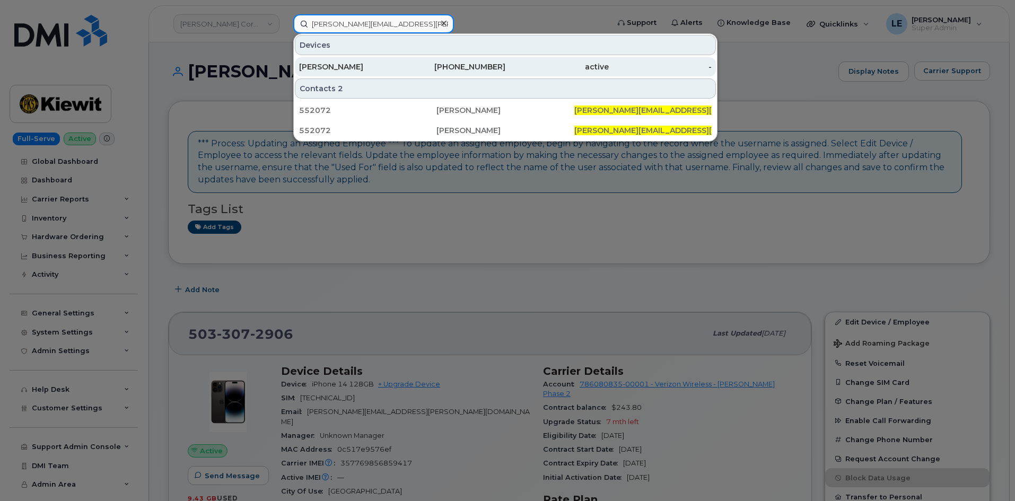
type input "JEREMIAH.STEWART@KIEWIT.COM"
click at [386, 68] on div "JEREMIAH STEWART" at bounding box center [350, 67] width 103 height 11
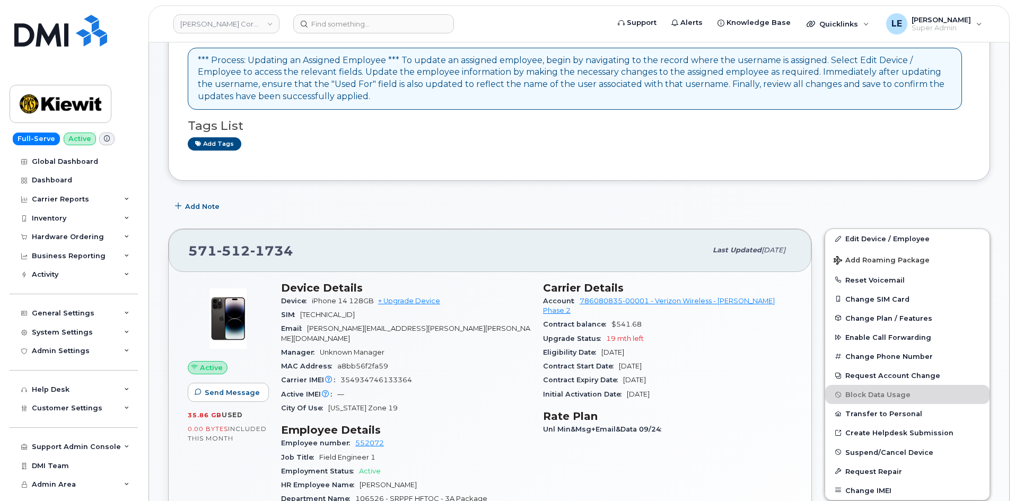
scroll to position [106, 0]
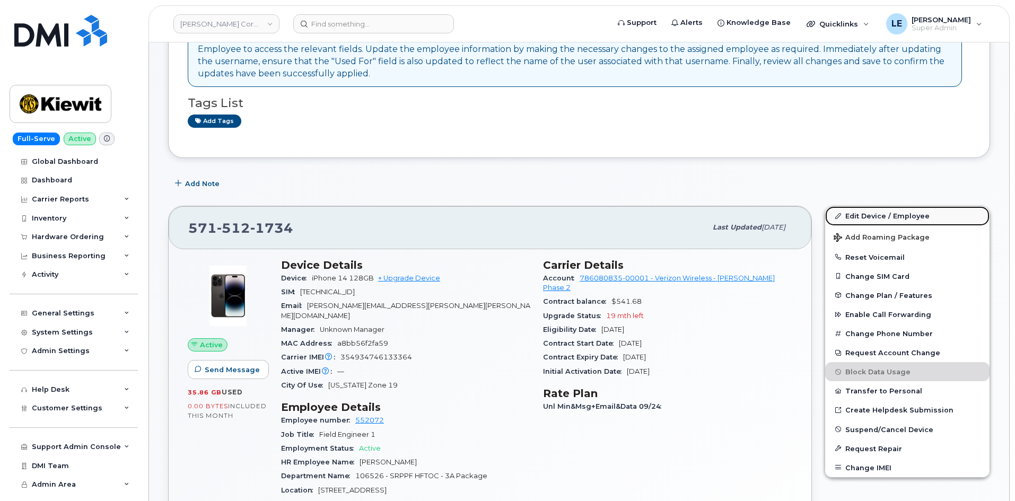
click at [856, 215] on link "Edit Device / Employee" at bounding box center [907, 215] width 164 height 19
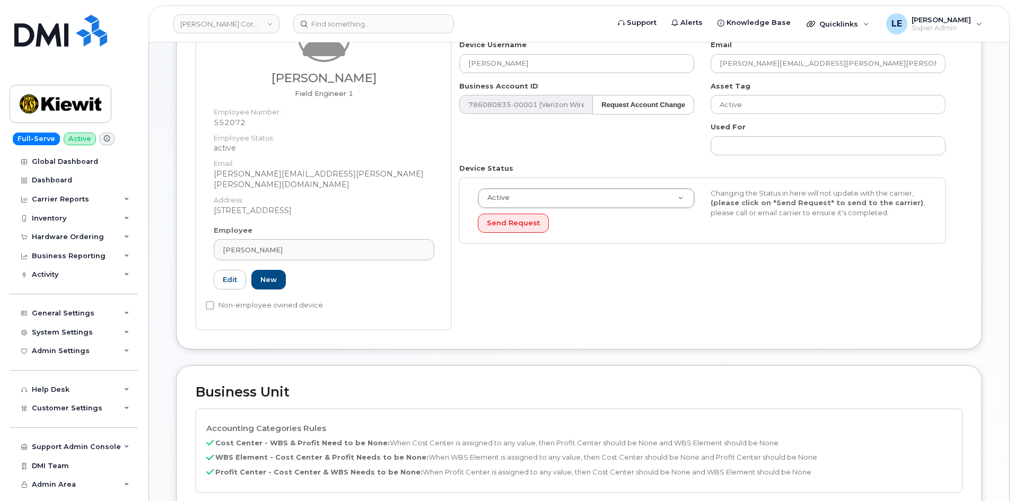
scroll to position [371, 0]
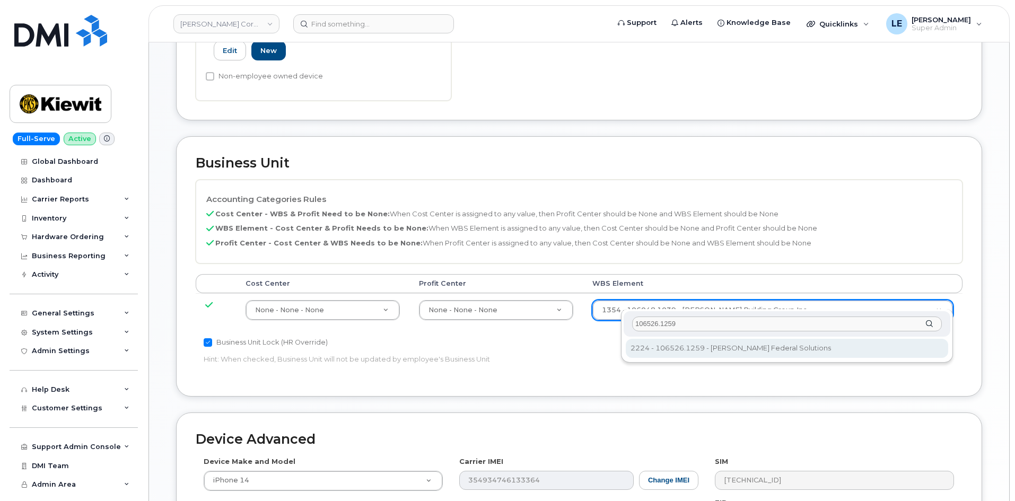
type input "106526.1259"
type input "36093472"
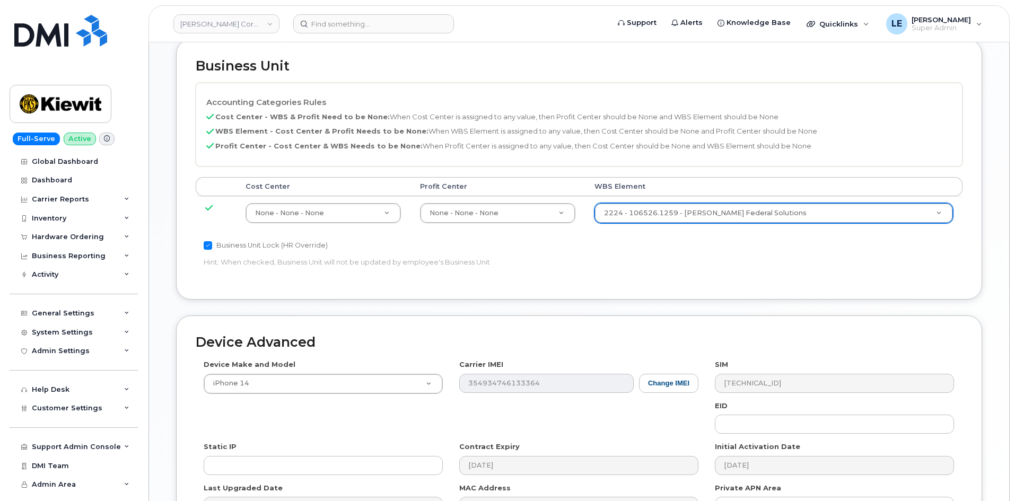
scroll to position [589, 0]
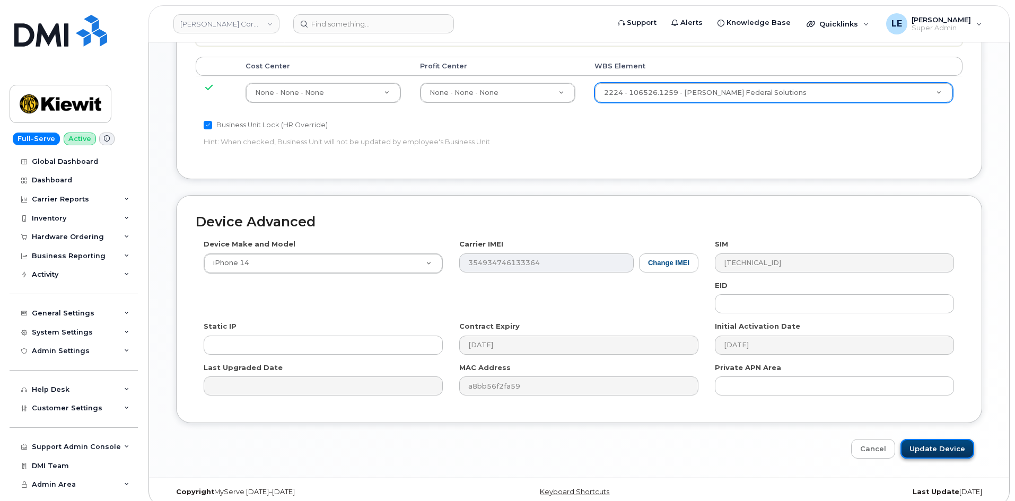
click at [930, 439] on input "Update Device" at bounding box center [938, 449] width 74 height 20
type input "Saving..."
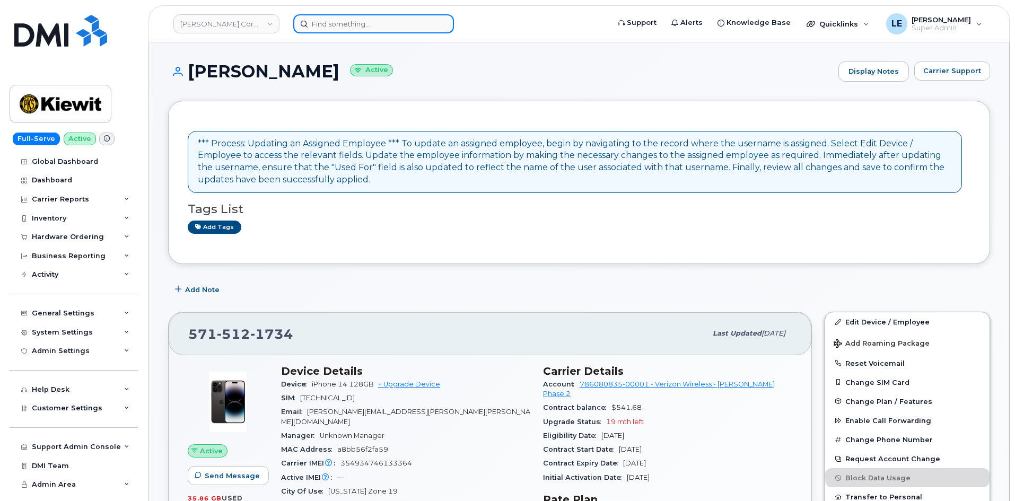
click at [398, 25] on input at bounding box center [373, 23] width 161 height 19
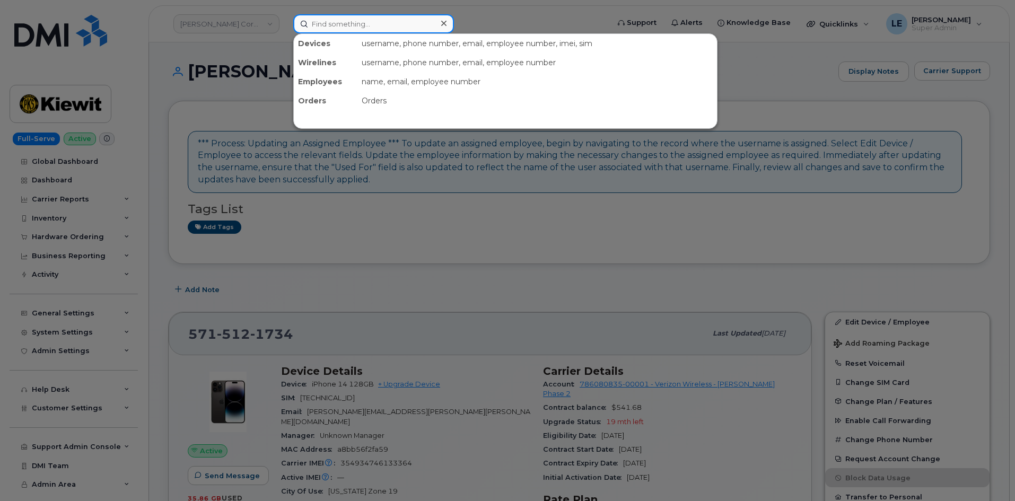
paste input "JONATHAN.RESSLER@KIEWIT.COM"
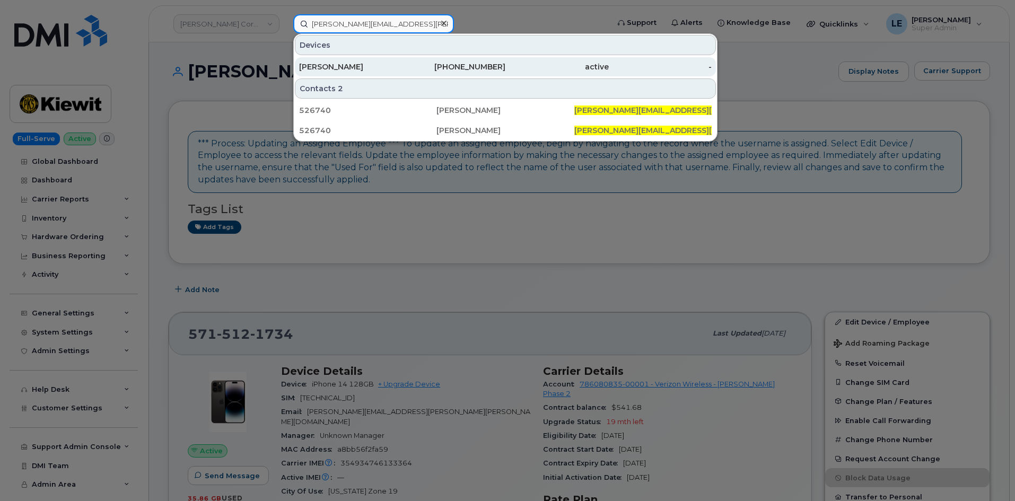
type input "JONATHAN.RESSLER@KIEWIT.COM"
click at [403, 65] on div "830-516-1089" at bounding box center [454, 67] width 103 height 11
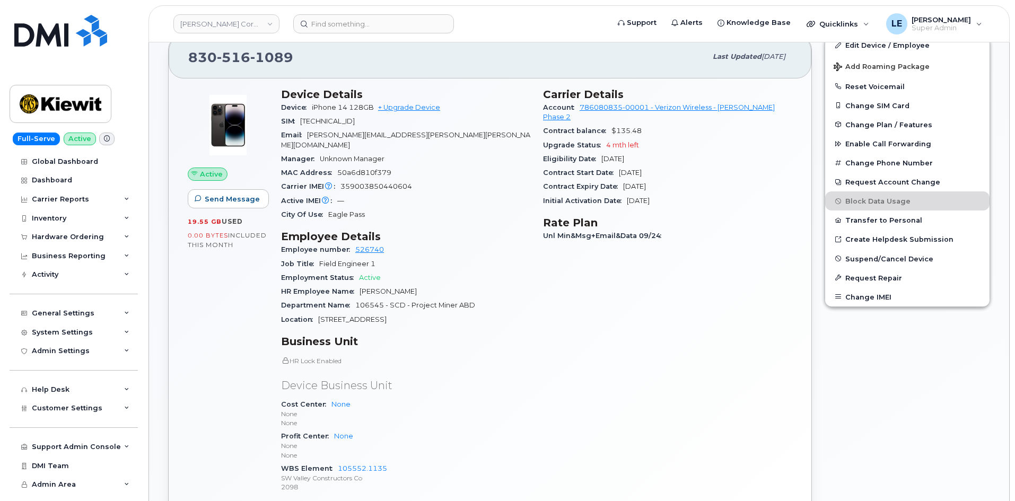
scroll to position [212, 0]
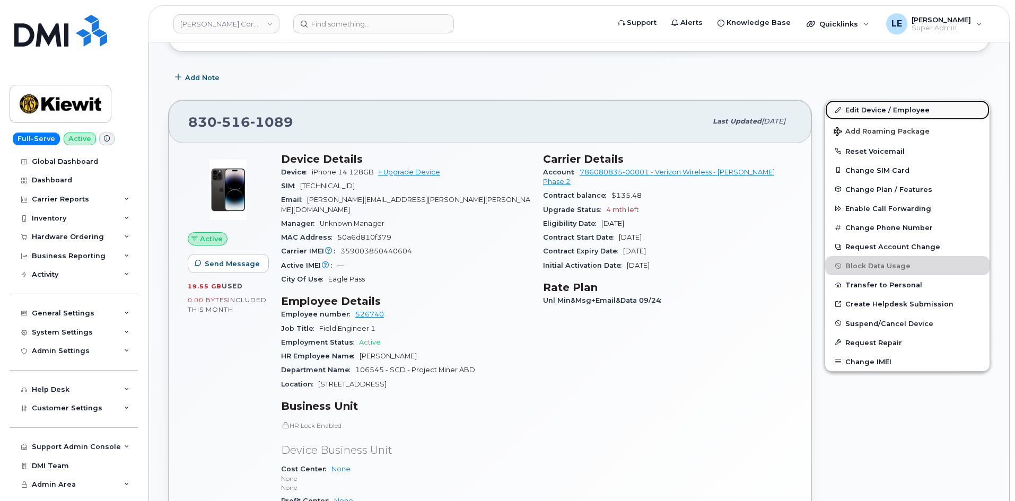
click at [853, 105] on link "Edit Device / Employee" at bounding box center [907, 109] width 164 height 19
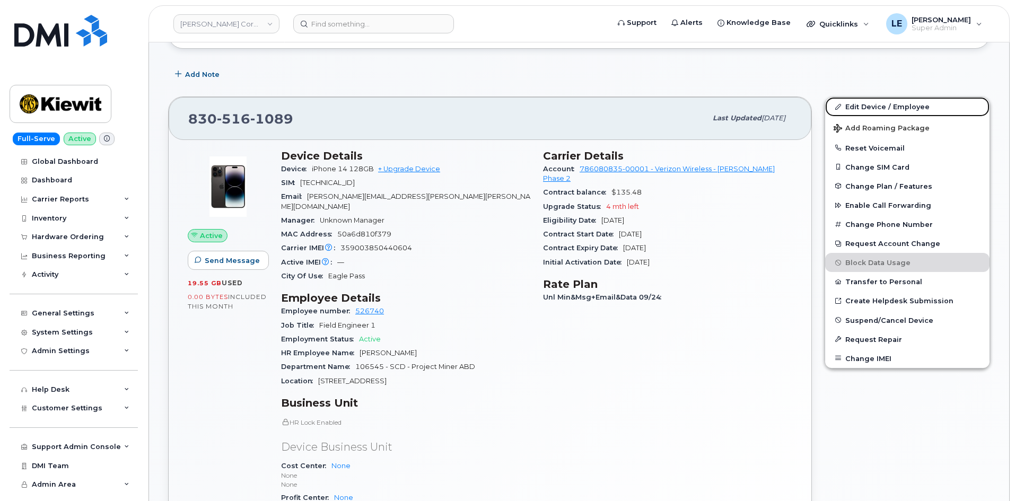
scroll to position [530, 0]
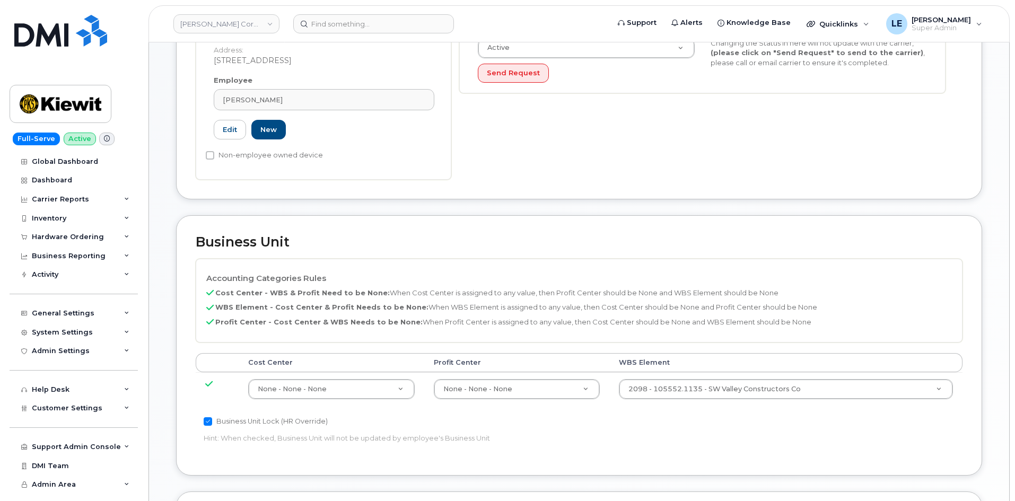
scroll to position [318, 0]
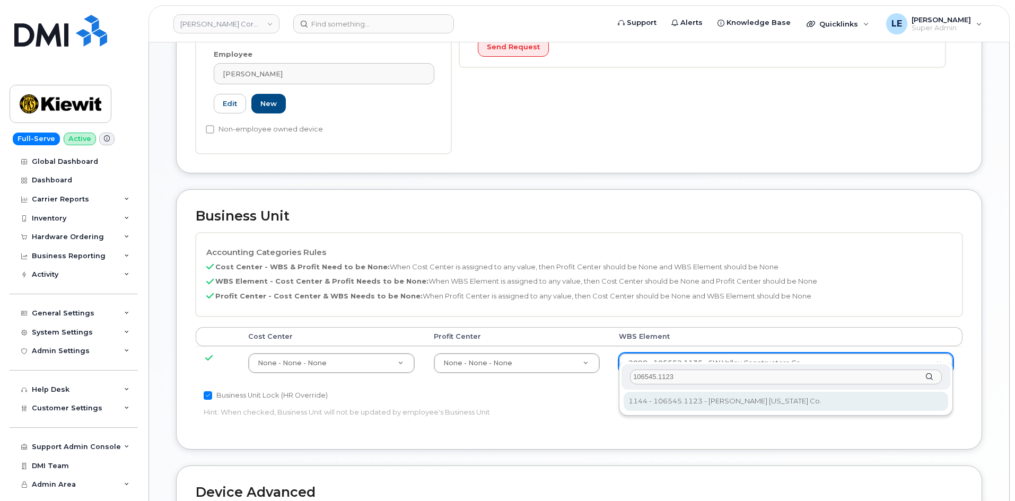
type input "106545.1123"
type input "36137676"
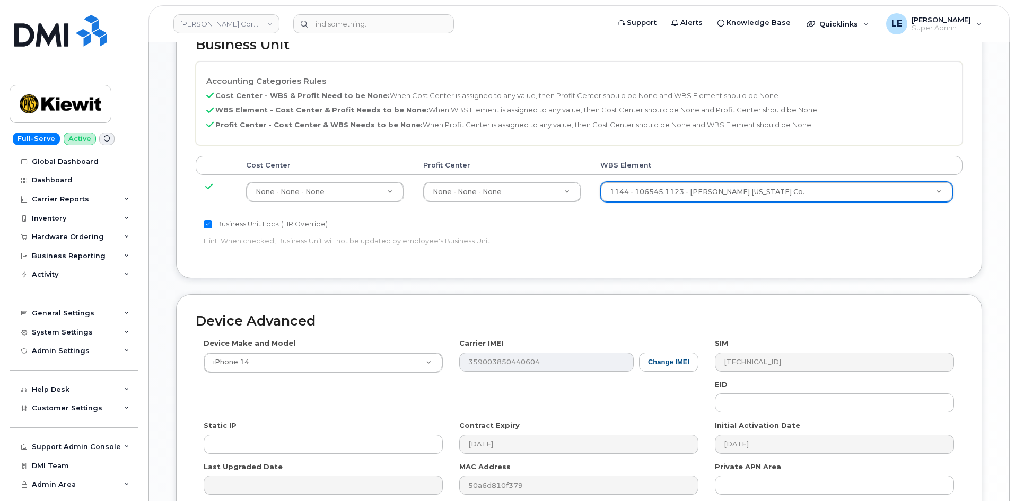
scroll to position [589, 0]
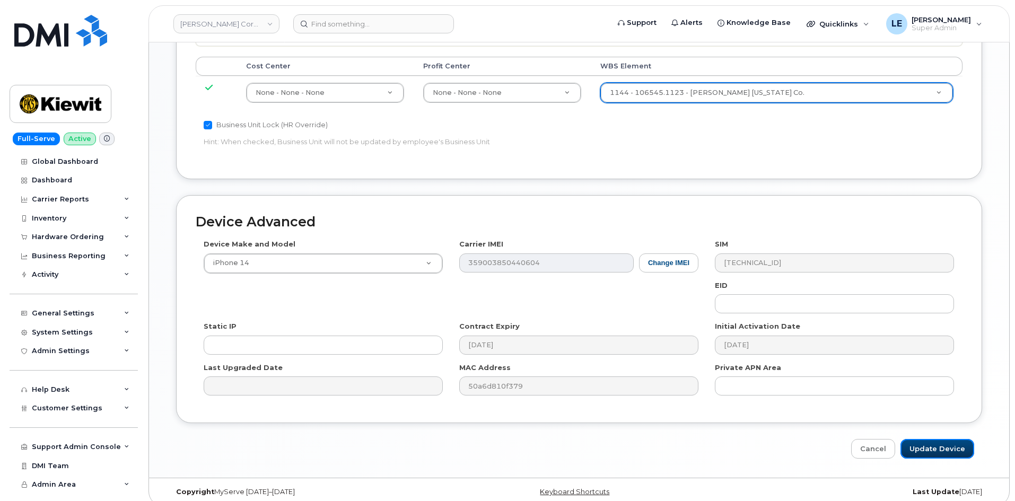
click at [931, 439] on input "Update Device" at bounding box center [938, 449] width 74 height 20
type input "Saving..."
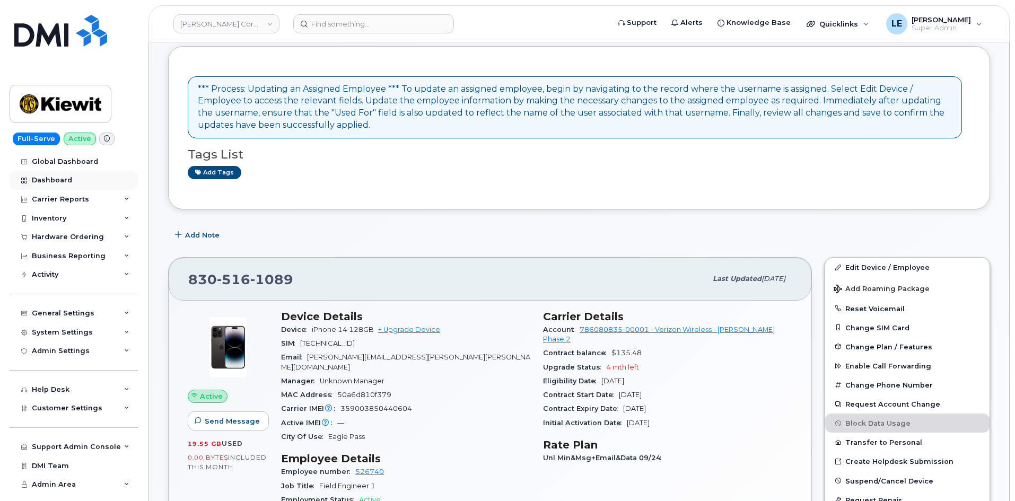
scroll to position [106, 0]
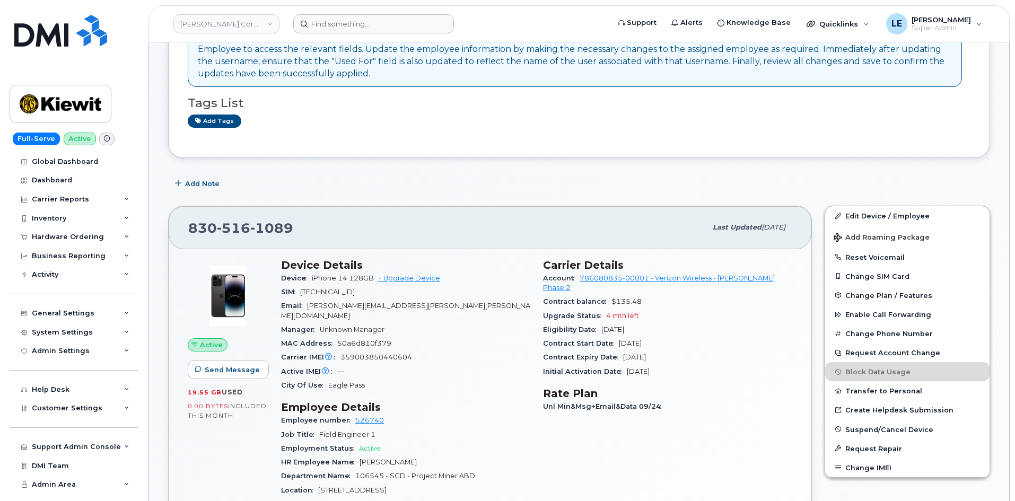
drag, startPoint x: 307, startPoint y: 39, endPoint x: 319, endPoint y: 31, distance: 14.6
click at [309, 38] on header "[PERSON_NAME] Corporation Support Alerts Knowledge Base Quicklinks Suspend / Ca…" at bounding box center [579, 23] width 861 height 37
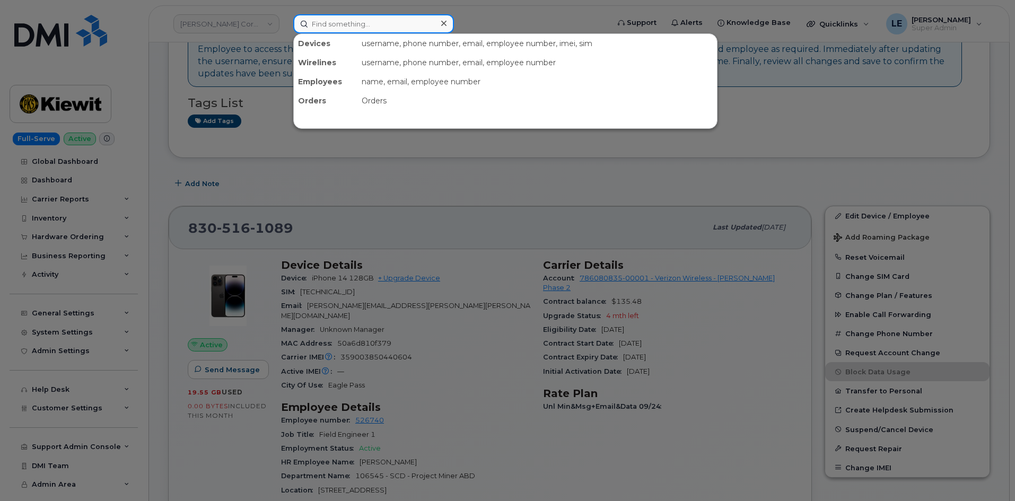
click at [319, 31] on input at bounding box center [373, 23] width 161 height 19
paste input "106494.1111"
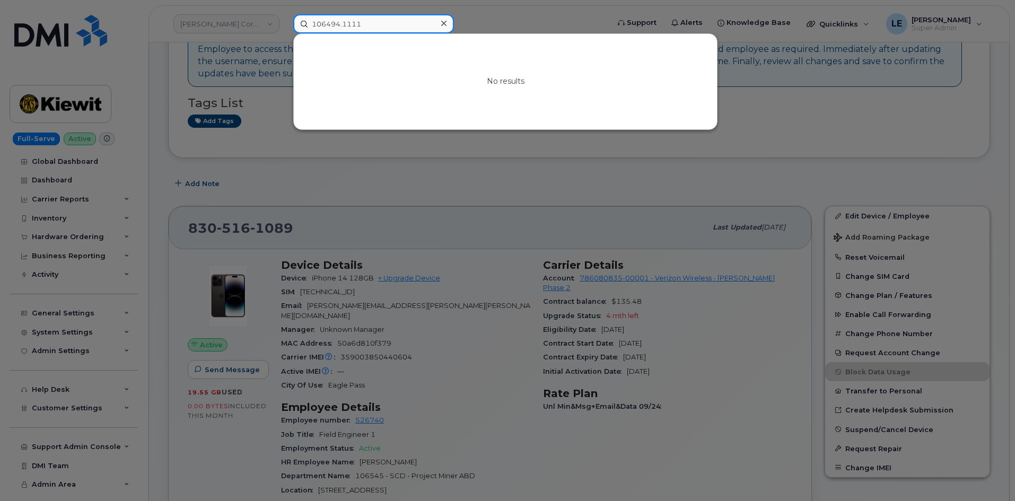
click at [378, 28] on input "106494.1111" at bounding box center [373, 23] width 161 height 19
click at [377, 28] on input "106494.1111" at bounding box center [373, 23] width 161 height 19
paste input "[PERSON_NAME][EMAIL_ADDRESS][PERSON_NAME][PERSON_NAME][DOMAIN_NAME]"
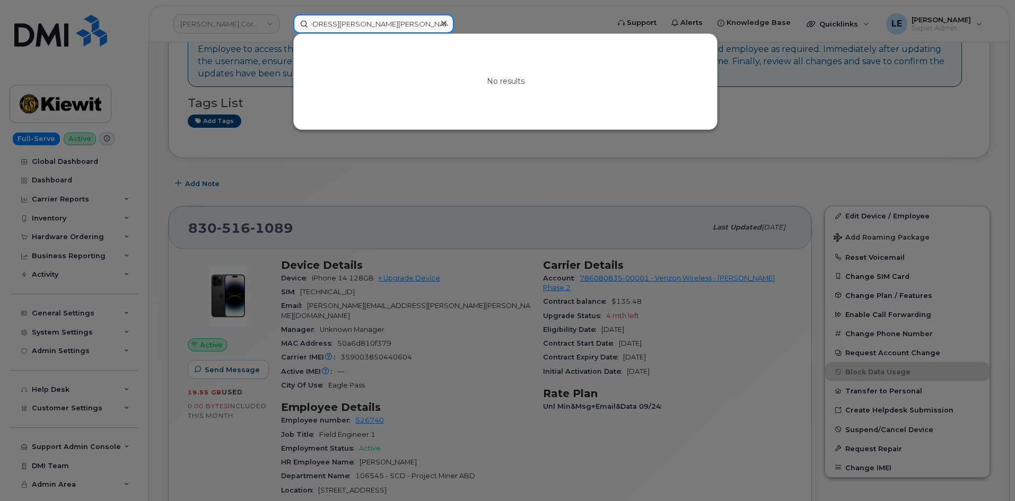
type input "106494.1111ADRIENNE.DAVALOS@KIEWIT.COM"
click at [444, 22] on icon at bounding box center [443, 23] width 5 height 8
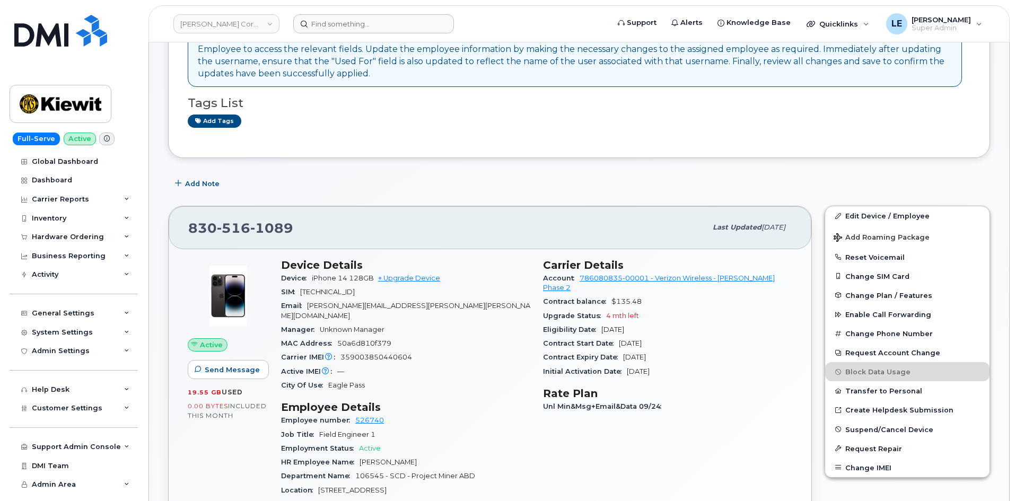
drag, startPoint x: 395, startPoint y: 161, endPoint x: 401, endPoint y: 60, distance: 101.0
click at [384, 26] on input at bounding box center [373, 23] width 161 height 19
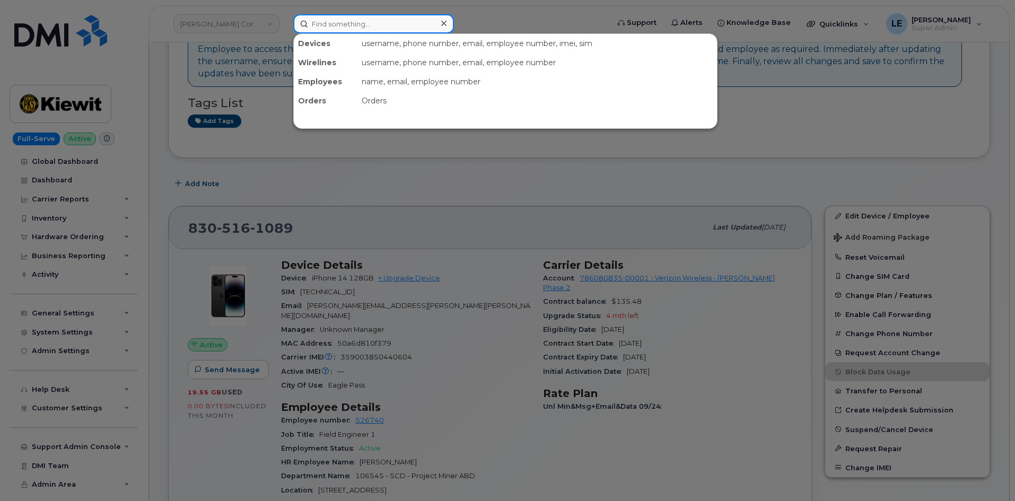
paste input "ADRIENNE.DAVALOS@KIEWIT.COM"
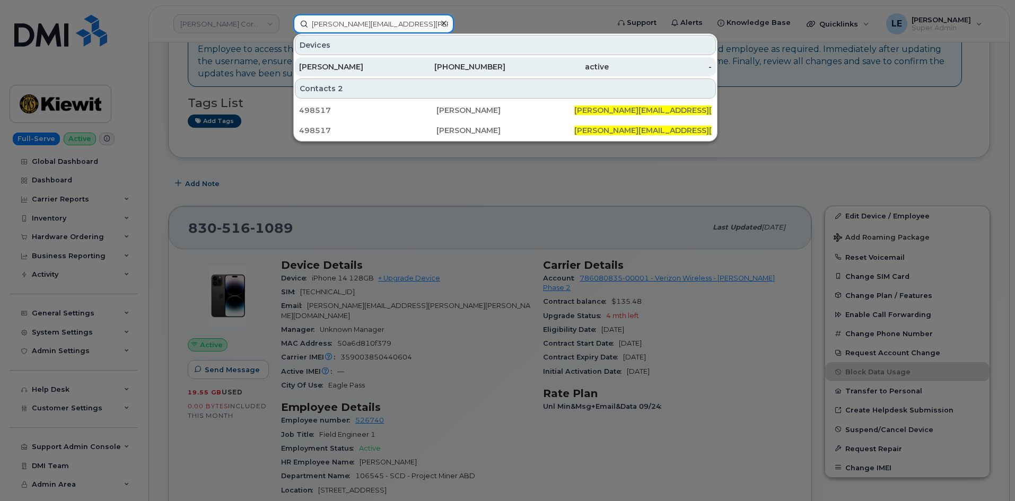
type input "ADRIENNE.DAVALOS@KIEWIT.COM"
click at [388, 66] on div "ADRIENNE DAVALOS" at bounding box center [350, 67] width 103 height 11
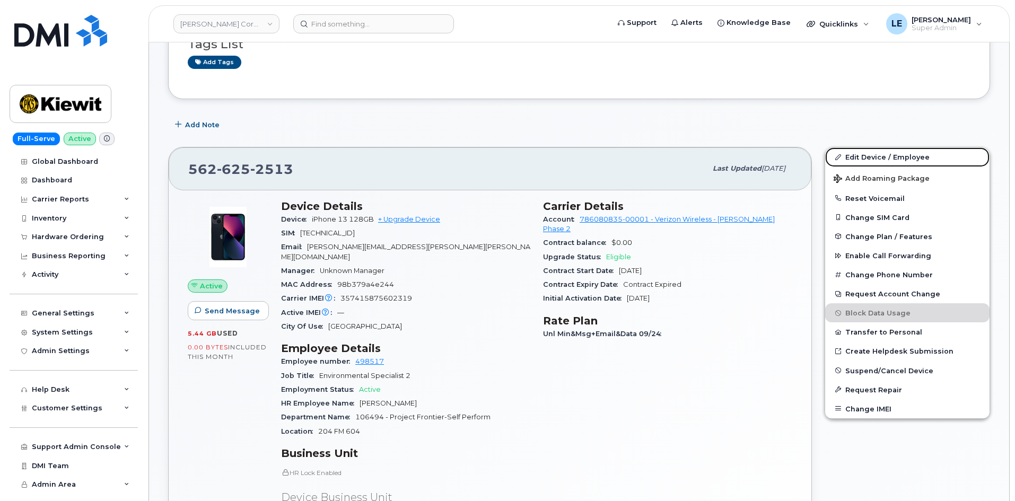
scroll to position [53, 0]
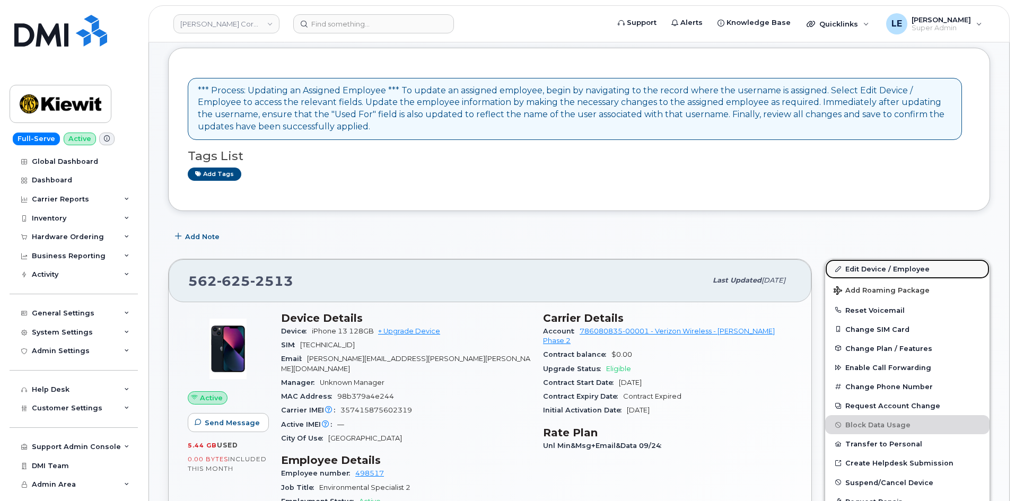
click at [852, 268] on link "Edit Device / Employee" at bounding box center [907, 268] width 164 height 19
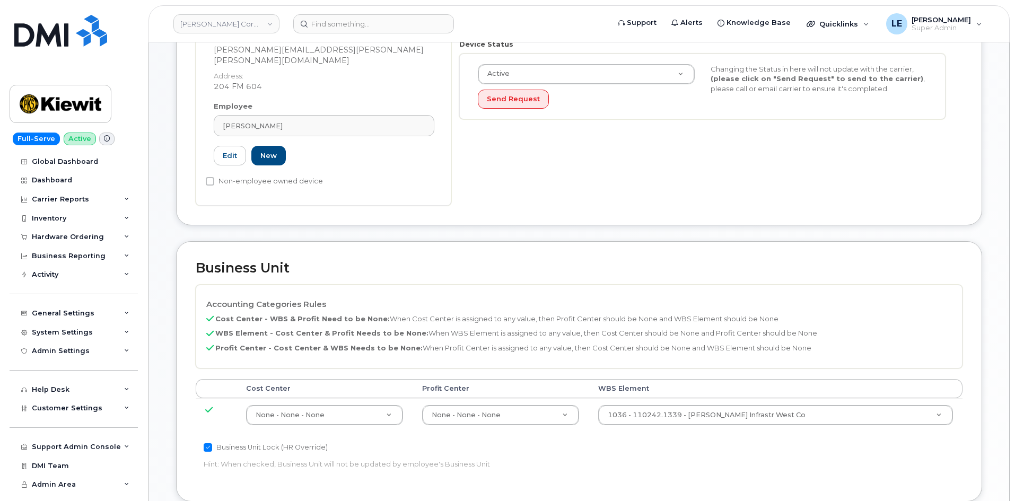
scroll to position [318, 0]
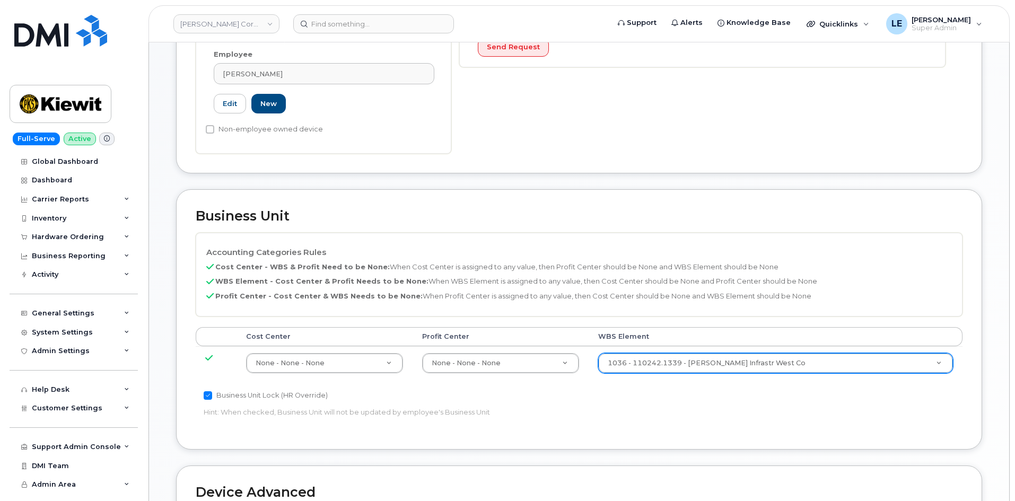
click at [669, 353] on div "1036 - 110242.1339 - [PERSON_NAME] Infrastr West Co" at bounding box center [775, 363] width 355 height 20
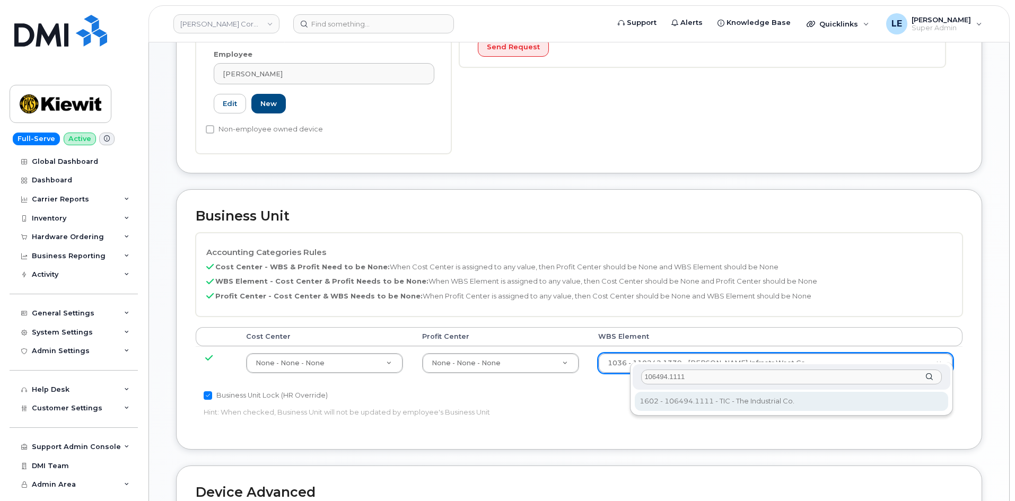
type input "106494.1111"
type input "35946483"
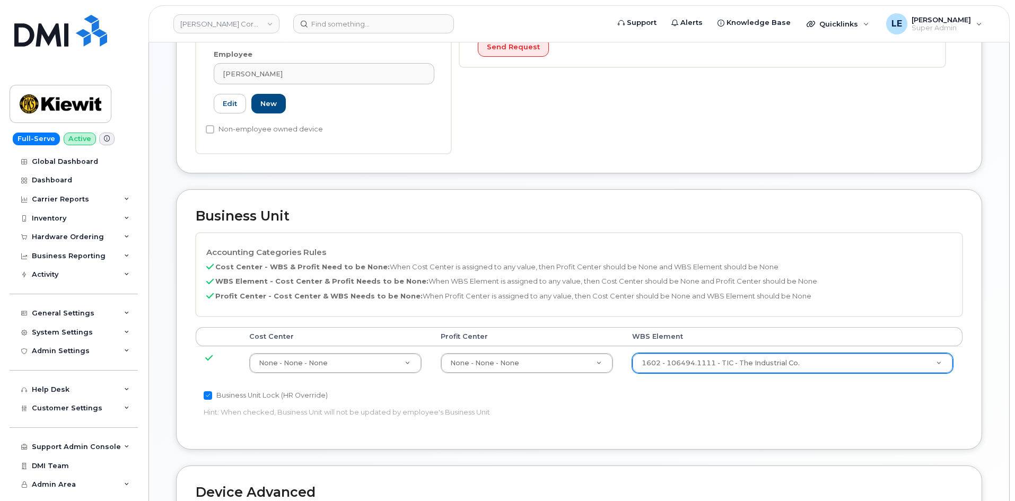
click at [654, 276] on p "WBS Element - Cost Center & Profit Needs to be None: When WBS Element is assign…" at bounding box center [579, 281] width 746 height 10
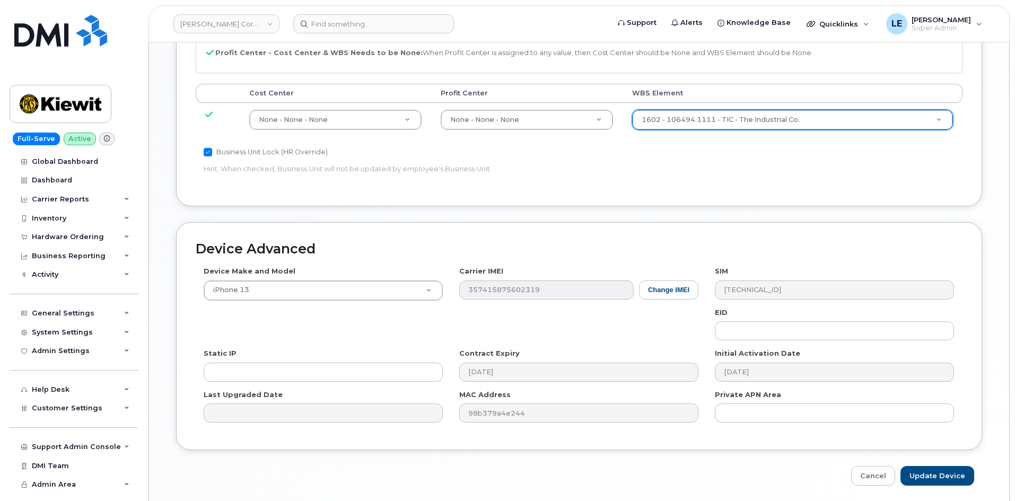
scroll to position [589, 0]
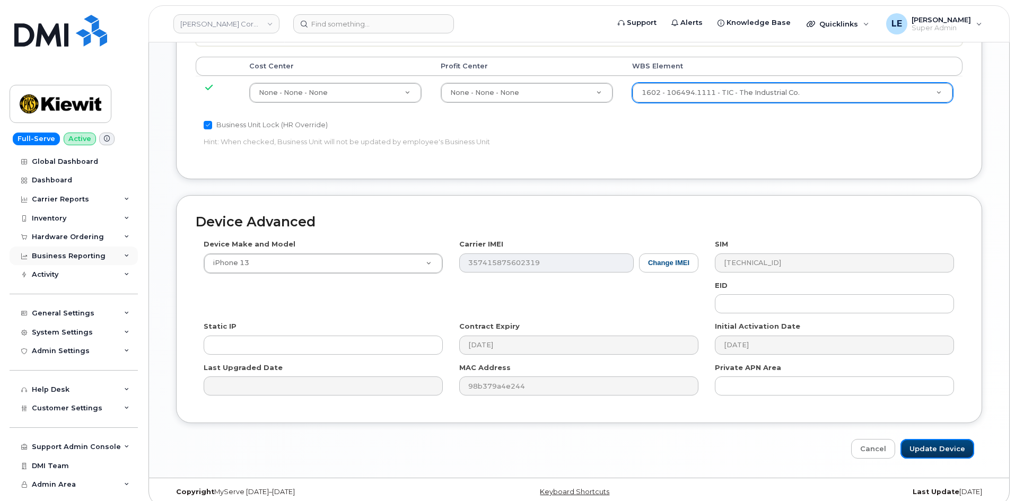
click at [926, 439] on input "Update Device" at bounding box center [938, 449] width 74 height 20
type input "Saving..."
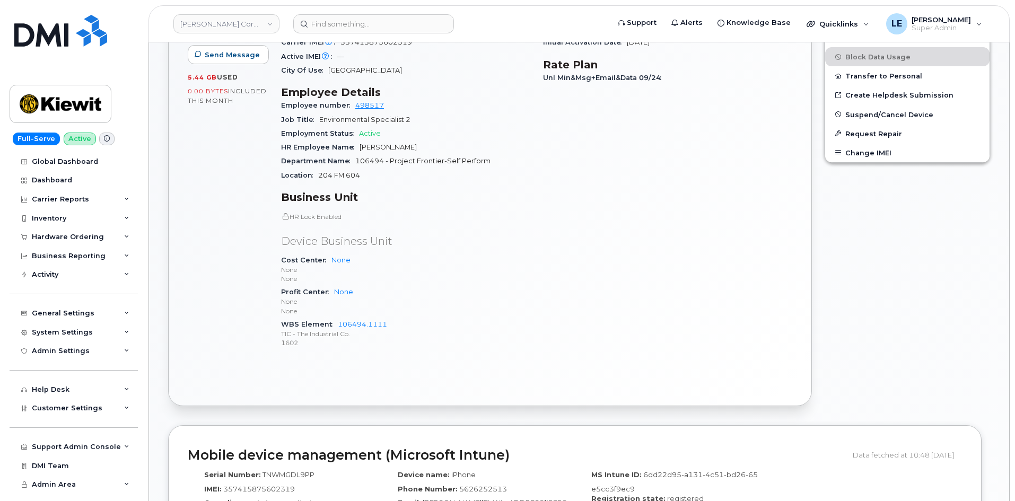
scroll to position [424, 0]
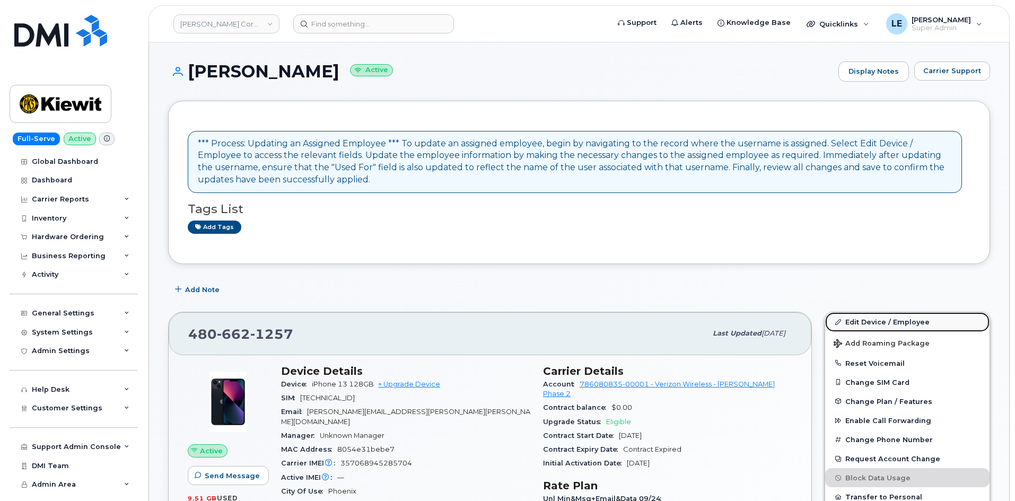
click at [841, 324] on span at bounding box center [838, 322] width 8 height 8
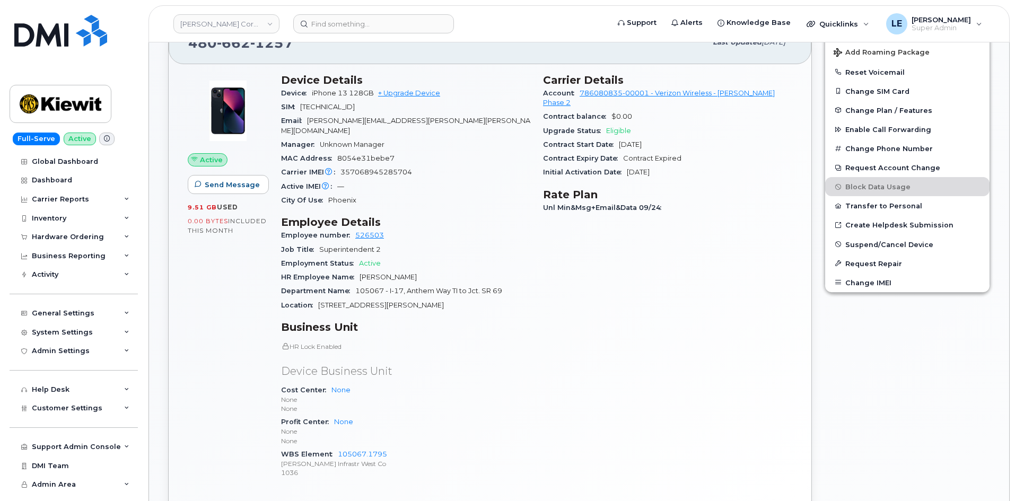
scroll to position [318, 0]
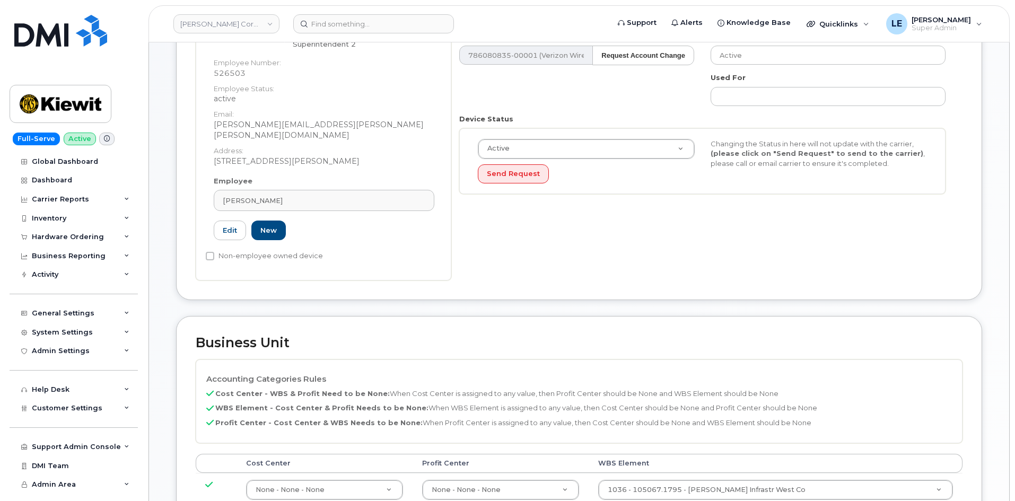
scroll to position [371, 0]
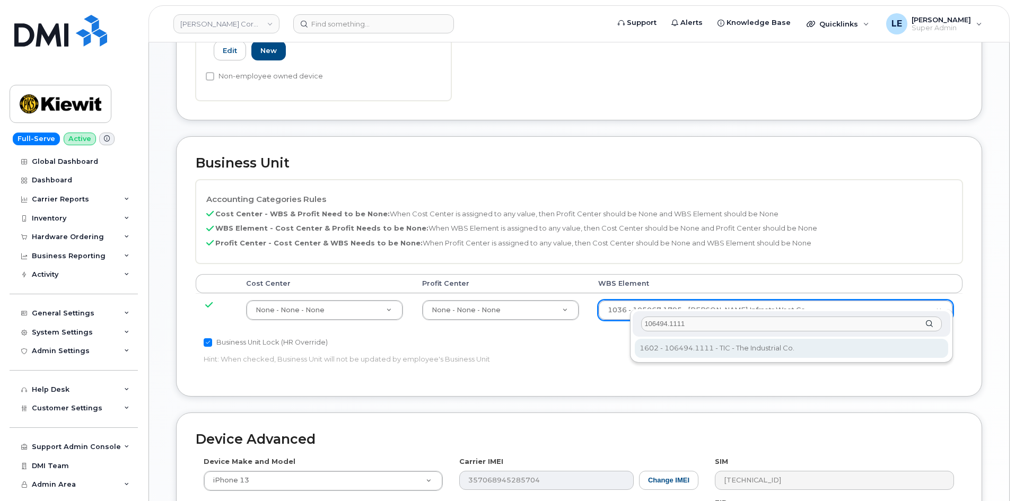
type input "106494.1111"
type input "35946483"
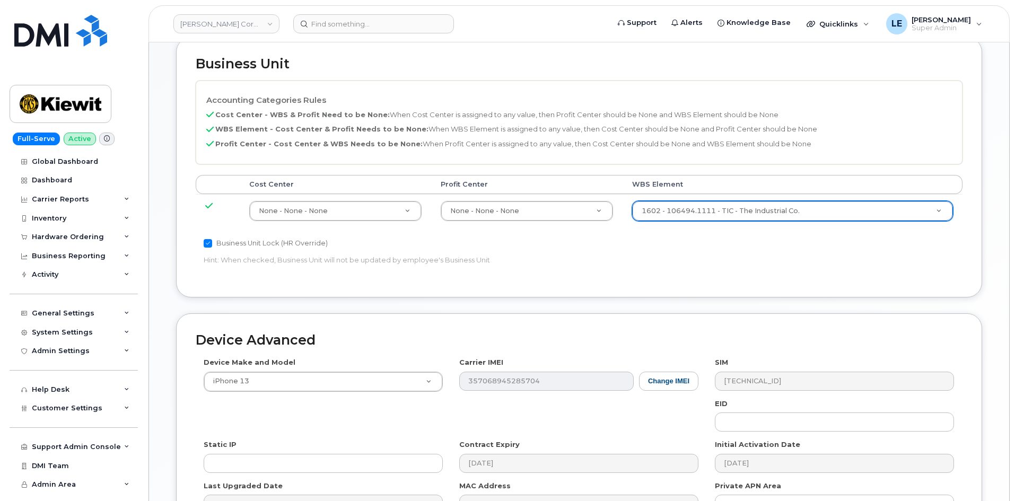
scroll to position [589, 0]
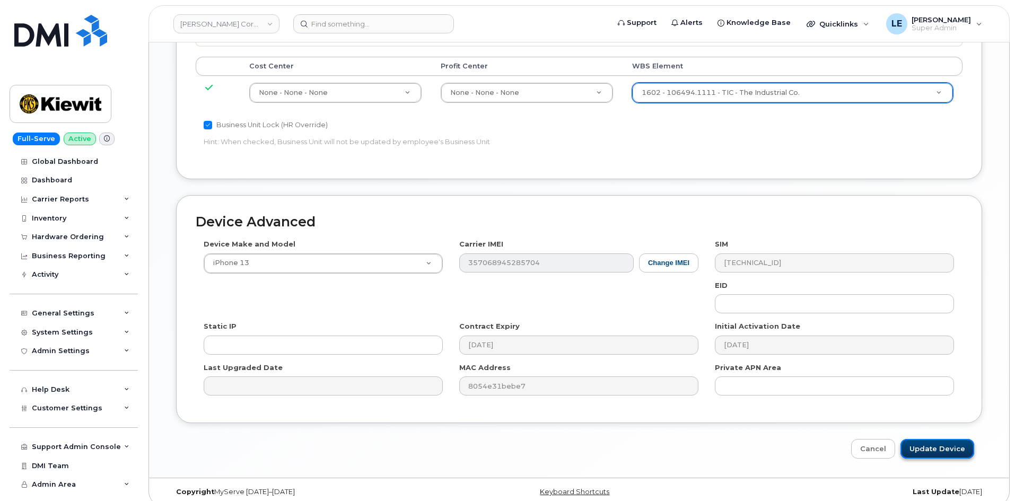
click at [920, 439] on input "Update Device" at bounding box center [938, 449] width 74 height 20
type input "Saving..."
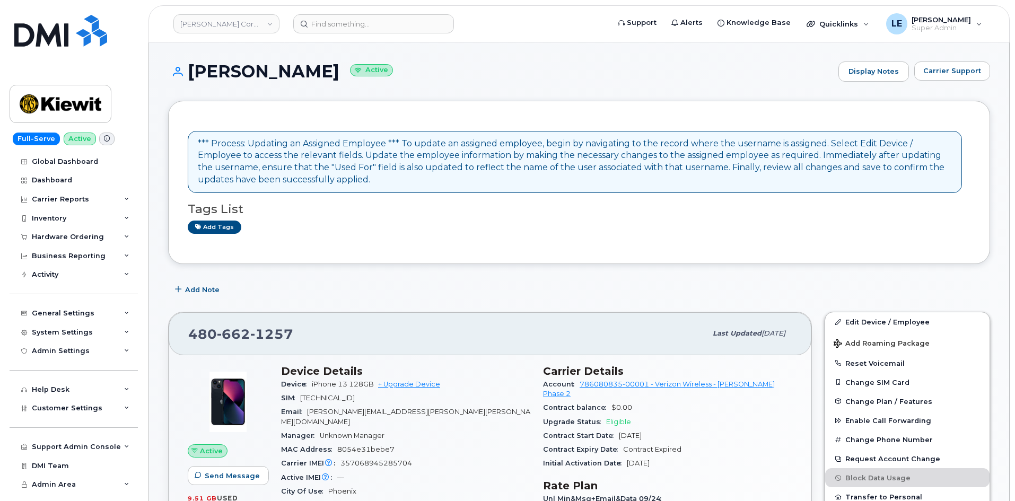
click at [372, 14] on header "[PERSON_NAME] Corporation Support Alerts Knowledge Base Quicklinks Suspend / Ca…" at bounding box center [579, 23] width 861 height 37
click at [371, 20] on input at bounding box center [373, 23] width 161 height 19
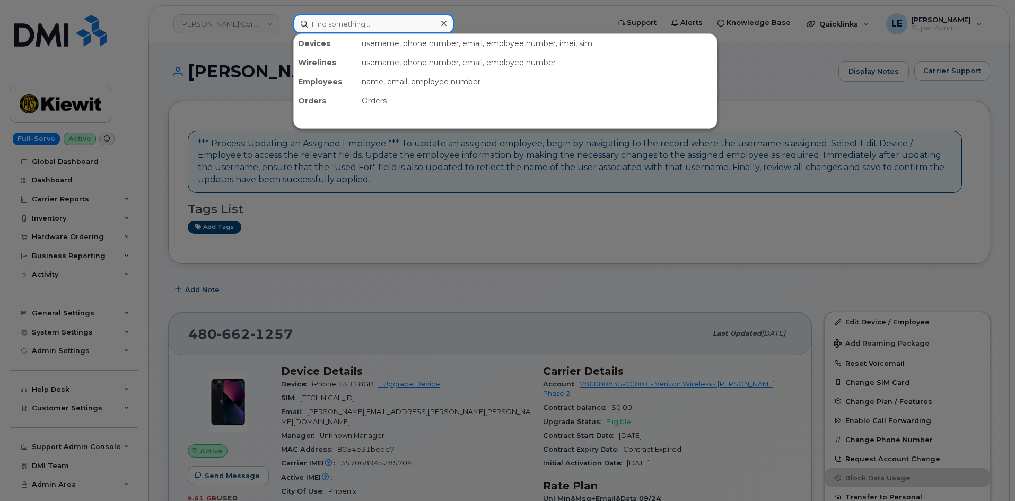
paste input "[PERSON_NAME][EMAIL_ADDRESS][PERSON_NAME][DOMAIN_NAME]"
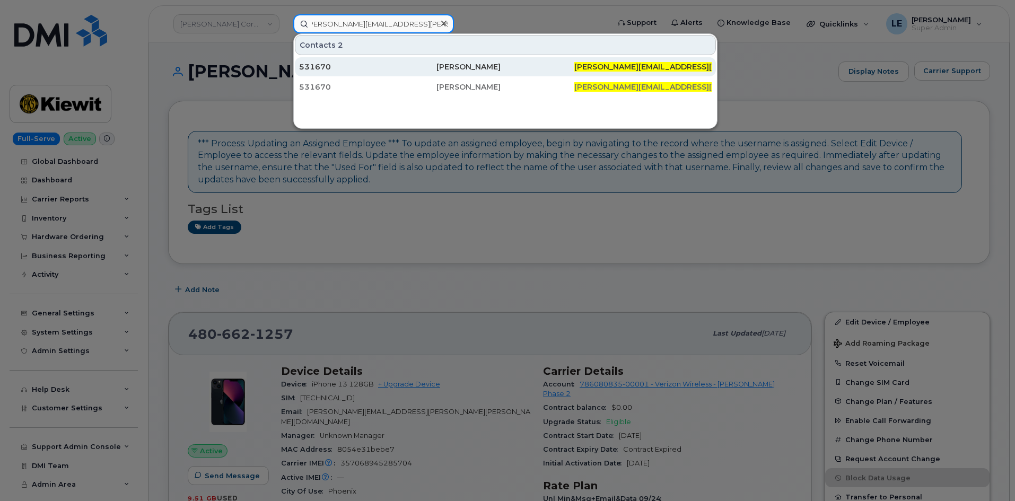
type input "[PERSON_NAME][EMAIL_ADDRESS][PERSON_NAME][DOMAIN_NAME]"
click at [373, 61] on div "531670" at bounding box center [367, 66] width 137 height 19
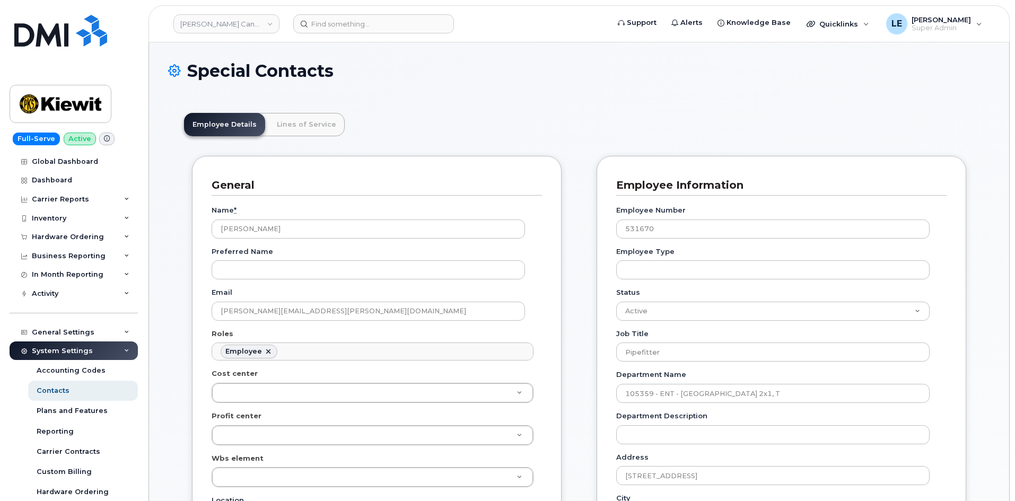
scroll to position [31, 0]
click at [324, 24] on input at bounding box center [373, 23] width 161 height 19
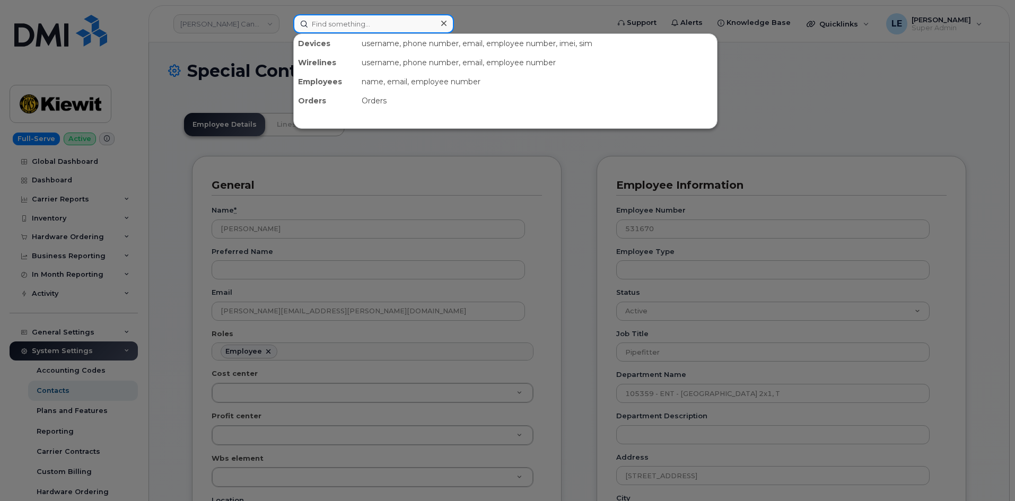
paste input "[PERSON_NAME][EMAIL_ADDRESS][PERSON_NAME][DOMAIN_NAME]"
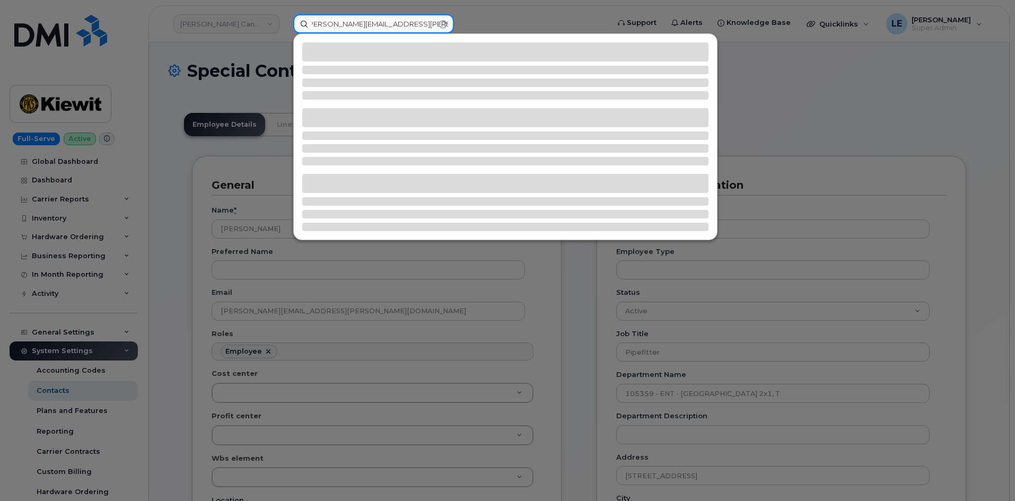
click at [399, 25] on input "EDUARDO.RODRIGUEZ10@KIEWIT.COM" at bounding box center [373, 23] width 161 height 19
type input "EDUARDO.RODRIGUEZ12@KIEWIT.COM"
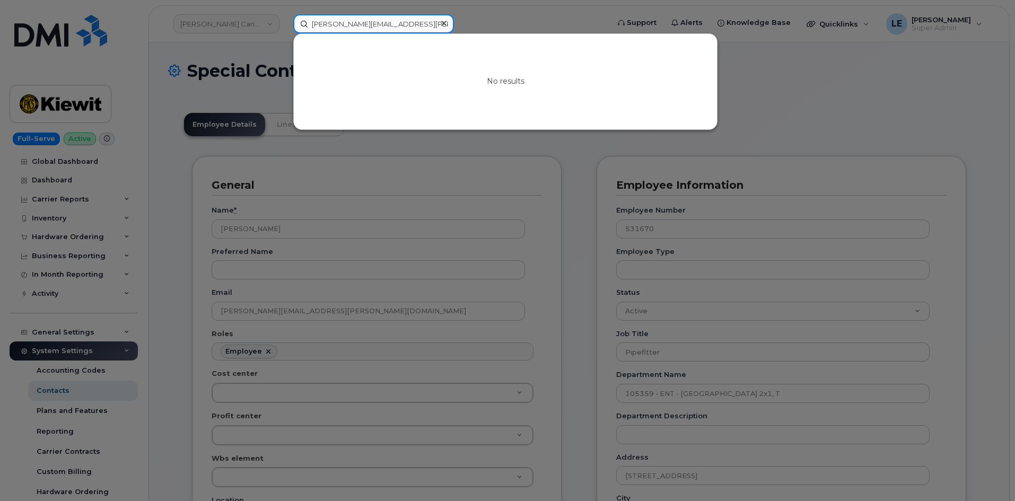
click at [423, 29] on input "EDUARDO.RODRIGUEZ12@KIEWIT.COM" at bounding box center [373, 23] width 161 height 19
paste input "EDUARDO.RODRIGUEZ12@WEEKSMARINE.COM"
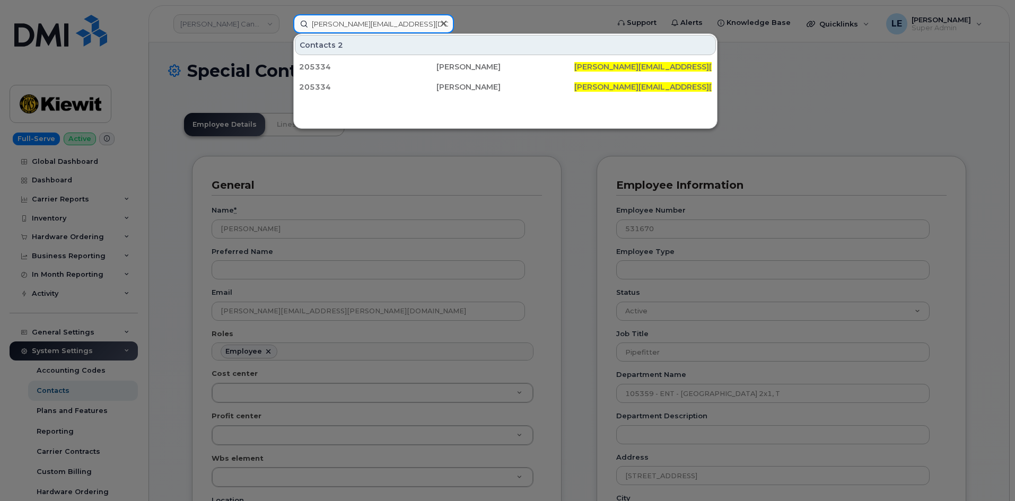
click at [331, 32] on input "EDUARDO.RODRIGUEZ12@WEEKSMARINE.COM" at bounding box center [373, 23] width 161 height 19
paste input "5@KIEWIT"
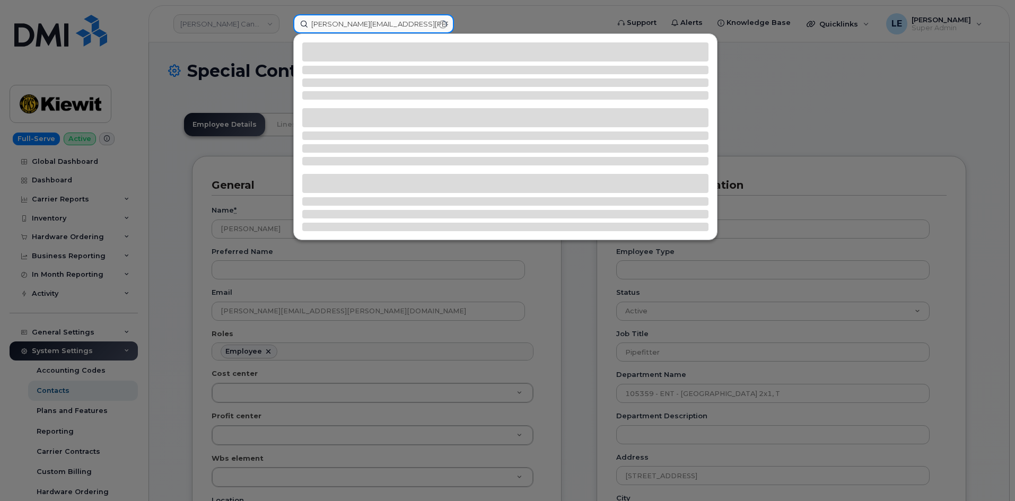
type input "[PERSON_NAME][EMAIL_ADDRESS][PERSON_NAME][DOMAIN_NAME]"
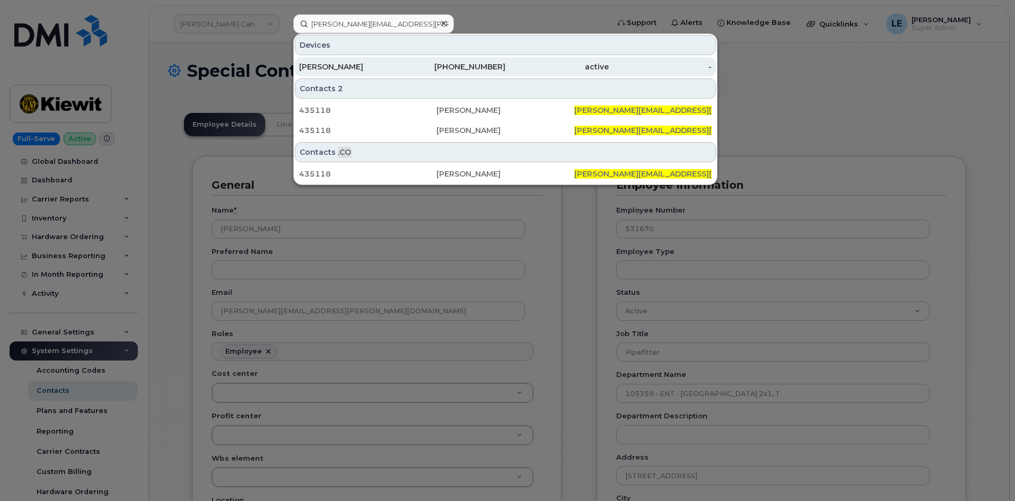
click at [379, 67] on div "[PERSON_NAME]" at bounding box center [350, 67] width 103 height 11
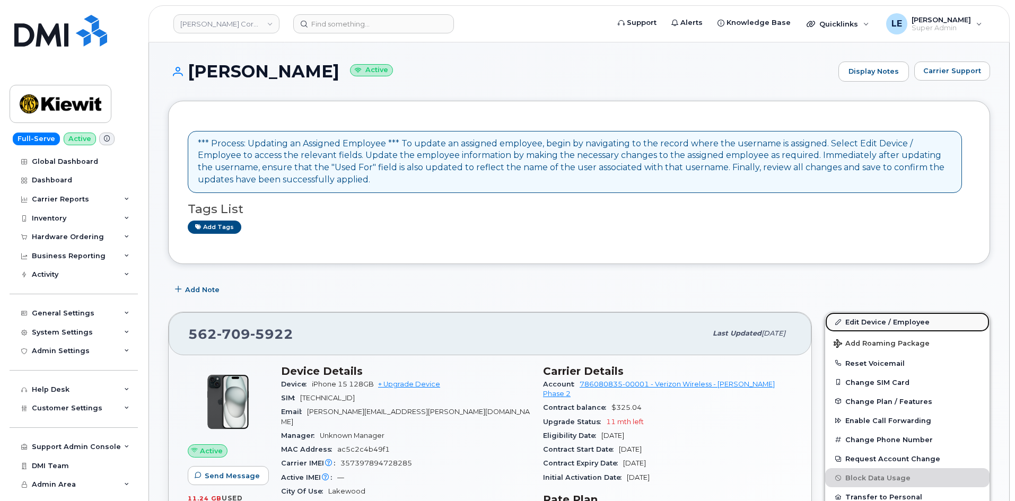
click at [844, 319] on link "Edit Device / Employee" at bounding box center [907, 321] width 164 height 19
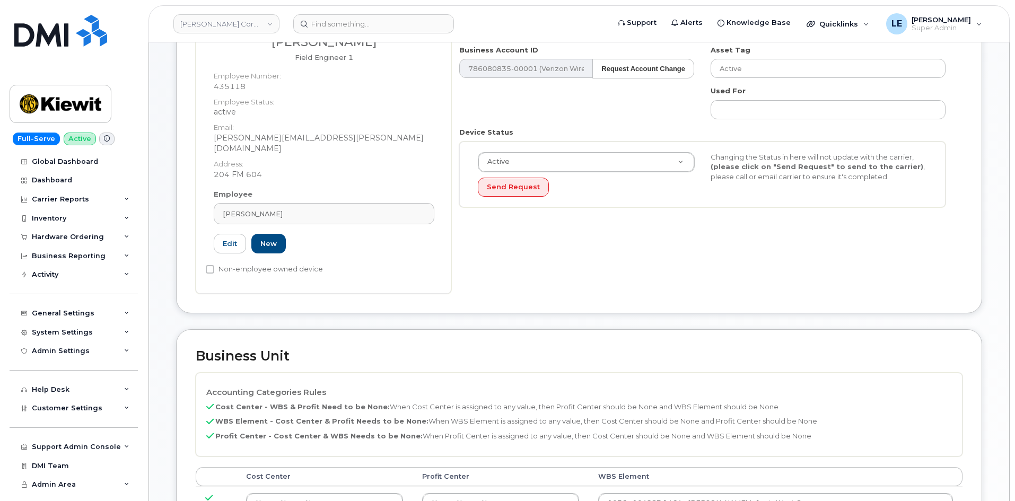
scroll to position [371, 0]
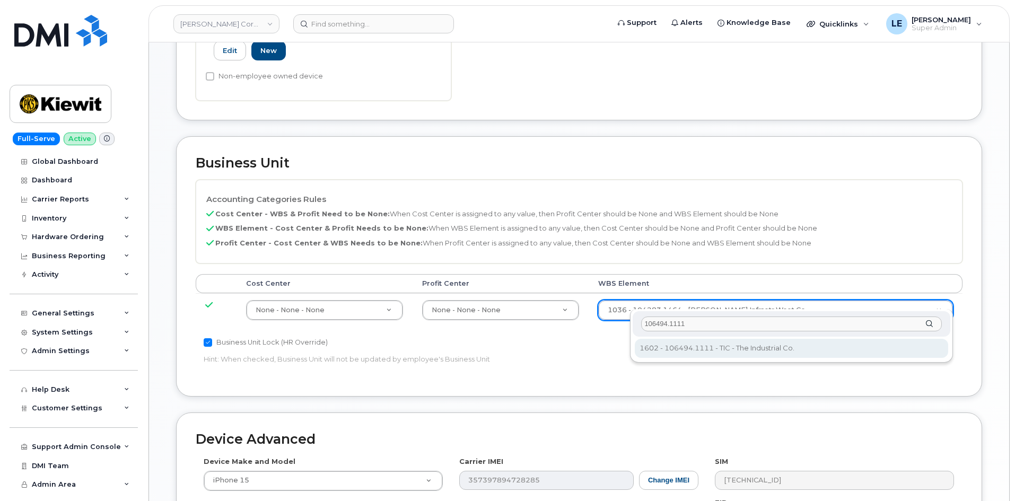
type input "106494.1111"
type input "35946483"
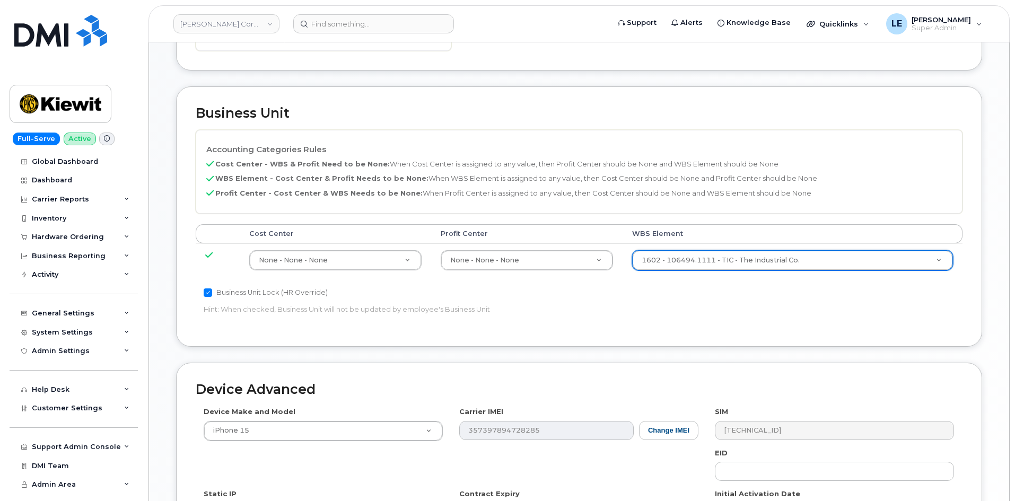
scroll to position [589, 0]
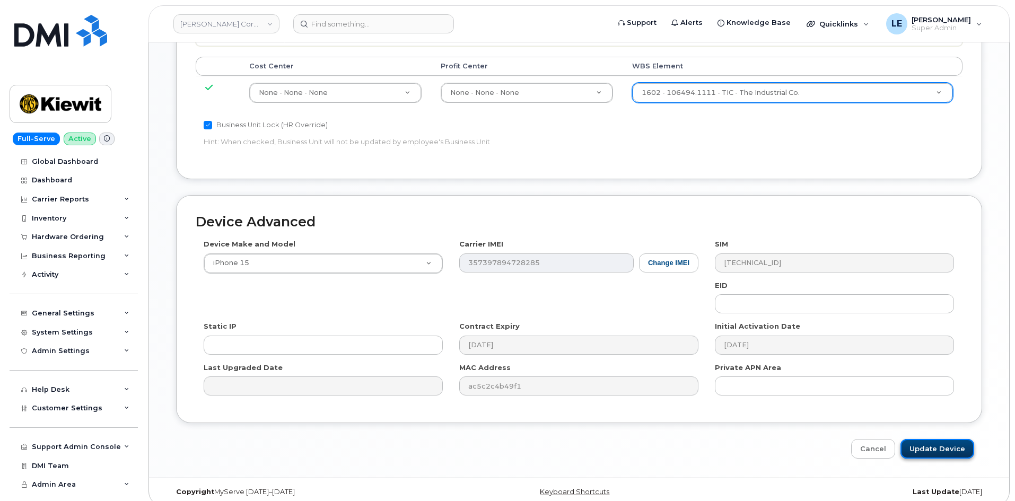
click at [924, 445] on input "Update Device" at bounding box center [938, 449] width 74 height 20
type input "Saving..."
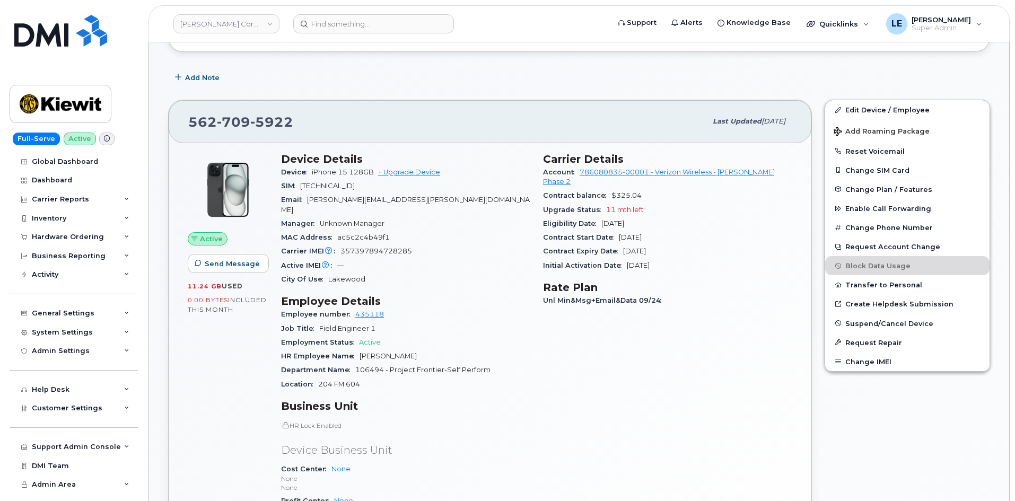
scroll to position [371, 0]
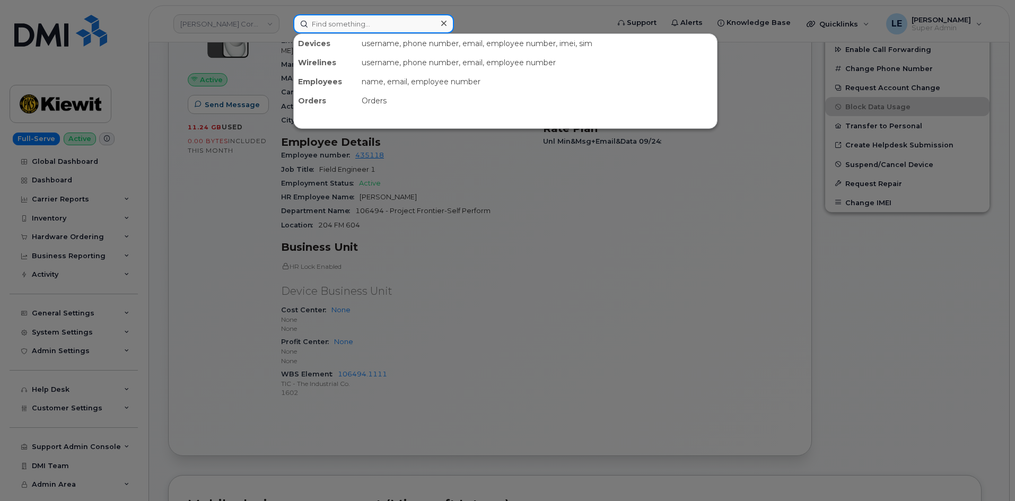
click at [380, 24] on input at bounding box center [373, 23] width 161 height 19
paste input "CAUTION: This email originated from outside of the organization. Do not click l…"
type input "CAUTION: This email originated from outside of the organization. Do not click l…"
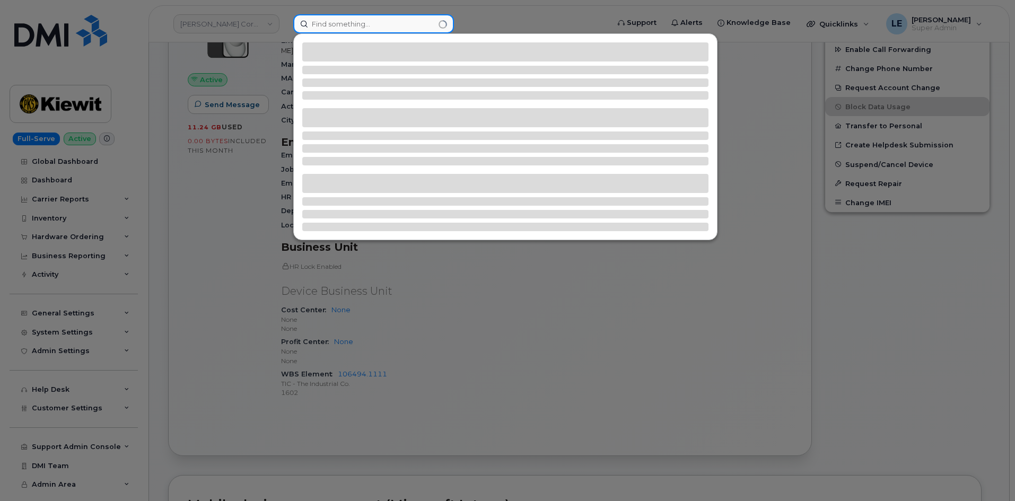
scroll to position [0, 0]
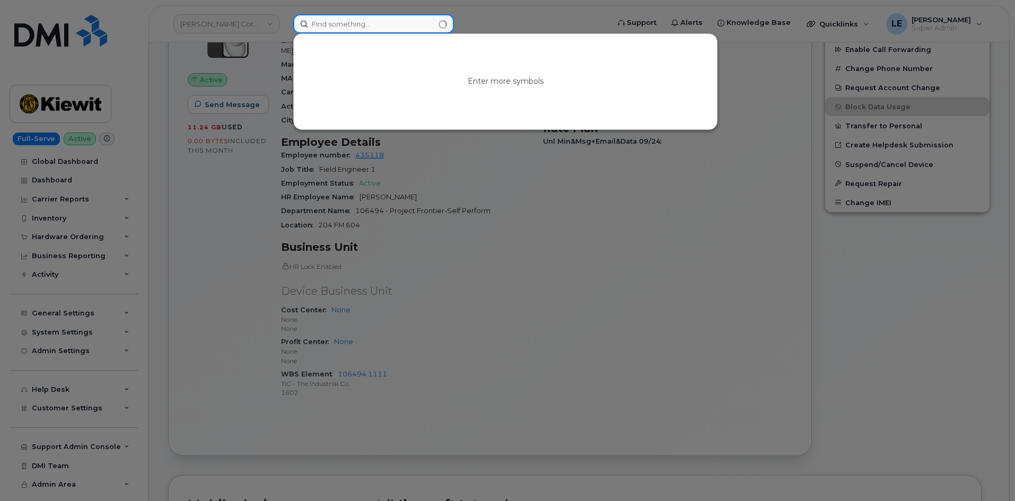
click at [349, 22] on input at bounding box center [373, 23] width 161 height 19
paste input "[PHONE_NUMBER]"
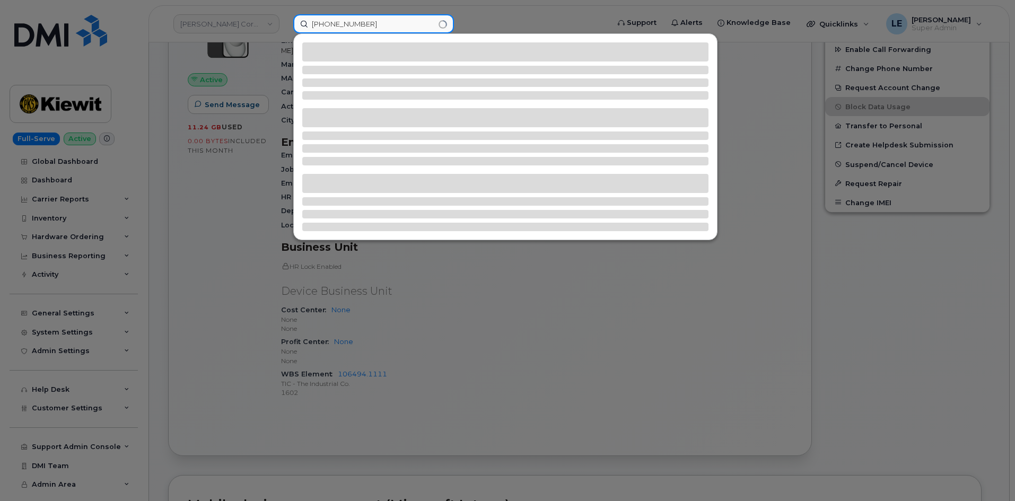
type input "[PHONE_NUMBER]"
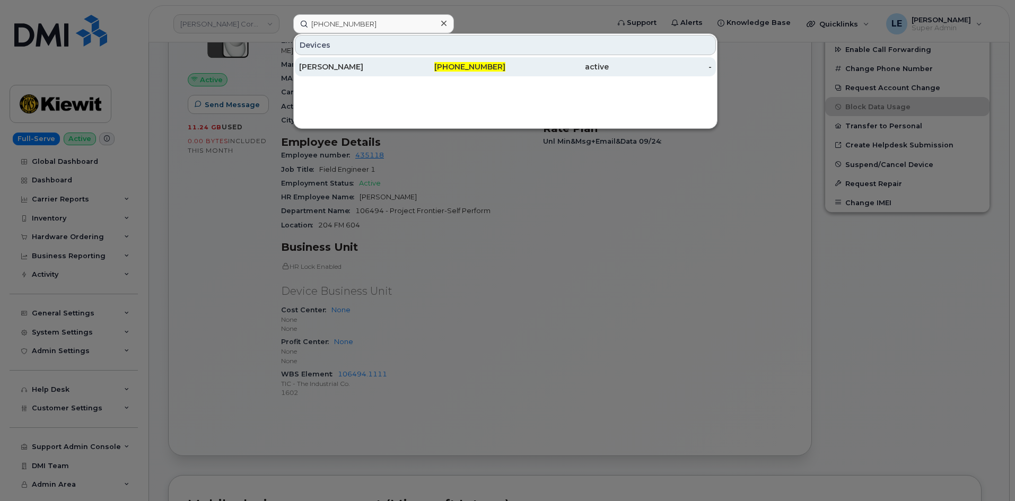
click at [420, 65] on div "343-576-8796" at bounding box center [454, 67] width 103 height 11
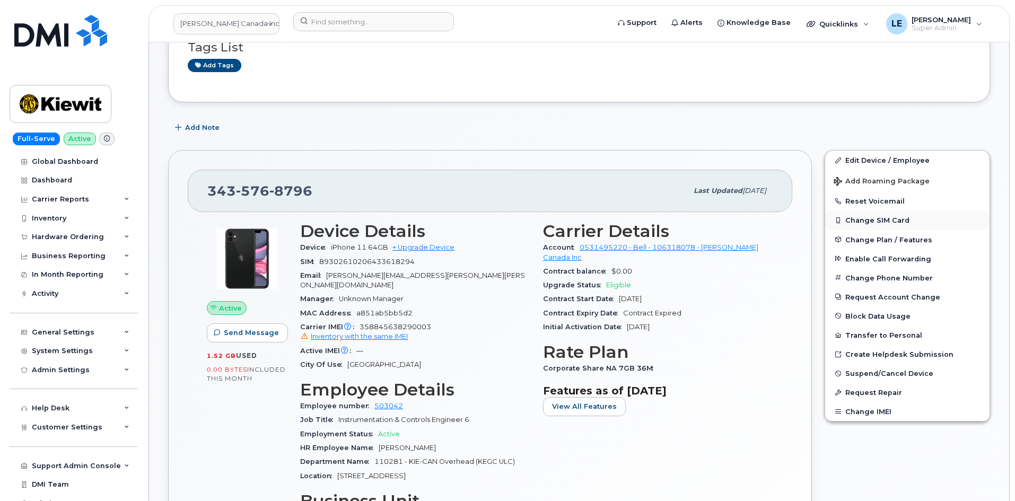
scroll to position [106, 0]
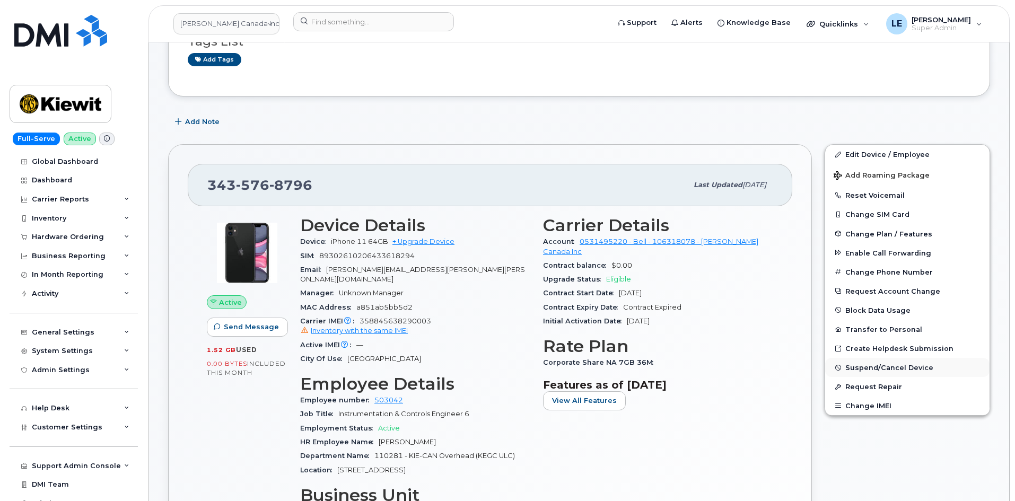
click at [896, 376] on button "Suspend/Cancel Device" at bounding box center [907, 367] width 164 height 19
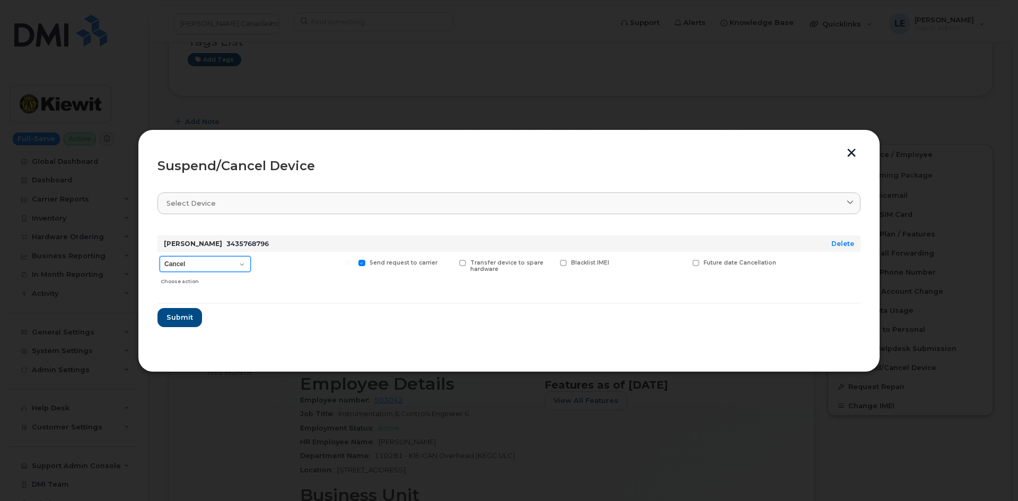
click at [195, 264] on select "Cancel Suspend - Extend Suspension Suspend - Reduced Rate Suspend - Full Rate S…" at bounding box center [205, 264] width 91 height 16
select select "[object Object]"
click at [160, 256] on select "Cancel Suspend - Extend Suspension Suspend - Reduced Rate Suspend - Full Rate S…" at bounding box center [205, 264] width 91 height 16
click at [185, 322] on span "Submit" at bounding box center [179, 317] width 27 height 10
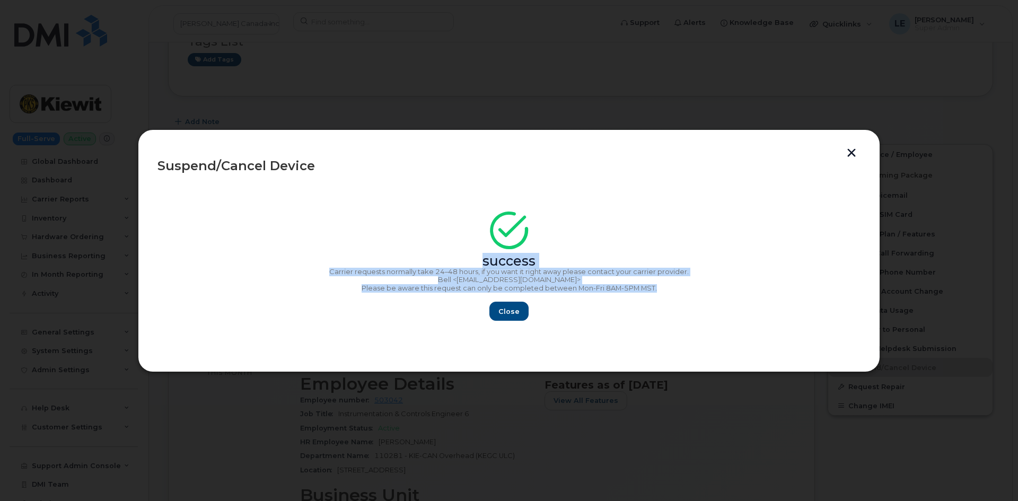
drag, startPoint x: 673, startPoint y: 289, endPoint x: 408, endPoint y: 259, distance: 266.4
click at [408, 259] on div "success Carrier requests normally take 24–48 hours, if you want it right away p…" at bounding box center [509, 269] width 703 height 103
copy div "success Carrier requests normally take 24–48 hours, if you want it right away p…"
click at [517, 304] on button "Close" at bounding box center [509, 311] width 38 height 19
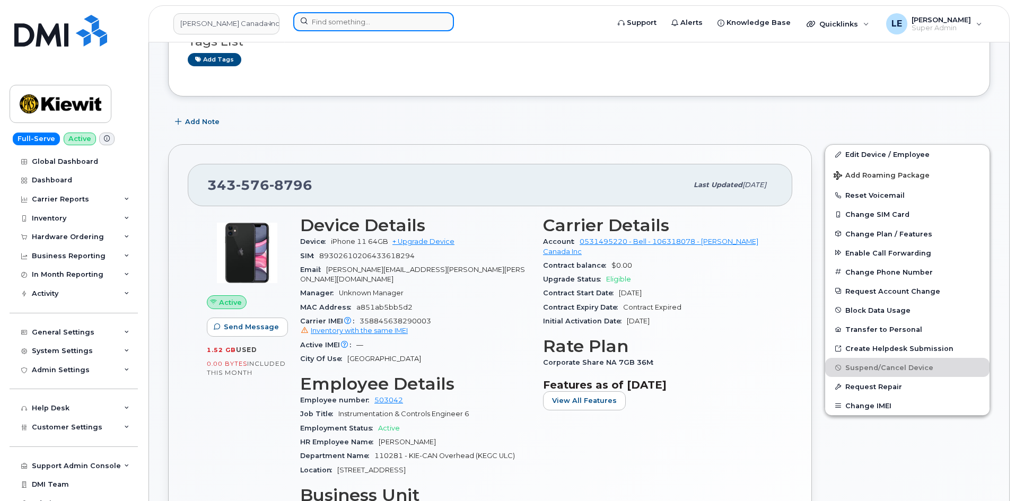
click at [303, 21] on input at bounding box center [373, 21] width 161 height 19
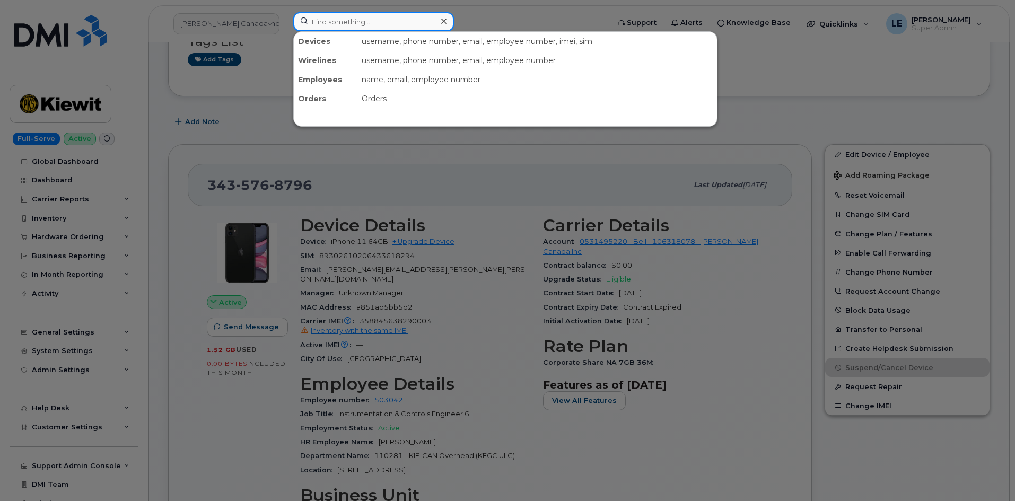
paste input "MOISES.RAMIREZ@KIEWIT.COM"
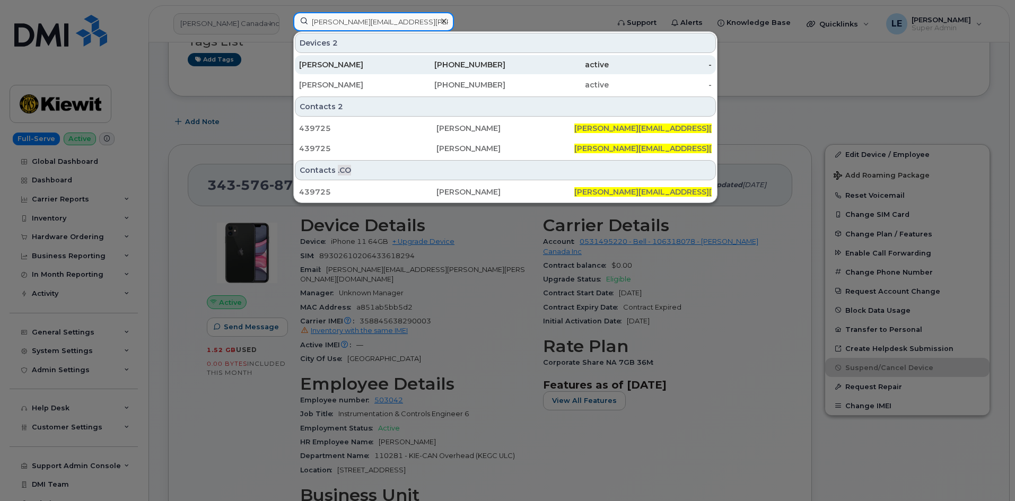
type input "MOISES.RAMIREZ@KIEWIT.COM"
click at [345, 68] on div "MIOSE RAMIREZ" at bounding box center [350, 64] width 103 height 11
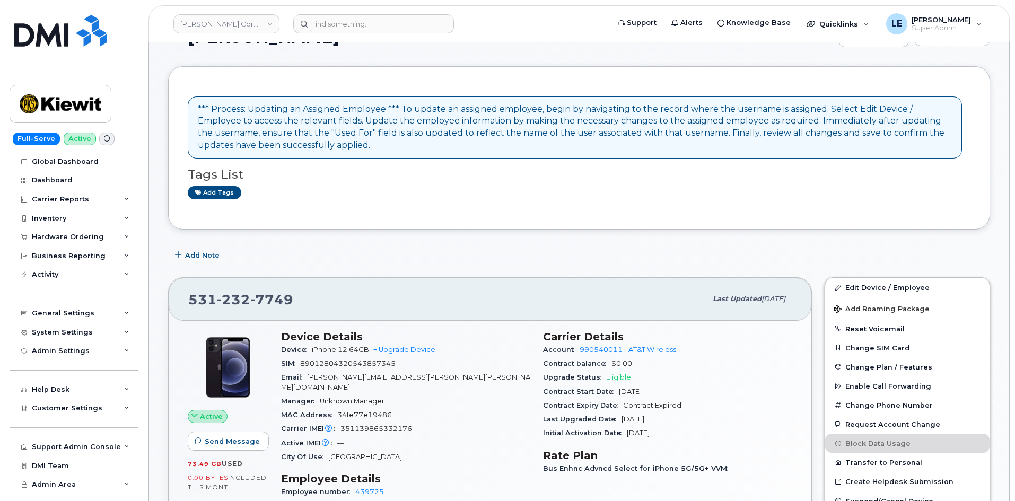
scroll to position [53, 0]
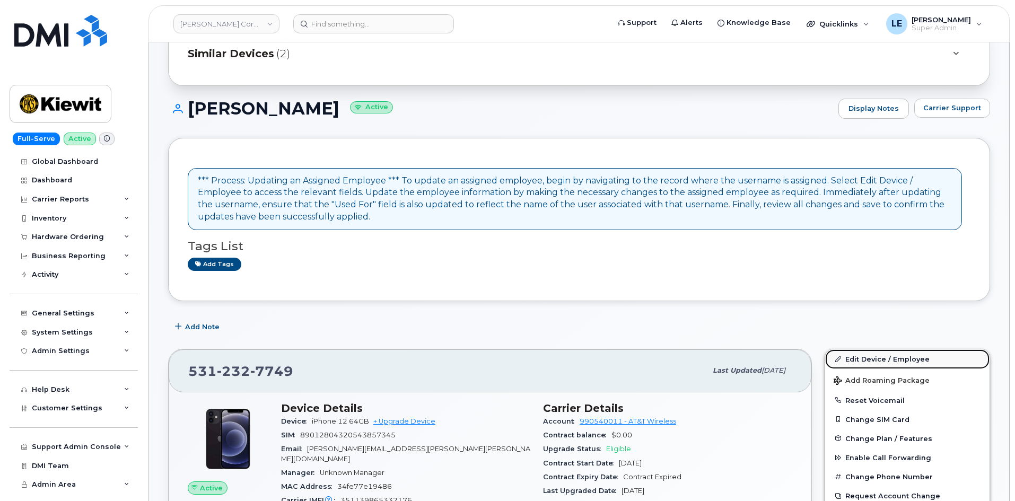
click at [869, 367] on link "Edit Device / Employee" at bounding box center [907, 359] width 164 height 19
click at [862, 349] on div "Edit Device / Employee Add Roaming Package Reset Voicemail Change SIM Card Chan…" at bounding box center [907, 485] width 165 height 272
click at [866, 359] on link "Edit Device / Employee" at bounding box center [907, 359] width 164 height 19
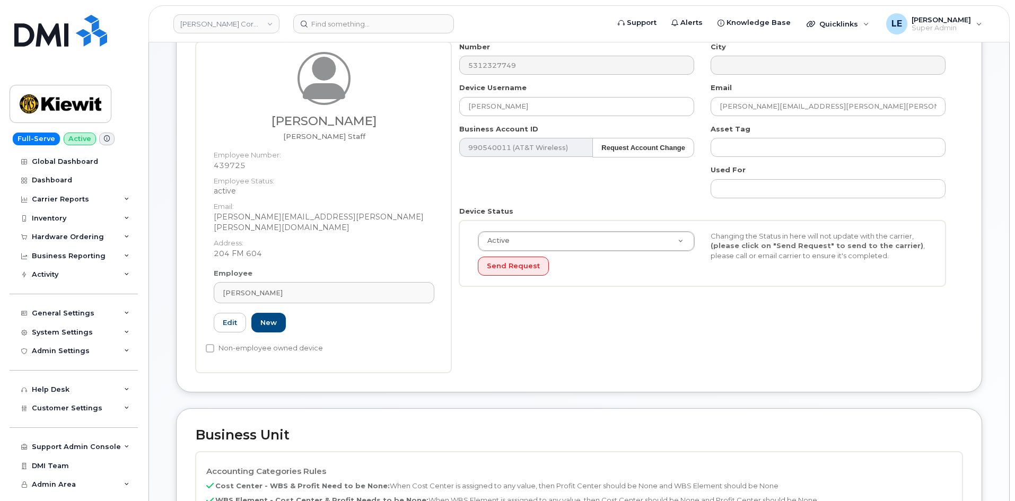
scroll to position [265, 0]
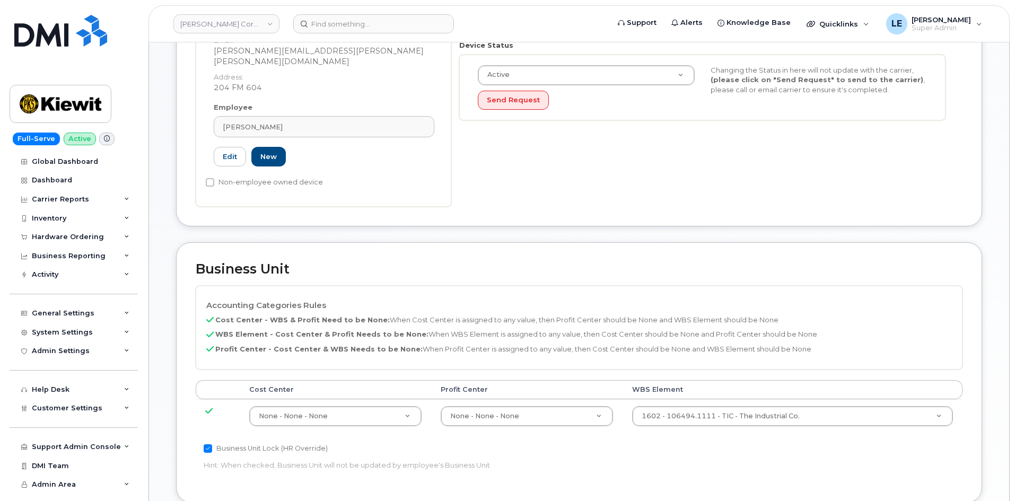
click at [703, 399] on td "1602 - 106494.1111 - TIC - The Industrial Co. 35946483" at bounding box center [793, 415] width 340 height 33
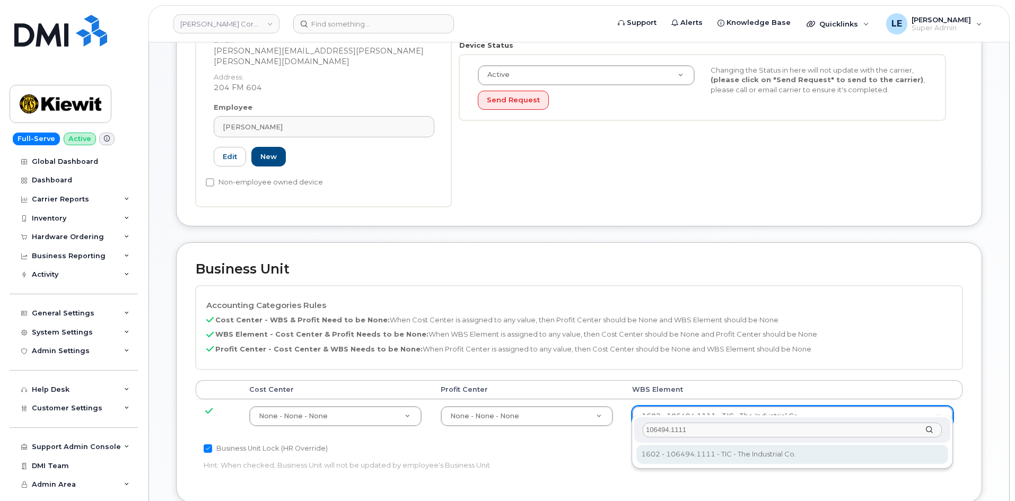
type input "106494.1111"
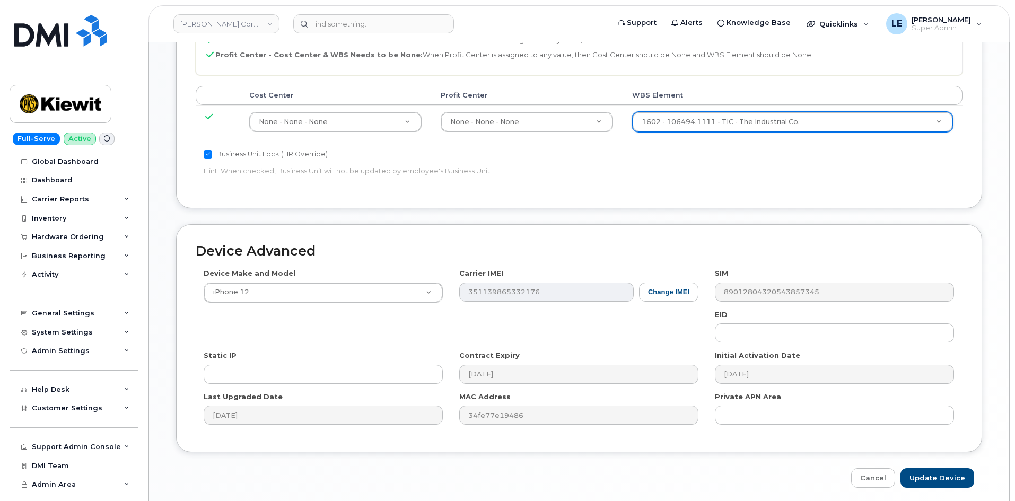
scroll to position [589, 0]
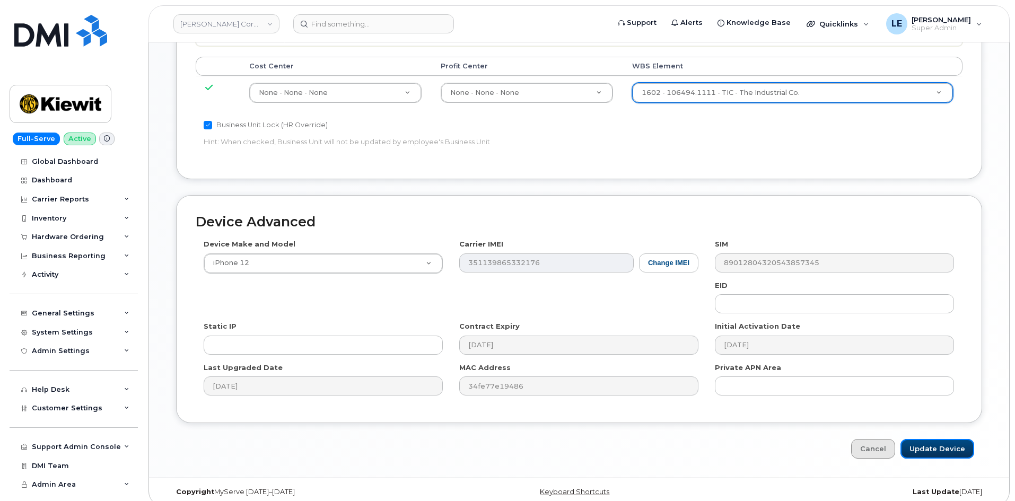
click at [933, 439] on input "Update Device" at bounding box center [938, 449] width 74 height 20
type input "Saving..."
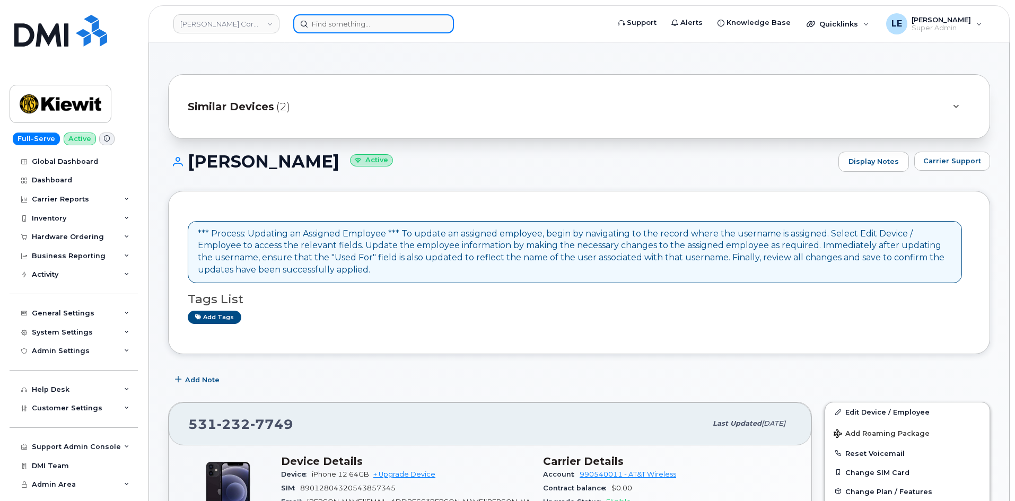
click at [316, 31] on input at bounding box center [373, 23] width 161 height 19
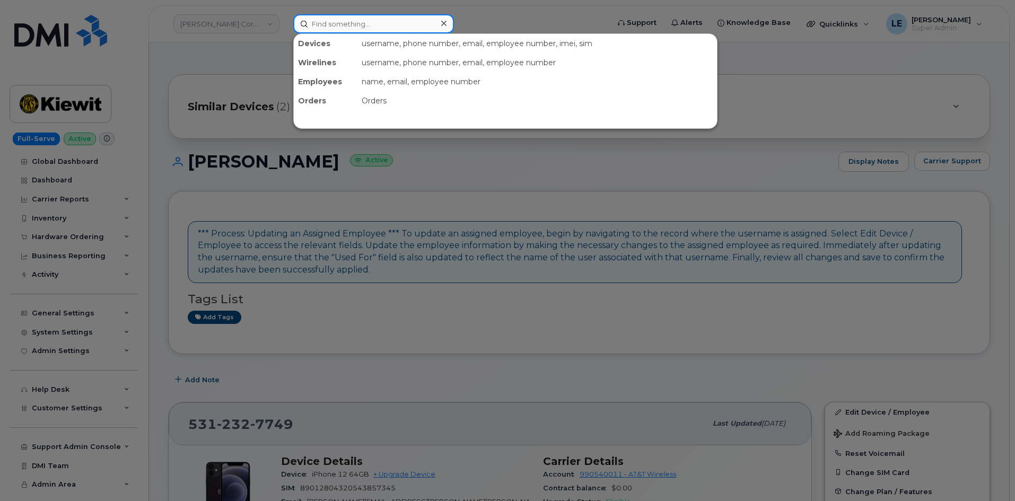
paste input "[PERSON_NAME][EMAIL_ADDRESS][PERSON_NAME][PERSON_NAME][DOMAIN_NAME]"
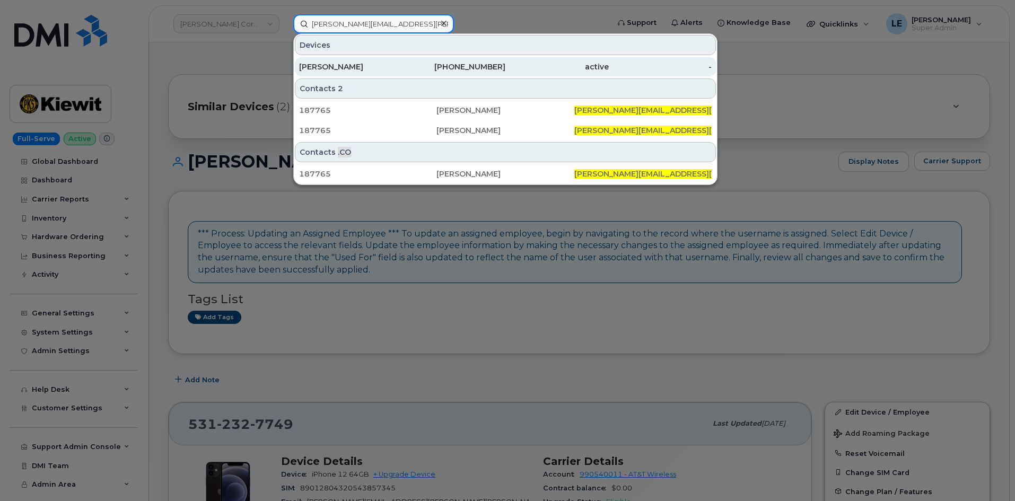
type input "[PERSON_NAME][EMAIL_ADDRESS][PERSON_NAME][PERSON_NAME][DOMAIN_NAME]"
click at [325, 58] on div "[PERSON_NAME]" at bounding box center [350, 66] width 103 height 19
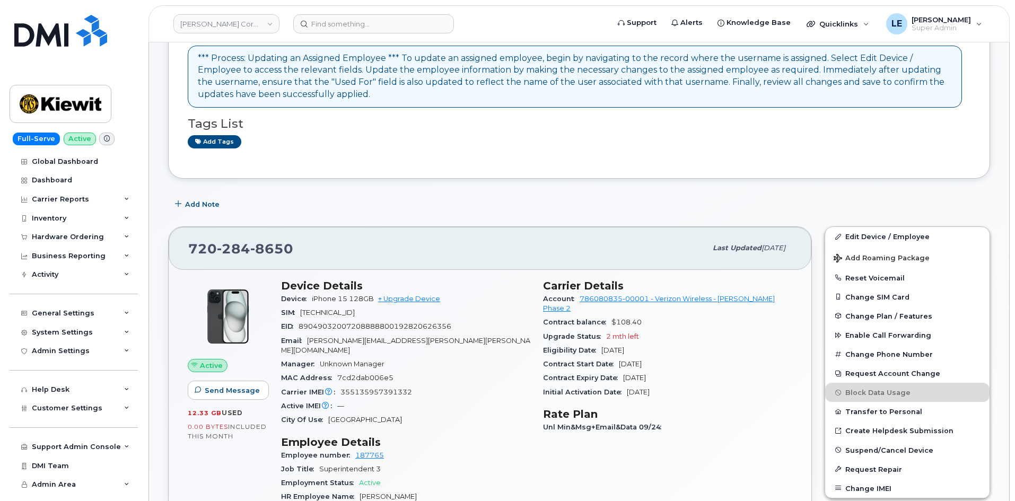
scroll to position [106, 0]
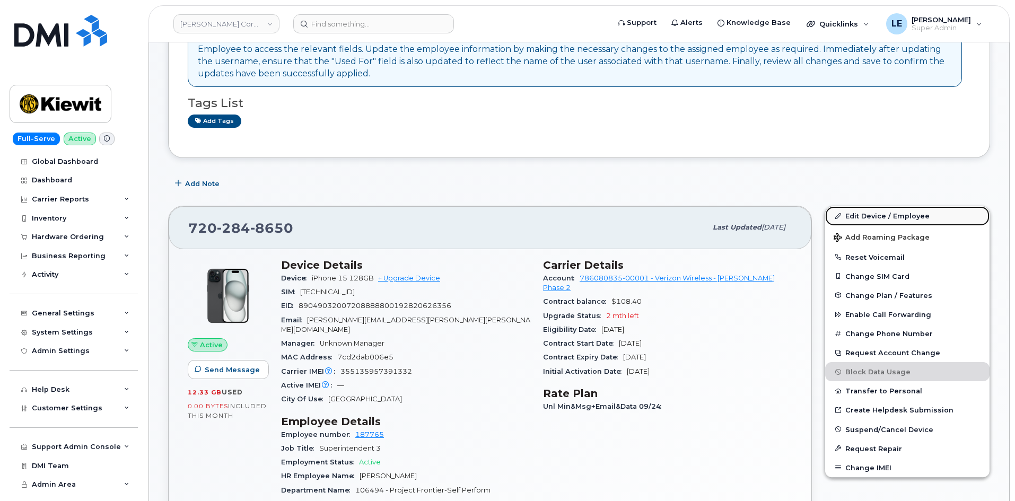
click at [882, 217] on link "Edit Device / Employee" at bounding box center [907, 215] width 164 height 19
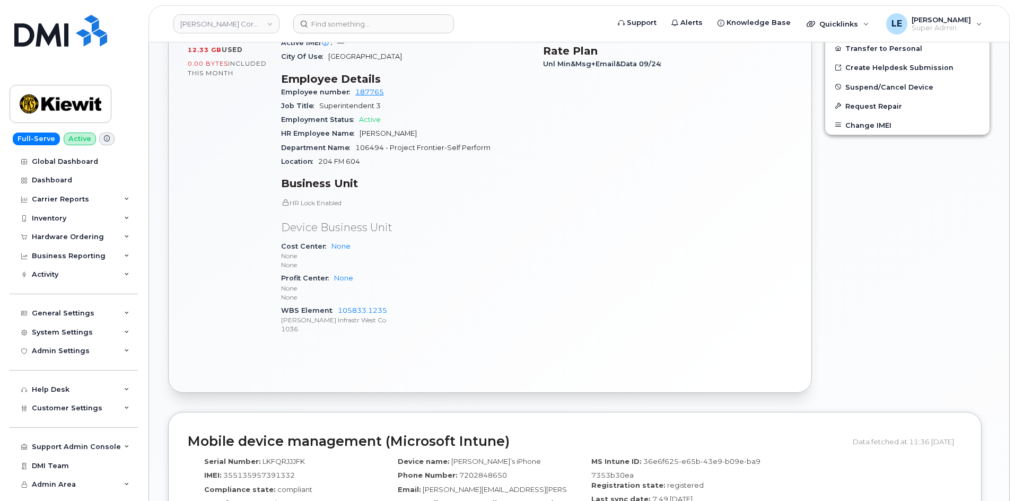
scroll to position [477, 0]
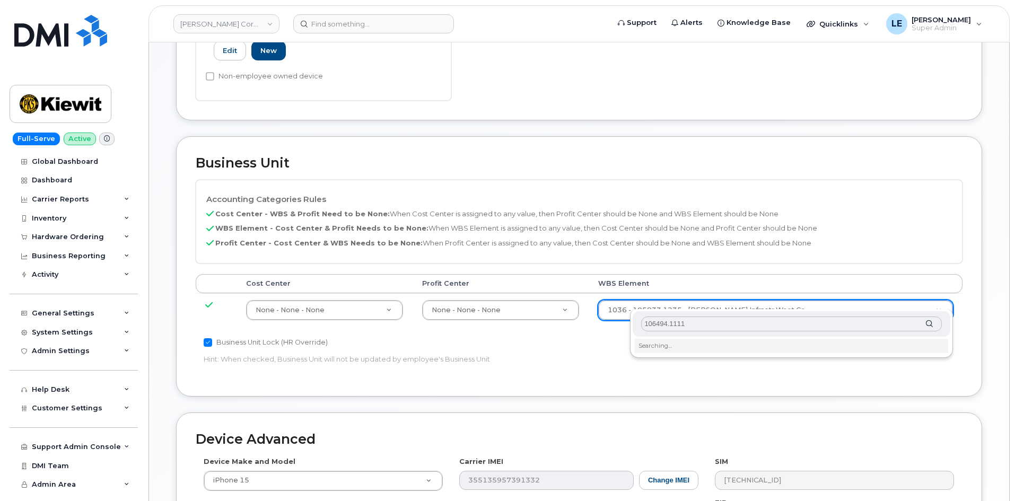
scroll to position [424, 0]
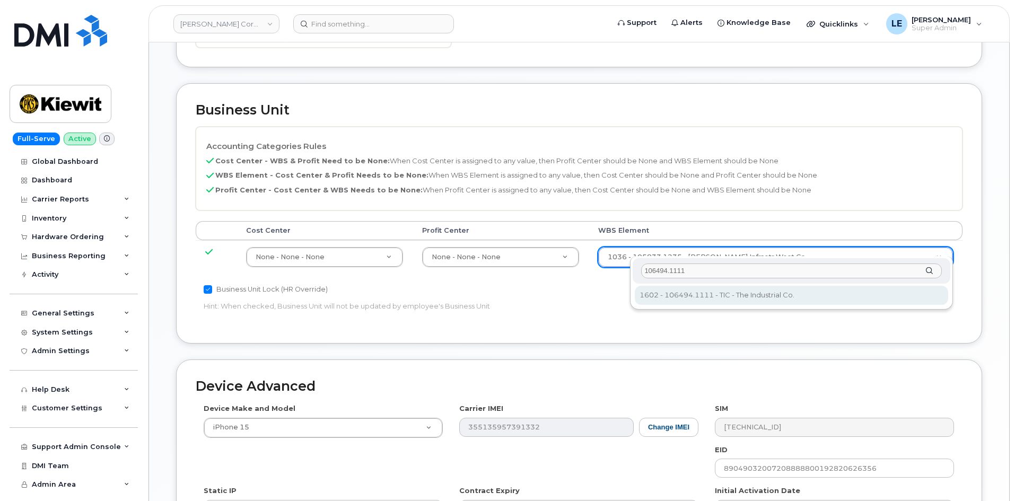
type input "106494.1111"
type input "35946483"
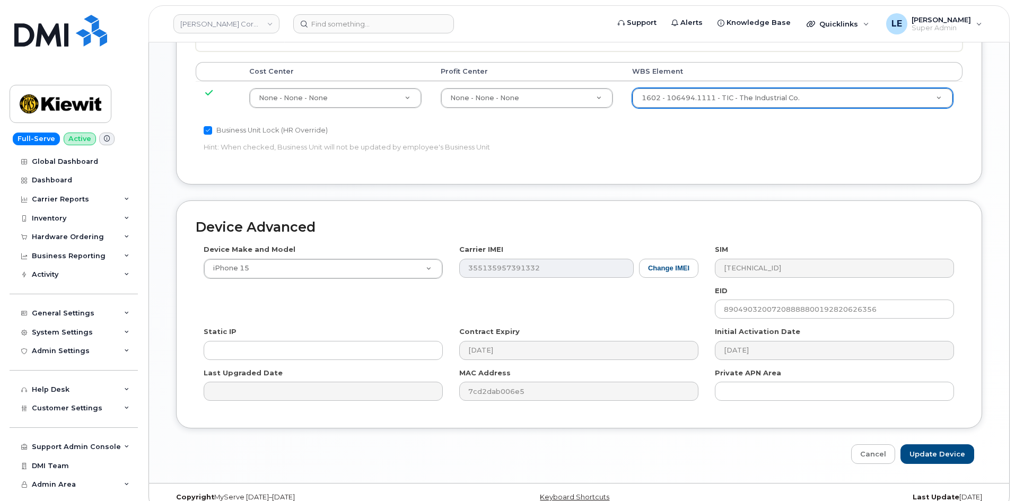
scroll to position [589, 0]
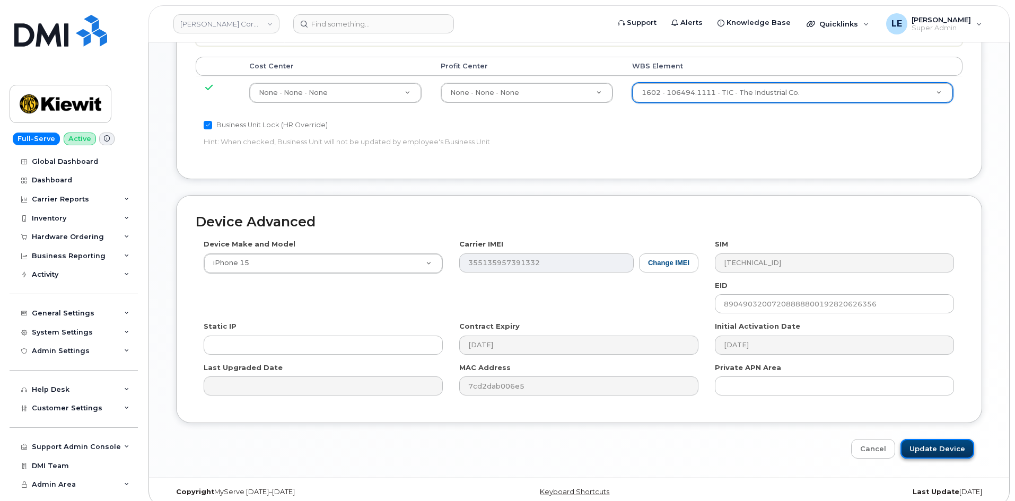
click at [930, 439] on input "Update Device" at bounding box center [938, 449] width 74 height 20
type input "Saving..."
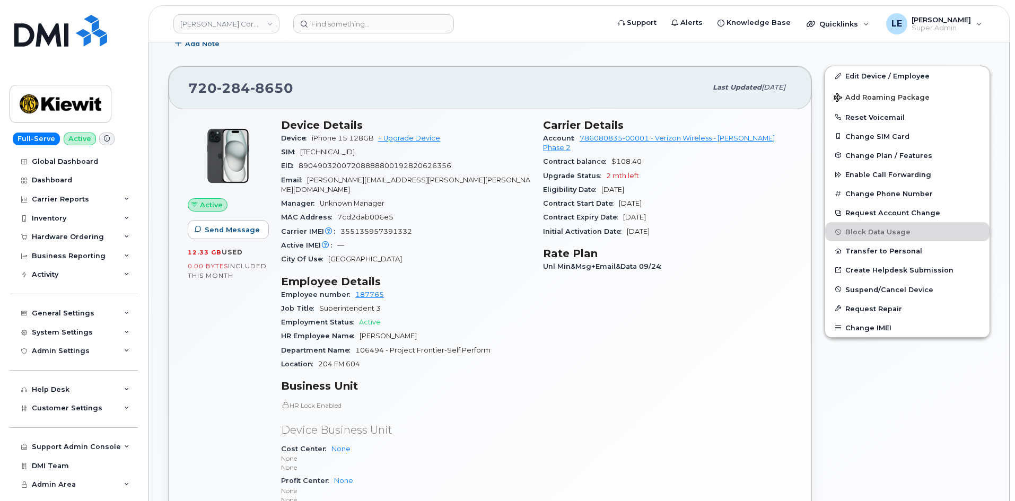
scroll to position [424, 0]
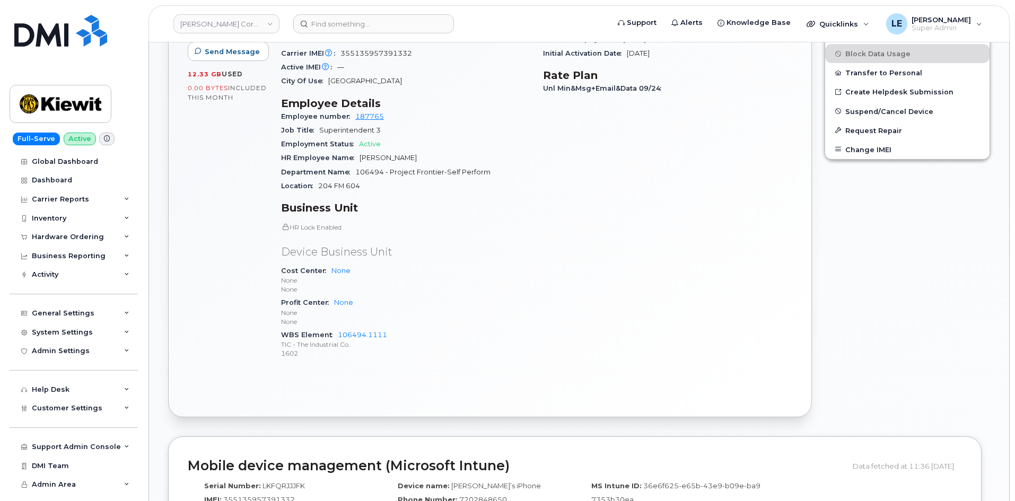
click at [343, 39] on header "[PERSON_NAME] Corporation Support Alerts Knowledge Base Quicklinks Suspend / Ca…" at bounding box center [579, 23] width 861 height 37
click at [348, 22] on input at bounding box center [373, 23] width 161 height 19
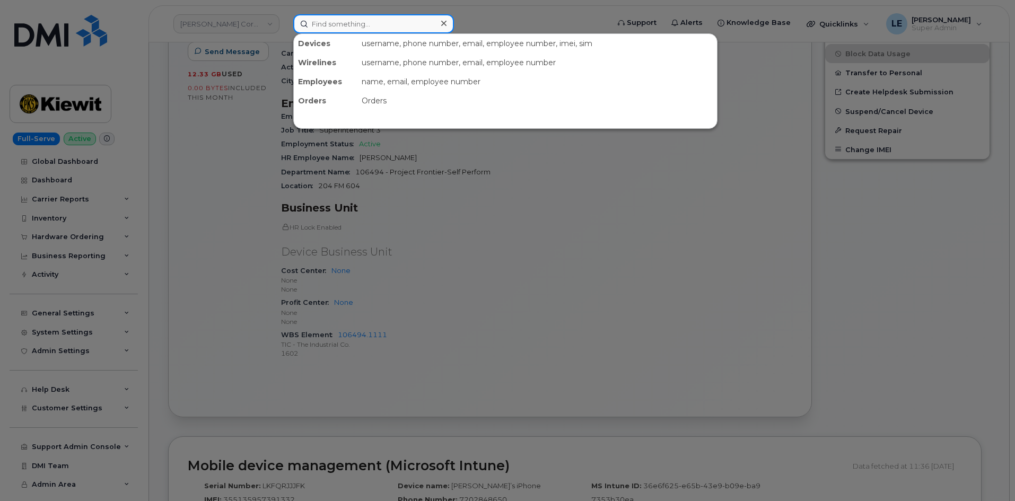
paste input "[PERSON_NAME][EMAIL_ADDRESS][PERSON_NAME][PERSON_NAME][DOMAIN_NAME]"
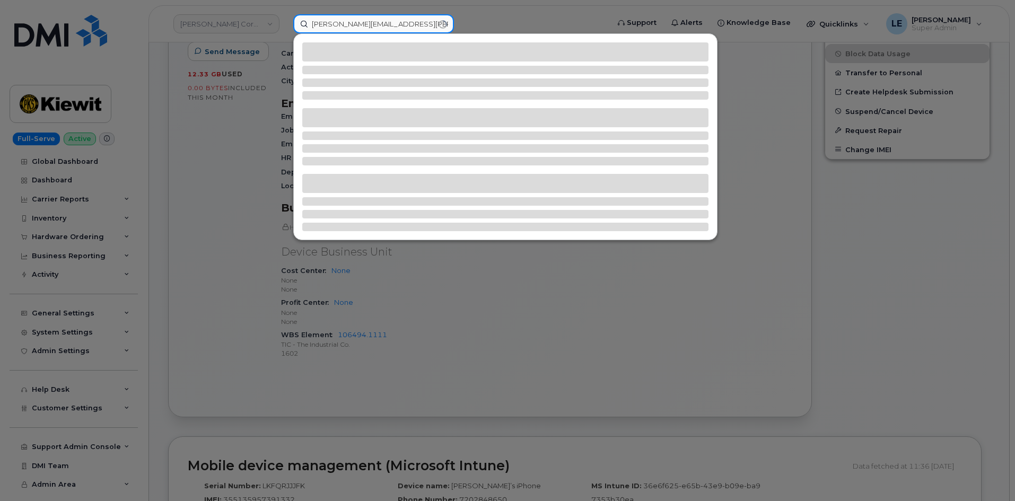
type input "[PERSON_NAME][EMAIL_ADDRESS][PERSON_NAME][PERSON_NAME][DOMAIN_NAME]"
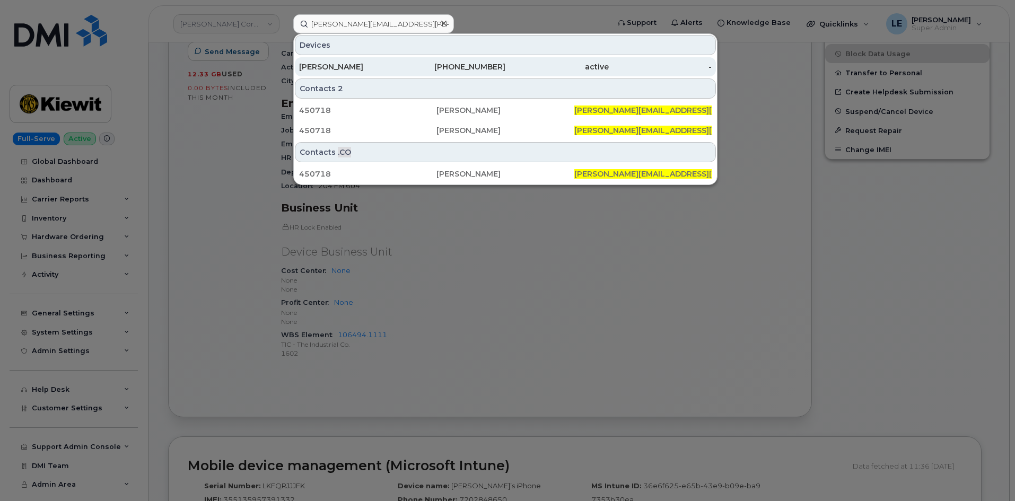
click at [412, 67] on div "[PHONE_NUMBER]" at bounding box center [454, 67] width 103 height 11
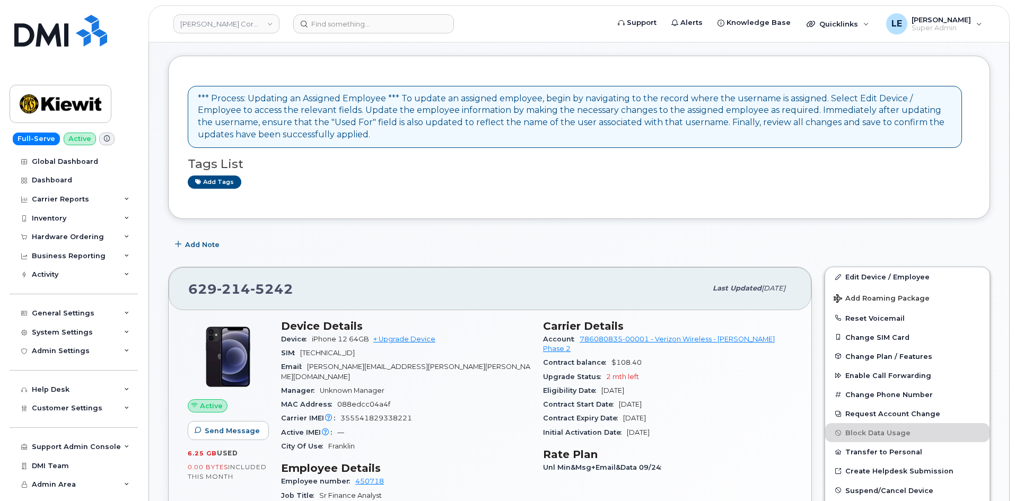
scroll to position [106, 0]
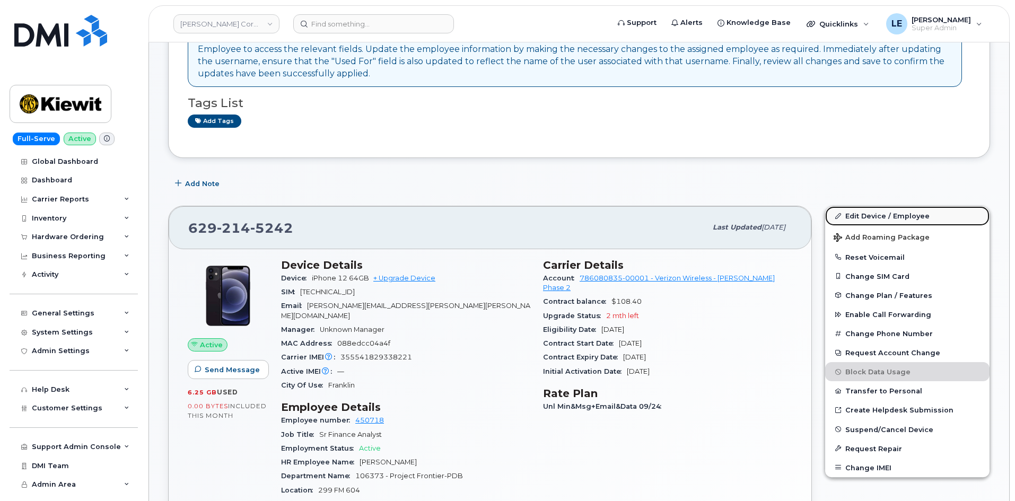
click at [865, 216] on link "Edit Device / Employee" at bounding box center [907, 215] width 164 height 19
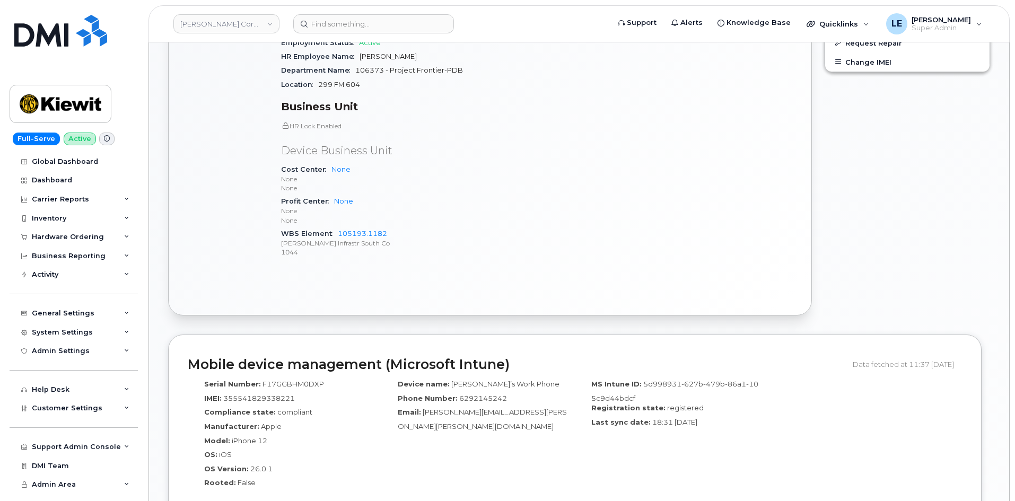
scroll to position [530, 0]
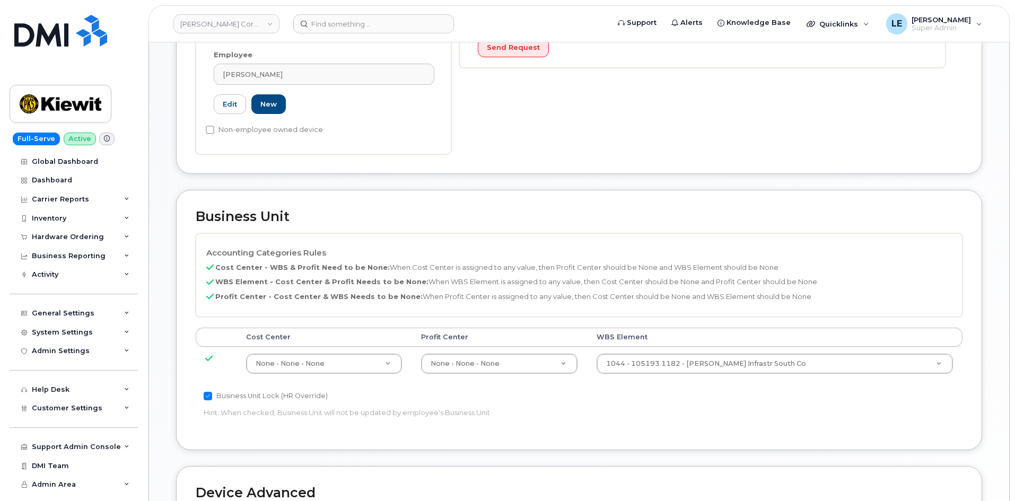
scroll to position [318, 0]
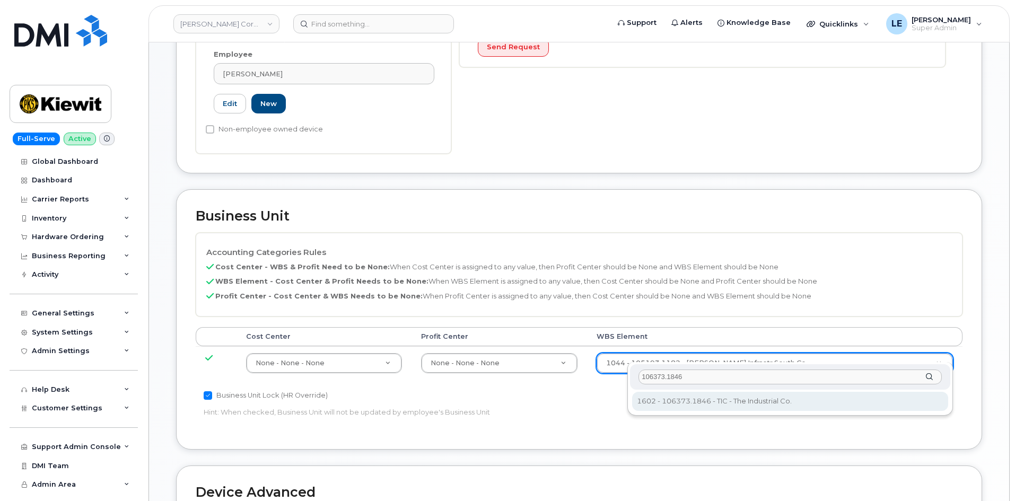
type input "106373.1846"
type input "36082678"
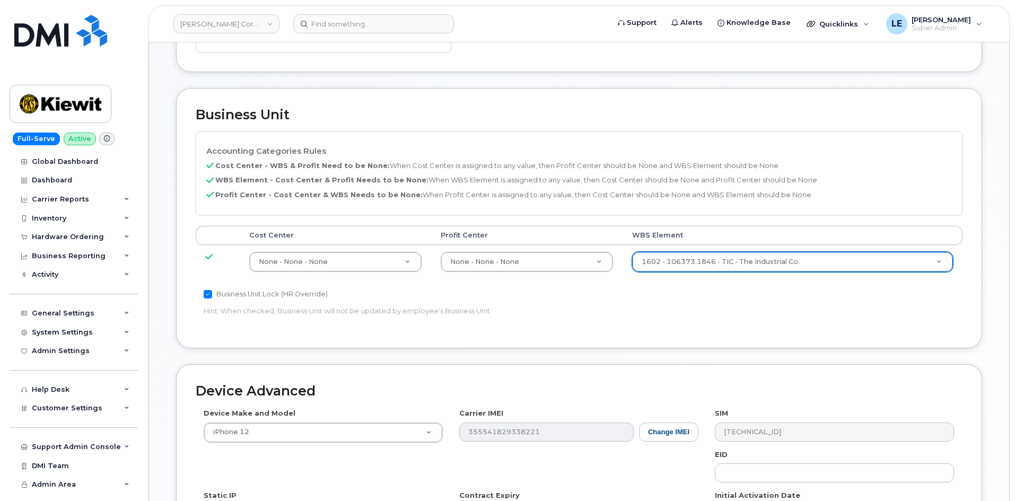
scroll to position [589, 0]
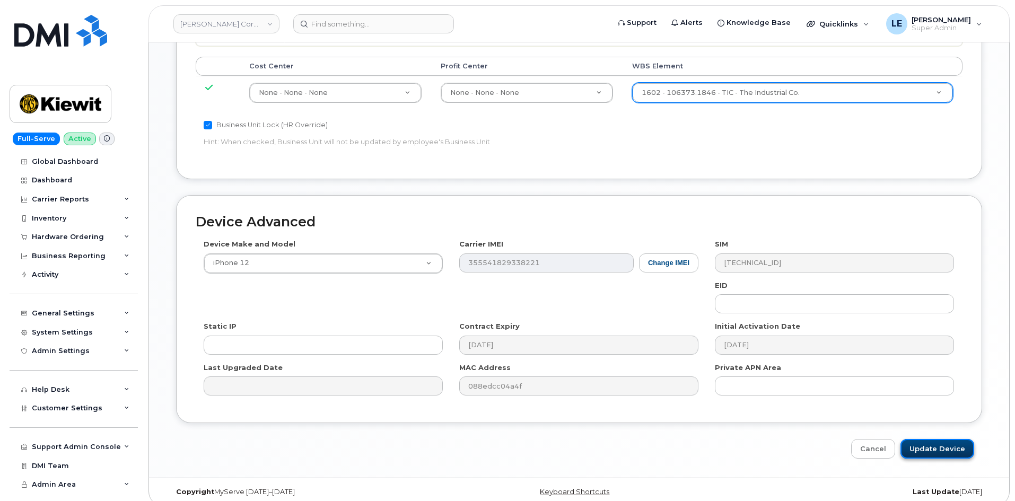
click at [949, 439] on input "Update Device" at bounding box center [938, 449] width 74 height 20
type input "Saving..."
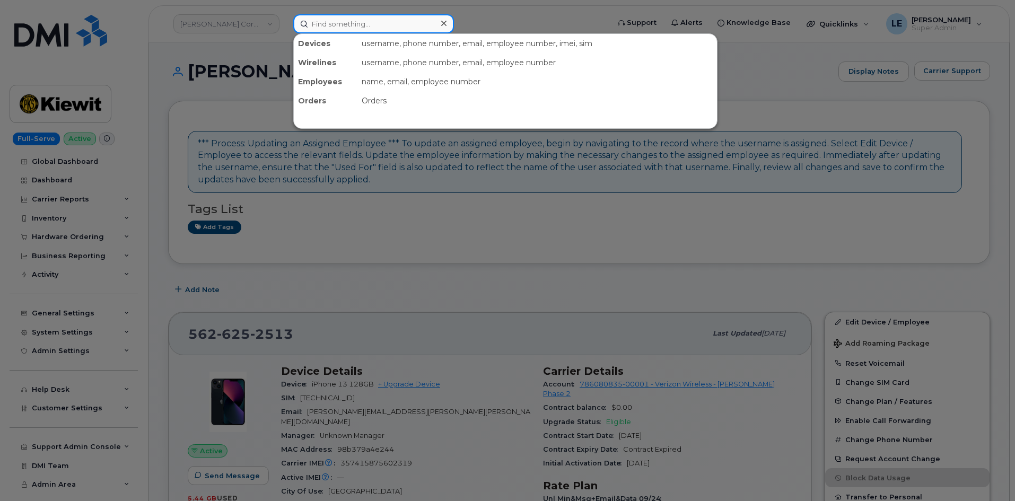
click at [362, 28] on input at bounding box center [373, 23] width 161 height 19
paste input "[PERSON_NAME][EMAIL_ADDRESS][PERSON_NAME][PERSON_NAME][DOMAIN_NAME]"
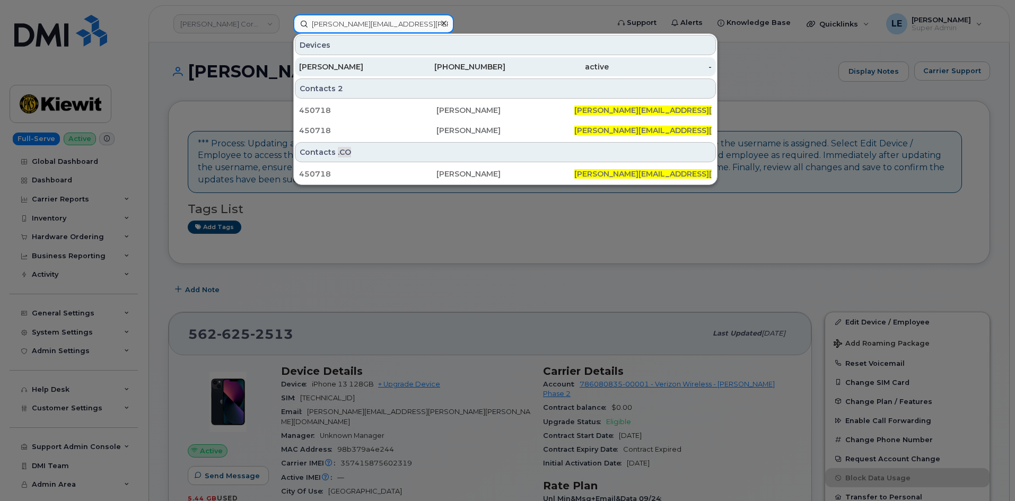
type input "[PERSON_NAME][EMAIL_ADDRESS][PERSON_NAME][PERSON_NAME][DOMAIN_NAME]"
click at [387, 67] on div "CAROL MARKS" at bounding box center [350, 67] width 103 height 11
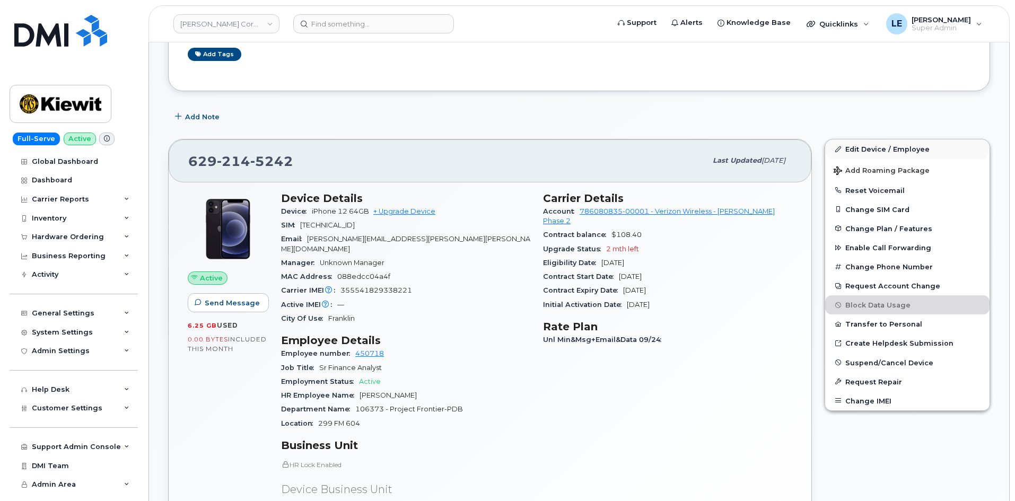
scroll to position [159, 0]
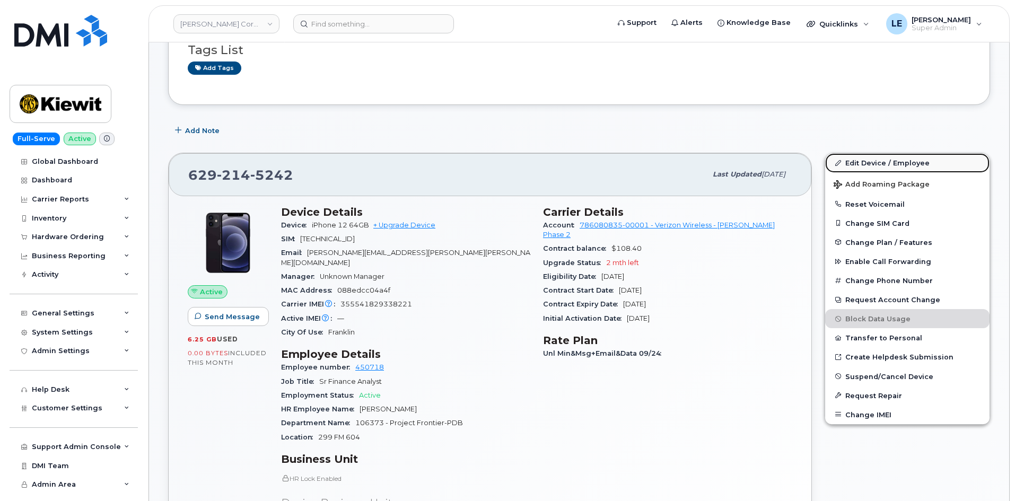
click at [859, 170] on link "Edit Device / Employee" at bounding box center [907, 162] width 164 height 19
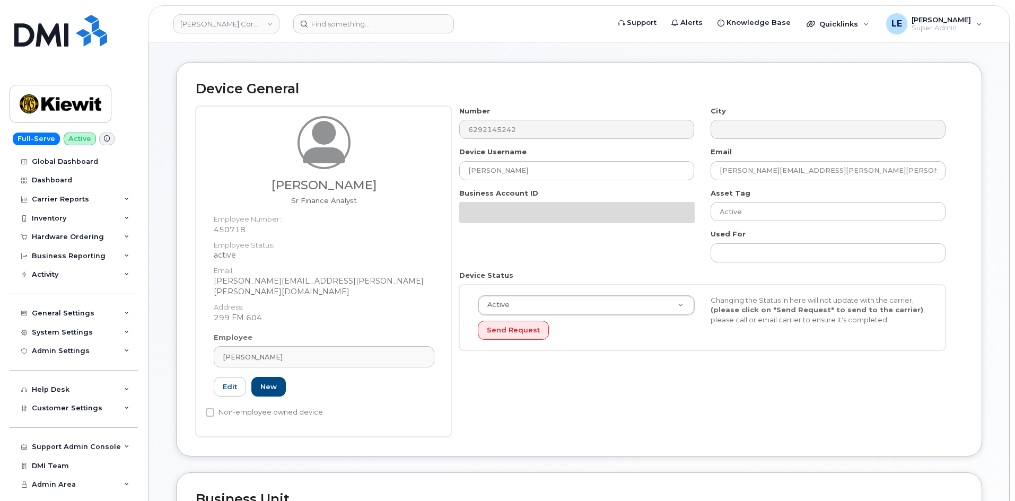
scroll to position [477, 0]
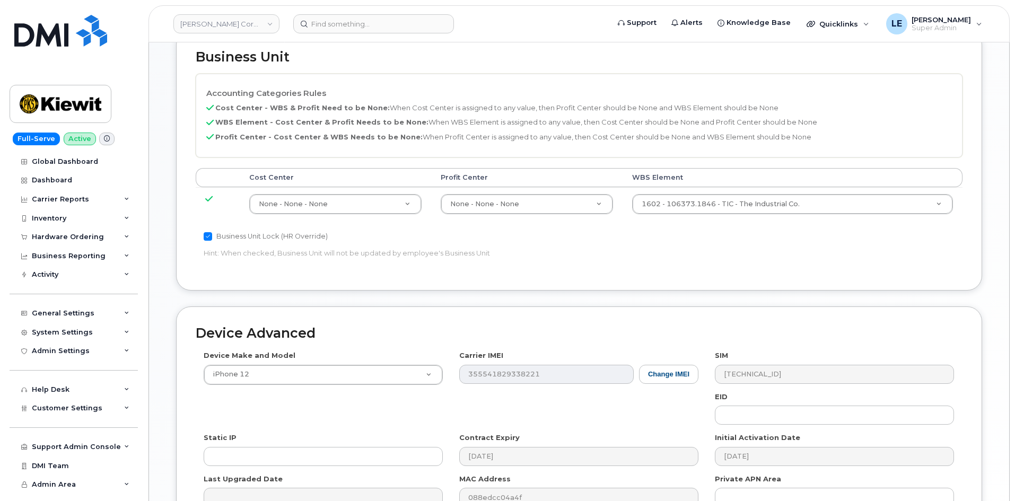
click at [690, 168] on th "WBS Element" at bounding box center [793, 177] width 340 height 19
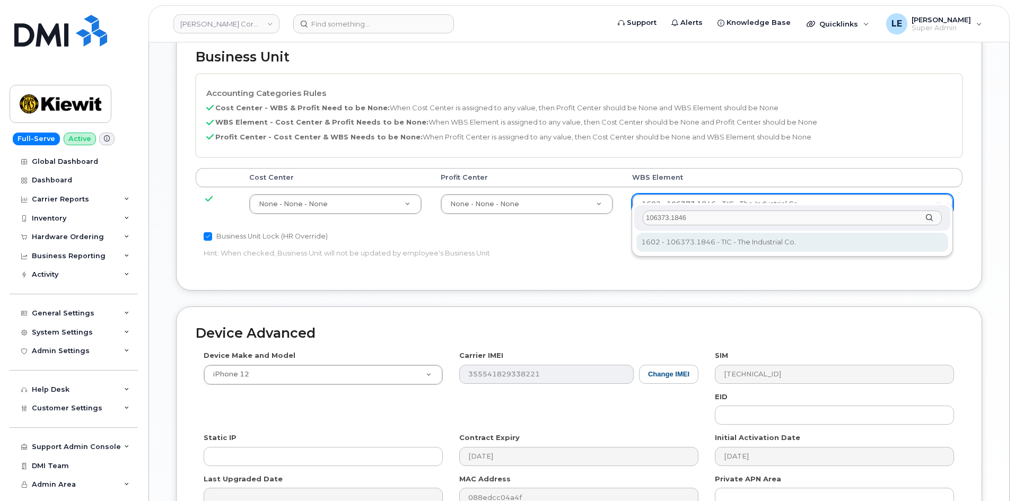
type input "106373.1846"
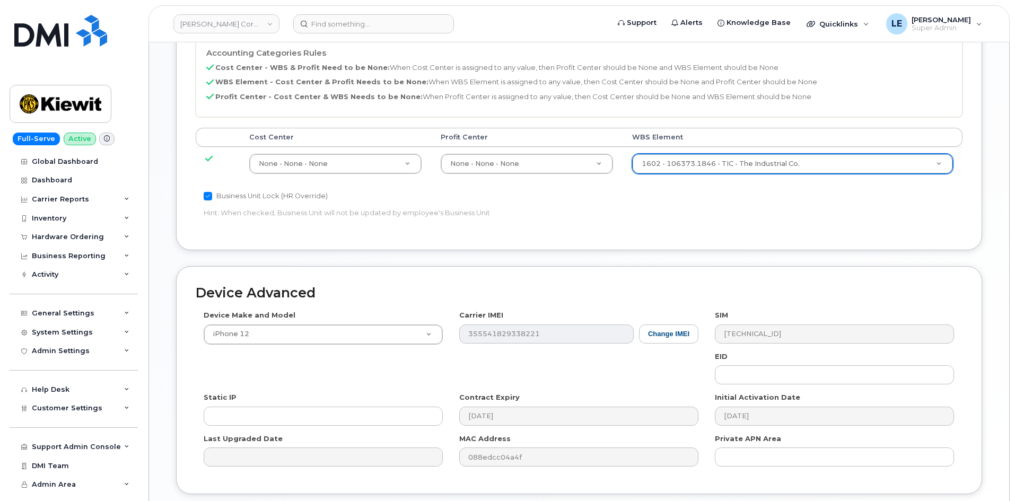
scroll to position [589, 0]
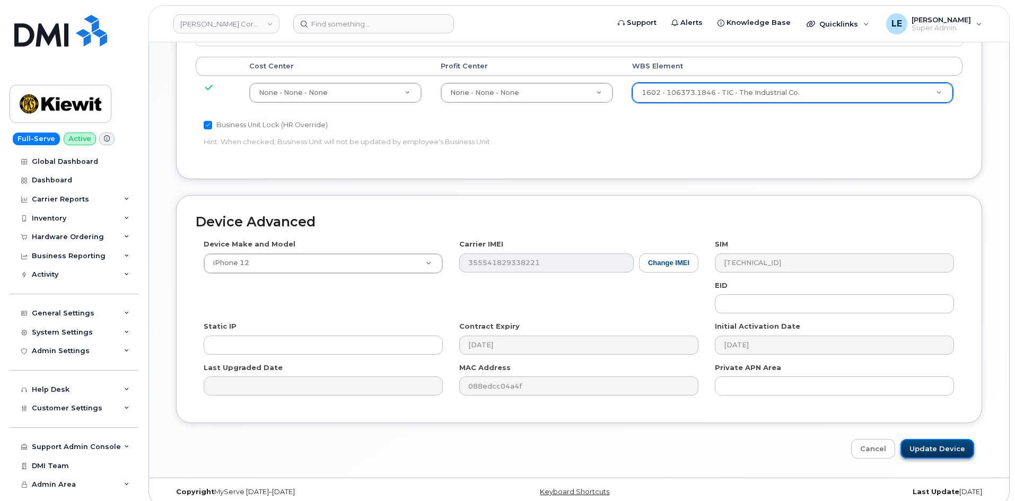
click at [938, 445] on input "Update Device" at bounding box center [938, 449] width 74 height 20
type input "Saving..."
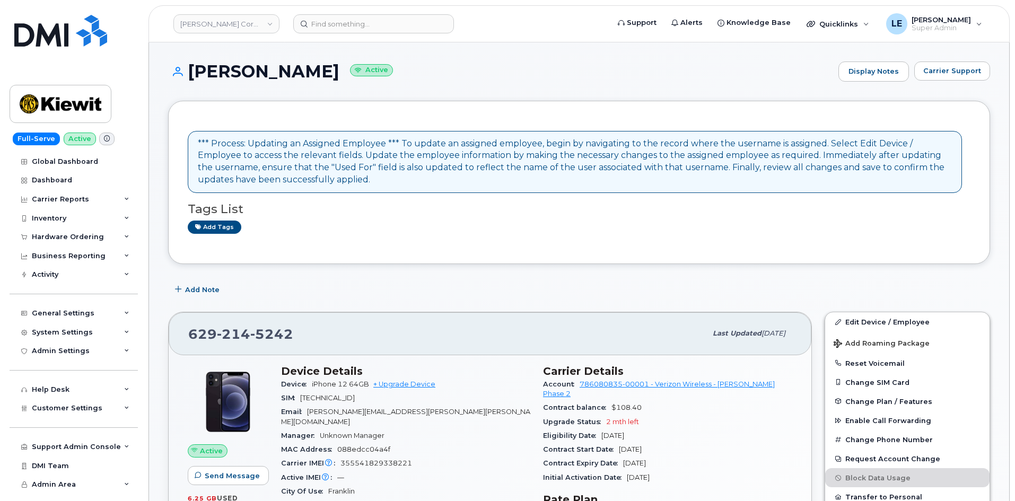
click at [350, 41] on header "Kiewit Corporation Support Alerts Knowledge Base Quicklinks Suspend / Cancel De…" at bounding box center [579, 23] width 861 height 37
click at [351, 33] on header "Kiewit Corporation Support Alerts Knowledge Base Quicklinks Suspend / Cancel De…" at bounding box center [579, 23] width 861 height 37
click at [354, 26] on input at bounding box center [373, 23] width 161 height 19
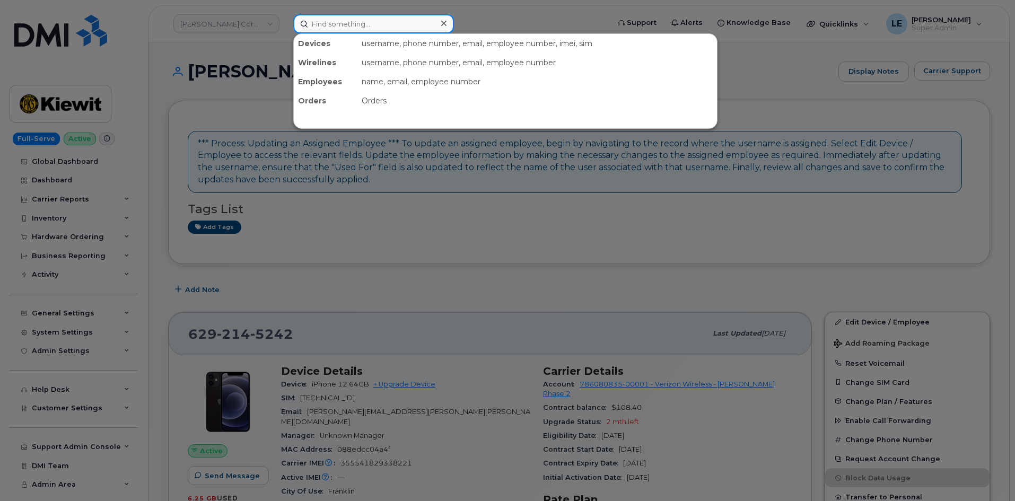
paste input "[PERSON_NAME][EMAIL_ADDRESS][PERSON_NAME][PERSON_NAME][DOMAIN_NAME]"
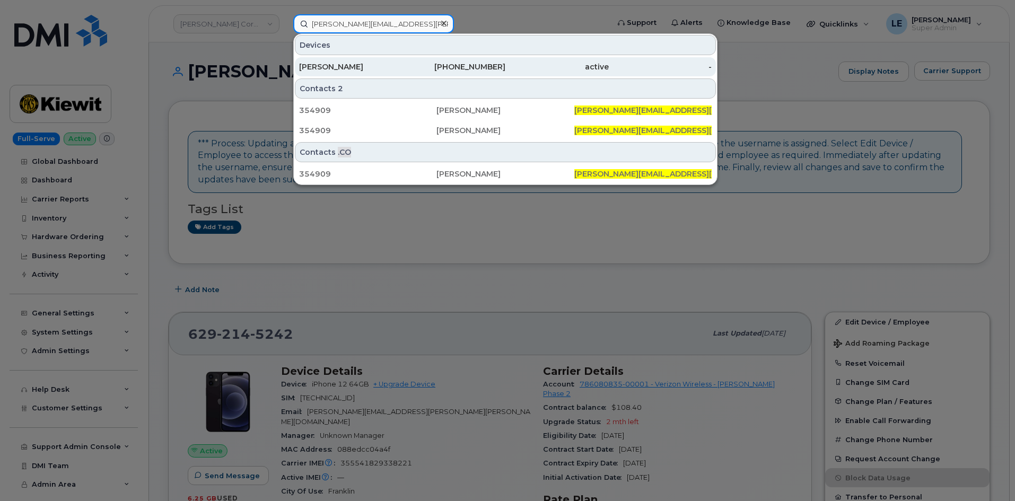
type input "[PERSON_NAME][EMAIL_ADDRESS][PERSON_NAME][PERSON_NAME][DOMAIN_NAME]"
click at [449, 73] on div "682-259-8894" at bounding box center [454, 66] width 103 height 19
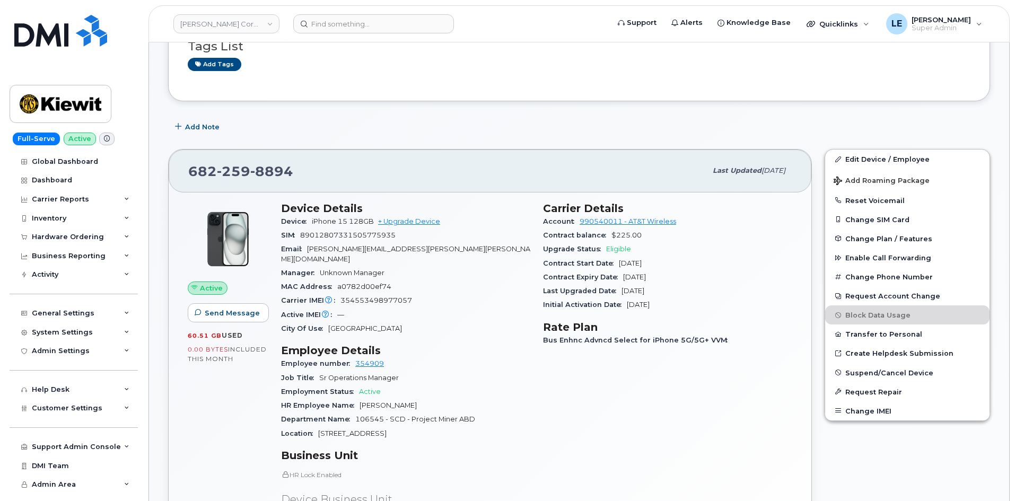
scroll to position [159, 0]
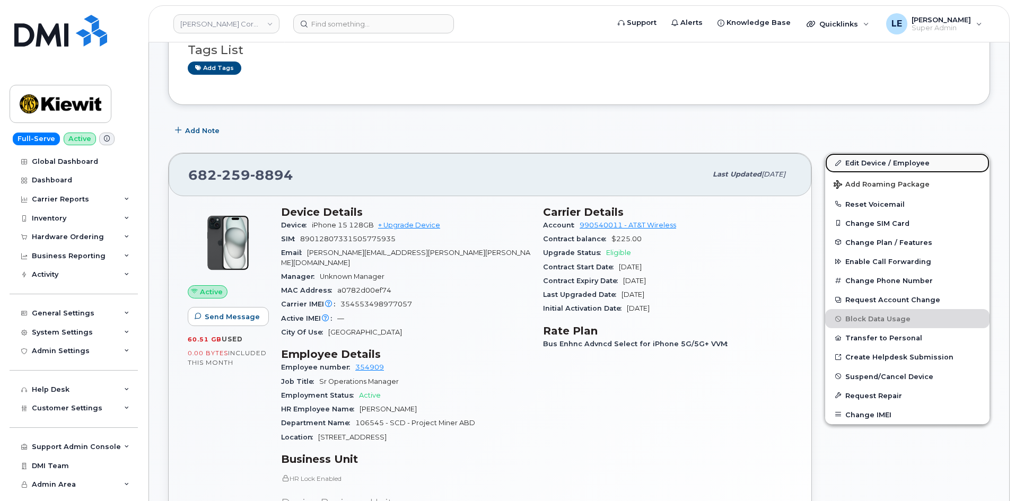
click at [829, 159] on link "Edit Device / Employee" at bounding box center [907, 162] width 164 height 19
click at [859, 156] on link "Edit Device / Employee" at bounding box center [907, 162] width 164 height 19
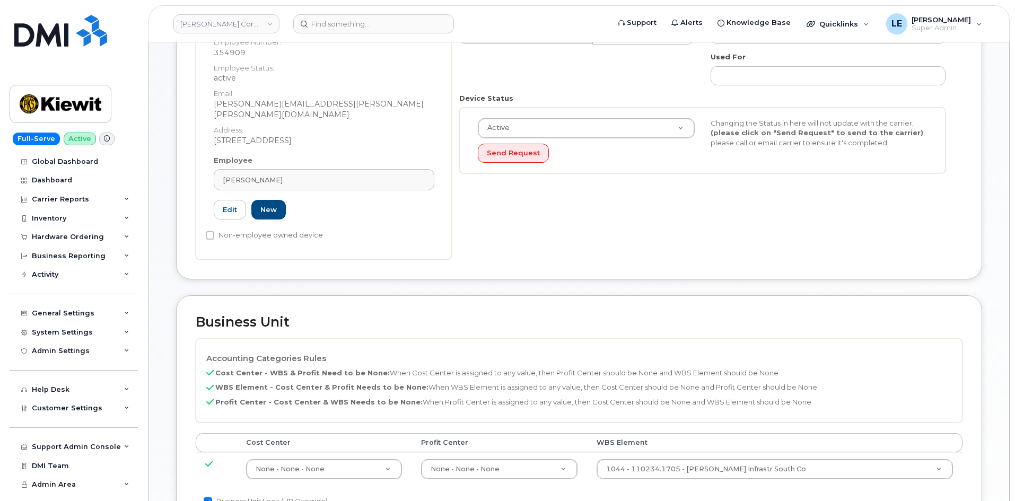
scroll to position [371, 0]
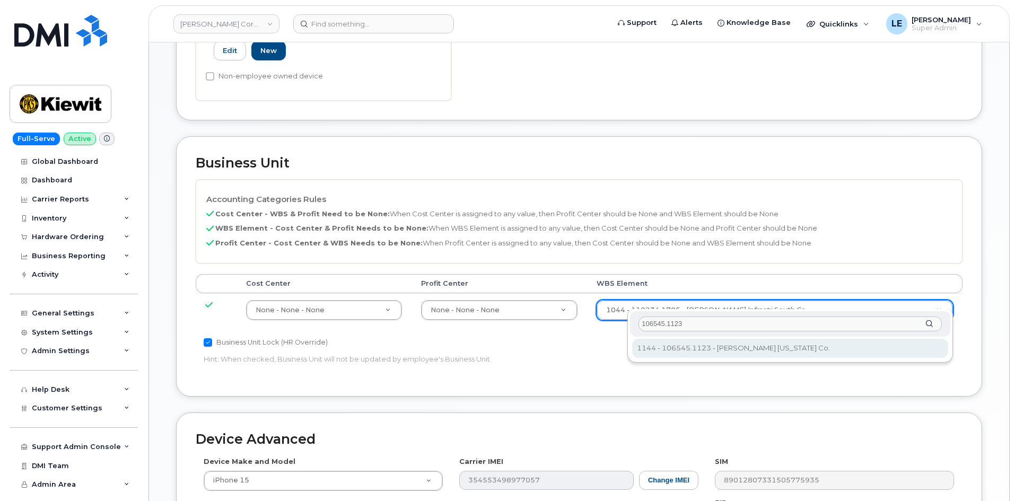
type input "106545.1123"
type input "36137676"
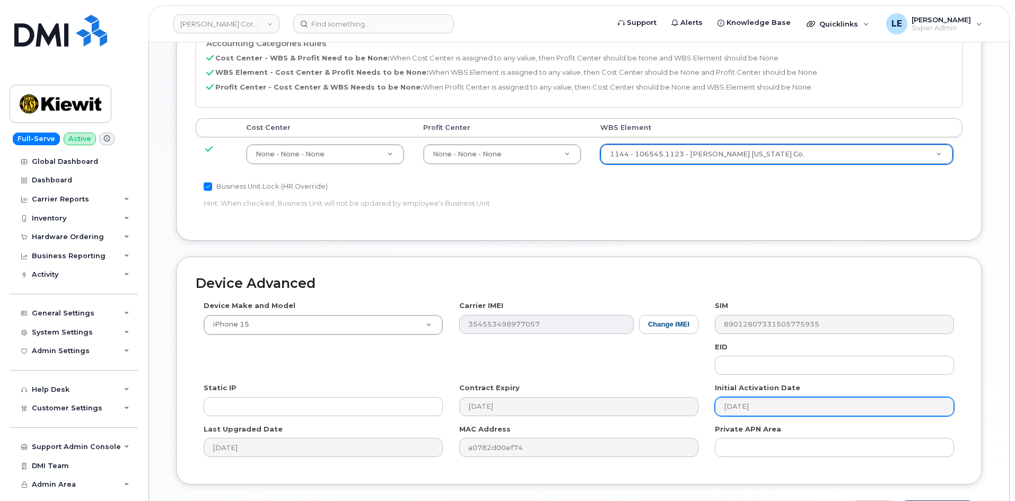
scroll to position [589, 0]
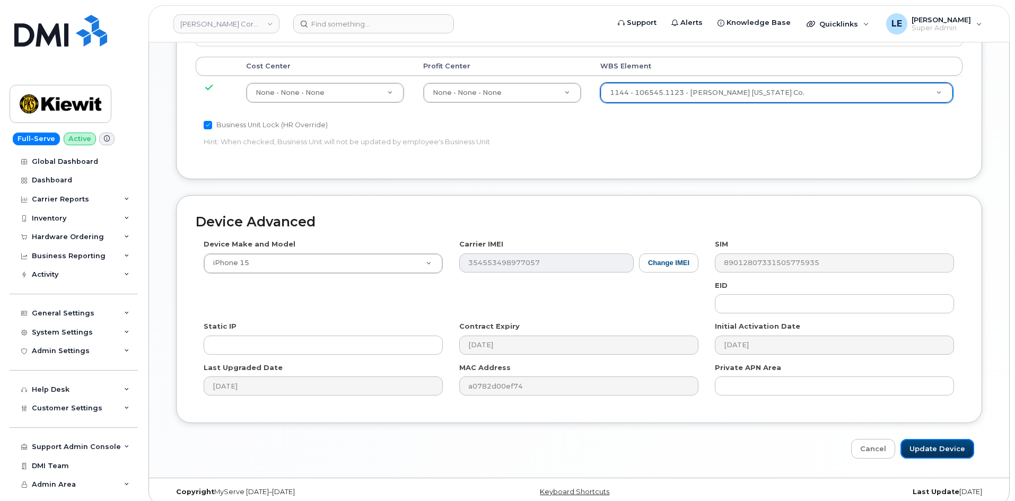
drag, startPoint x: 918, startPoint y: 429, endPoint x: 904, endPoint y: 427, distance: 14.5
click at [918, 439] on input "Update Device" at bounding box center [938, 449] width 74 height 20
type input "Saving..."
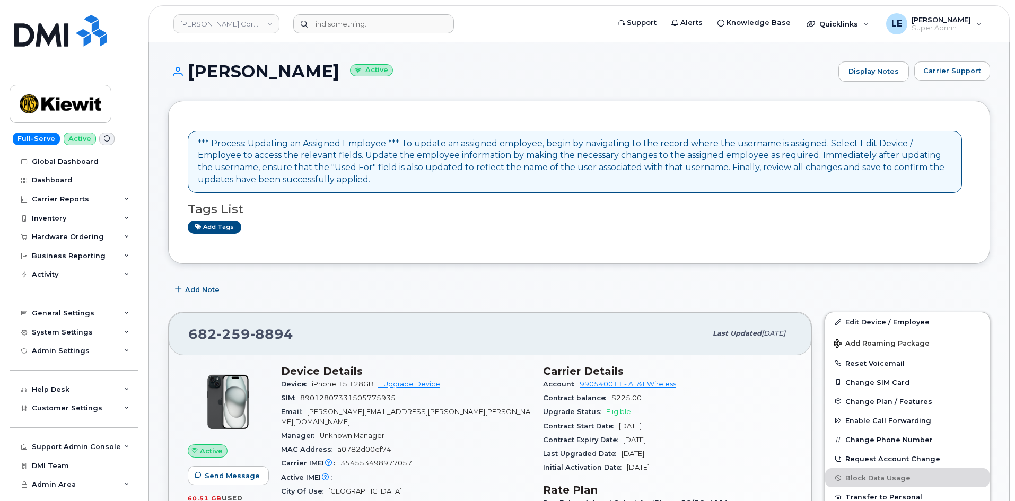
drag, startPoint x: 325, startPoint y: 33, endPoint x: 325, endPoint y: 28, distance: 5.8
click at [325, 33] on header "[PERSON_NAME] Corporation Support Alerts Knowledge Base Quicklinks Suspend / Ca…" at bounding box center [579, 23] width 861 height 37
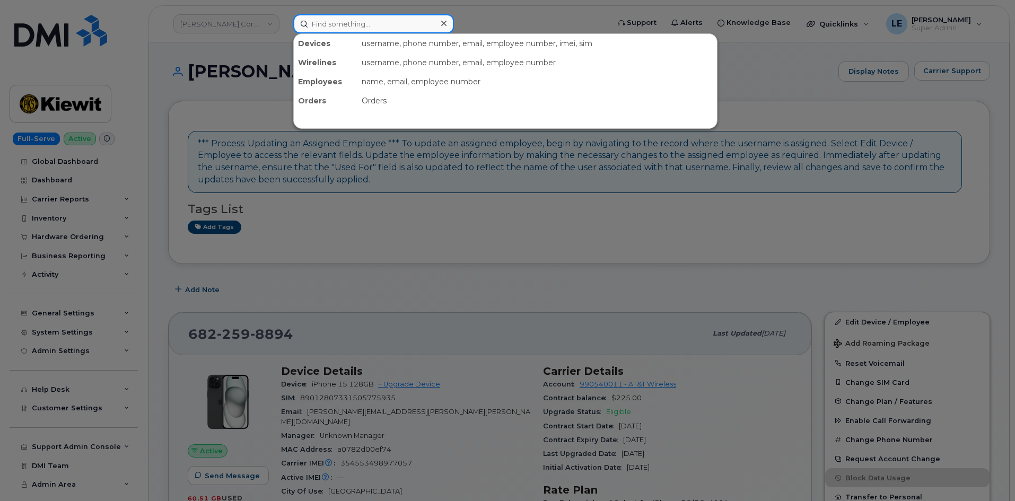
click at [325, 26] on input at bounding box center [373, 23] width 161 height 19
paste input "[PERSON_NAME][EMAIL_ADDRESS][PERSON_NAME][PERSON_NAME][DOMAIN_NAME]"
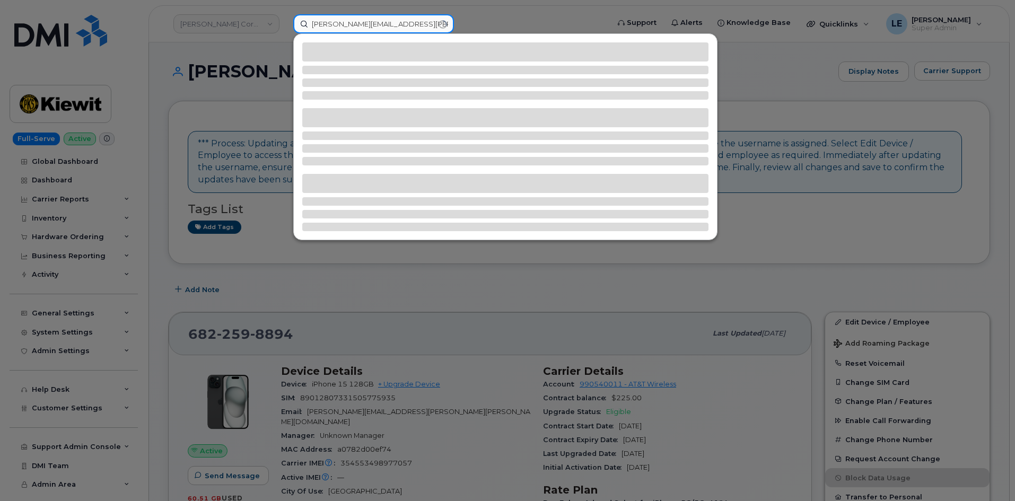
type input "[PERSON_NAME][EMAIL_ADDRESS][PERSON_NAME][PERSON_NAME][DOMAIN_NAME]"
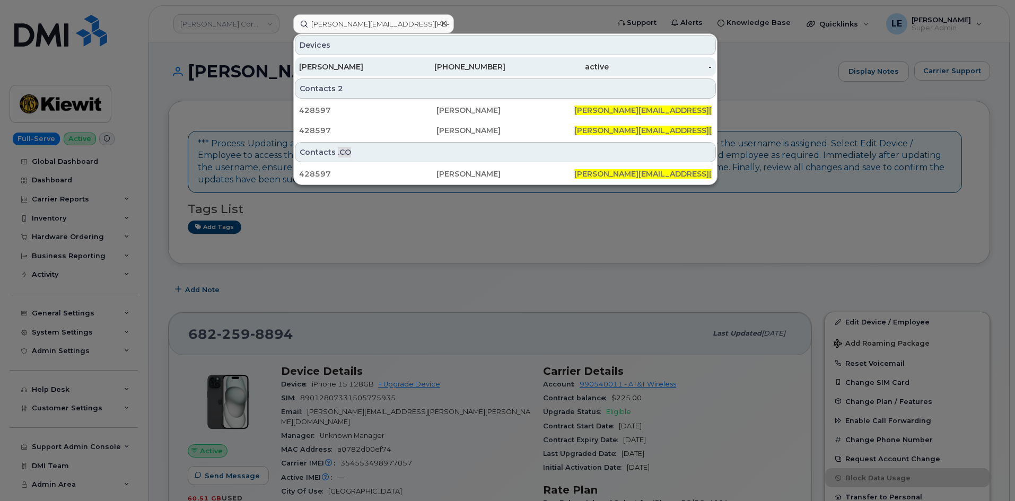
click at [367, 61] on div "[PERSON_NAME]" at bounding box center [350, 66] width 103 height 19
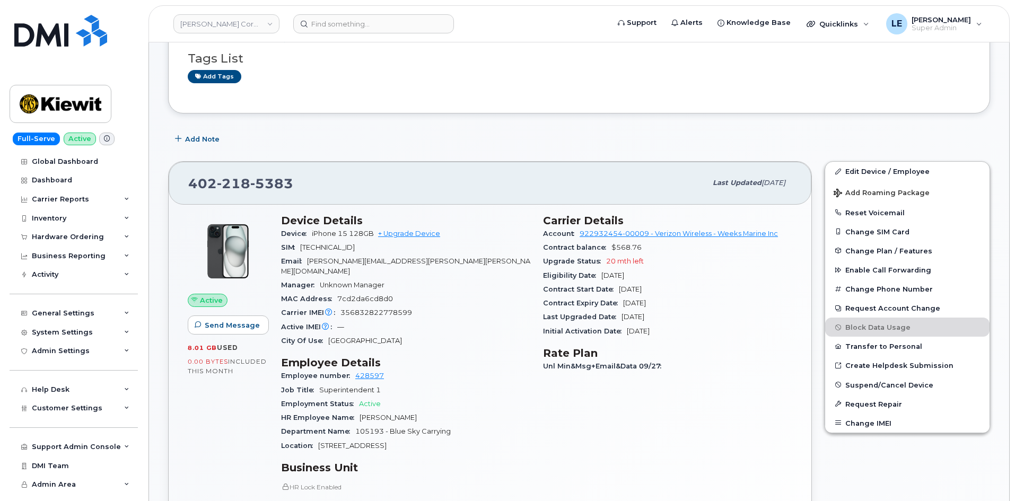
scroll to position [159, 0]
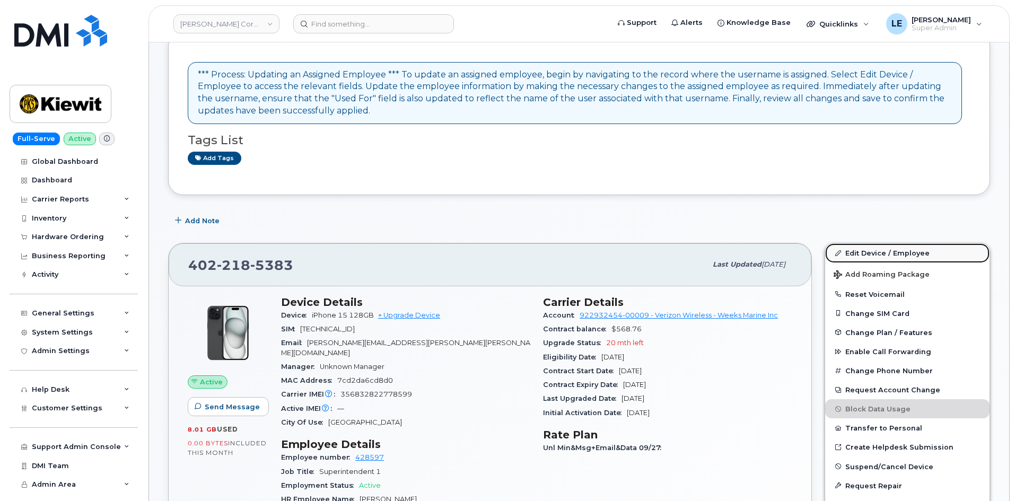
click at [871, 248] on link "Edit Device / Employee" at bounding box center [907, 252] width 164 height 19
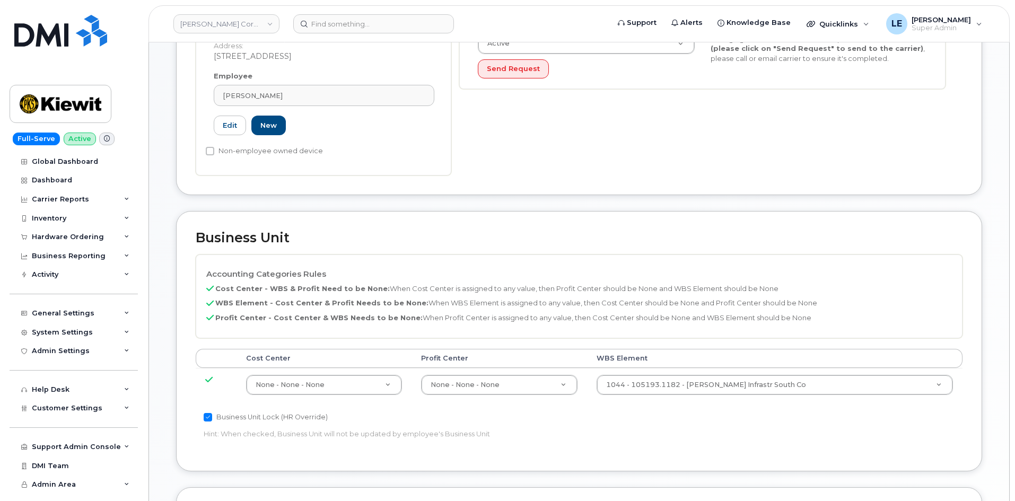
scroll to position [318, 0]
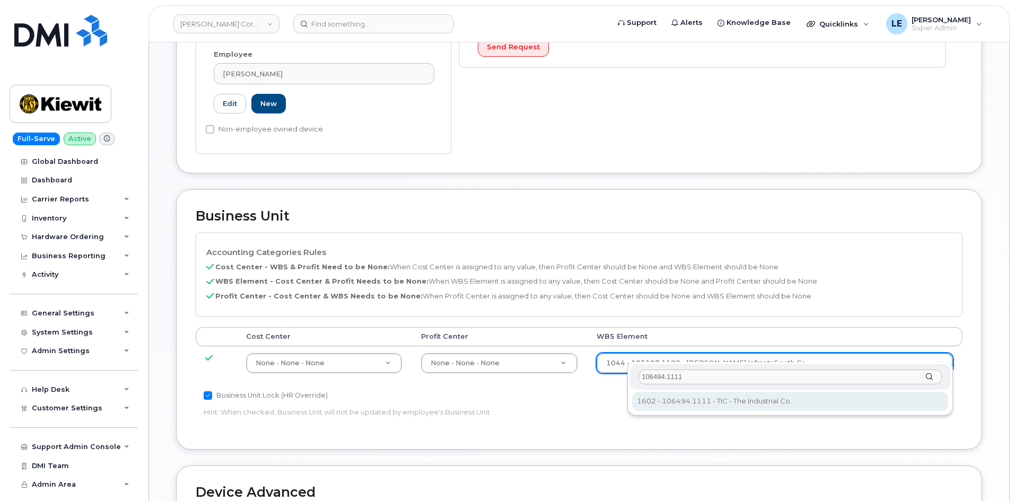
type input "106494.1111"
type input "35946483"
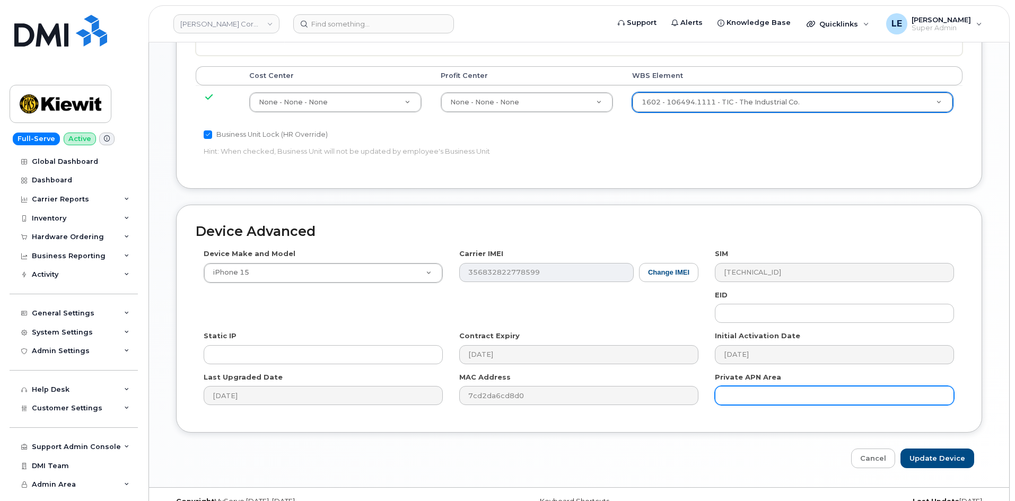
scroll to position [589, 0]
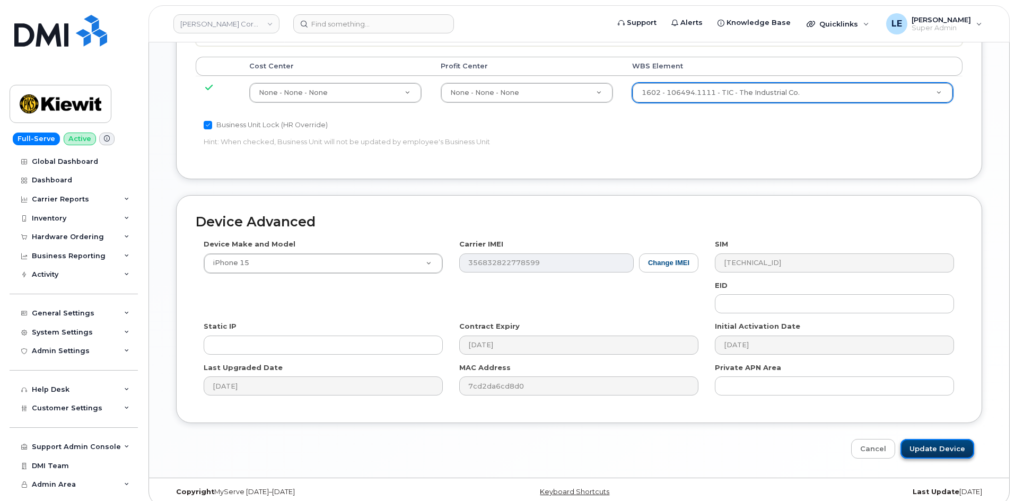
click at [929, 444] on input "Update Device" at bounding box center [938, 449] width 74 height 20
type input "Saving..."
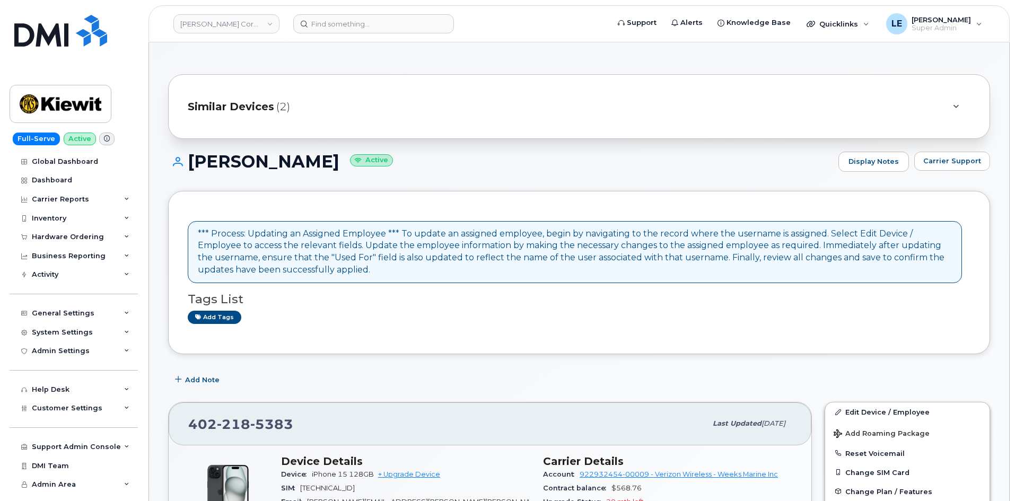
click at [343, 9] on header "Kiewit Corporation Support Alerts Knowledge Base Quicklinks Suspend / Cancel De…" at bounding box center [579, 23] width 861 height 37
click at [343, 12] on header "Kiewit Corporation Support Alerts Knowledge Base Quicklinks Suspend / Cancel De…" at bounding box center [579, 23] width 861 height 37
click at [343, 13] on header "Kiewit Corporation Support Alerts Knowledge Base Quicklinks Suspend / Cancel De…" at bounding box center [579, 23] width 861 height 37
click at [343, 21] on input at bounding box center [373, 23] width 161 height 19
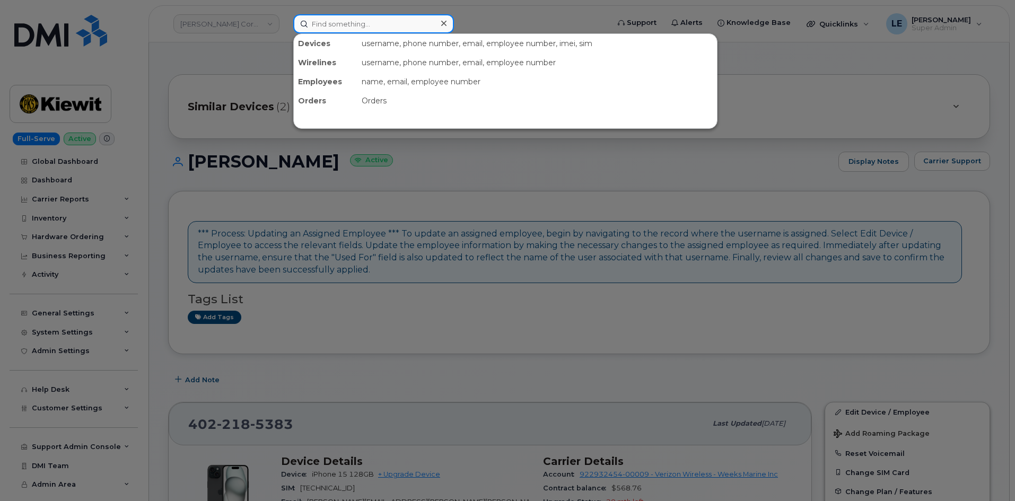
paste input "[PERSON_NAME][EMAIL_ADDRESS][PERSON_NAME][PERSON_NAME][DOMAIN_NAME]"
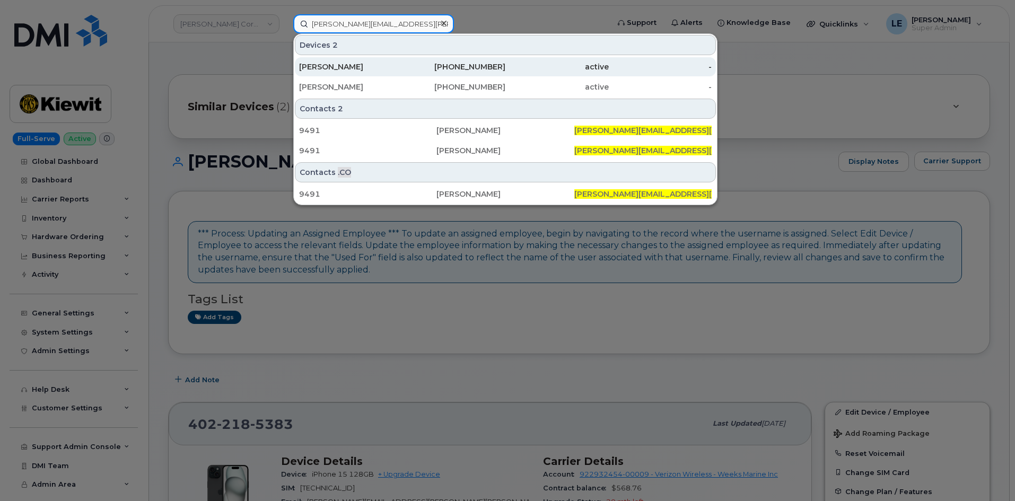
type input "MIKE.SWEETEN@KIEWIT.COM"
click at [391, 72] on div "MIKE SWEETEN" at bounding box center [350, 66] width 103 height 19
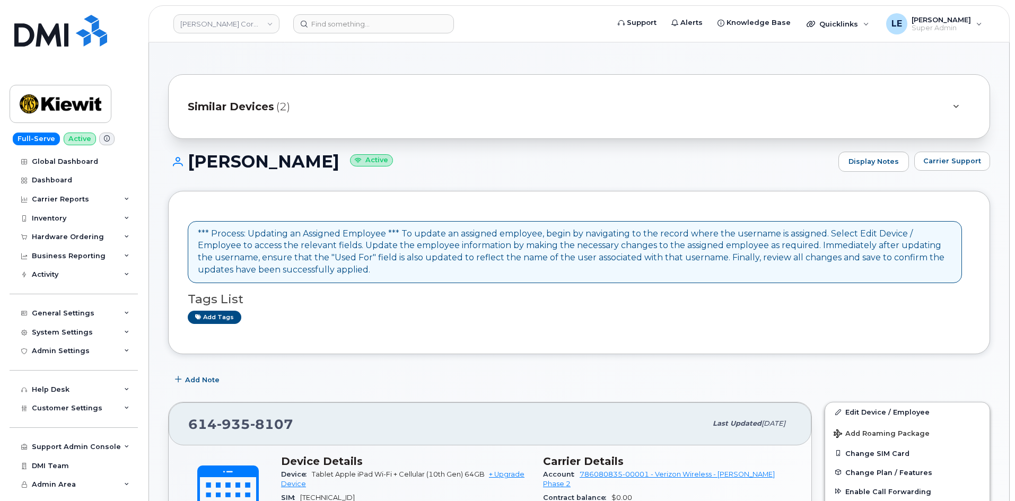
click at [371, 103] on div "Similar Devices (2)" at bounding box center [564, 106] width 753 height 25
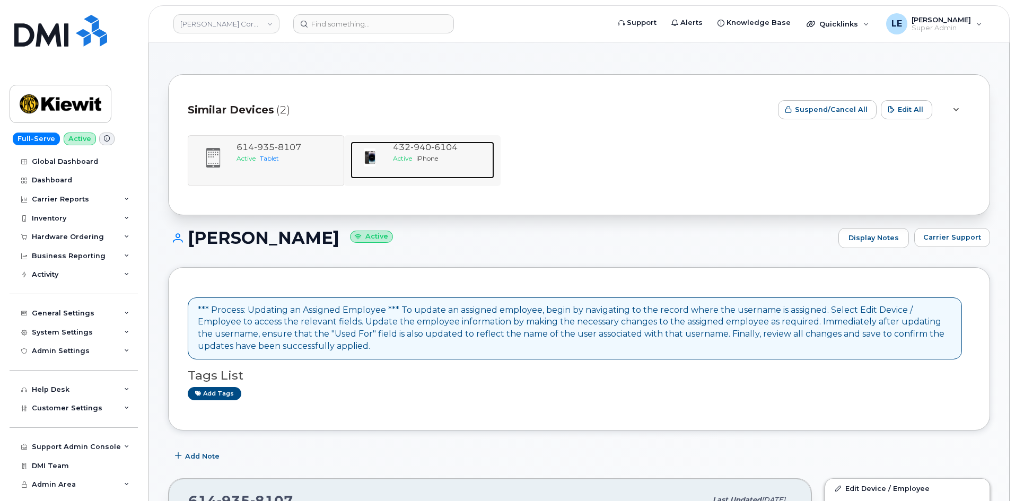
click at [399, 144] on span "432 940 6104" at bounding box center [425, 147] width 65 height 10
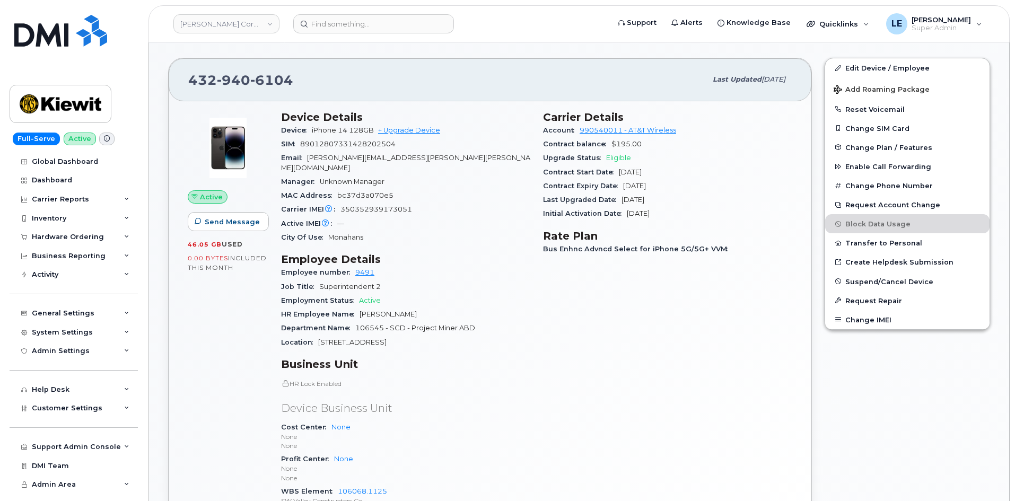
scroll to position [212, 0]
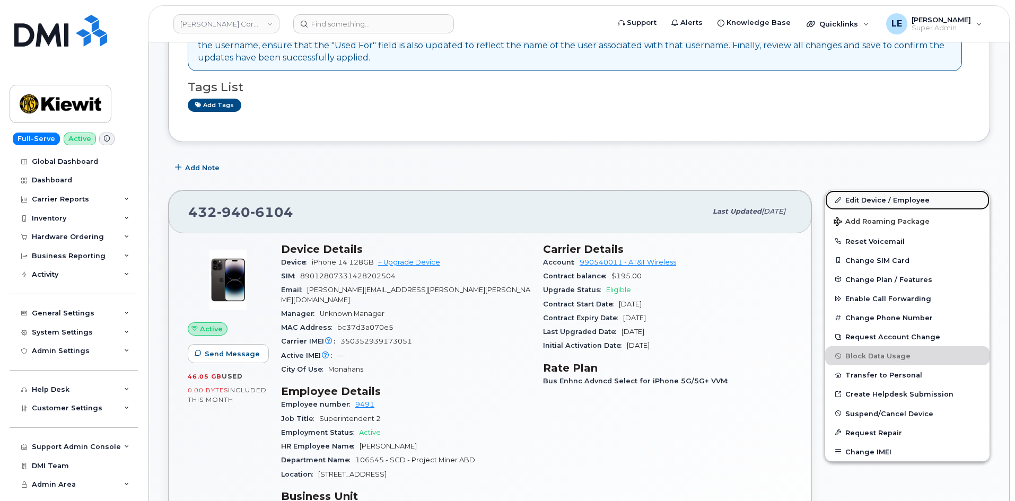
click at [858, 199] on link "Edit Device / Employee" at bounding box center [907, 199] width 164 height 19
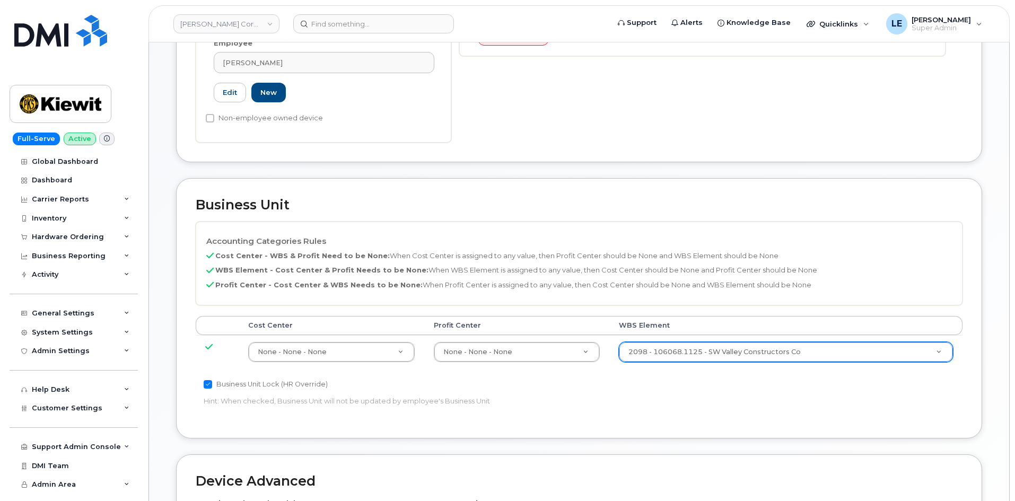
scroll to position [371, 0]
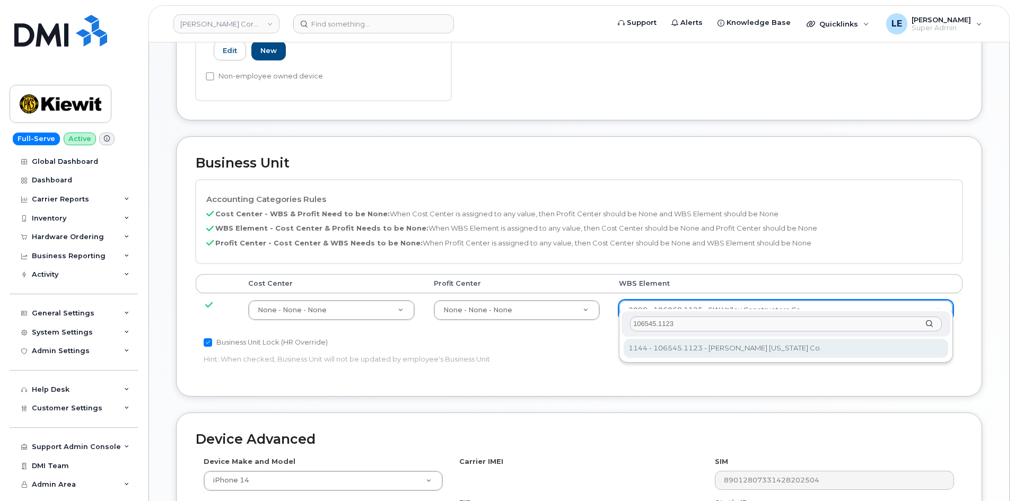
type input "106545.1123"
type input "36137676"
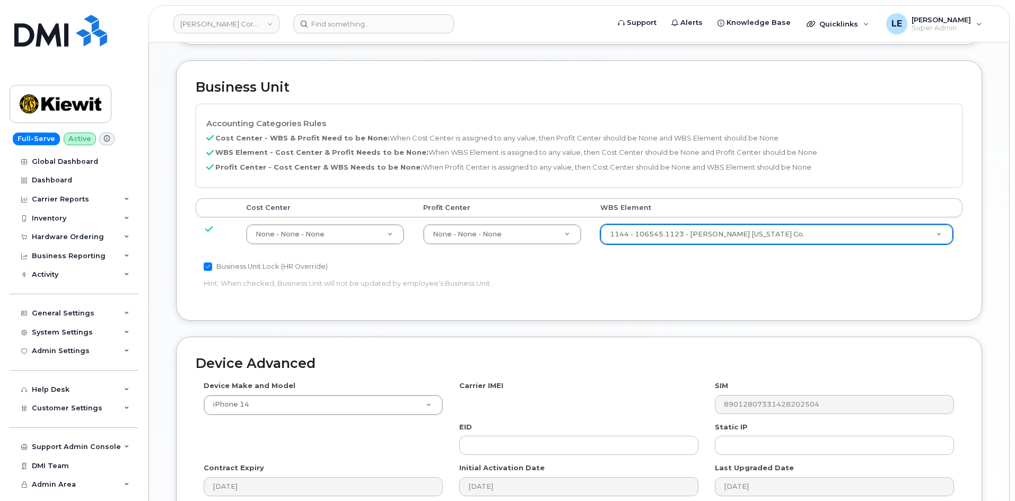
scroll to position [589, 0]
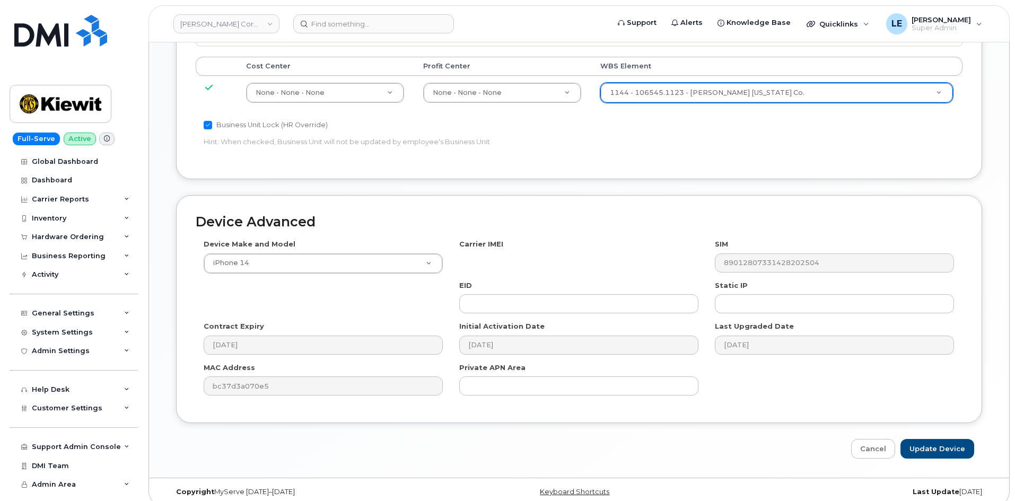
click at [924, 427] on div "Device Advanced Device Make and Model iPhone 14 Android TCL 502 Watch Apple Wat…" at bounding box center [579, 327] width 822 height 264
click at [936, 440] on input "Update Device" at bounding box center [938, 449] width 74 height 20
type input "Saving..."
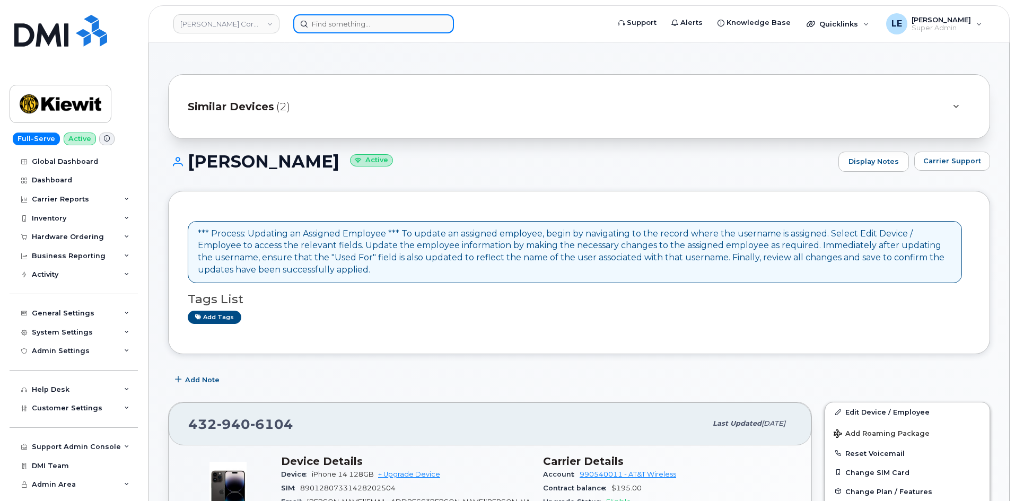
click at [354, 33] on input at bounding box center [373, 23] width 161 height 19
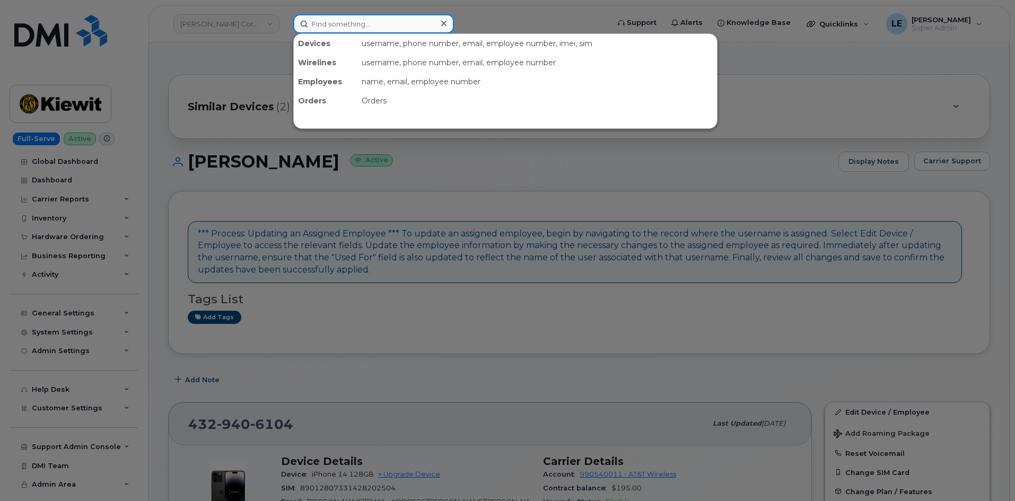
paste input "[PERSON_NAME][EMAIL_ADDRESS][PERSON_NAME][PERSON_NAME][DOMAIN_NAME]"
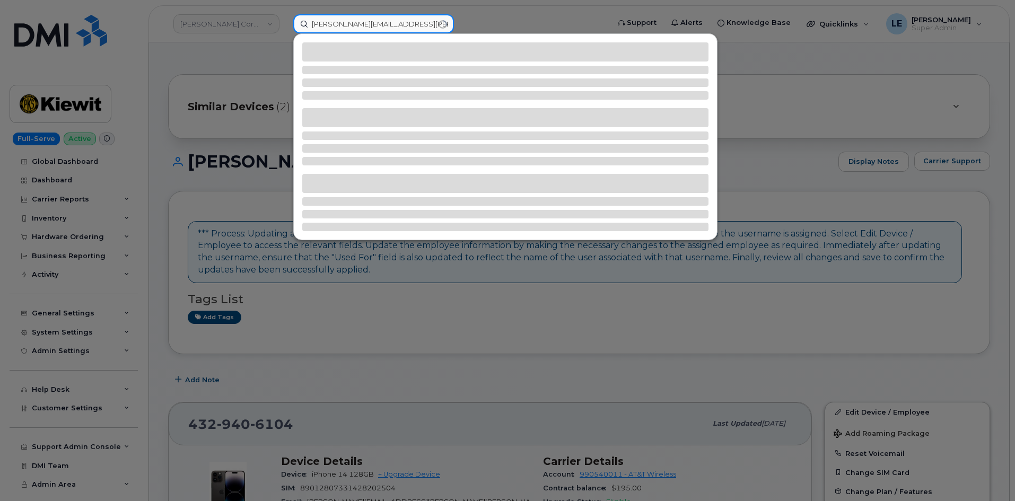
type input "[PERSON_NAME][EMAIL_ADDRESS][PERSON_NAME][PERSON_NAME][DOMAIN_NAME]"
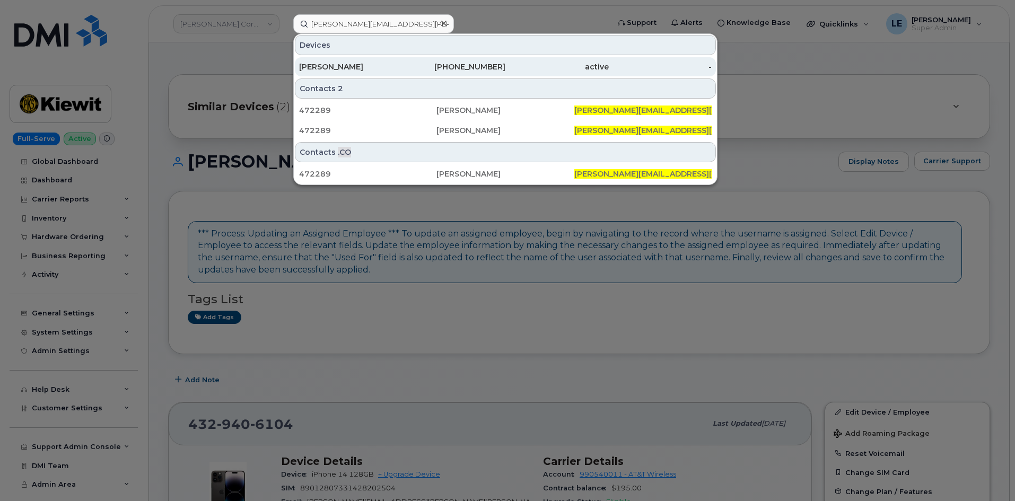
click at [375, 70] on div "[PERSON_NAME]" at bounding box center [350, 67] width 103 height 11
click at [456, 62] on div "[PHONE_NUMBER]" at bounding box center [454, 67] width 103 height 11
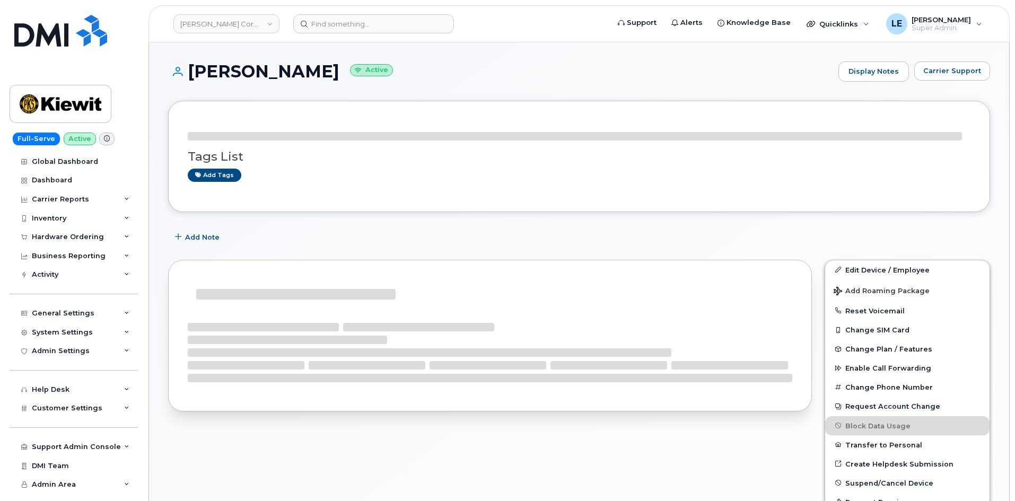
click at [876, 212] on div "Tags List Add tags" at bounding box center [579, 156] width 822 height 111
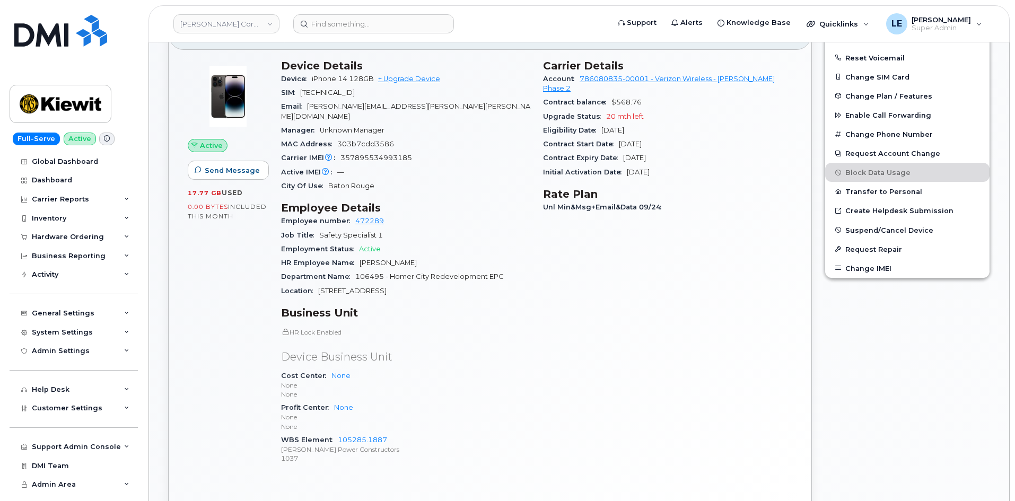
scroll to position [212, 0]
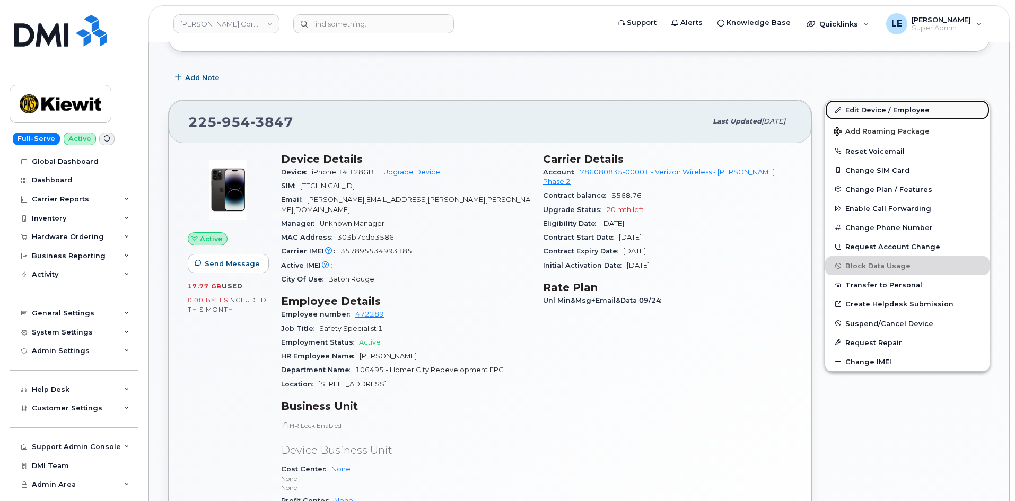
click at [852, 107] on link "Edit Device / Employee" at bounding box center [907, 109] width 164 height 19
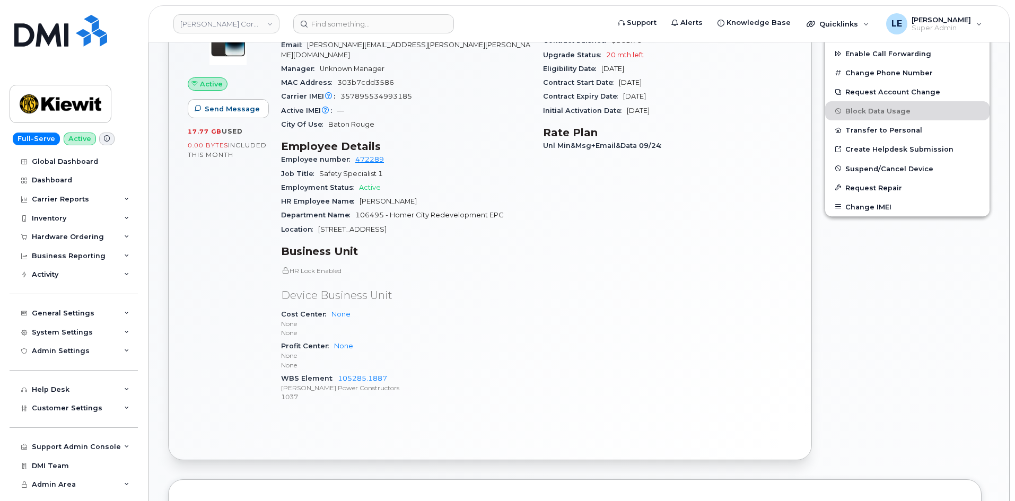
scroll to position [371, 0]
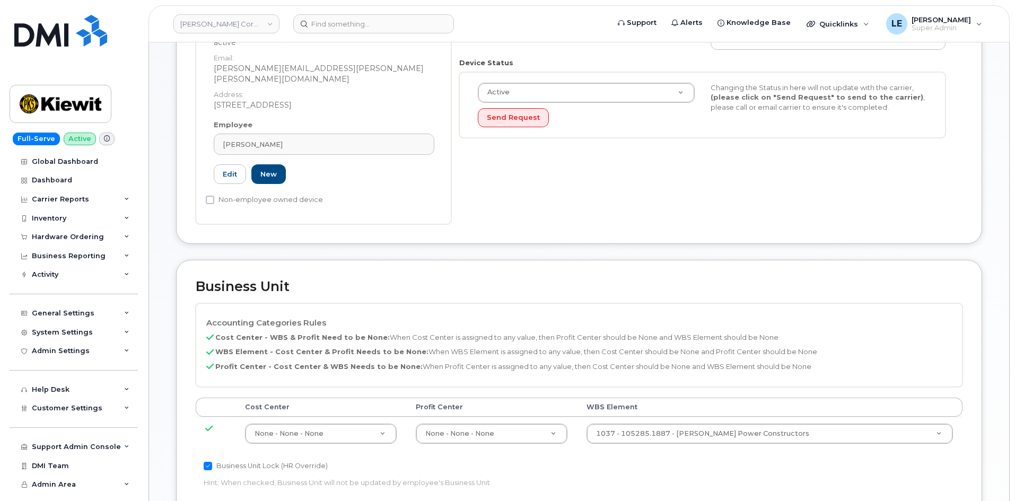
scroll to position [318, 0]
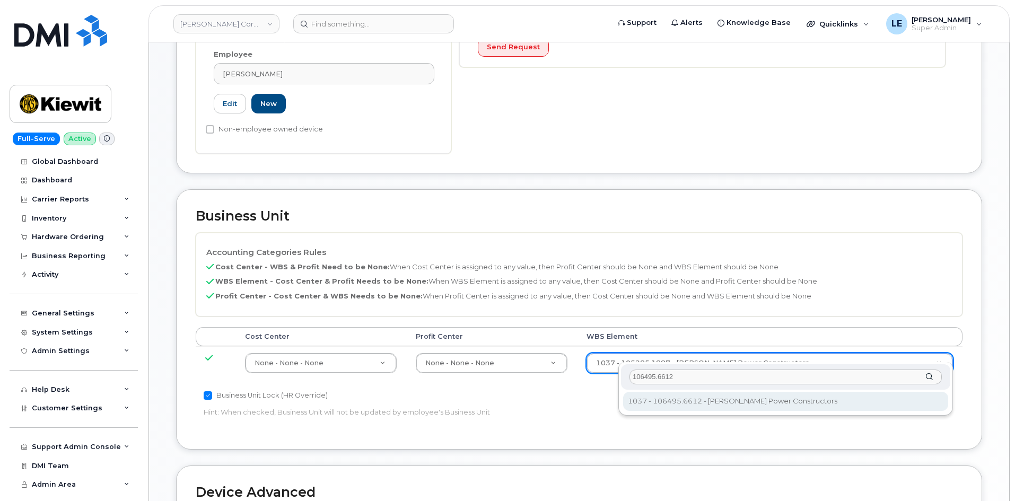
type input "106495.6612"
type input "35834206"
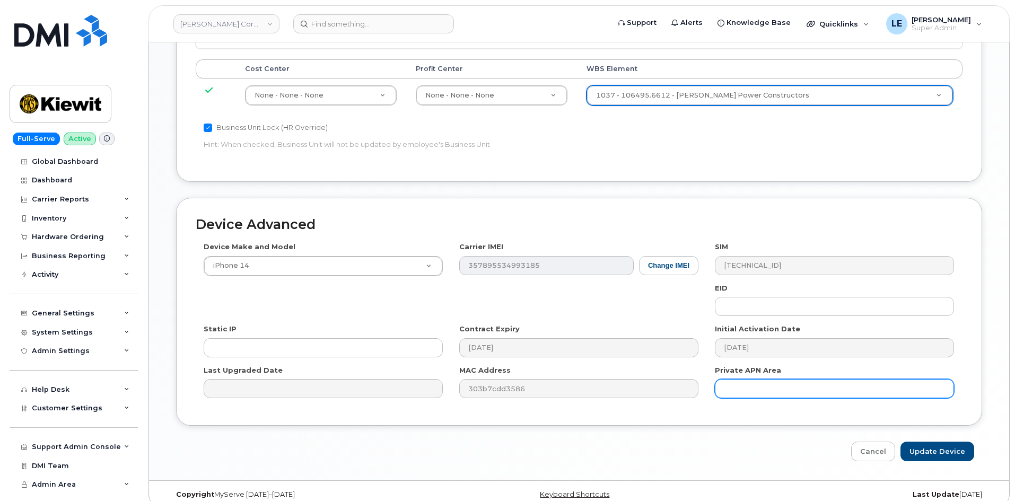
scroll to position [589, 0]
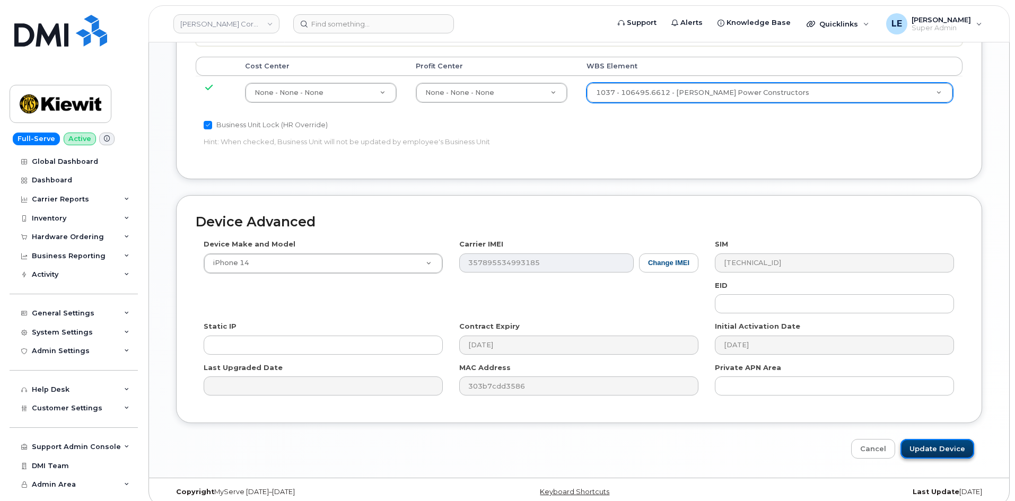
click at [918, 439] on input "Update Device" at bounding box center [938, 449] width 74 height 20
type input "Saving..."
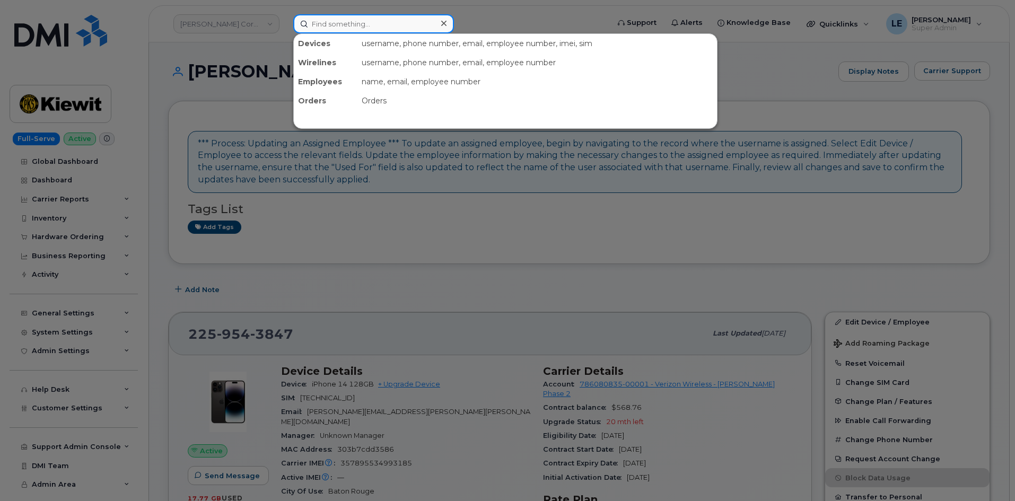
click at [327, 21] on input at bounding box center [373, 23] width 161 height 19
paste input "EBOUDREAUJR@WEEKSMARINE.COM"
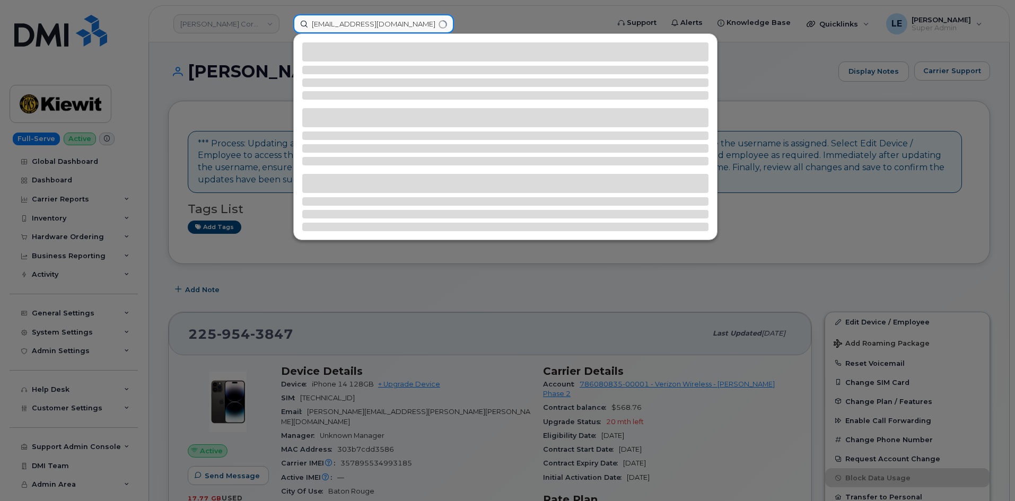
type input "EBOUDREAUJR@WEEKSMARINE.COM"
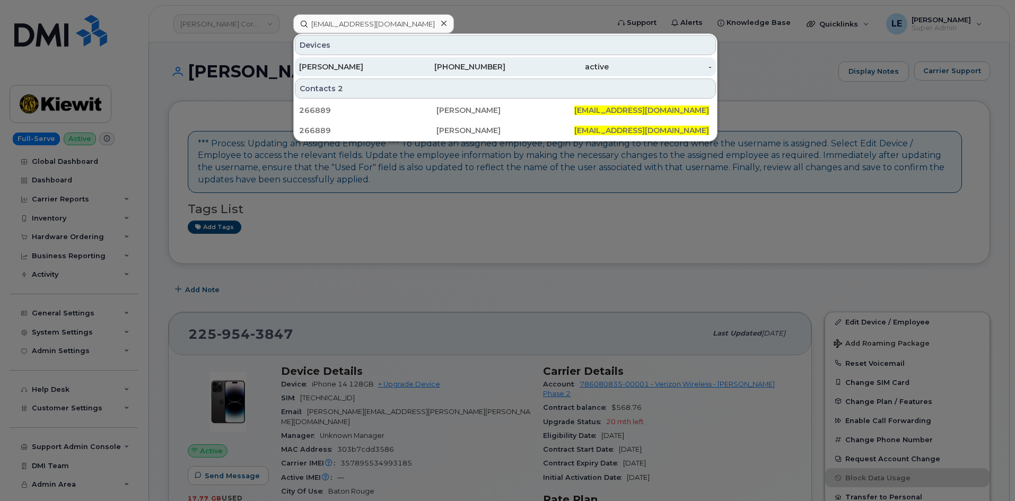
click at [407, 67] on div "985-302-9897" at bounding box center [454, 67] width 103 height 11
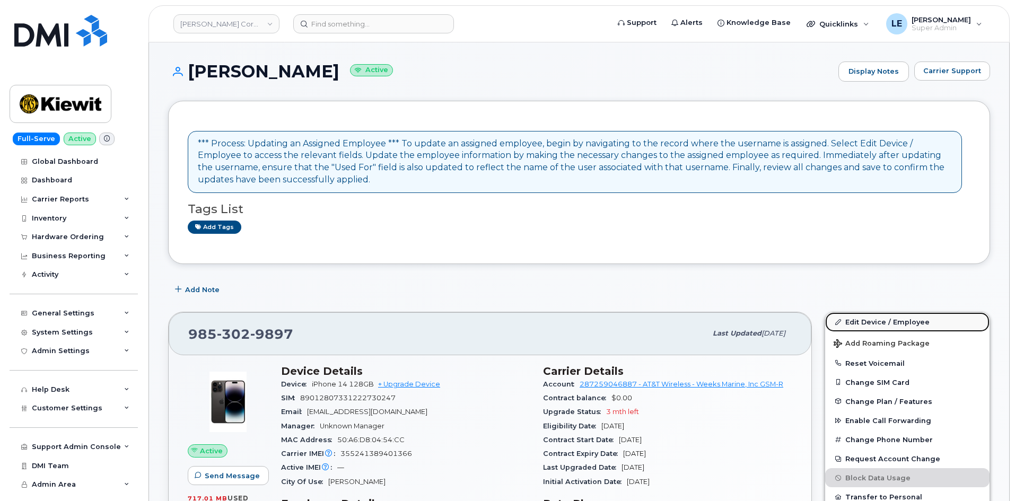
click at [860, 329] on link "Edit Device / Employee" at bounding box center [907, 321] width 164 height 19
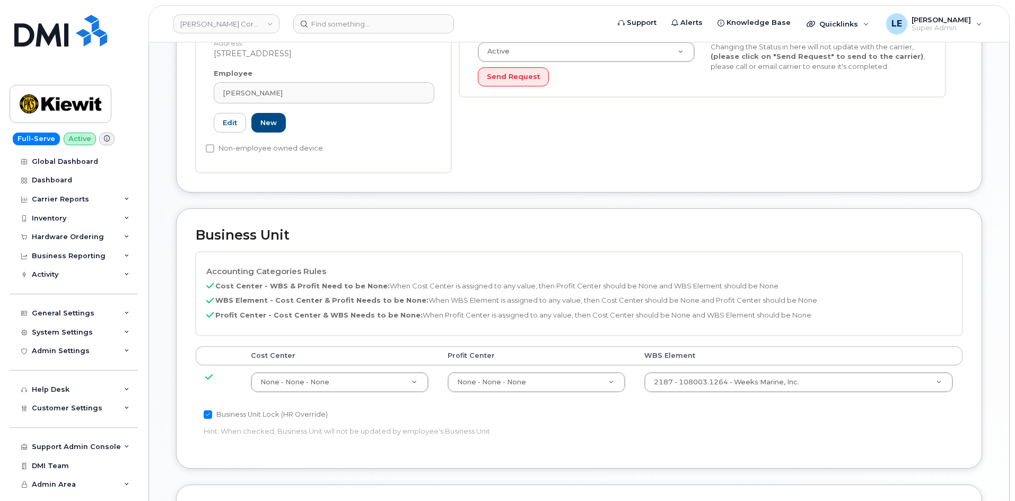
scroll to position [318, 0]
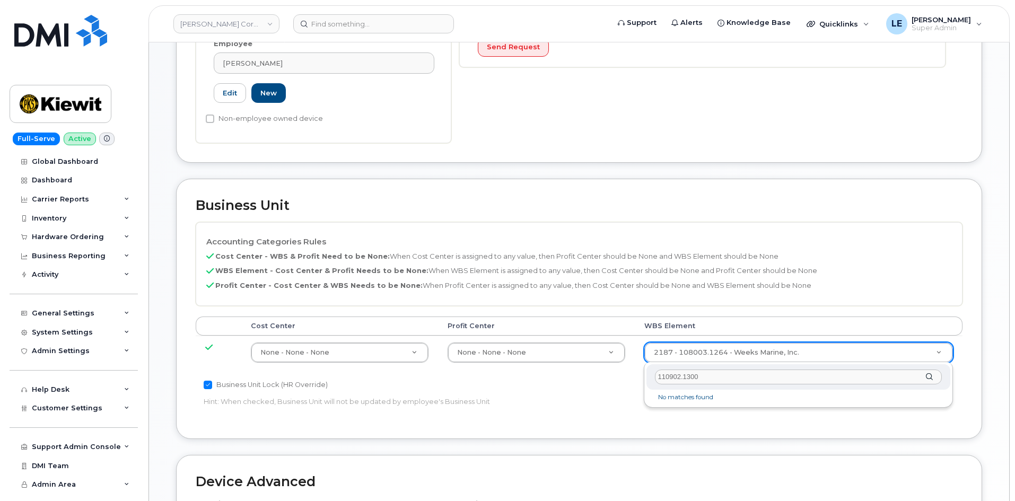
click at [684, 378] on input "110902.1300" at bounding box center [798, 377] width 287 height 15
type input "1109021300"
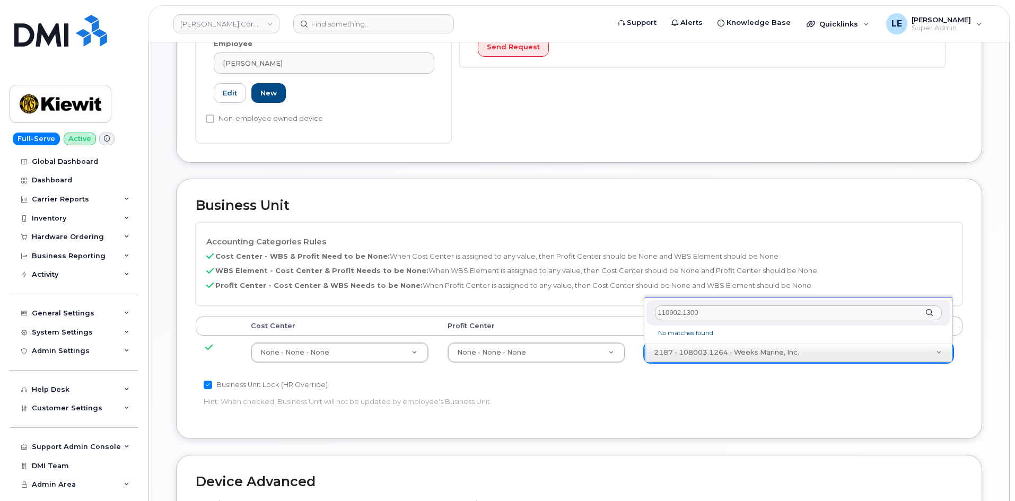
type input "110902.1300"
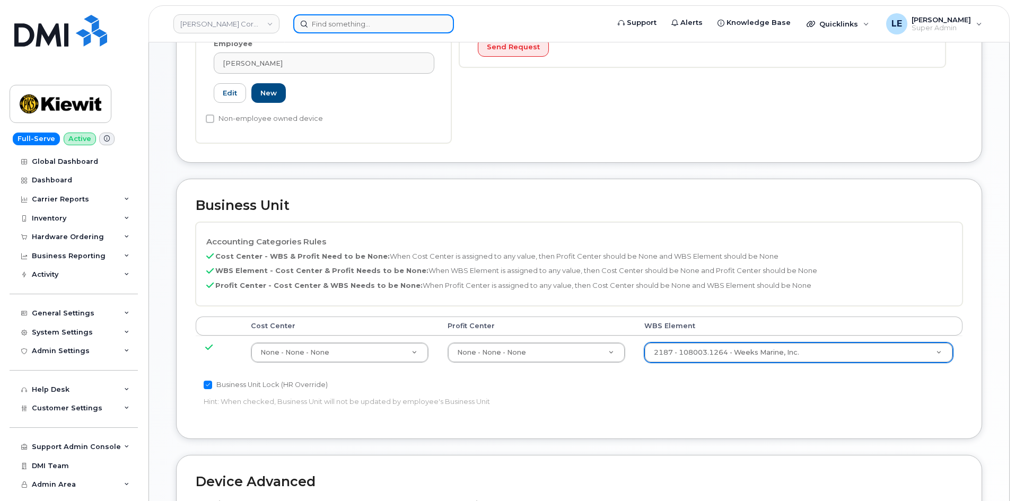
click at [414, 24] on input at bounding box center [373, 23] width 161 height 19
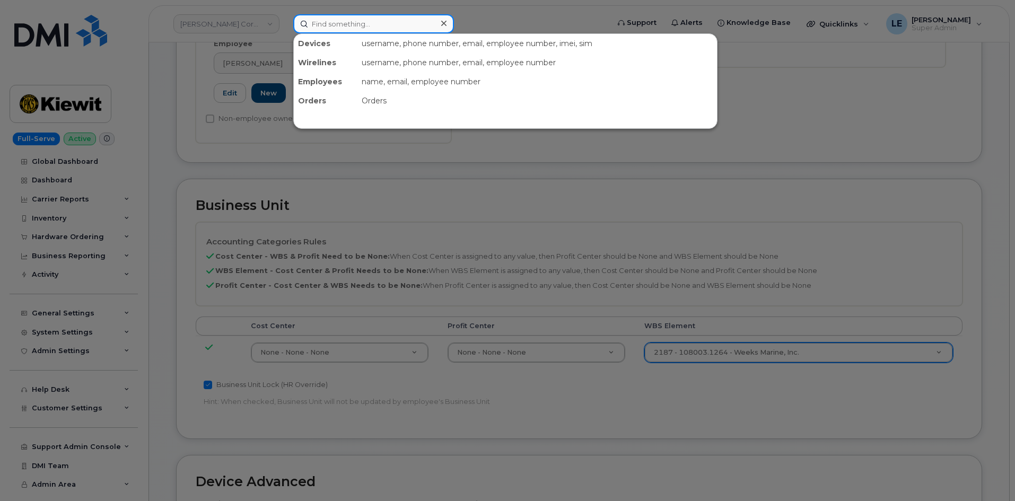
paste input "TIMOTHY.LONERGAN@KIEWIT.COM"
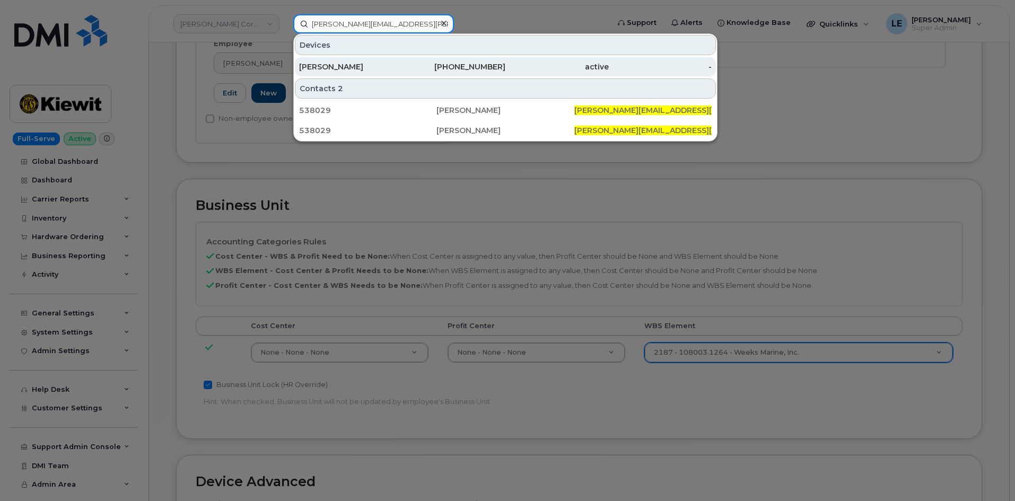
type input "TIMOTHY.LONERGAN@KIEWIT.COM"
click at [428, 67] on div "480-433-9480" at bounding box center [454, 67] width 103 height 11
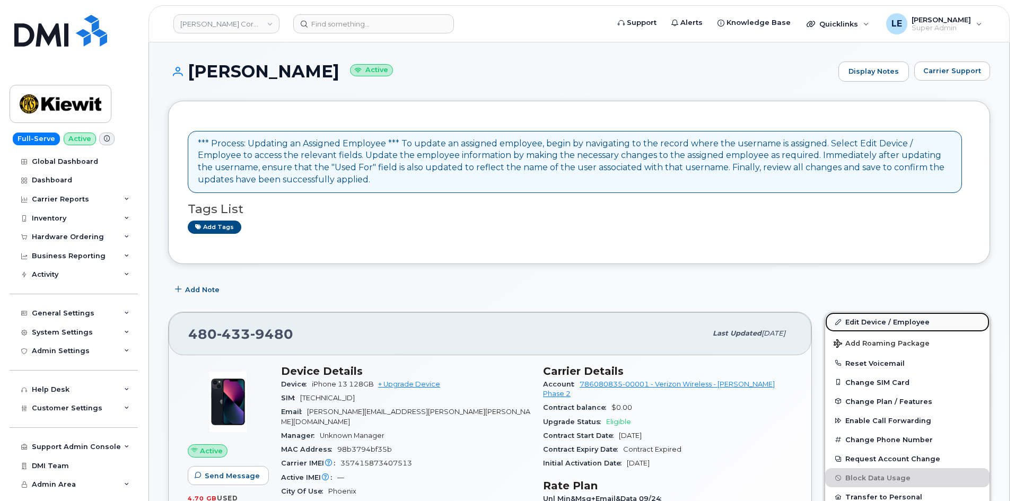
click at [897, 322] on link "Edit Device / Employee" at bounding box center [907, 321] width 164 height 19
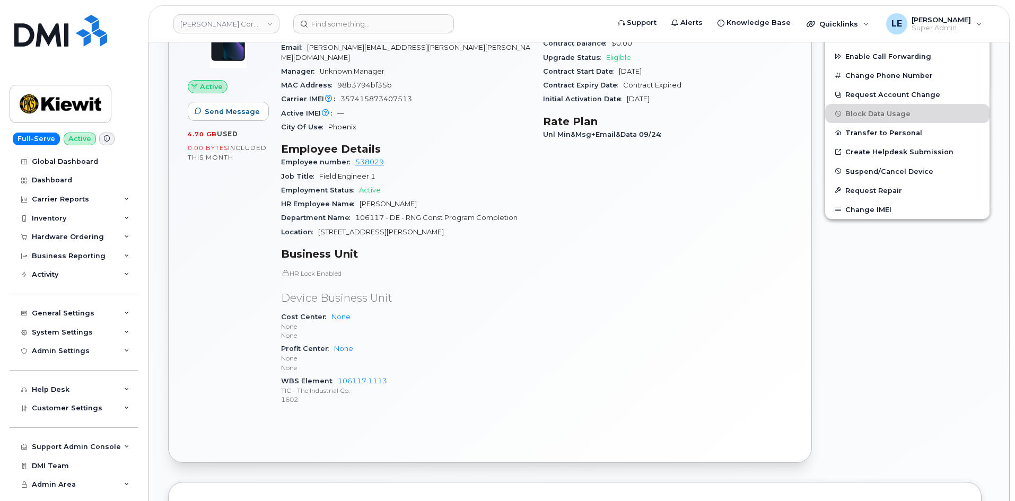
scroll to position [371, 0]
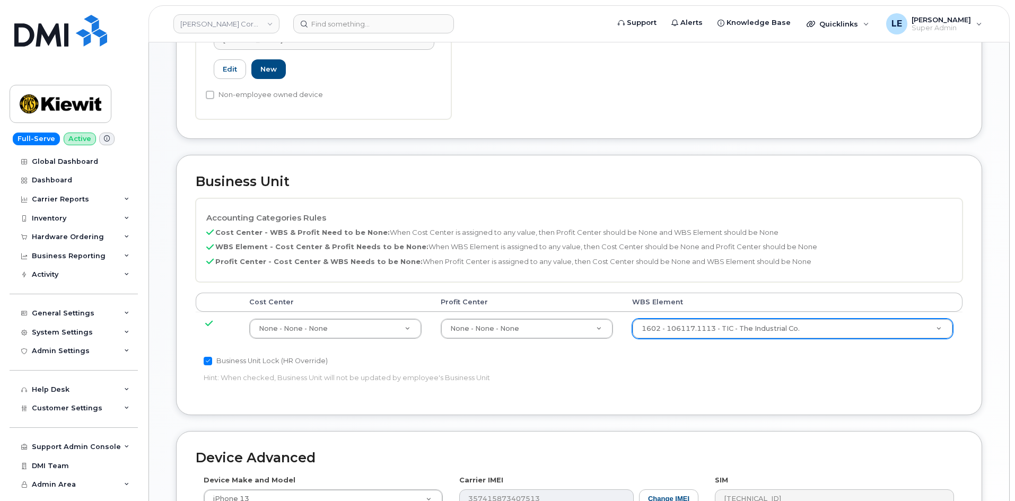
scroll to position [371, 0]
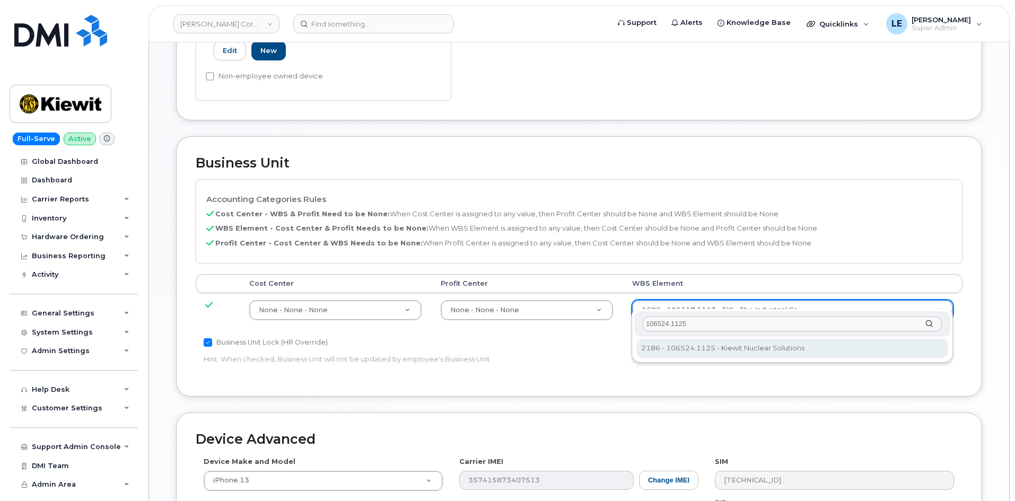
type input "106524.1125"
type input "36106741"
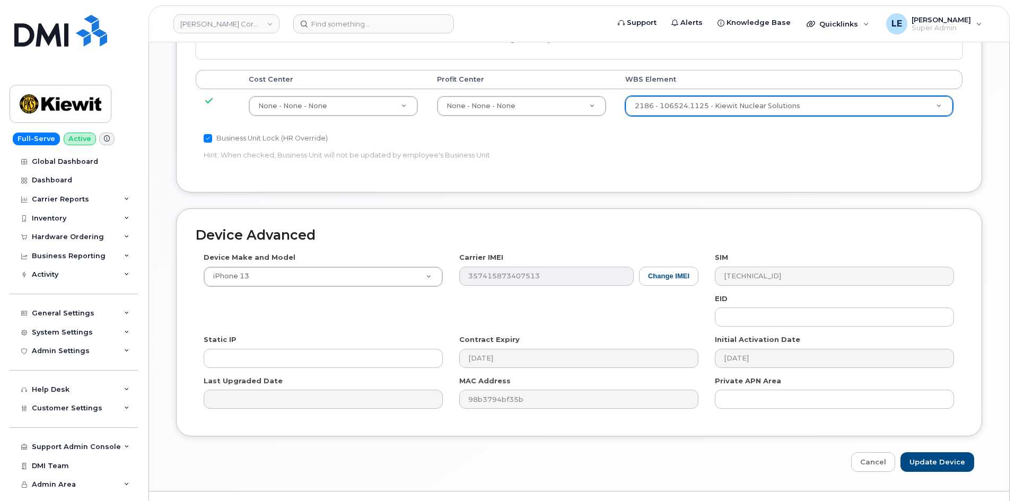
scroll to position [589, 0]
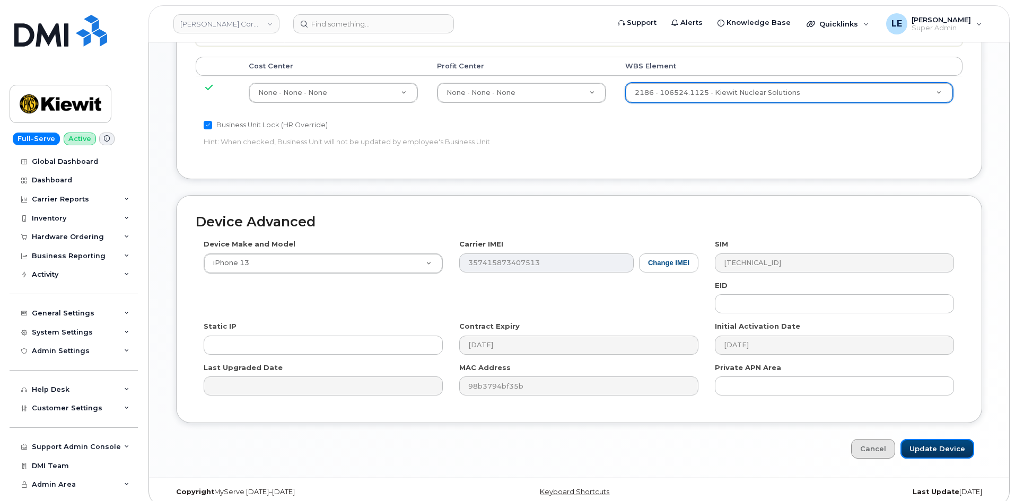
click at [931, 439] on input "Update Device" at bounding box center [938, 449] width 74 height 20
type input "Saving..."
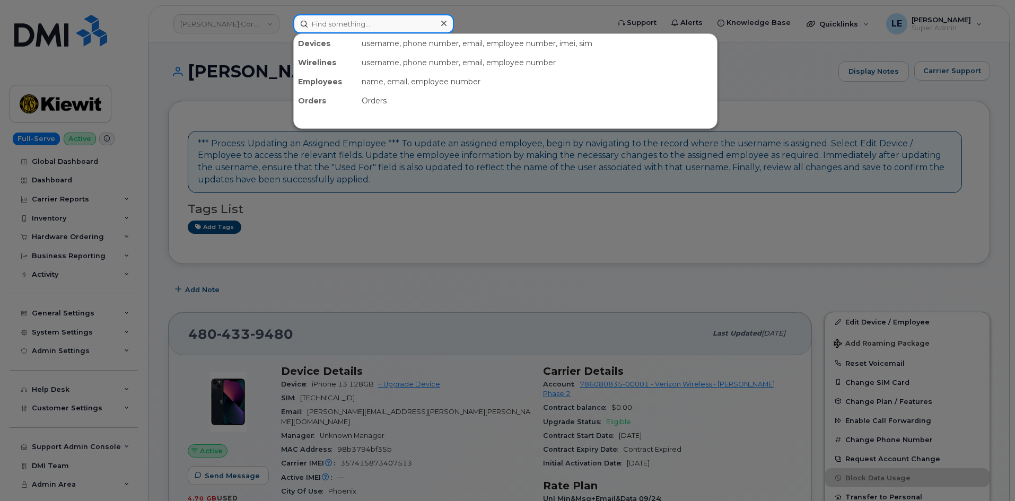
click at [339, 22] on input at bounding box center [373, 23] width 161 height 19
paste input "[PERSON_NAME][EMAIL_ADDRESS][PERSON_NAME][DOMAIN_NAME]"
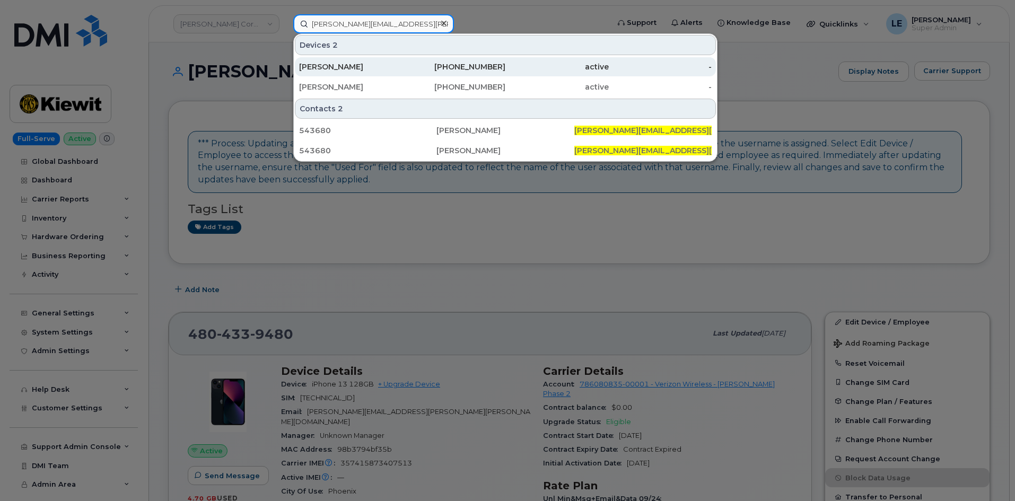
type input "[PERSON_NAME][EMAIL_ADDRESS][PERSON_NAME][DOMAIN_NAME]"
click at [349, 71] on div "[PERSON_NAME]" at bounding box center [350, 67] width 103 height 11
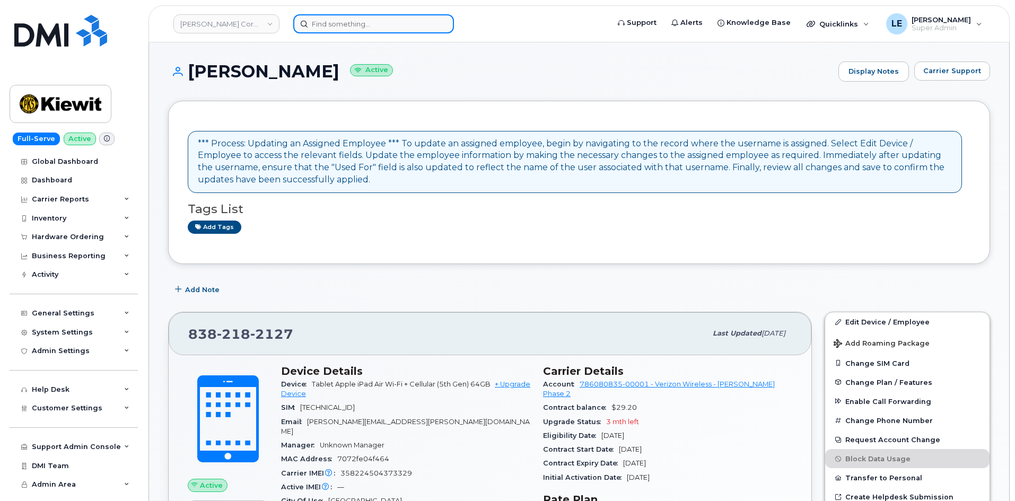
click at [331, 27] on input at bounding box center [373, 23] width 161 height 19
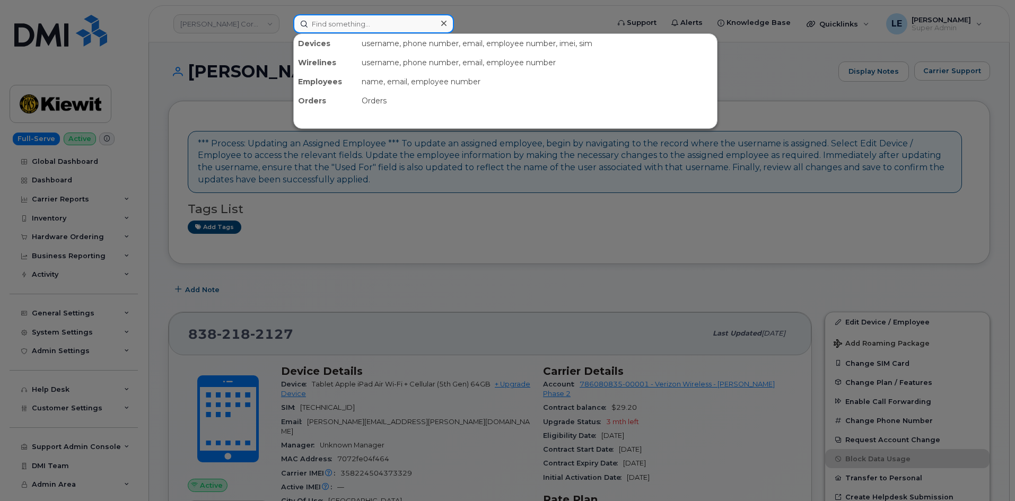
paste input "[PERSON_NAME][EMAIL_ADDRESS][PERSON_NAME][DOMAIN_NAME]"
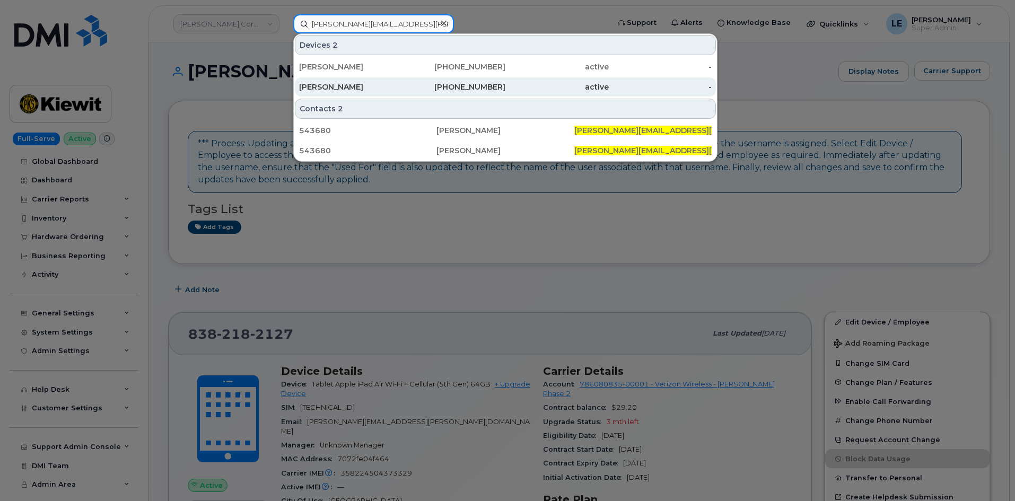
type input "[PERSON_NAME][EMAIL_ADDRESS][PERSON_NAME][DOMAIN_NAME]"
click at [373, 81] on div "[PERSON_NAME]" at bounding box center [350, 86] width 103 height 19
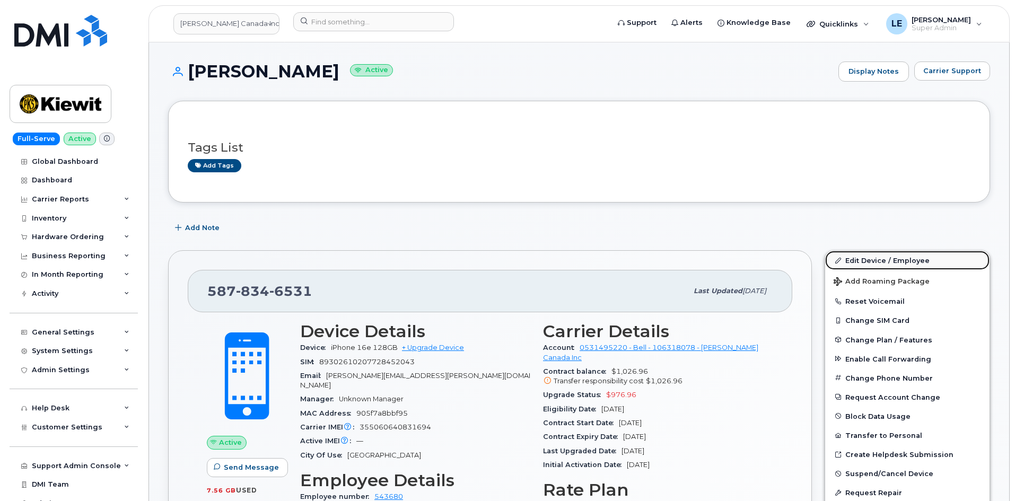
click at [887, 257] on link "Edit Device / Employee" at bounding box center [907, 260] width 164 height 19
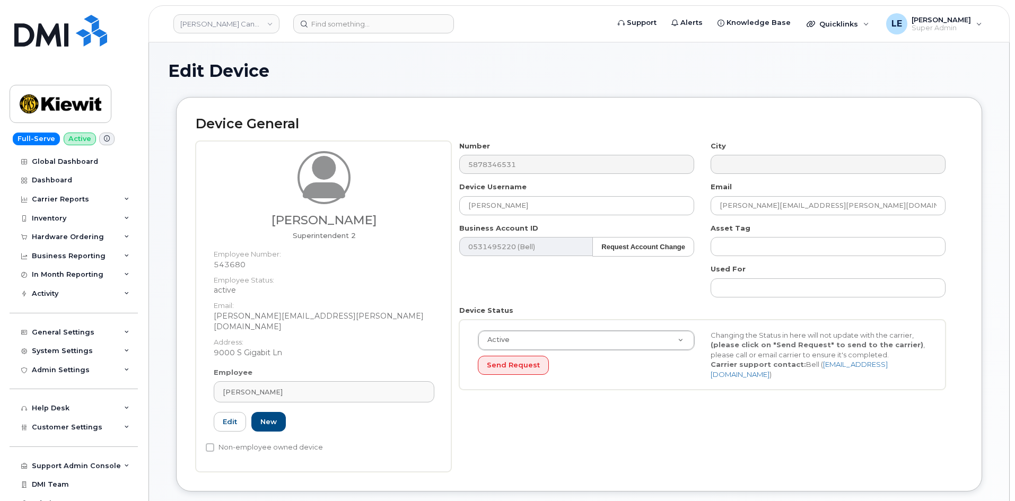
select select "14059"
click at [495, 448] on div "Number 5878346531 City Device Username Donald Blishen Email DONALD.BLISHEN@KIEW…" at bounding box center [706, 306] width 511 height 331
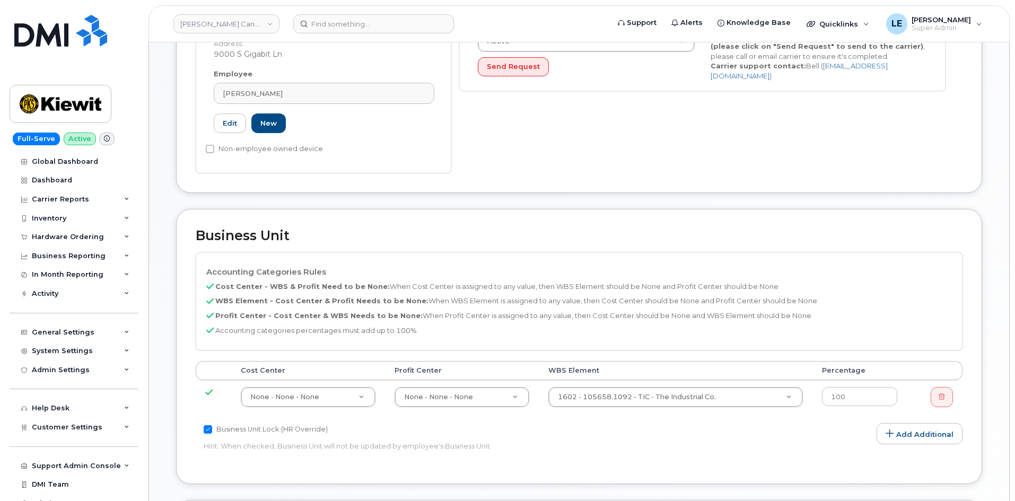
scroll to position [318, 0]
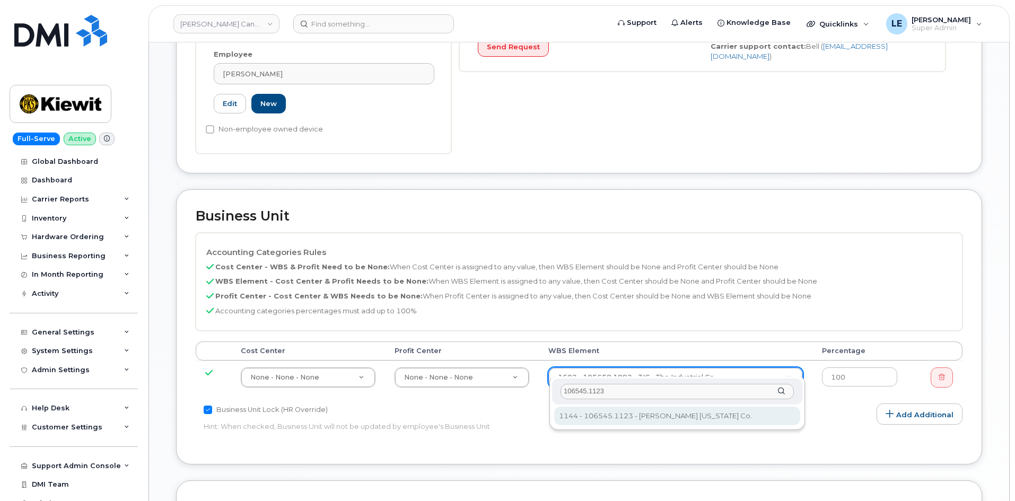
type input "106545.1123"
type input "36134698"
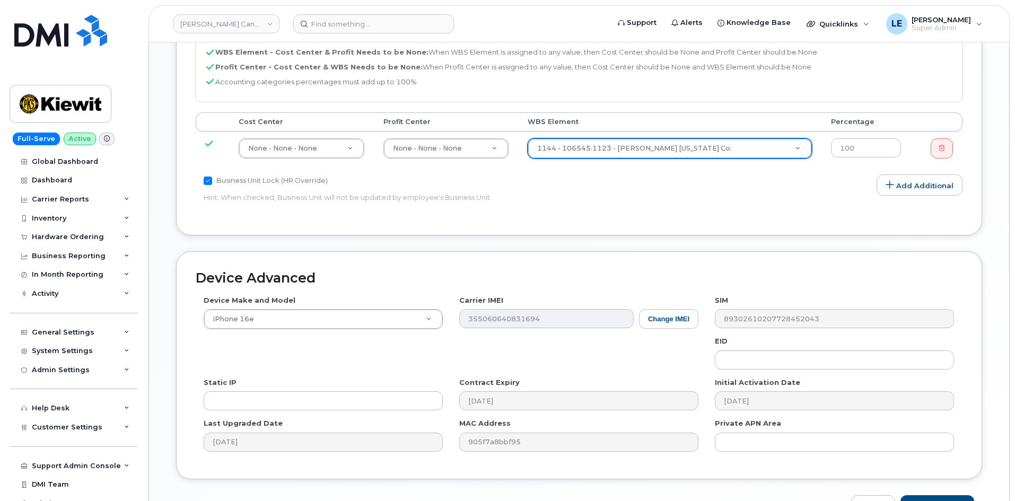
scroll to position [604, 0]
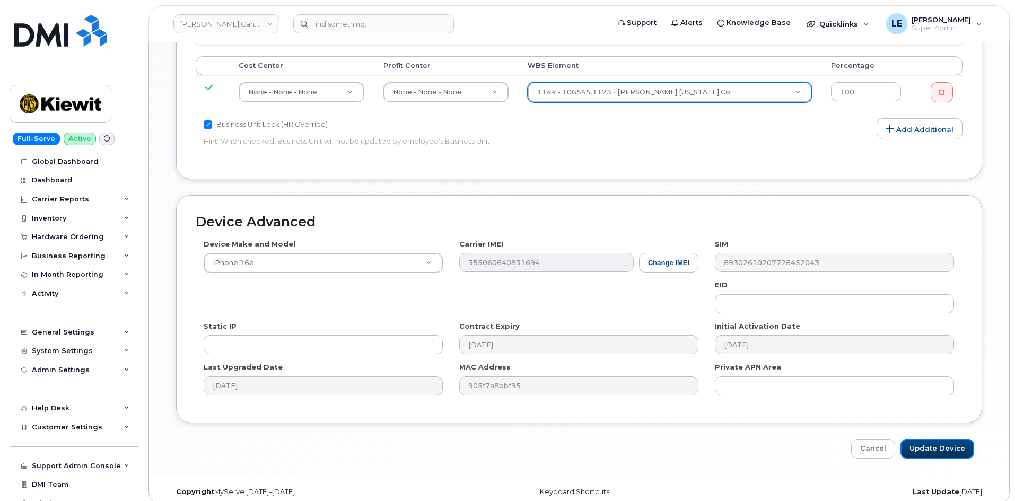
click at [918, 439] on input "Update Device" at bounding box center [938, 449] width 74 height 20
type input "Saving..."
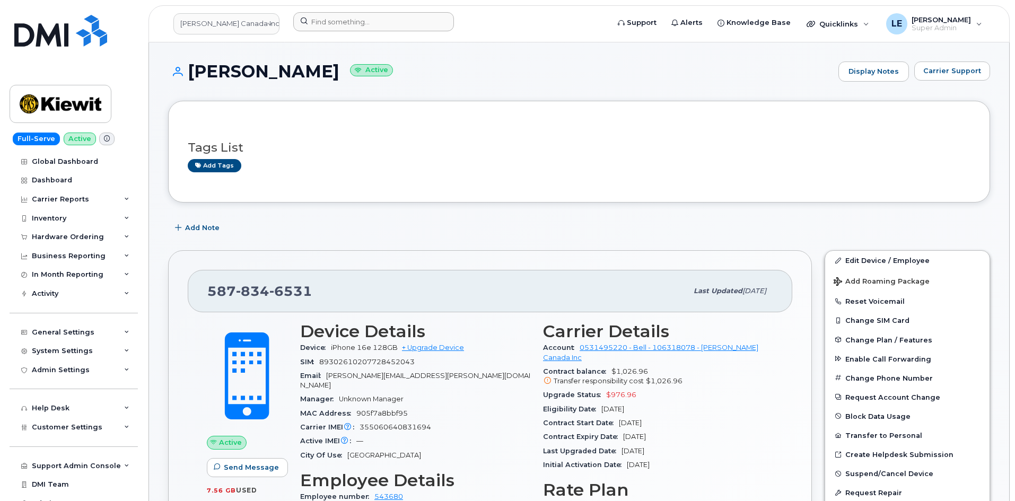
click at [341, 34] on div at bounding box center [448, 23] width 326 height 23
click at [339, 27] on input at bounding box center [373, 21] width 161 height 19
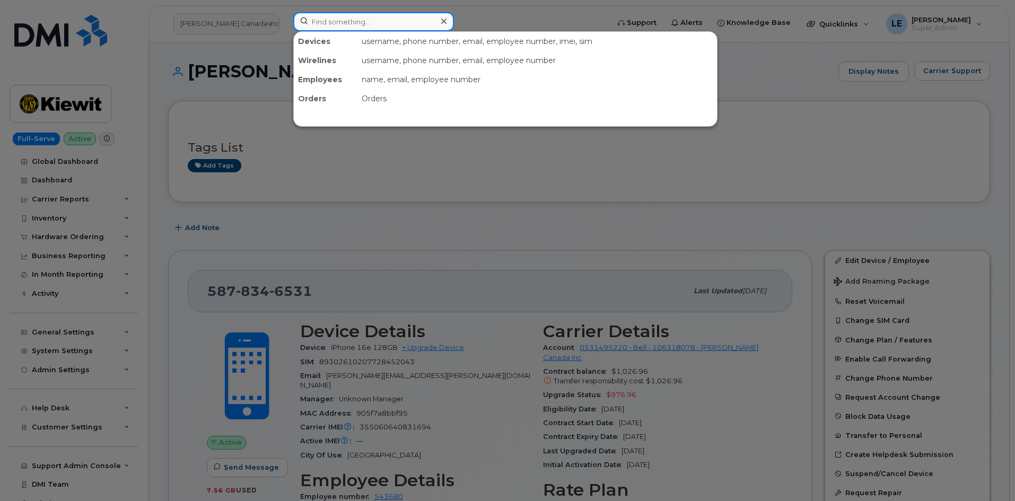
paste input "[PERSON_NAME][EMAIL_ADDRESS][PERSON_NAME][PERSON_NAME][DOMAIN_NAME]"
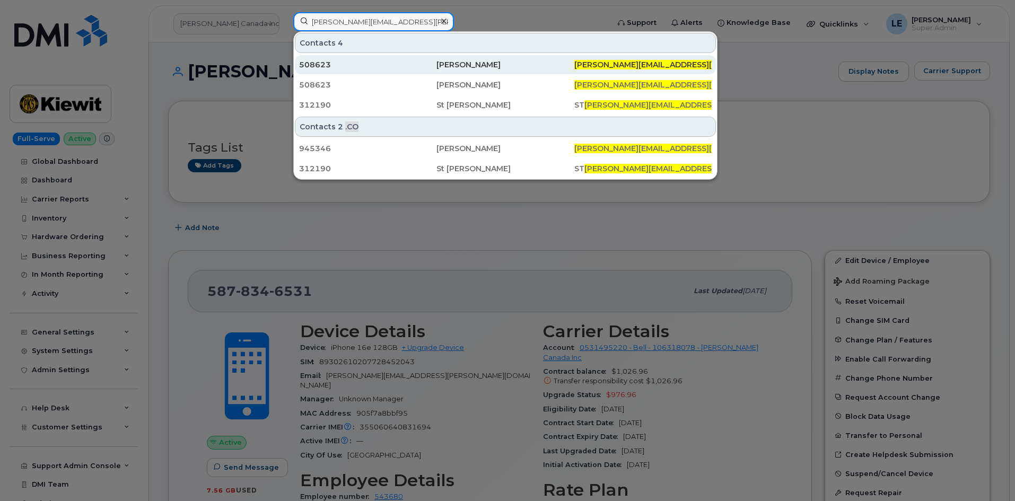
type input "[PERSON_NAME][EMAIL_ADDRESS][PERSON_NAME][PERSON_NAME][DOMAIN_NAME]"
click at [387, 65] on div "508623" at bounding box center [367, 64] width 137 height 11
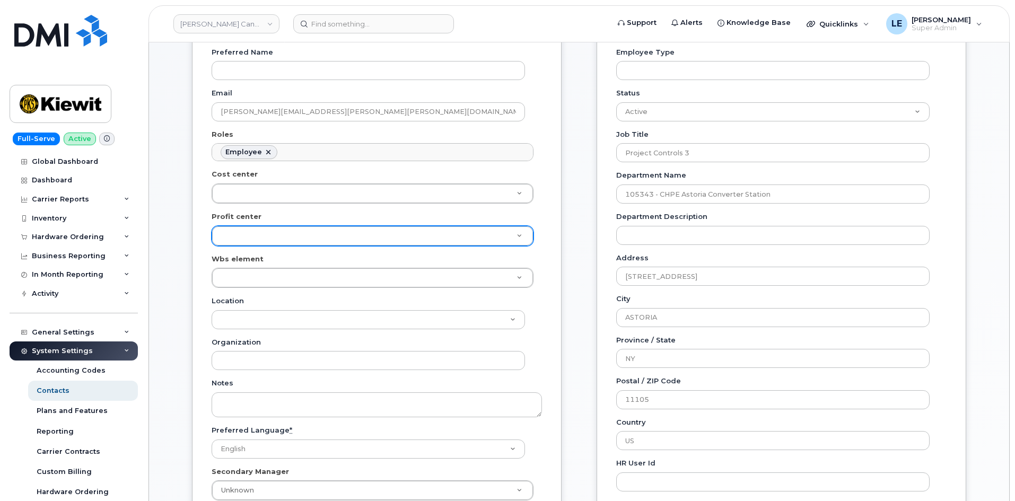
scroll to position [212, 0]
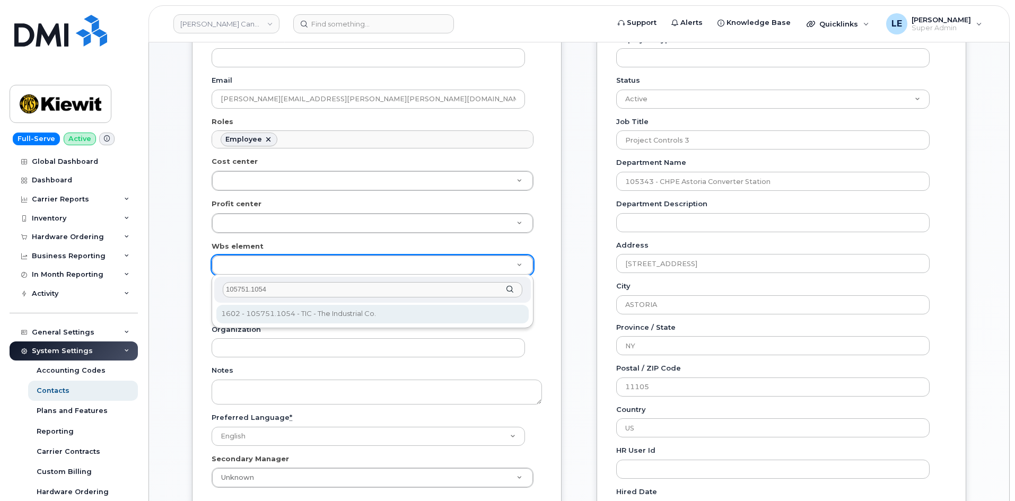
type input "105751.1054"
type input "25454451"
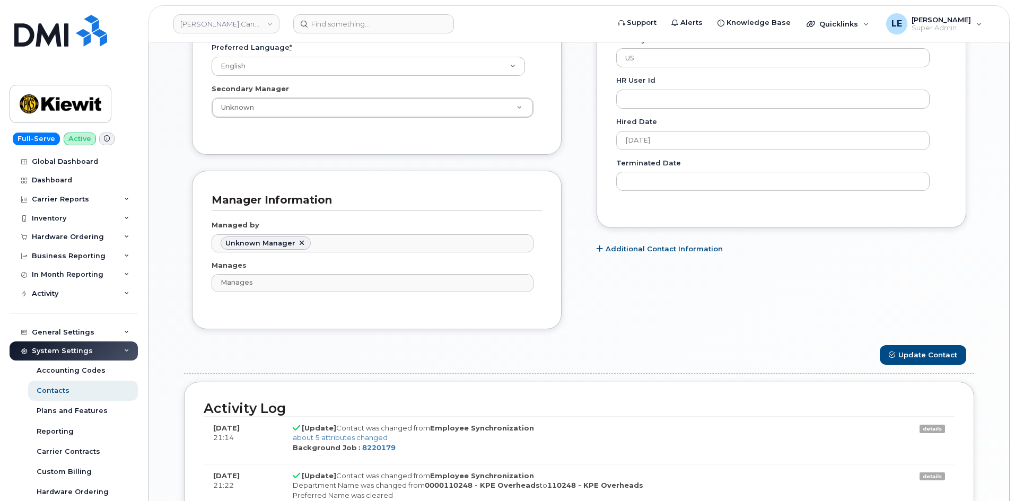
scroll to position [583, 0]
click at [929, 351] on button "Update Contact" at bounding box center [923, 354] width 86 height 20
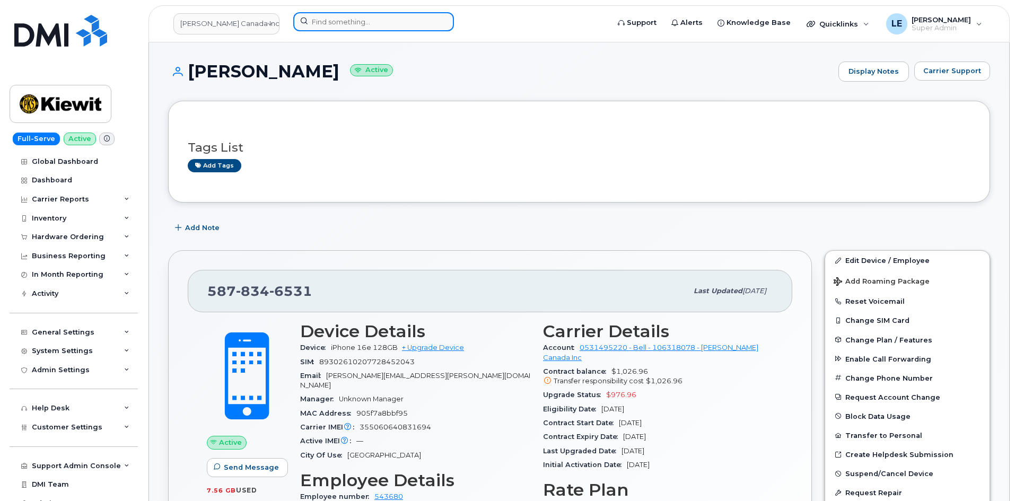
click at [378, 14] on input at bounding box center [373, 21] width 161 height 19
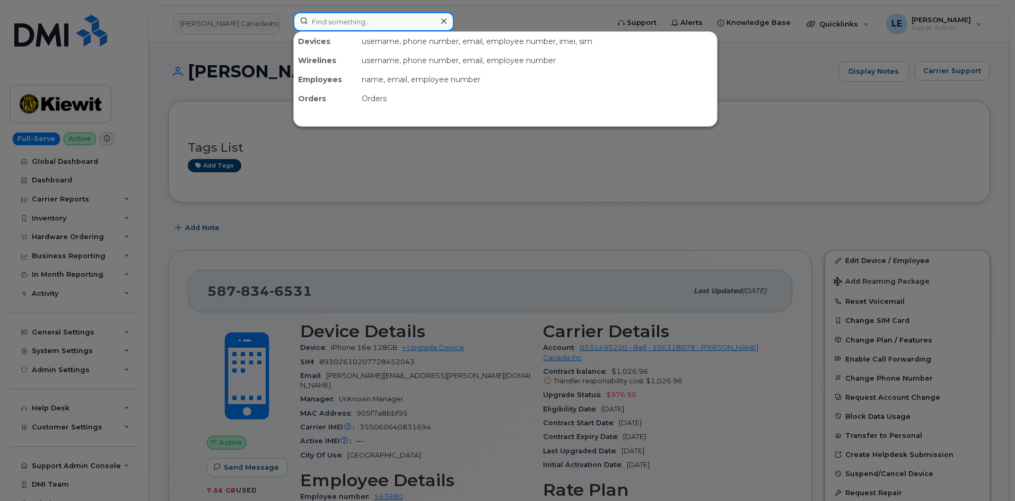
paste input "[PERSON_NAME][EMAIL_ADDRESS][PERSON_NAME][PERSON_NAME][DOMAIN_NAME]"
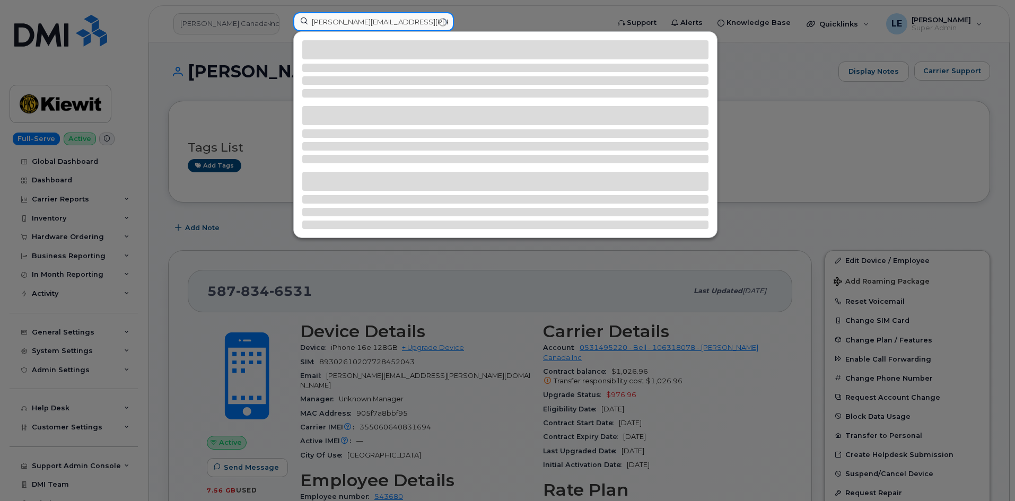
type input "[PERSON_NAME][EMAIL_ADDRESS][PERSON_NAME][PERSON_NAME][DOMAIN_NAME]"
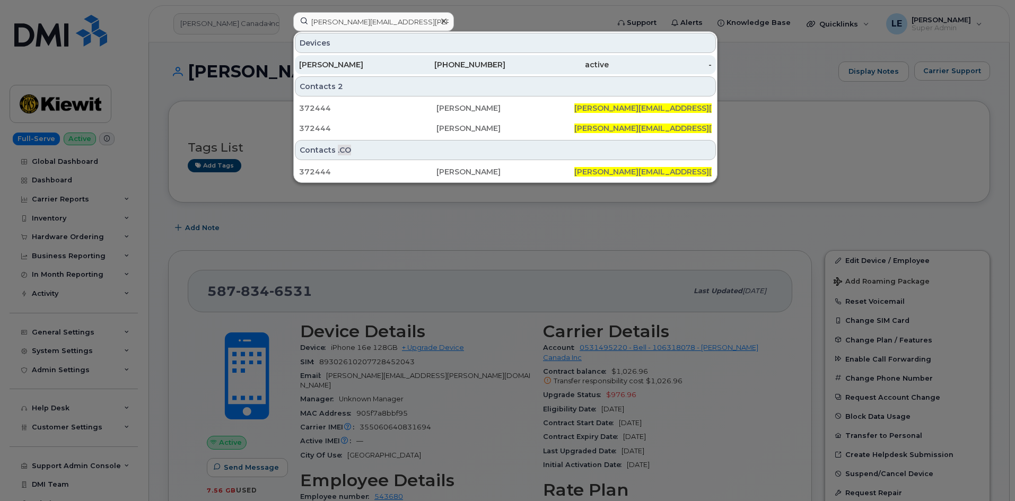
click at [474, 66] on div "808-292-4799" at bounding box center [454, 64] width 103 height 11
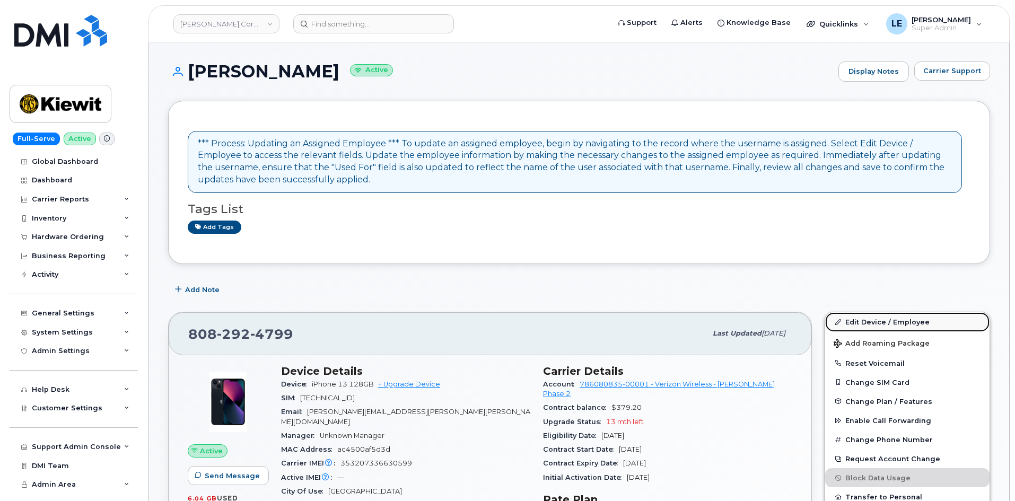
click at [871, 319] on link "Edit Device / Employee" at bounding box center [907, 321] width 164 height 19
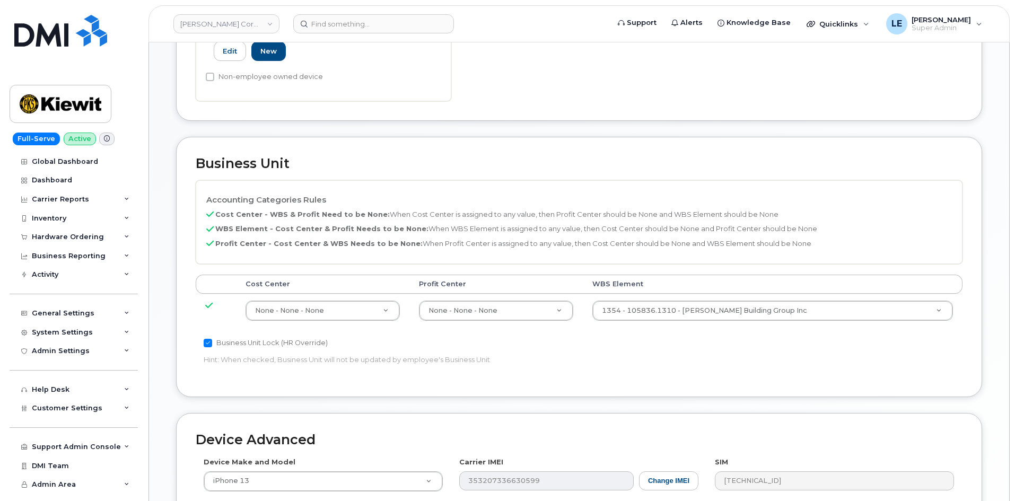
scroll to position [371, 0]
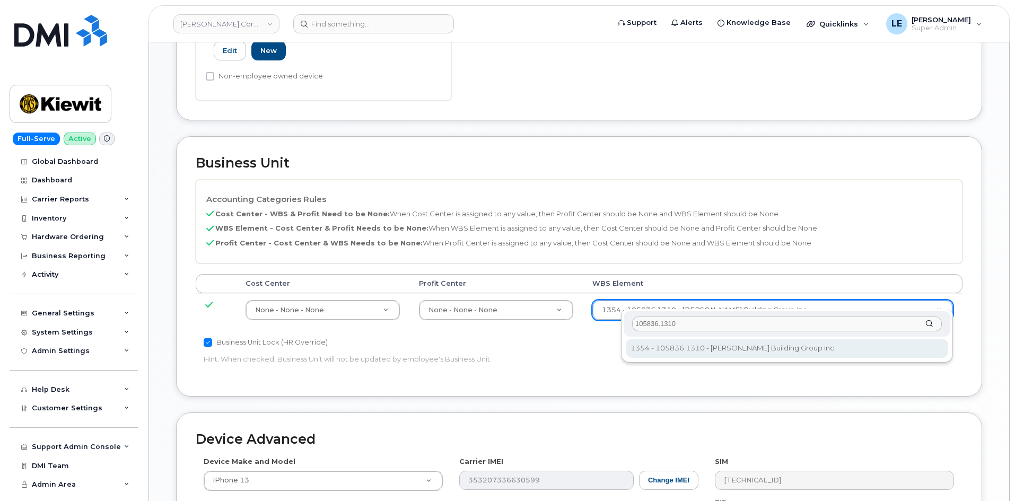
type input "105836.1310"
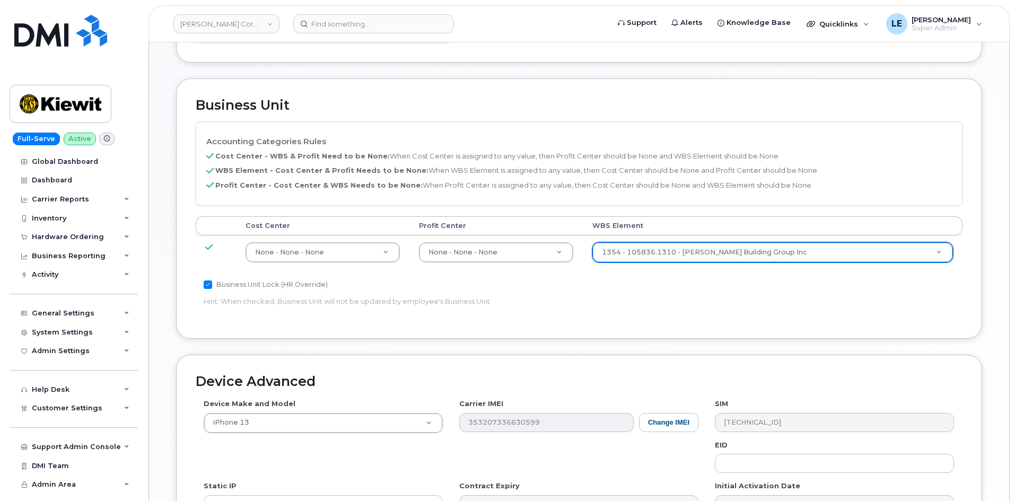
scroll to position [589, 0]
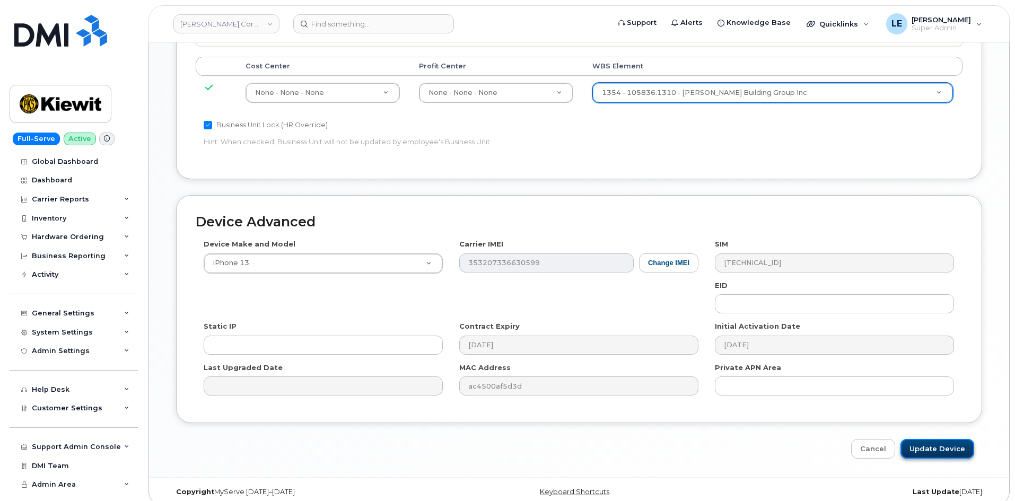
click at [927, 444] on input "Update Device" at bounding box center [938, 449] width 74 height 20
type input "Saving..."
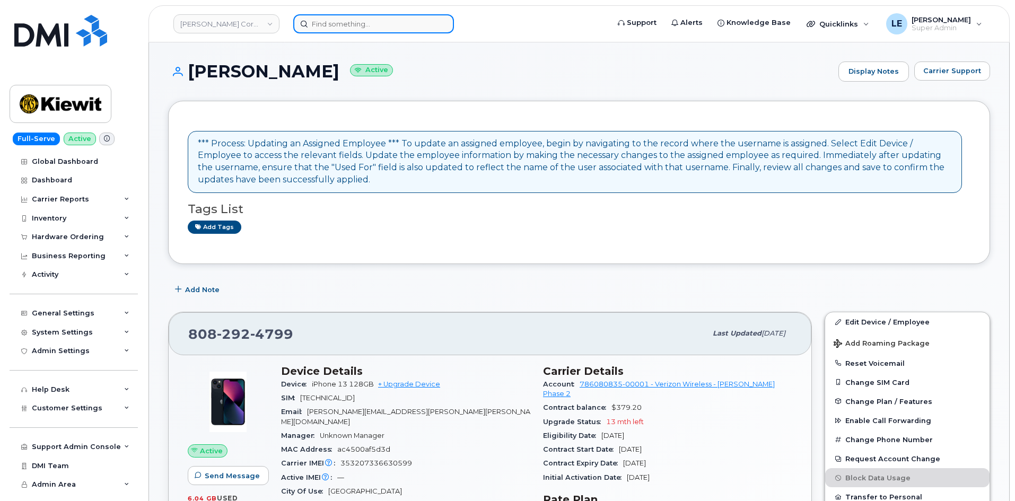
click at [437, 29] on div at bounding box center [373, 23] width 161 height 19
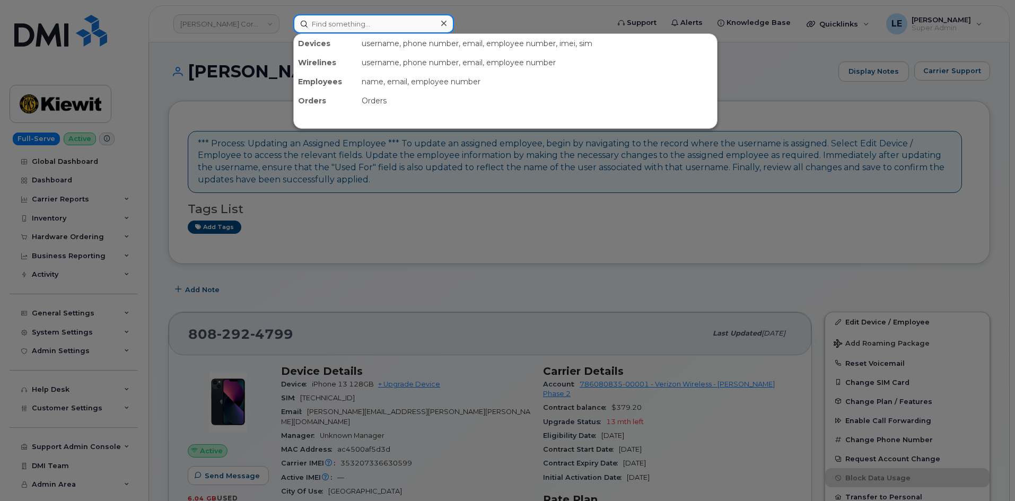
paste input "JUSTIN.MILLER3@KIEWIT.COM"
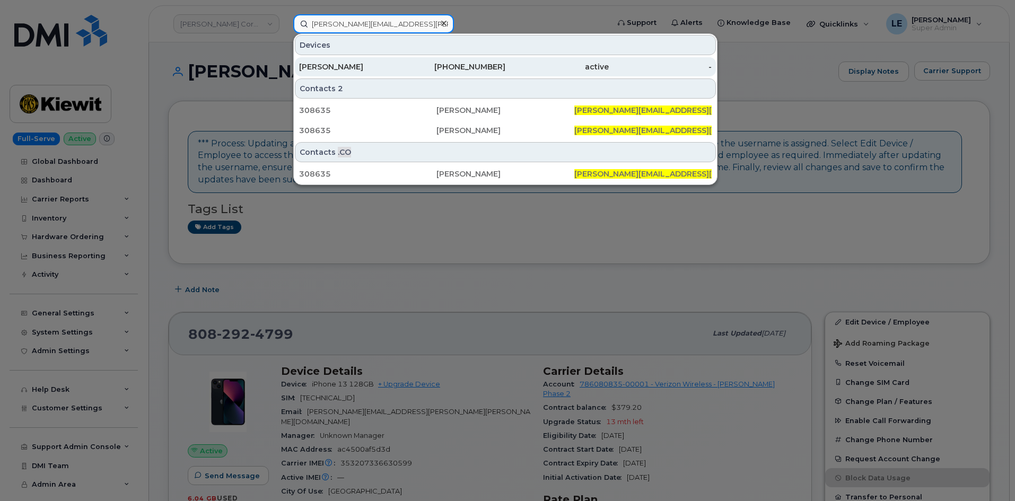
type input "JUSTIN.MILLER3@KIEWIT.COM"
click at [392, 58] on div "JUSTIN MILLER" at bounding box center [350, 66] width 103 height 19
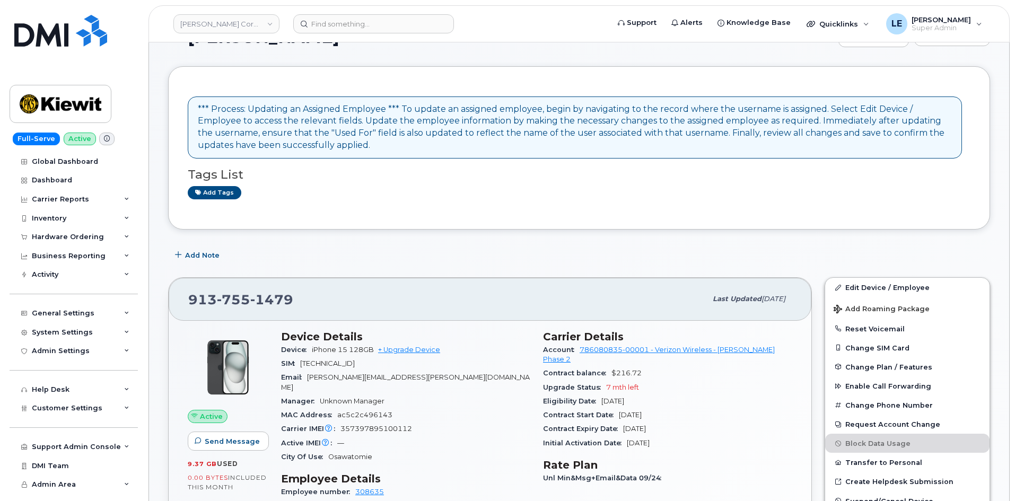
scroll to position [53, 0]
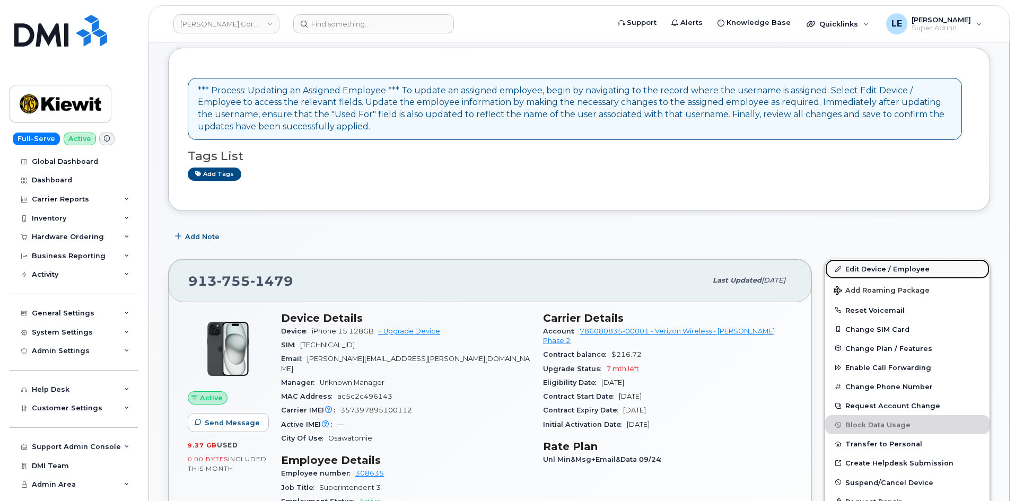
click at [849, 268] on link "Edit Device / Employee" at bounding box center [907, 268] width 164 height 19
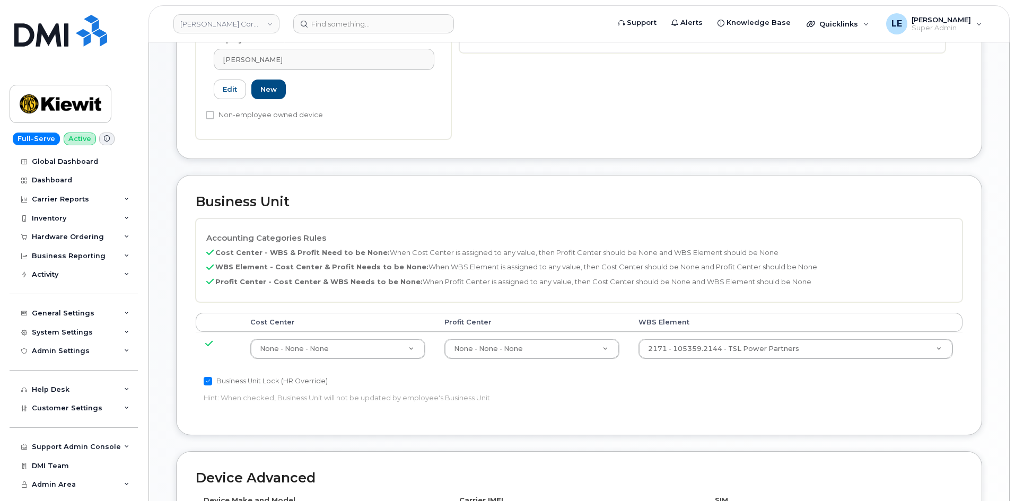
scroll to position [371, 0]
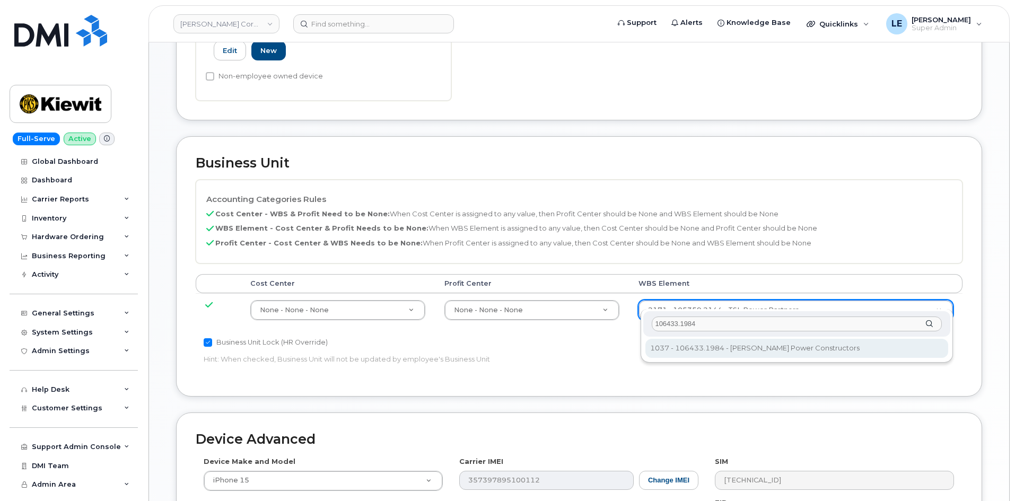
type input "106433.1984"
type input "35843883"
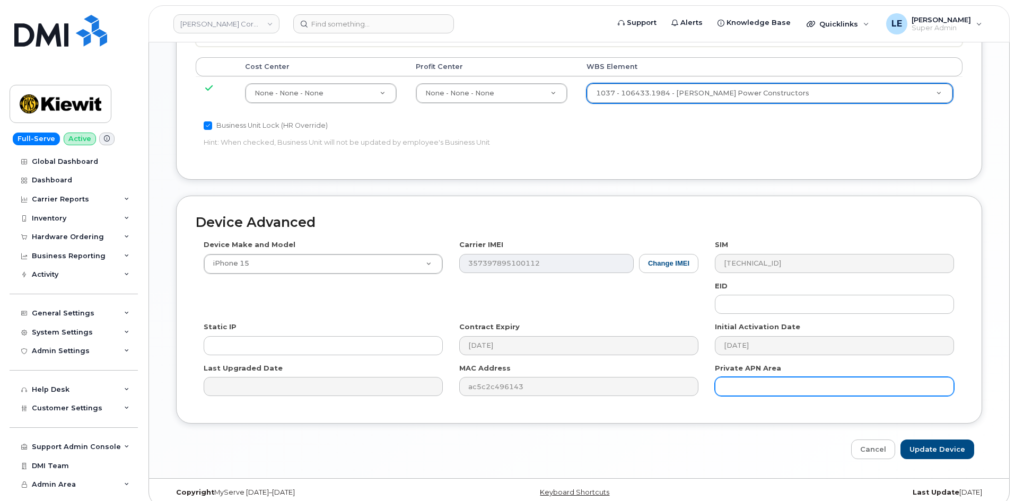
scroll to position [589, 0]
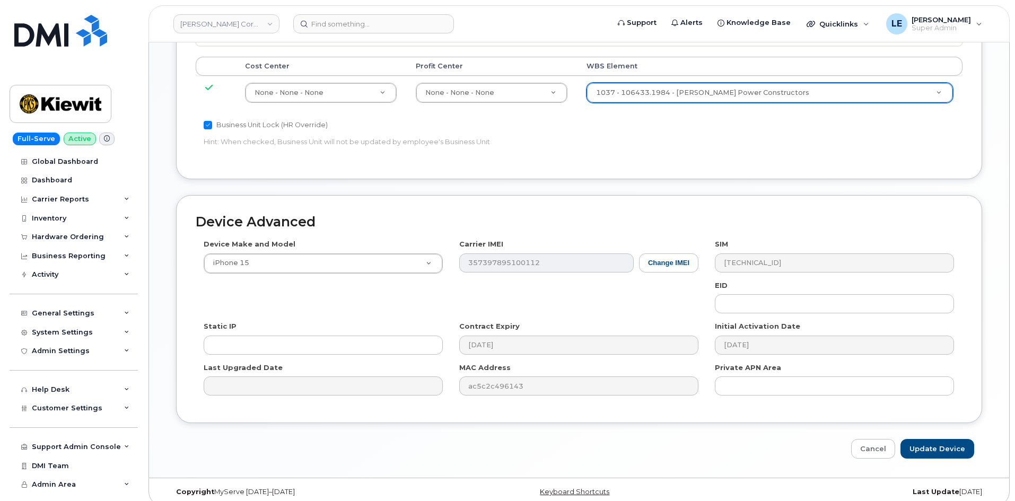
click at [909, 428] on div "Device Advanced Device Make and Model iPhone 15 Android TCL 502 Watch Apple Wat…" at bounding box center [579, 327] width 822 height 264
click at [918, 439] on input "Update Device" at bounding box center [938, 449] width 74 height 20
type input "Saving..."
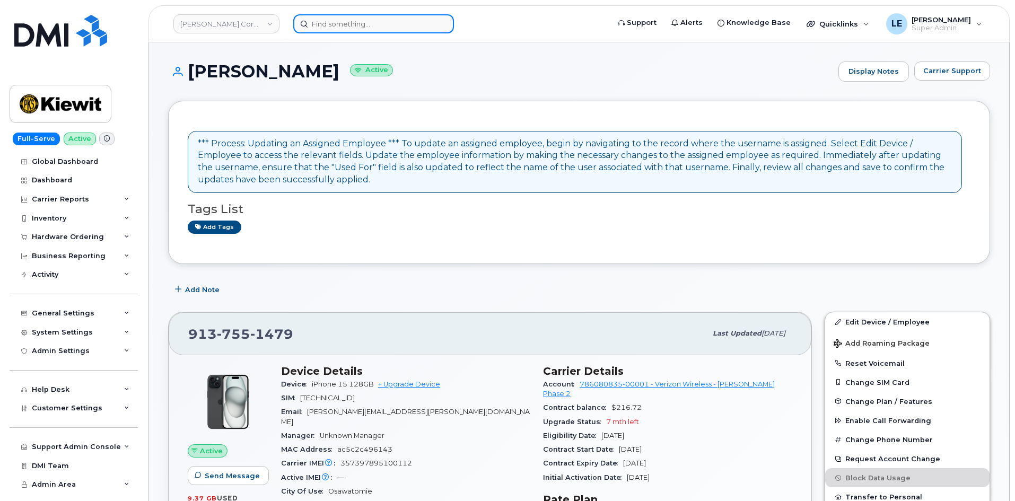
click at [364, 15] on input at bounding box center [373, 23] width 161 height 19
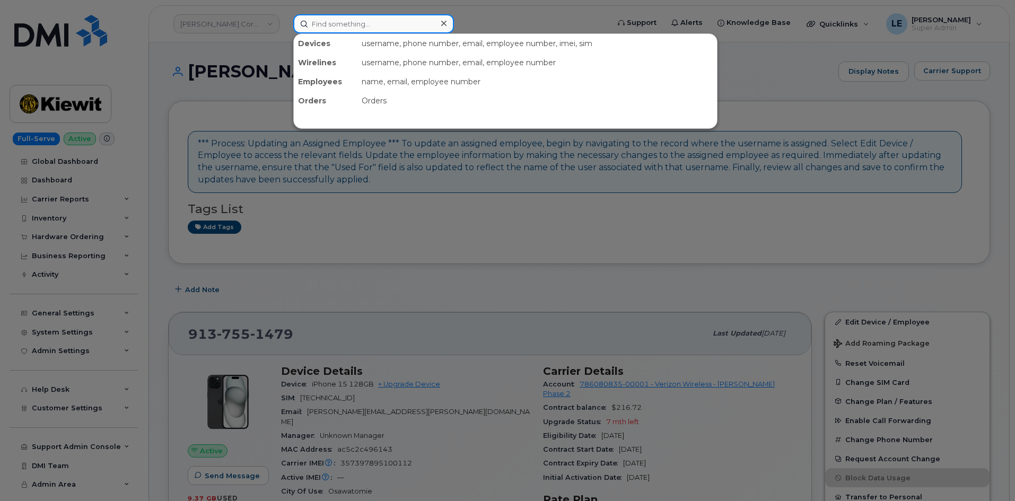
paste input "ROBERT.CHANDLER@KIEWIT.COM"
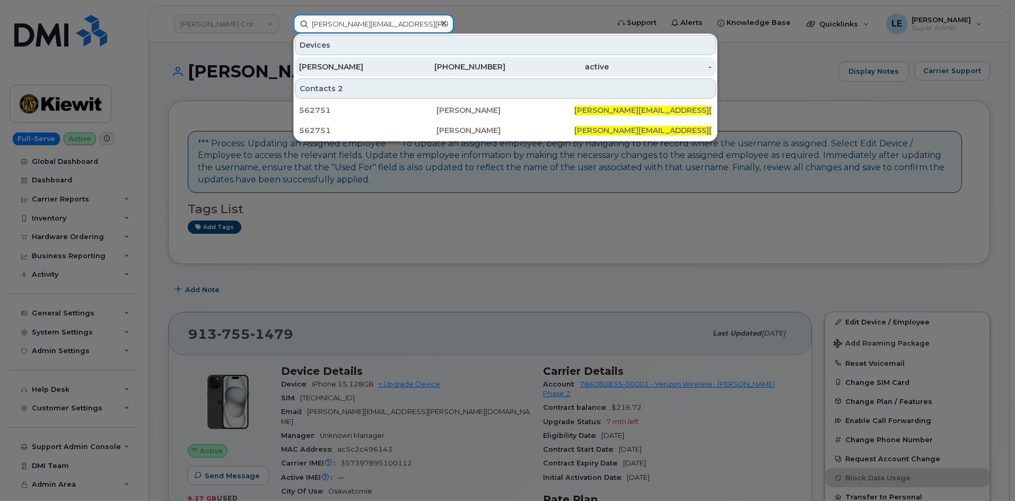
type input "ROBERT.CHANDLER@KIEWIT.COM"
click at [353, 62] on div "ROBERT CHANDLER" at bounding box center [350, 67] width 103 height 11
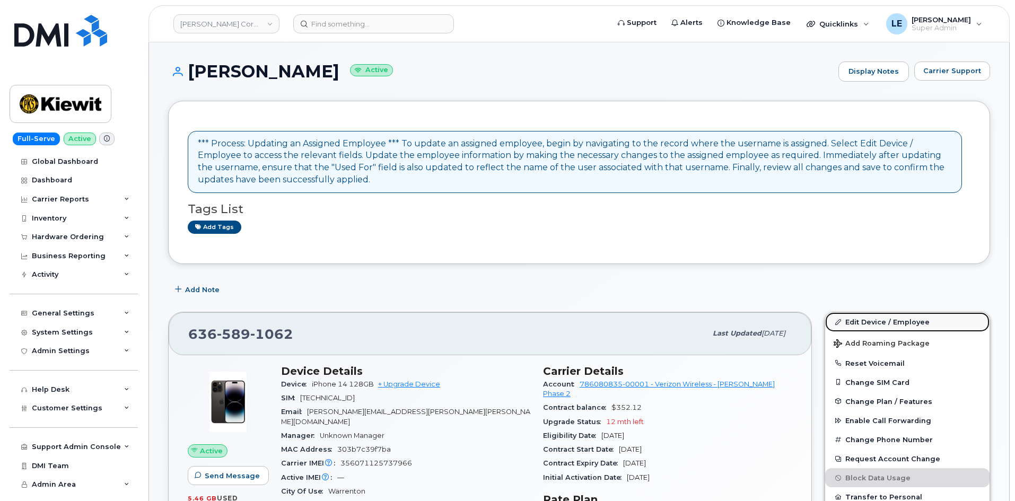
click at [865, 320] on link "Edit Device / Employee" at bounding box center [907, 321] width 164 height 19
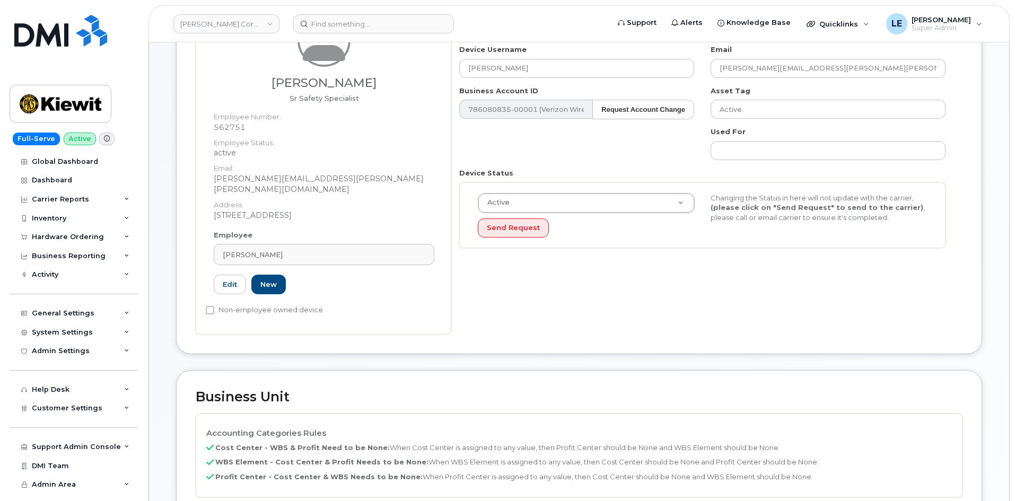
scroll to position [371, 0]
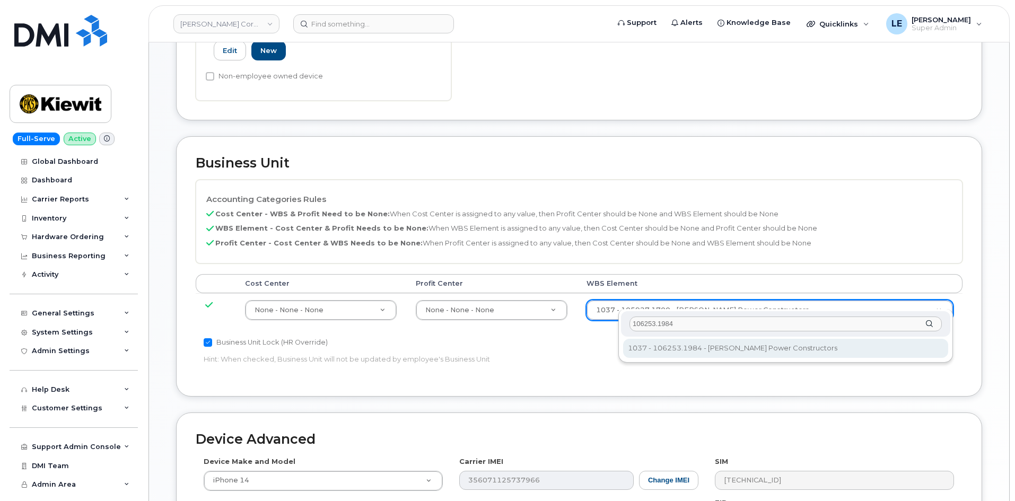
type input "106253.1984"
type input "34121115"
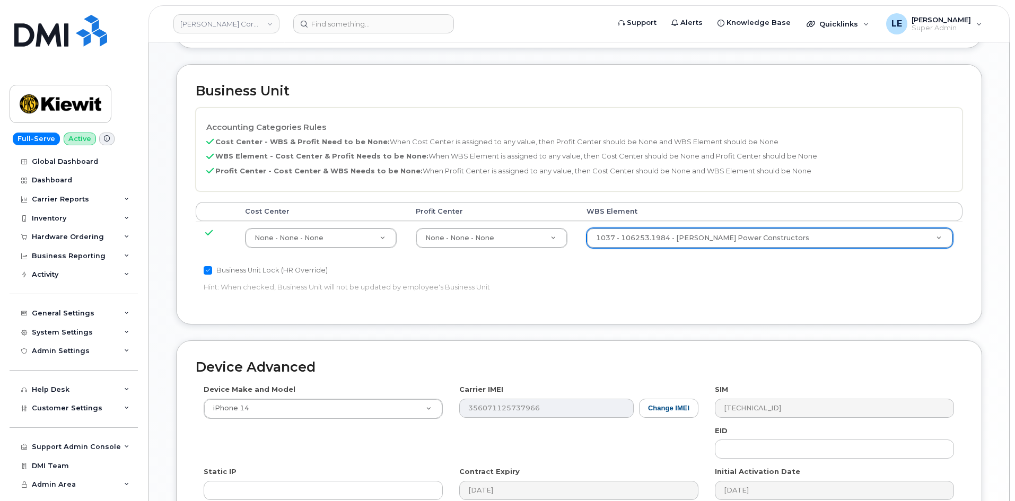
scroll to position [589, 0]
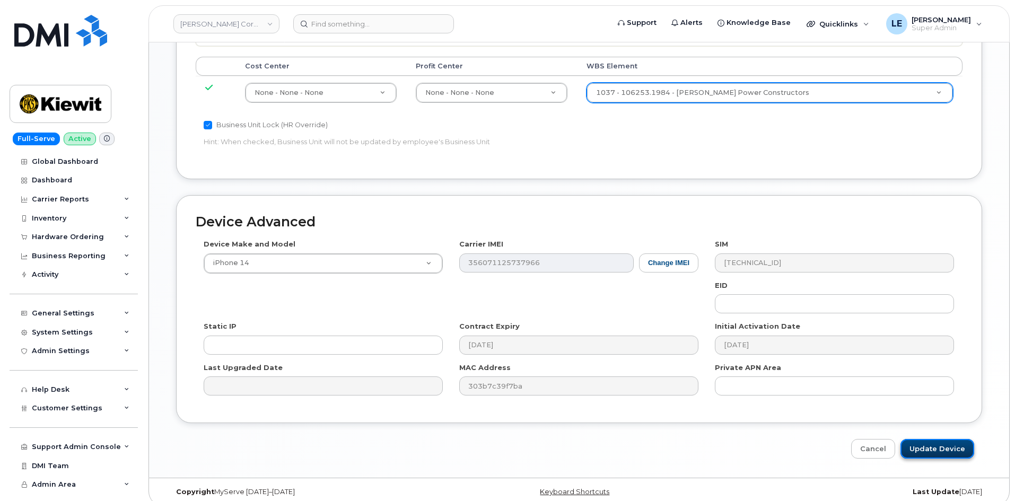
click at [940, 442] on input "Update Device" at bounding box center [938, 449] width 74 height 20
type input "Saving..."
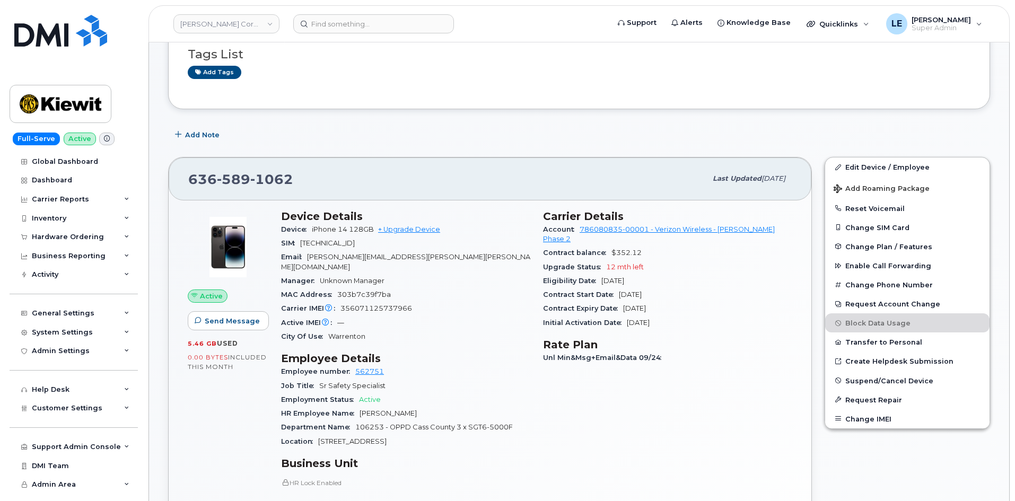
scroll to position [371, 0]
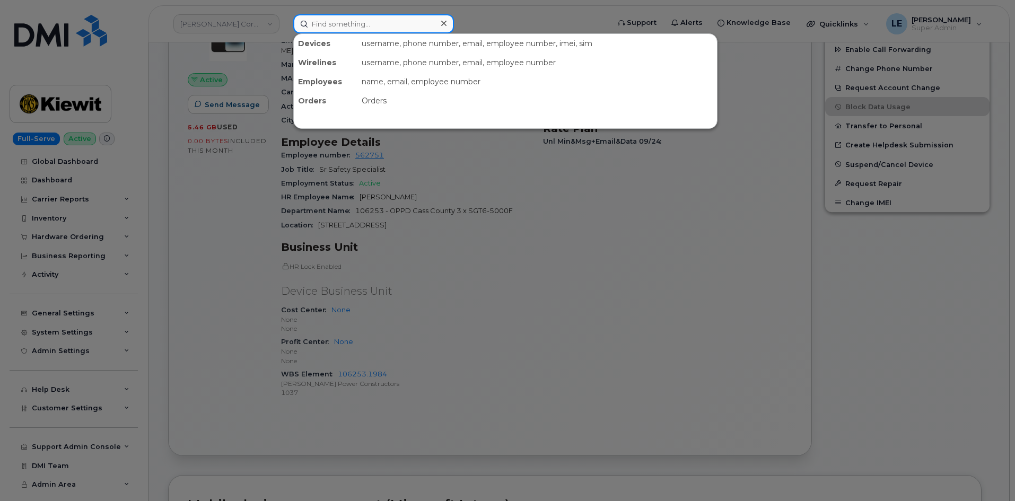
click at [318, 19] on input at bounding box center [373, 23] width 161 height 19
paste input "[EMAIL_ADDRESS][PERSON_NAME][PERSON_NAME][DOMAIN_NAME]"
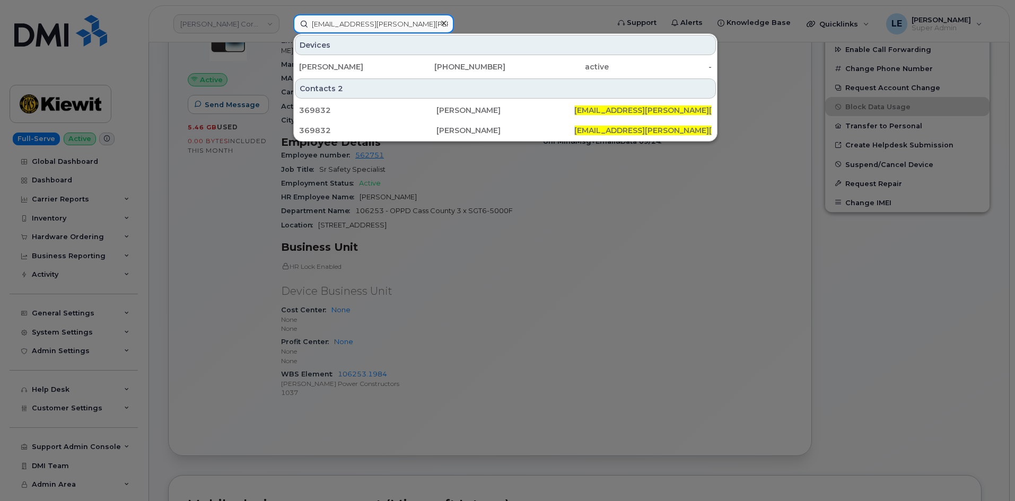
type input "[EMAIL_ADDRESS][PERSON_NAME][PERSON_NAME][DOMAIN_NAME]"
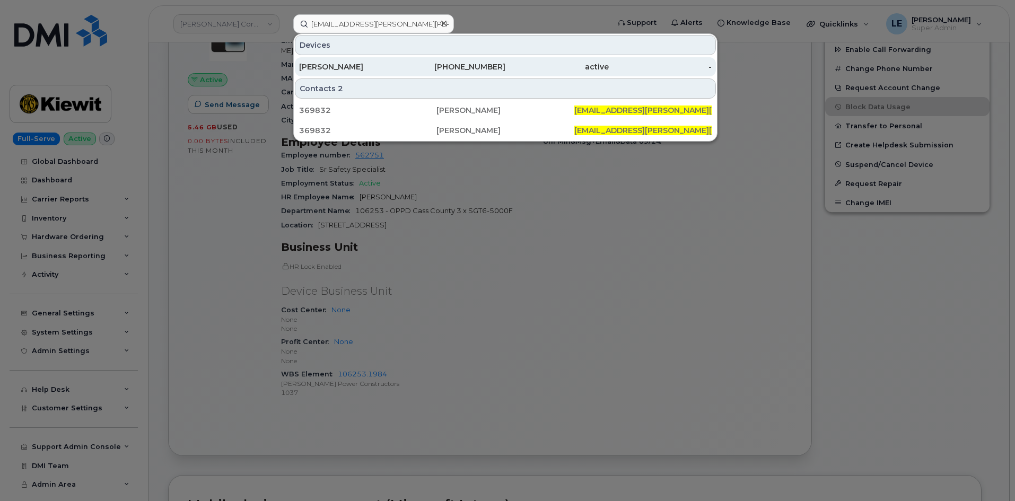
click at [419, 69] on div "[PHONE_NUMBER]" at bounding box center [454, 67] width 103 height 11
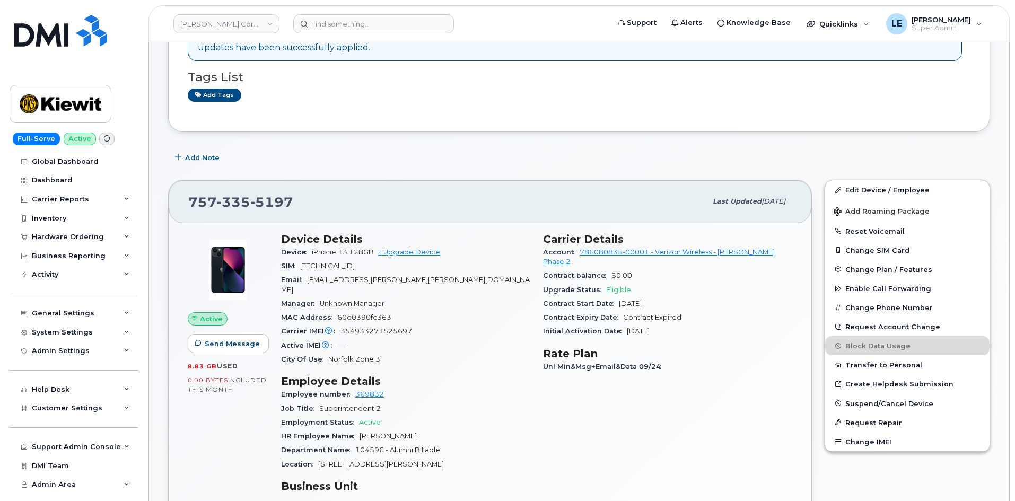
scroll to position [159, 0]
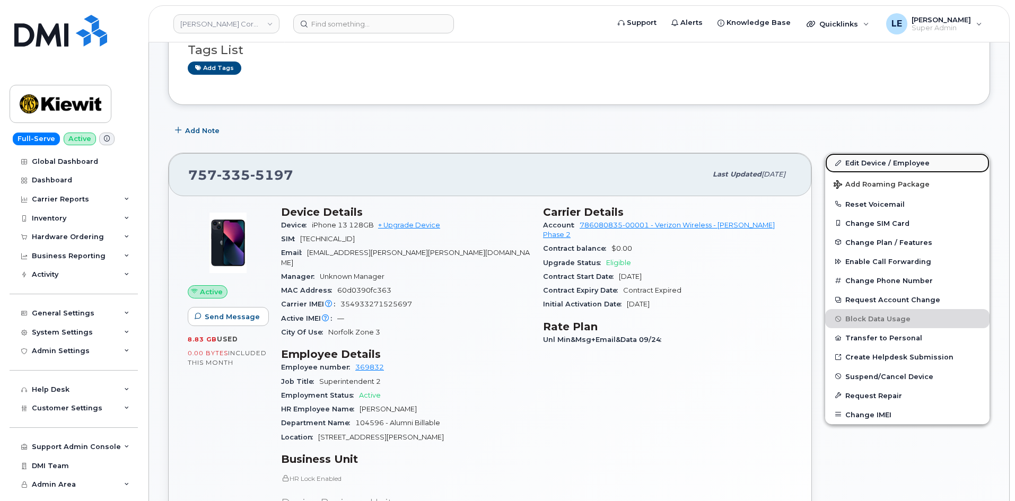
click at [840, 165] on icon at bounding box center [838, 163] width 6 height 6
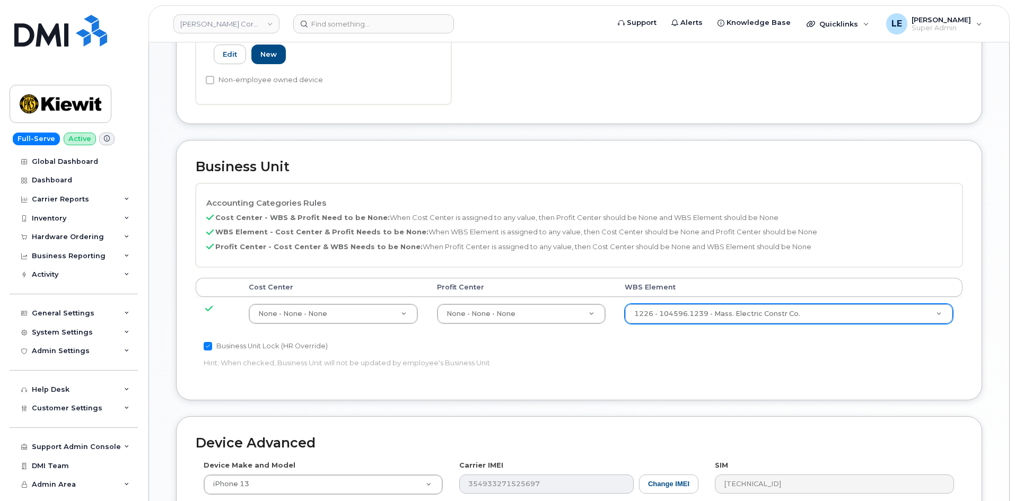
scroll to position [371, 0]
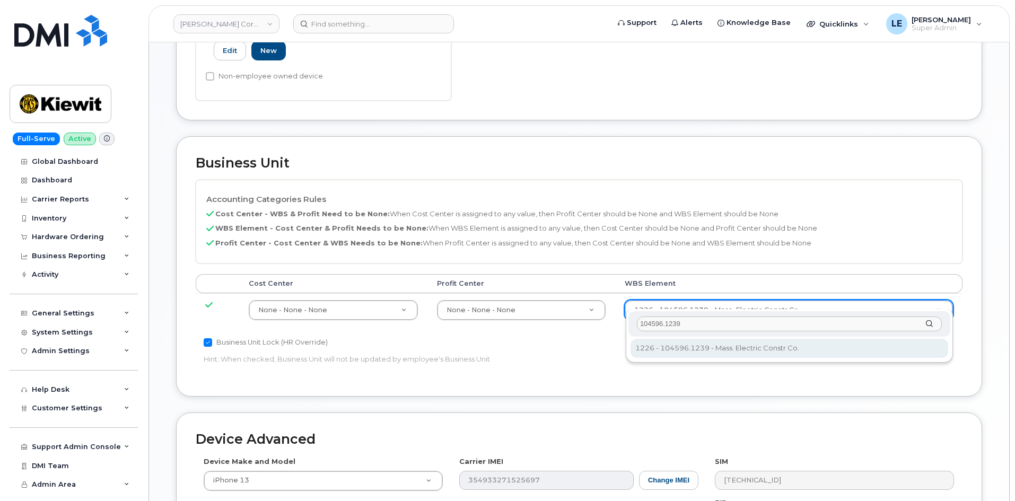
type input "104596.1239"
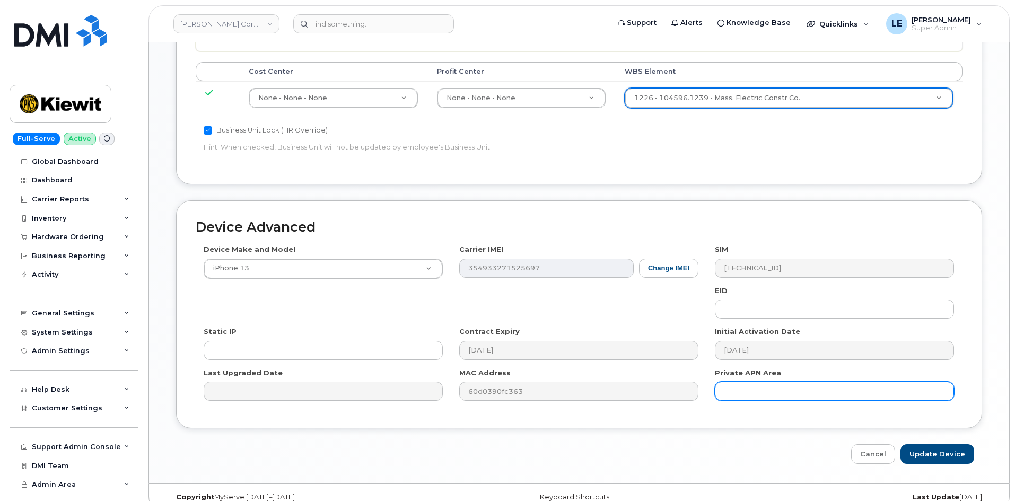
scroll to position [589, 0]
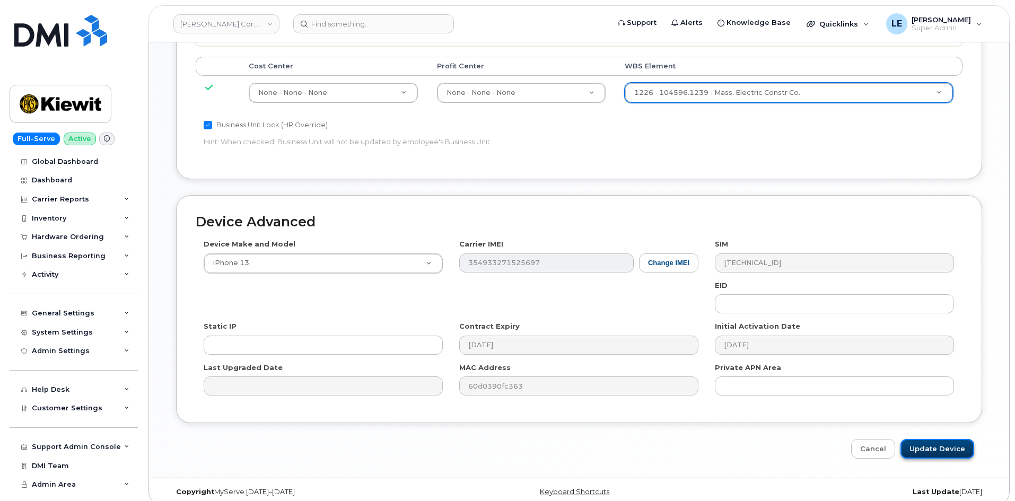
click at [928, 439] on input "Update Device" at bounding box center [938, 449] width 74 height 20
type input "Saving..."
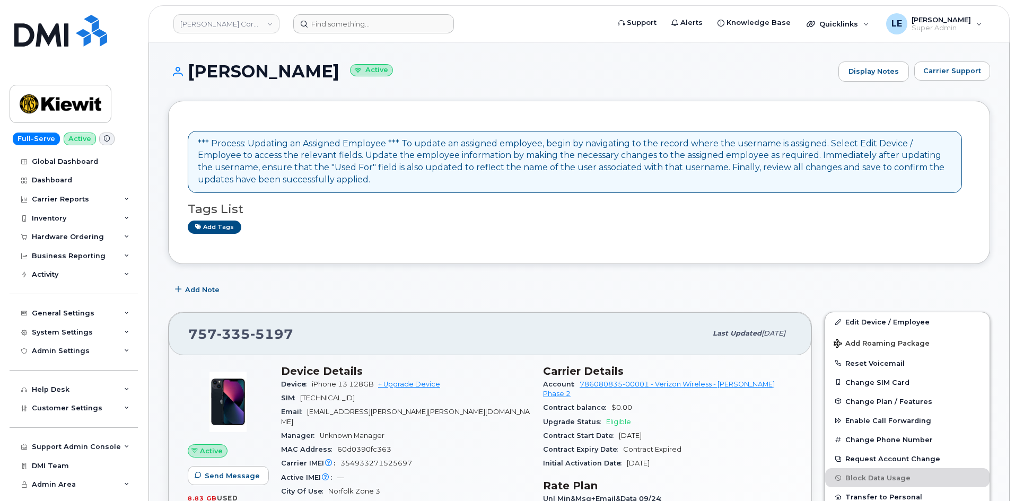
drag, startPoint x: 318, startPoint y: 12, endPoint x: 321, endPoint y: 22, distance: 11.2
click at [319, 19] on header "Kiewit Corporation Support Alerts Knowledge Base Quicklinks Suspend / Cancel De…" at bounding box center [579, 23] width 861 height 37
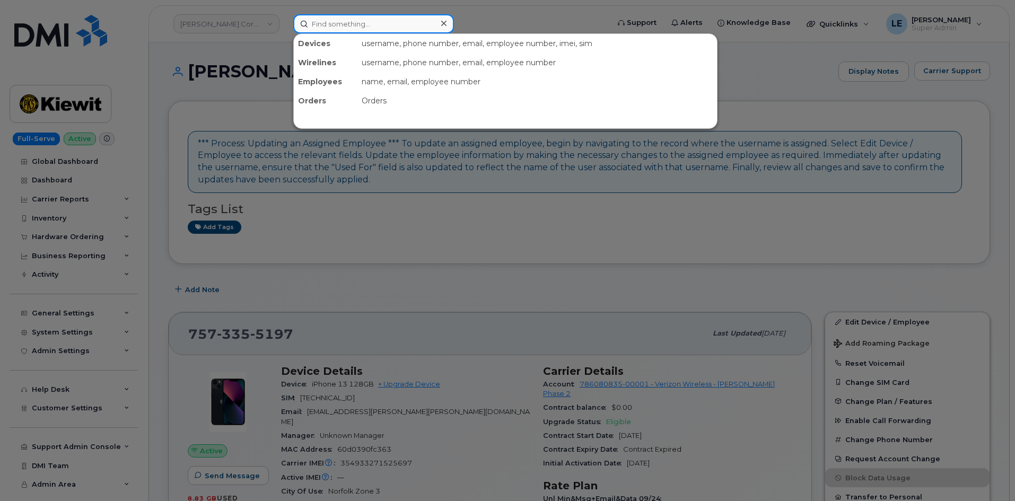
click at [322, 22] on input at bounding box center [373, 23] width 161 height 19
paste input "[PERSON_NAME][EMAIL_ADDRESS][PERSON_NAME][DOMAIN_NAME]"
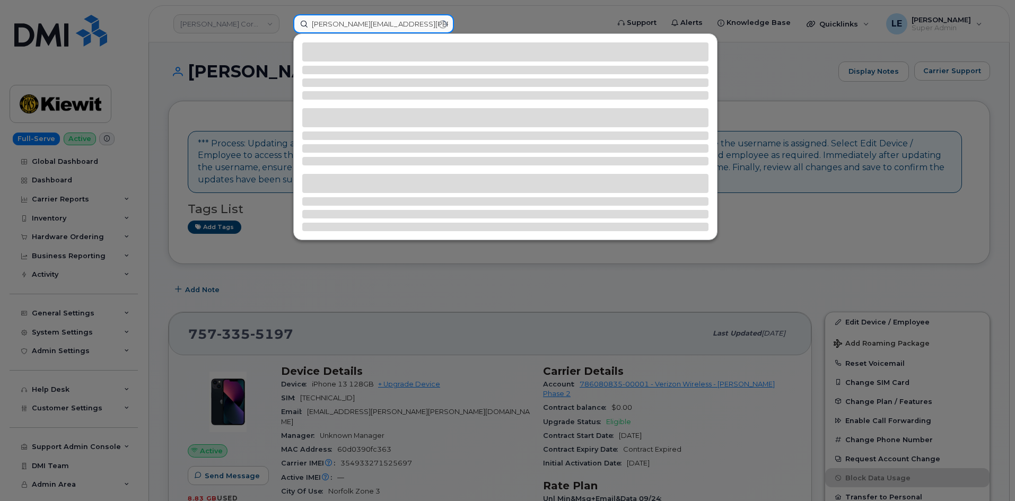
type input "[PERSON_NAME][EMAIL_ADDRESS][PERSON_NAME][DOMAIN_NAME]"
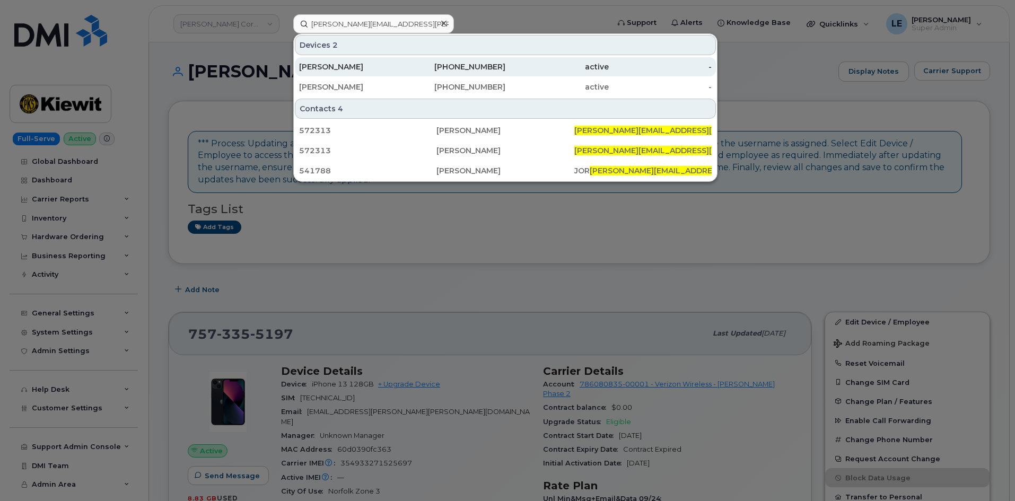
click at [396, 69] on div "Daniel Brown" at bounding box center [350, 67] width 103 height 11
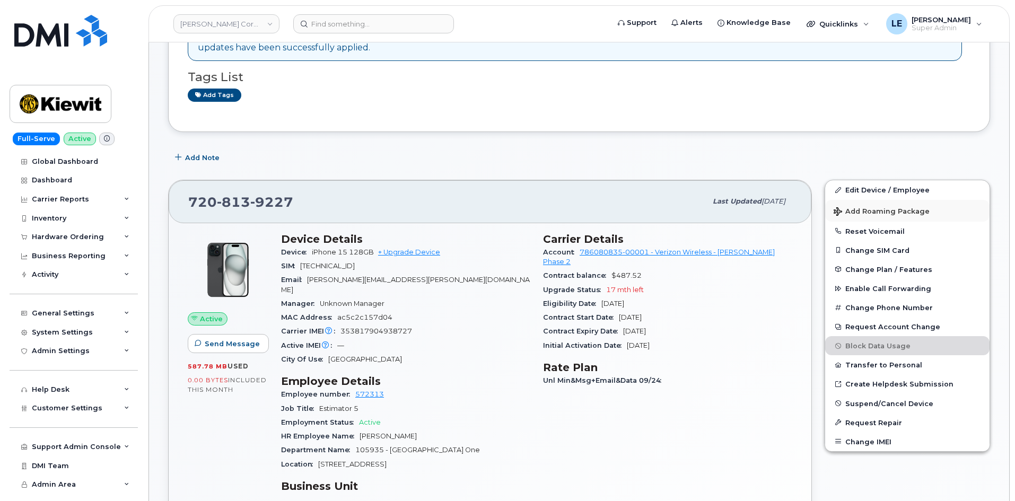
scroll to position [159, 0]
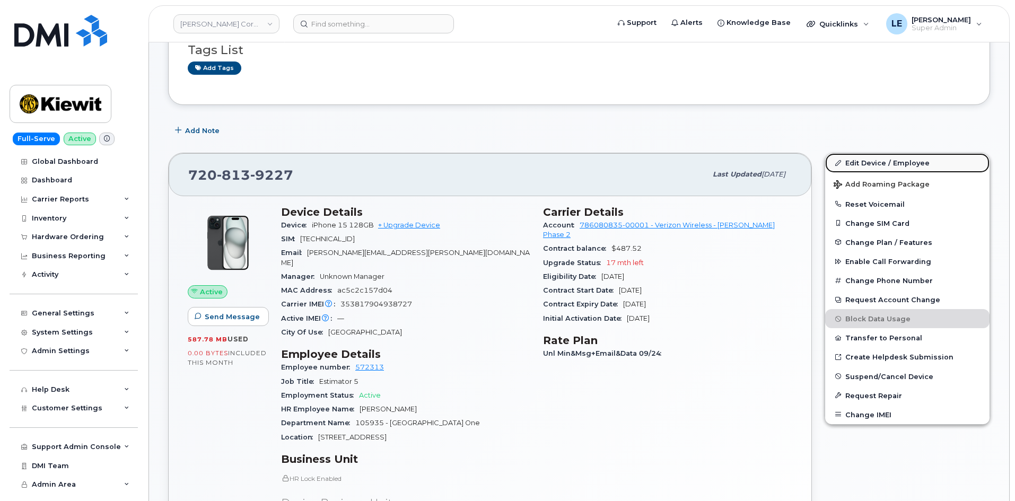
click at [900, 160] on link "Edit Device / Employee" at bounding box center [907, 162] width 164 height 19
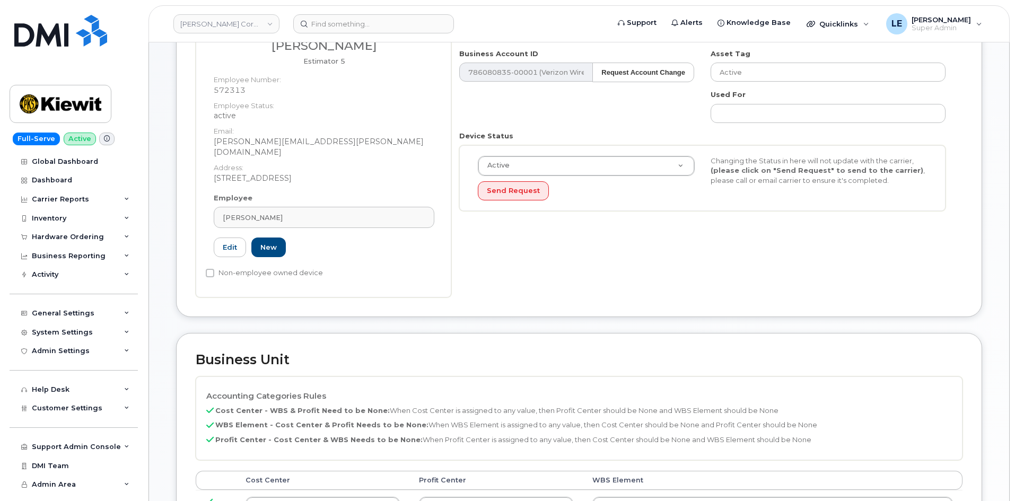
scroll to position [371, 0]
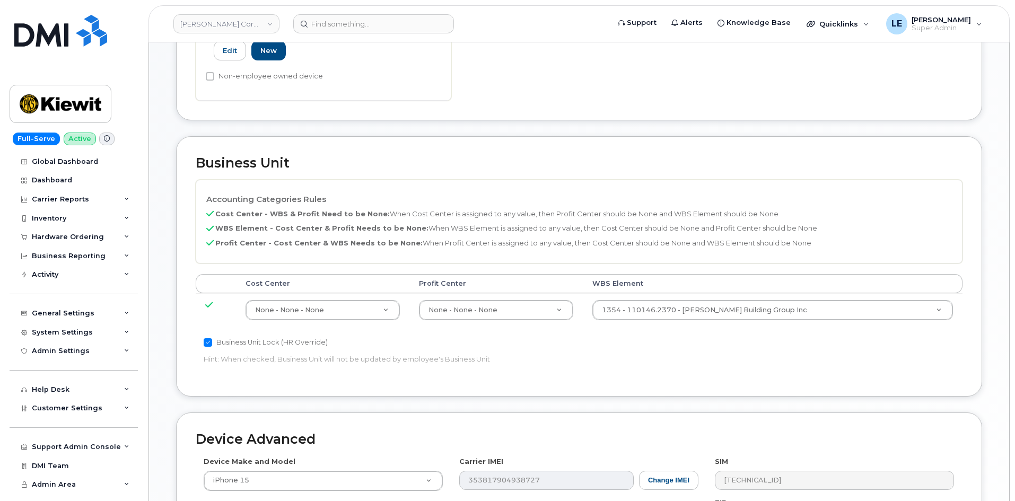
click at [710, 293] on td "1354 - 110146.2370 - Kiewit Building Group Inc 33808042" at bounding box center [773, 309] width 380 height 33
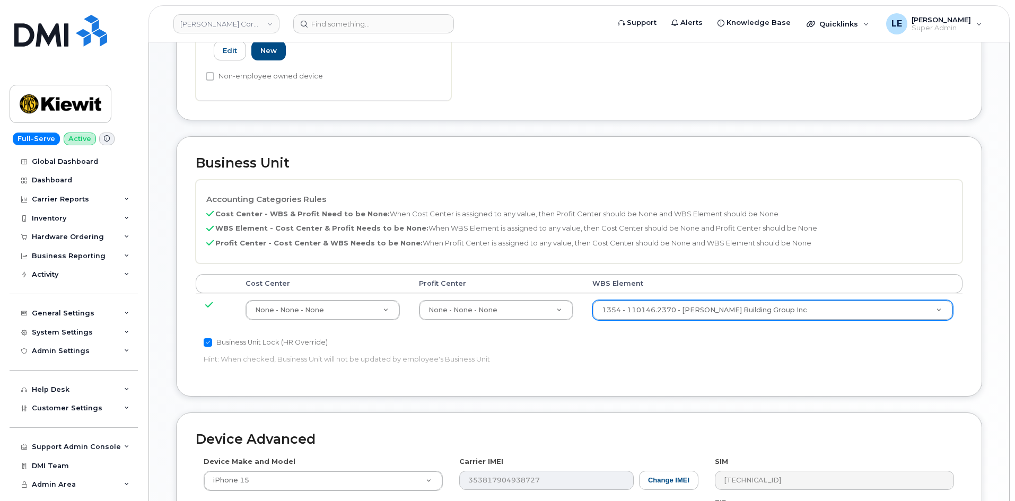
click at [710, 293] on td "1354 - 110146.2370 - Kiewit Building Group Inc 33808042" at bounding box center [773, 309] width 380 height 33
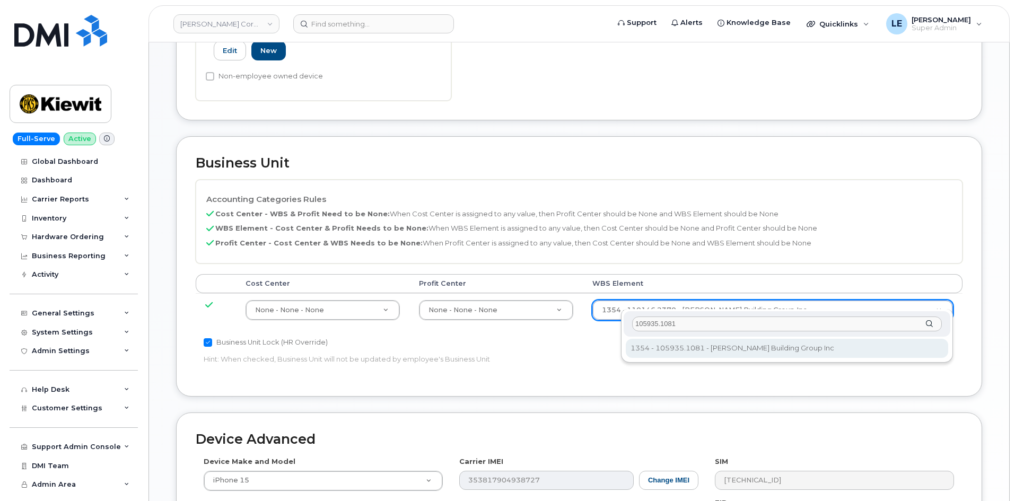
type input "105935.1081"
type input "30072340"
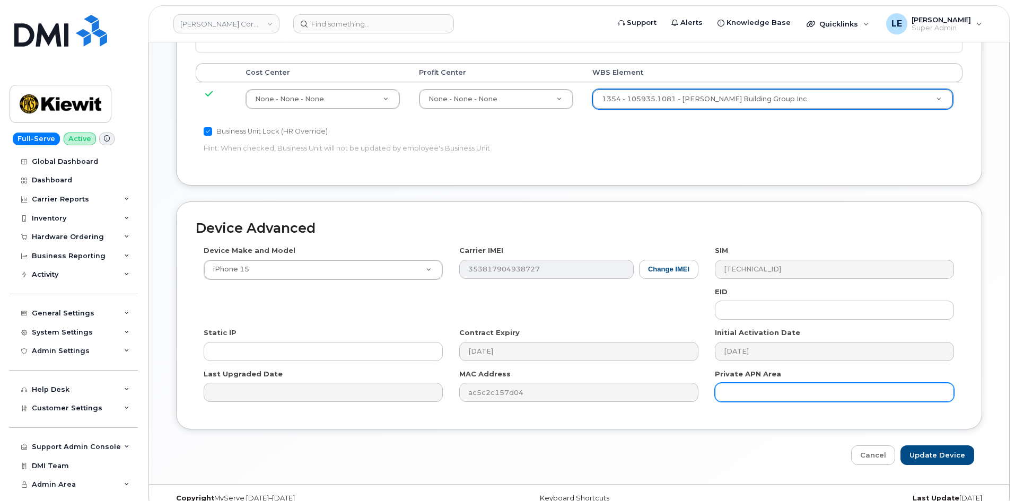
scroll to position [589, 0]
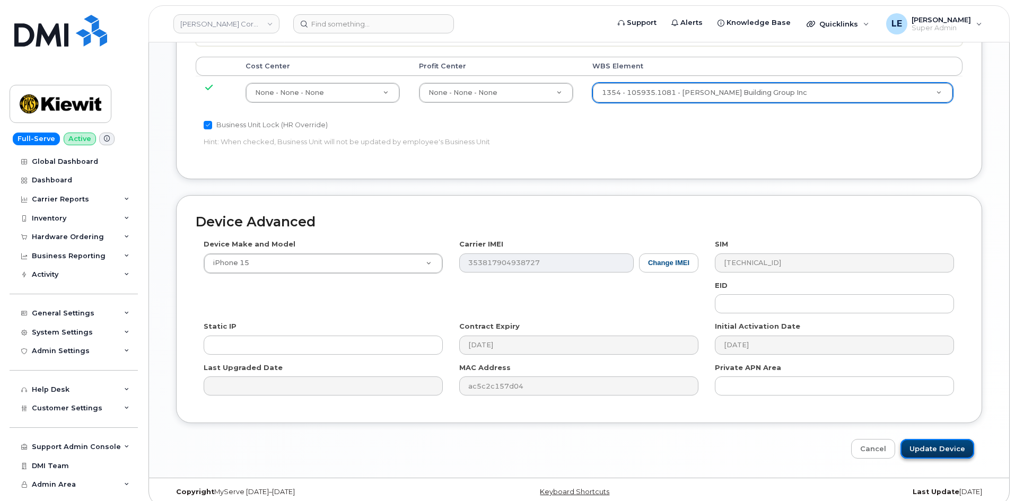
click at [926, 439] on input "Update Device" at bounding box center [938, 449] width 74 height 20
type input "Saving..."
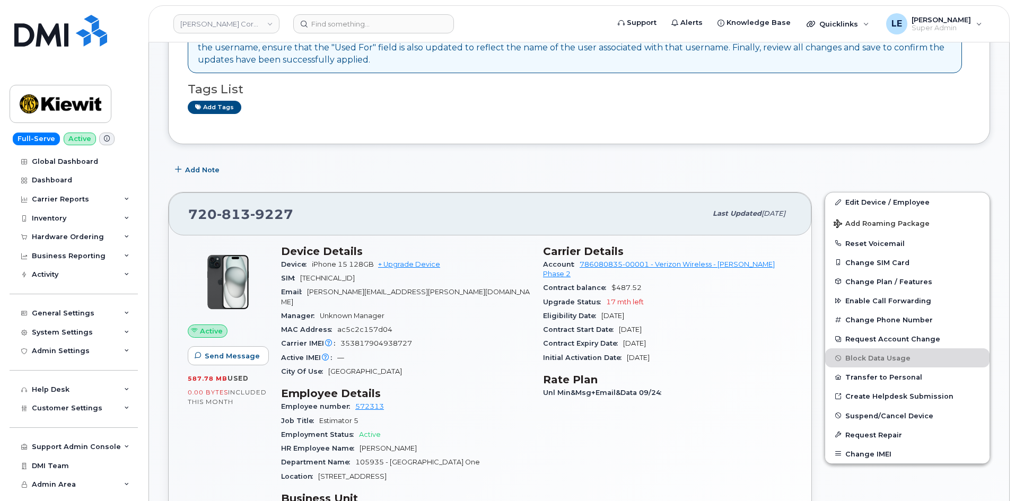
scroll to position [371, 0]
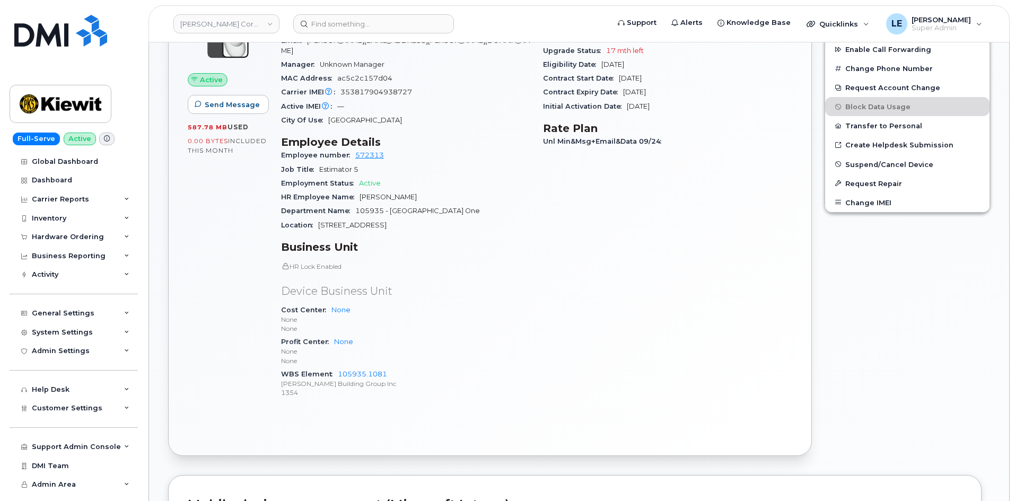
click at [211, 34] on header "[PERSON_NAME] Corporation Support Alerts Knowledge Base Quicklinks Suspend / Ca…" at bounding box center [579, 23] width 861 height 37
click at [215, 30] on link "Kiewit Corporation" at bounding box center [226, 23] width 106 height 19
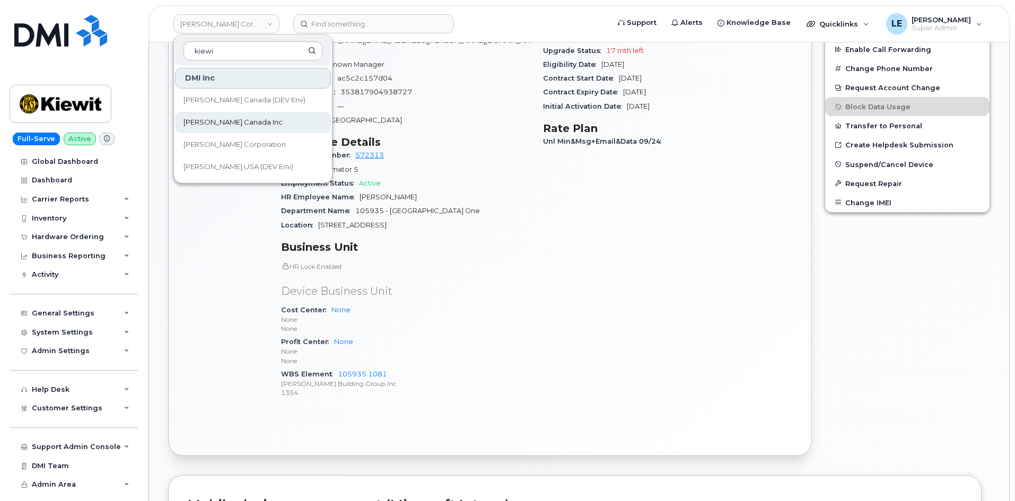
type input "kiewi"
click at [272, 119] on link "[PERSON_NAME] Canada Inc" at bounding box center [253, 122] width 156 height 21
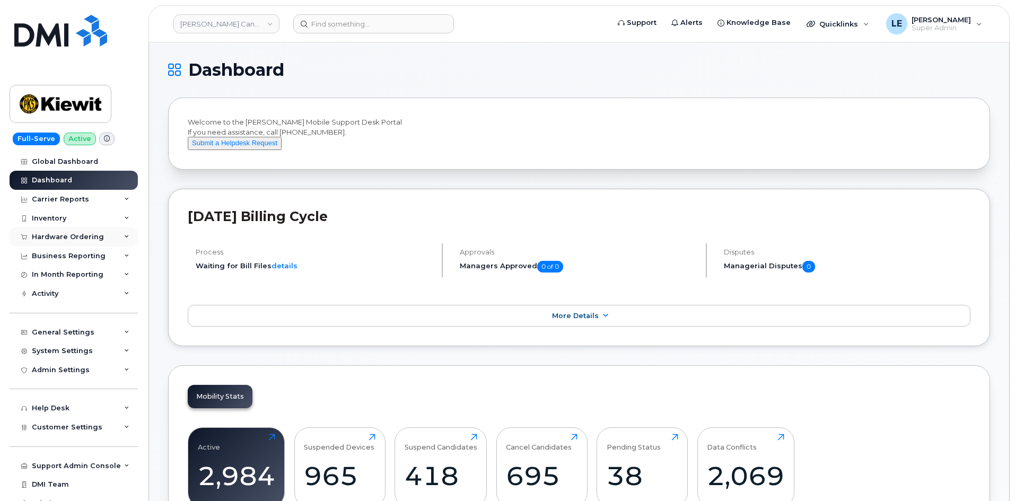
click at [83, 235] on div "Hardware Ordering" at bounding box center [68, 237] width 72 height 8
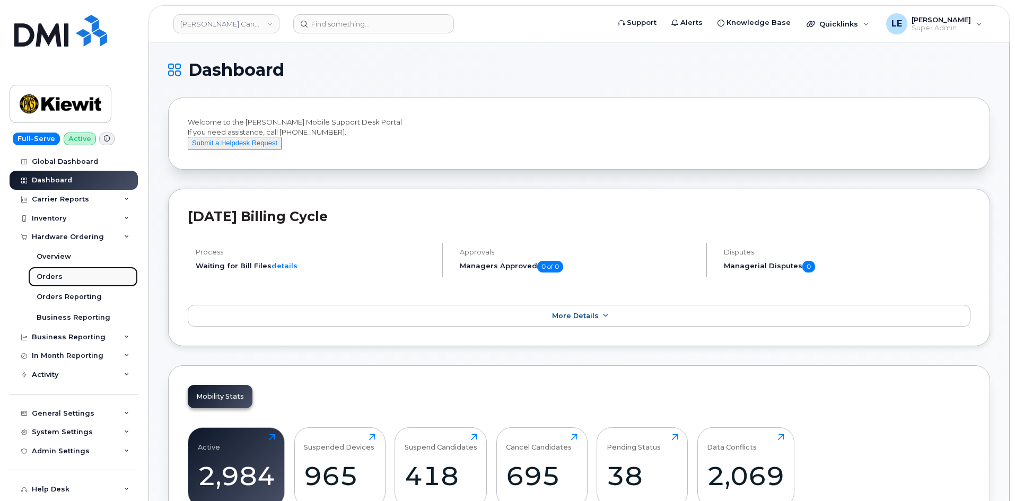
click at [73, 273] on link "Orders" at bounding box center [83, 277] width 110 height 20
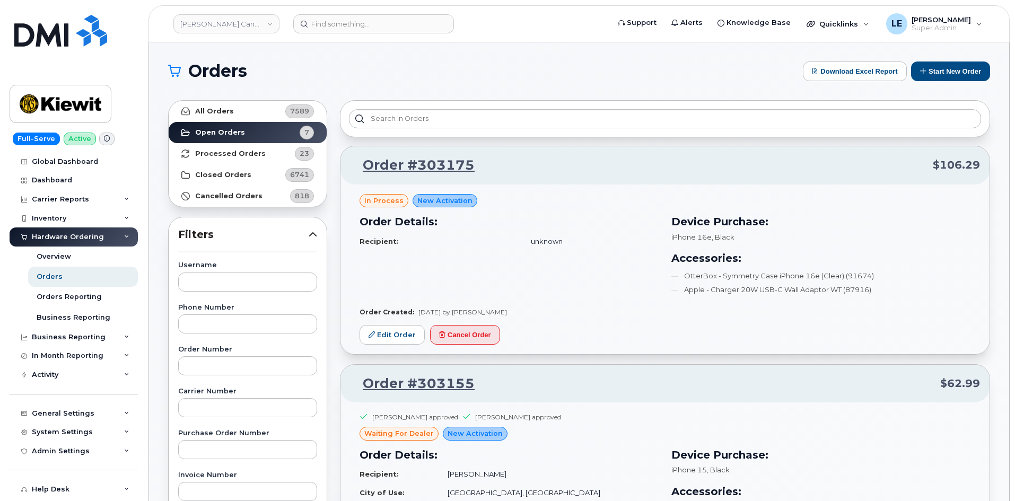
click at [211, 355] on div "Order Number" at bounding box center [247, 360] width 139 height 29
click at [211, 360] on input "text" at bounding box center [247, 365] width 139 height 19
paste input "303155"
type input "303155"
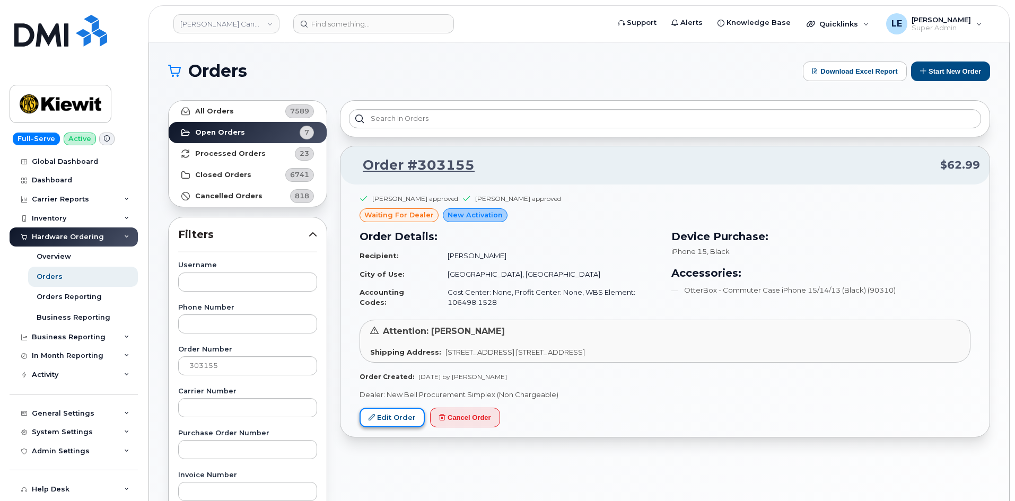
click at [388, 411] on link "Edit Order" at bounding box center [392, 418] width 65 height 20
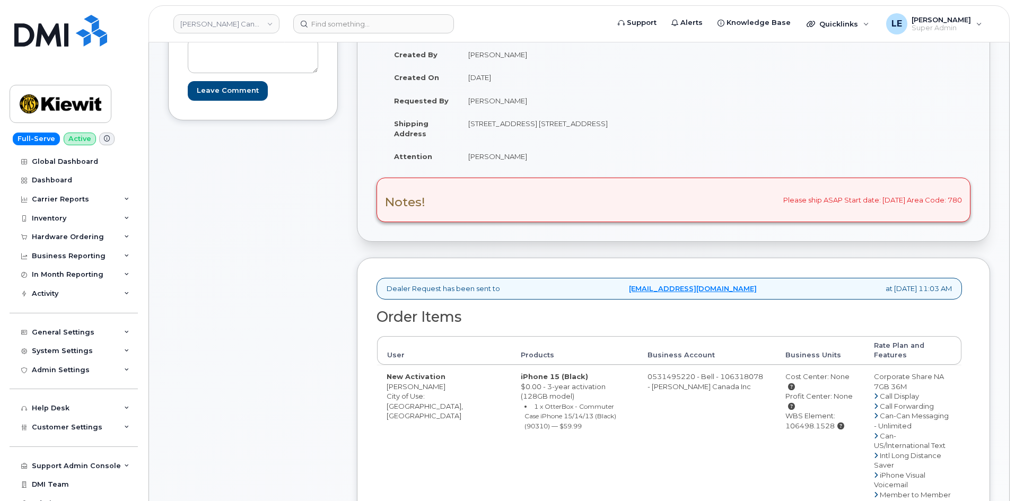
scroll to position [159, 0]
drag, startPoint x: 468, startPoint y: 157, endPoint x: 532, endPoint y: 157, distance: 64.2
click at [532, 157] on td "[PERSON_NAME]" at bounding box center [562, 155] width 207 height 23
copy td "[PERSON_NAME]"
drag, startPoint x: 468, startPoint y: 123, endPoint x: 538, endPoint y: 128, distance: 70.2
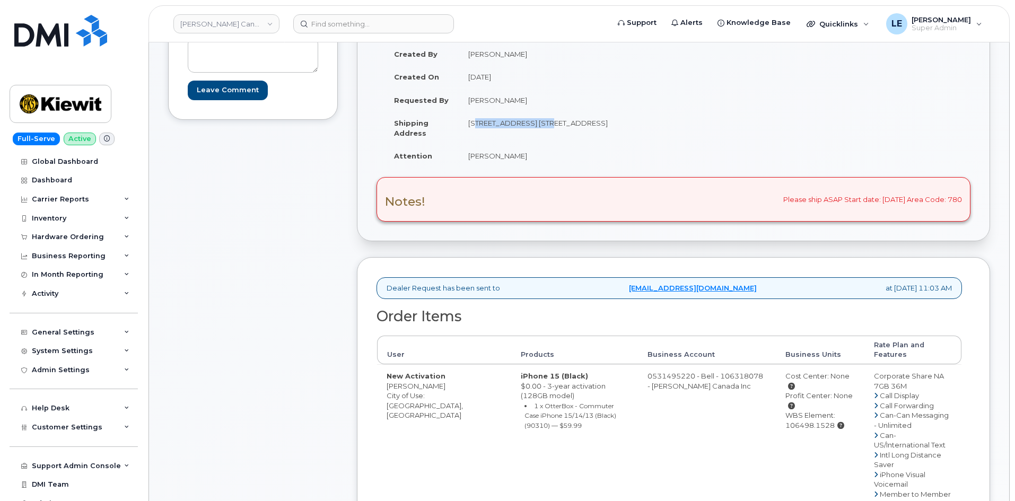
click at [538, 128] on td "[STREET_ADDRESS] [STREET_ADDRESS]" at bounding box center [562, 127] width 207 height 33
copy td "12250 33 Street N.E"
drag, startPoint x: 594, startPoint y: 123, endPoint x: 625, endPoint y: 124, distance: 30.8
click at [625, 124] on td "[STREET_ADDRESS] [STREET_ADDRESS]" at bounding box center [562, 127] width 207 height 33
copy td "T6S 1H6"
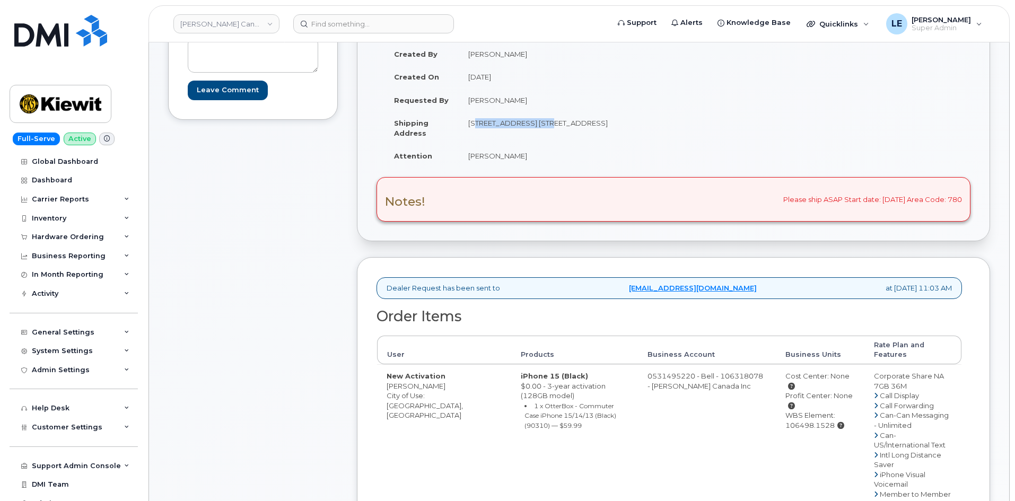
drag, startPoint x: 469, startPoint y: 159, endPoint x: 517, endPoint y: 159, distance: 48.3
click at [517, 159] on td "[PERSON_NAME]" at bounding box center [562, 155] width 207 height 23
copy td "[PERSON_NAME]"
click at [459, 159] on td "[PERSON_NAME]" at bounding box center [562, 155] width 207 height 23
copy td "[PERSON_NAME]"
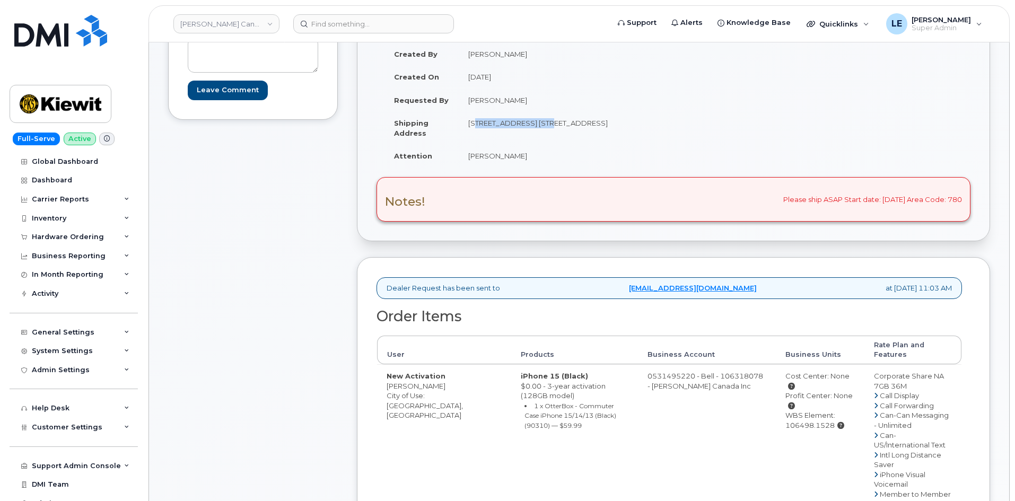
drag, startPoint x: 769, startPoint y: 396, endPoint x: 817, endPoint y: 396, distance: 48.3
click at [817, 411] on div "WBS Element: 106498.1528" at bounding box center [820, 421] width 69 height 20
copy div "106498.1528"
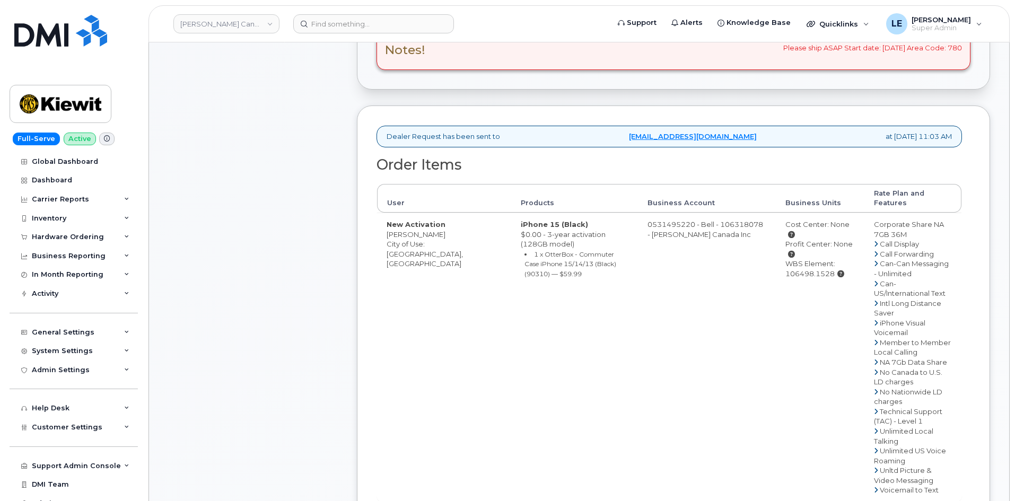
scroll to position [583, 0]
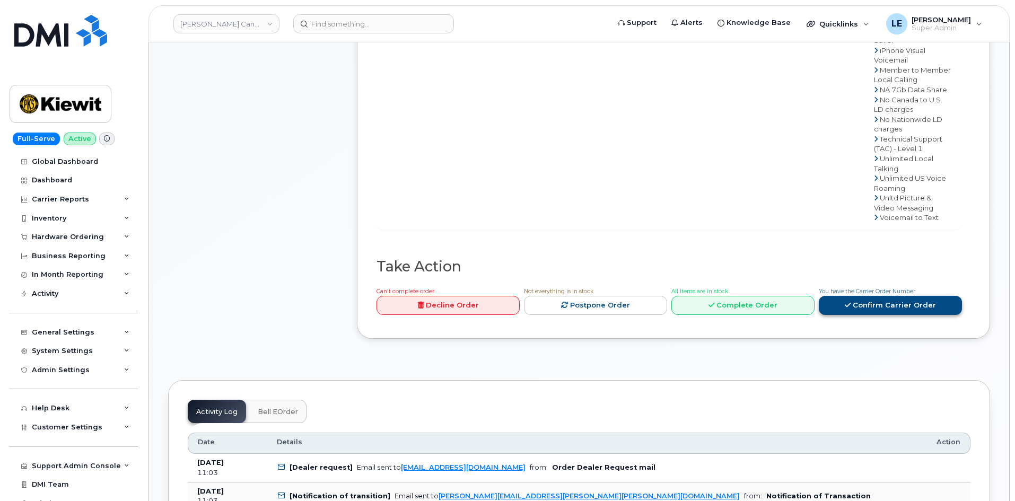
click at [888, 296] on link "Confirm Carrier Order" at bounding box center [890, 306] width 143 height 20
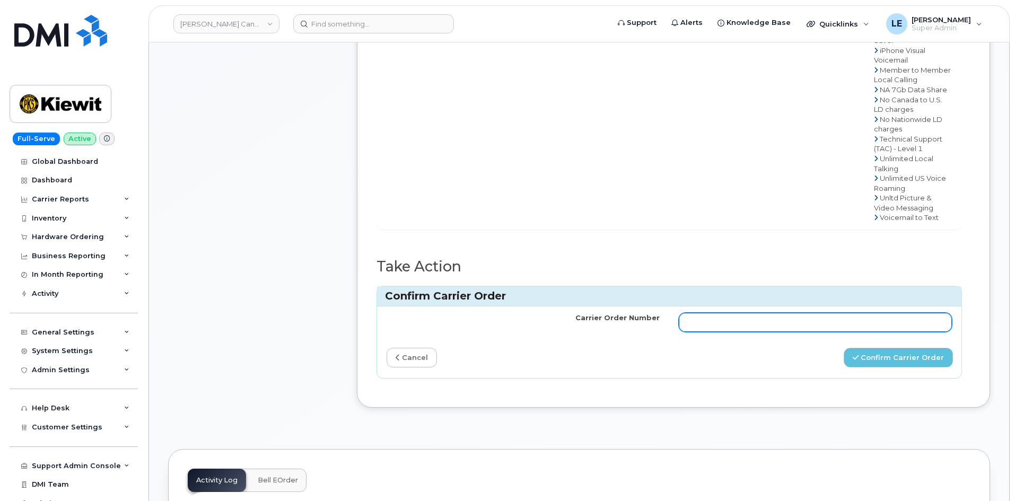
click at [741, 313] on input "Carrier Order Number" at bounding box center [815, 322] width 273 height 19
paste input "3028432"
type input "3028432"
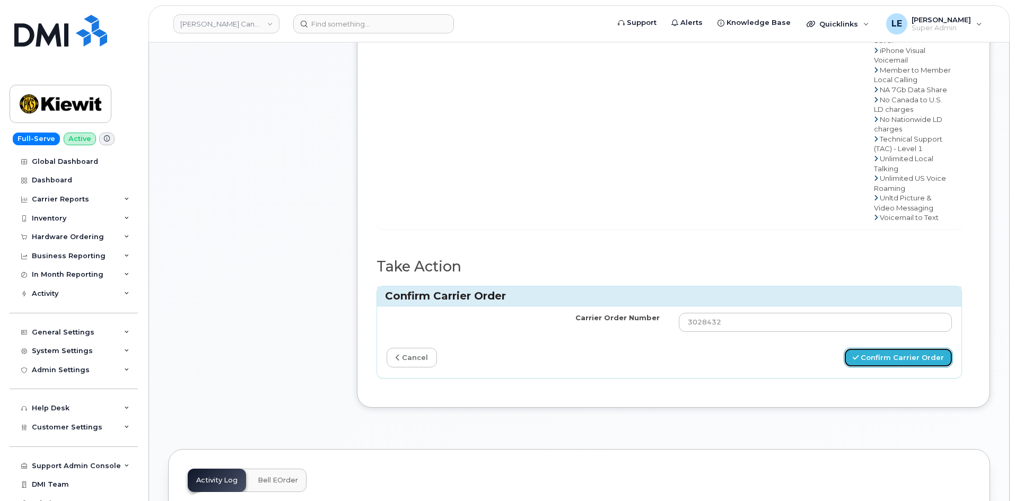
click at [890, 351] on button "Confirm Carrier Order" at bounding box center [898, 358] width 109 height 20
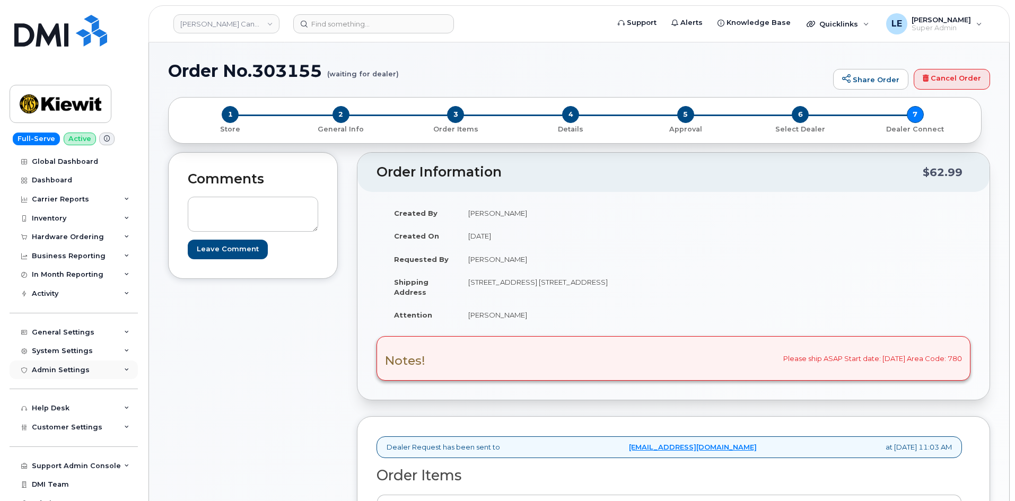
scroll to position [11, 0]
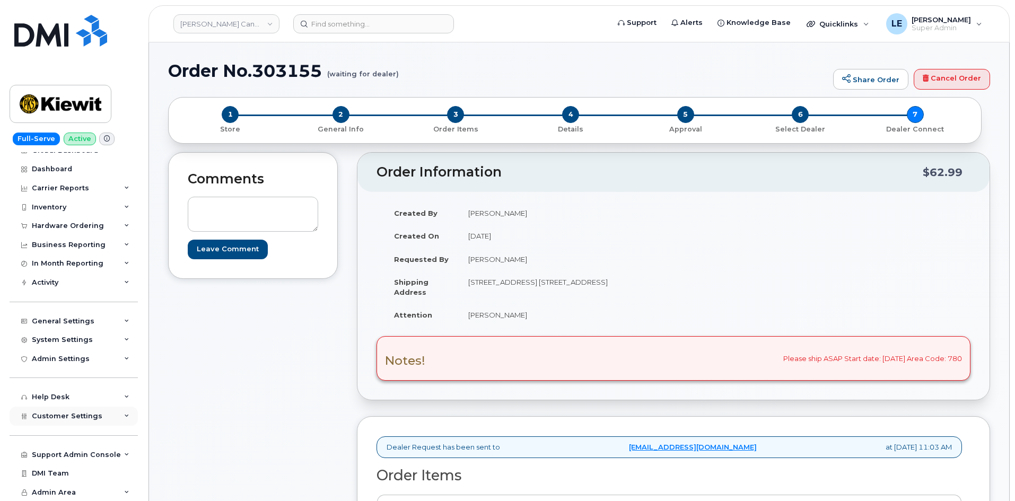
click at [82, 423] on div "Customer Settings" at bounding box center [74, 416] width 128 height 19
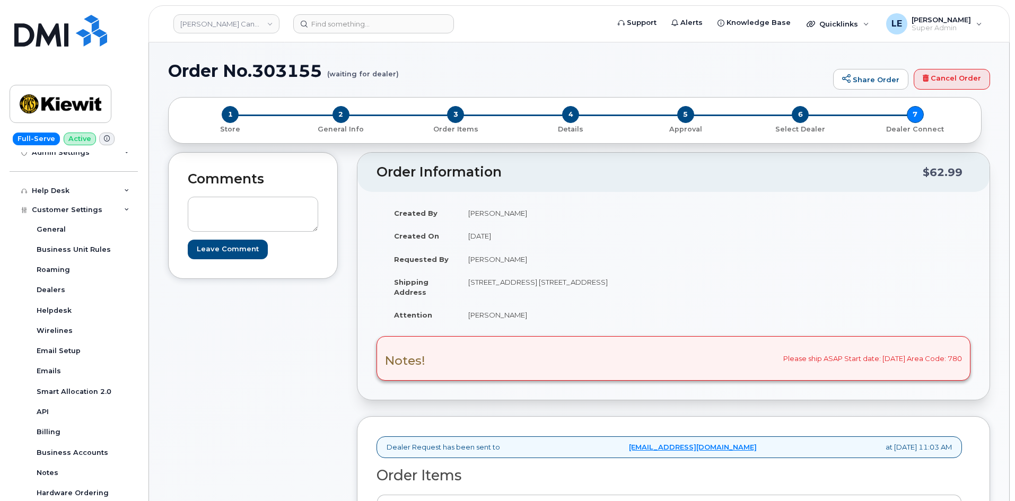
scroll to position [316, 0]
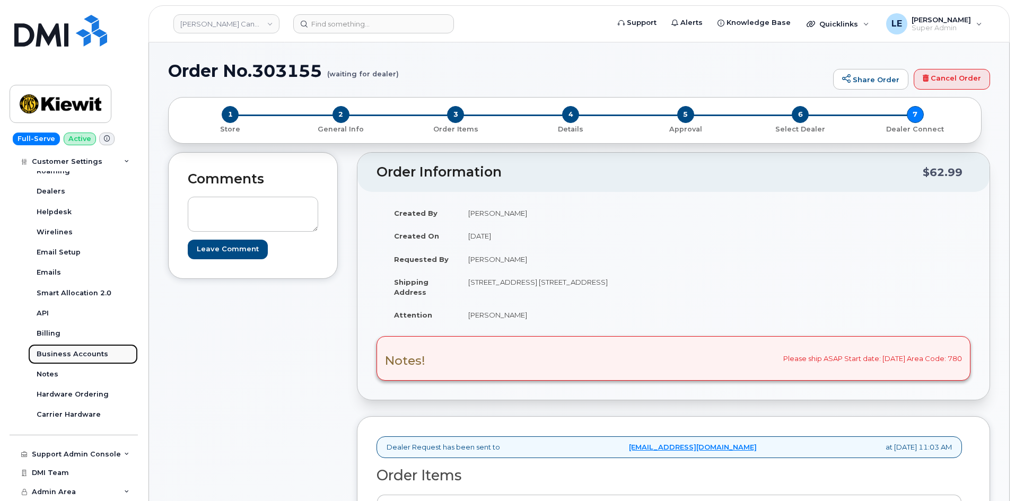
click at [81, 355] on div "Business Accounts" at bounding box center [73, 355] width 72 height 10
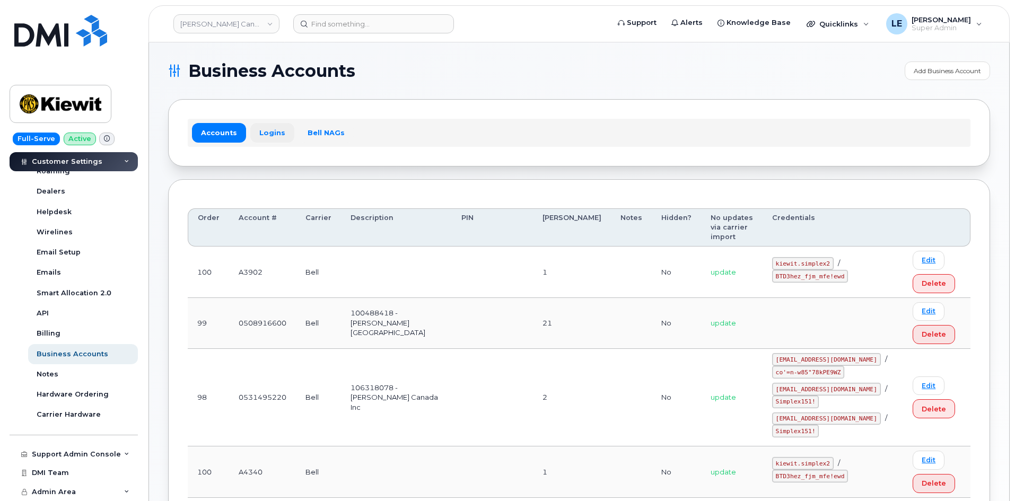
click at [274, 139] on link "Logins" at bounding box center [272, 132] width 44 height 19
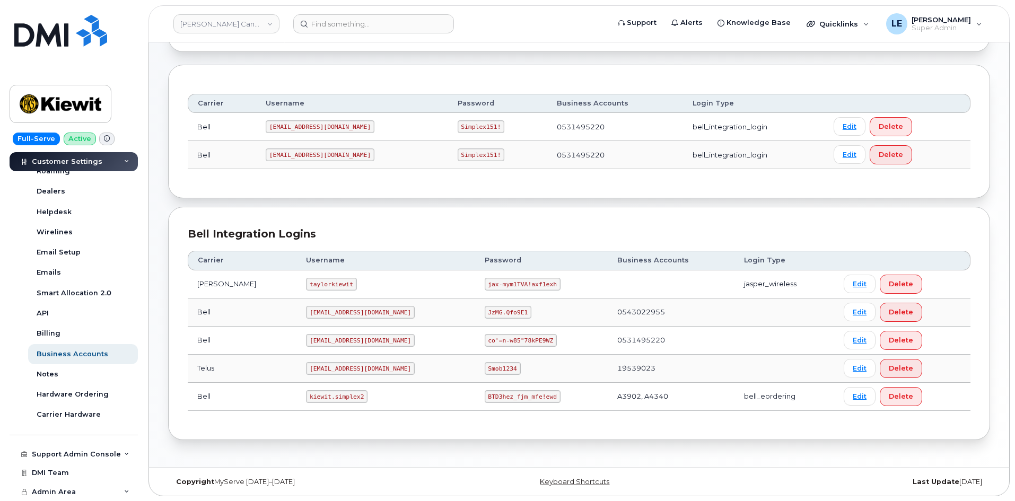
scroll to position [115, 0]
drag, startPoint x: 290, startPoint y: 396, endPoint x: 338, endPoint y: 395, distance: 48.8
click at [338, 395] on code "kiewit.simplex2" at bounding box center [337, 396] width 62 height 13
copy code "kiewit.simplex2"
drag, startPoint x: 450, startPoint y: 395, endPoint x: 513, endPoint y: 398, distance: 63.7
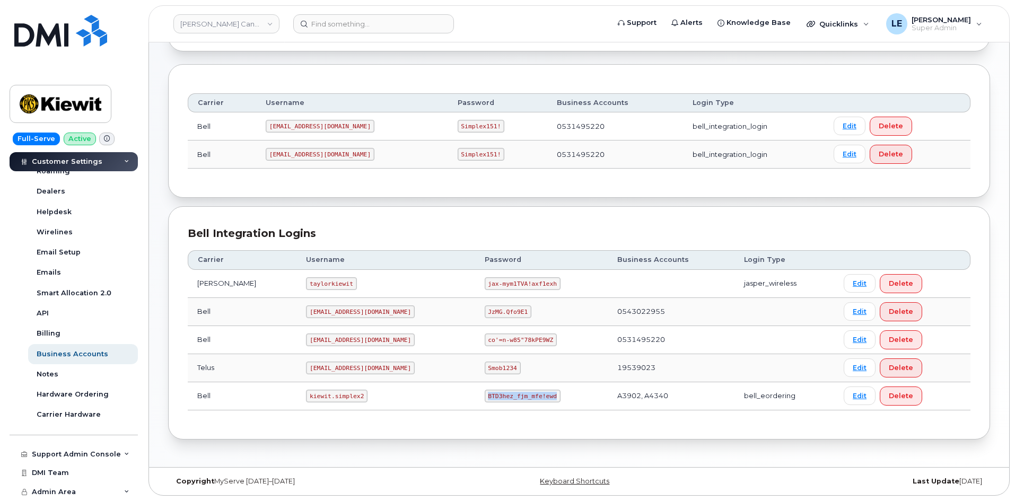
click at [513, 398] on code "BTD3hez_fjm_mfe!ewd" at bounding box center [523, 396] width 76 height 13
copy code "BTD3hez_fjm_mfe!ewd"
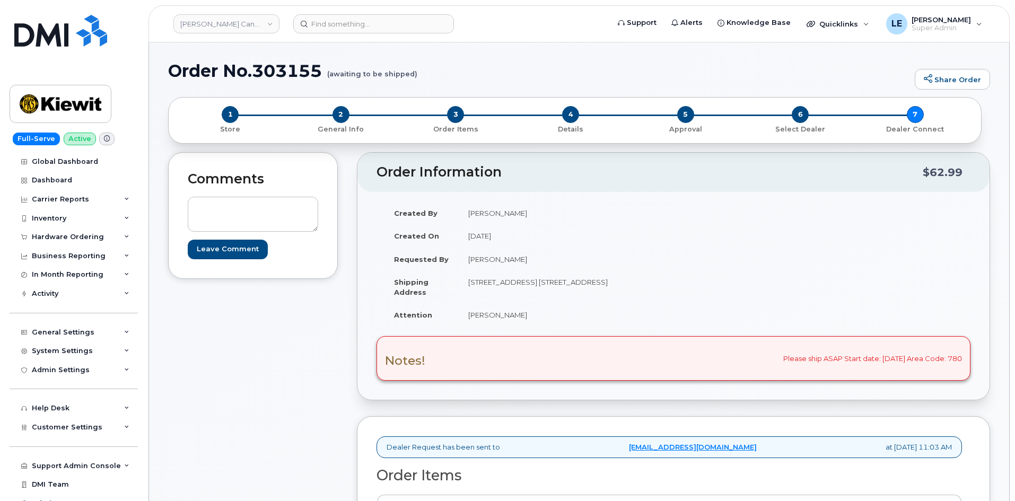
click at [280, 77] on h1 "Order No.303155 (awaiting to be shipped)" at bounding box center [538, 71] width 741 height 19
click at [281, 76] on h1 "Order No.303155 (awaiting to be shipped)" at bounding box center [538, 71] width 741 height 19
copy h1 "303155"
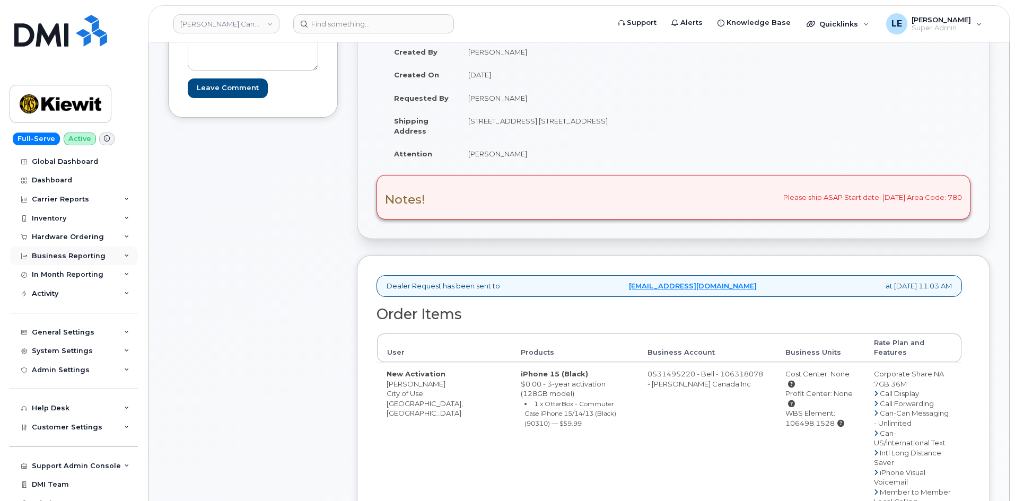
scroll to position [159, 0]
